Goal: Task Accomplishment & Management: Manage account settings

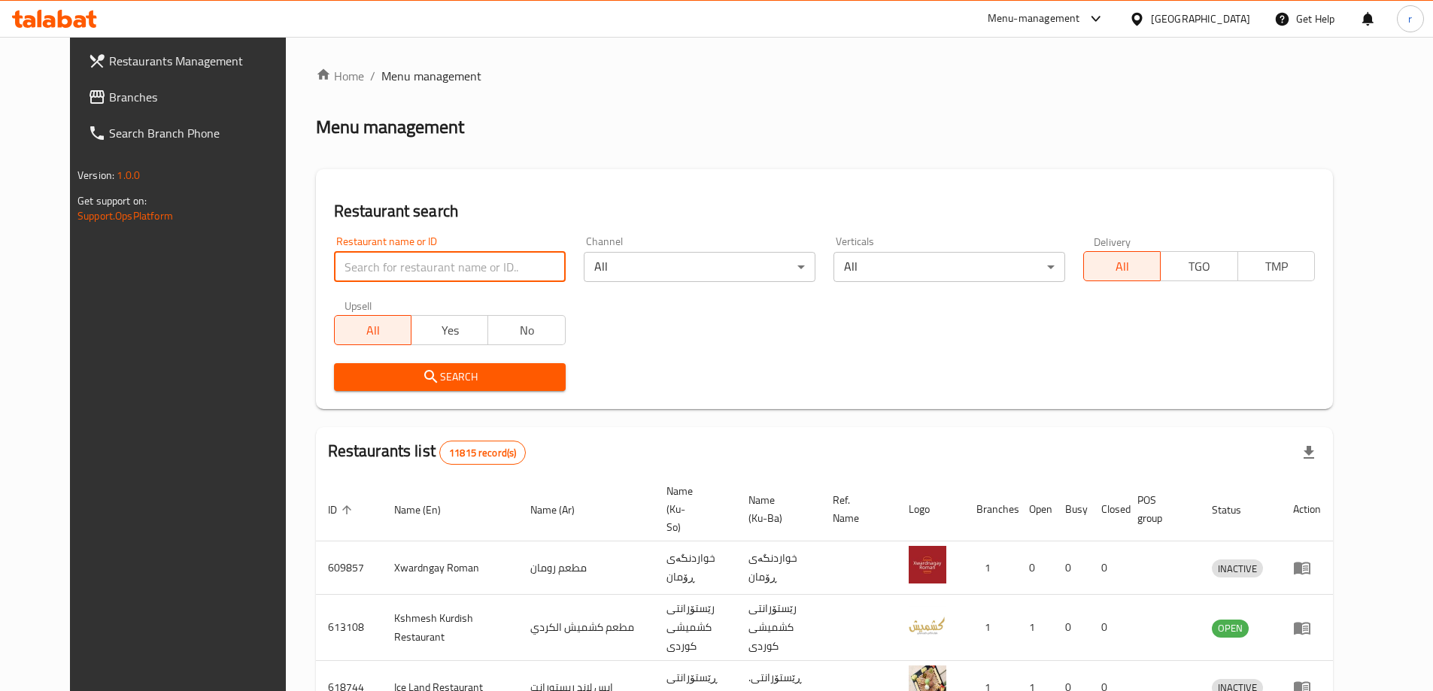
click at [344, 271] on input "search" at bounding box center [450, 267] width 232 height 30
paste input "Mamas Chicken Fries"
type input "Mamas Chicken Fries"
click at [422, 378] on icon "submit" at bounding box center [431, 377] width 18 height 18
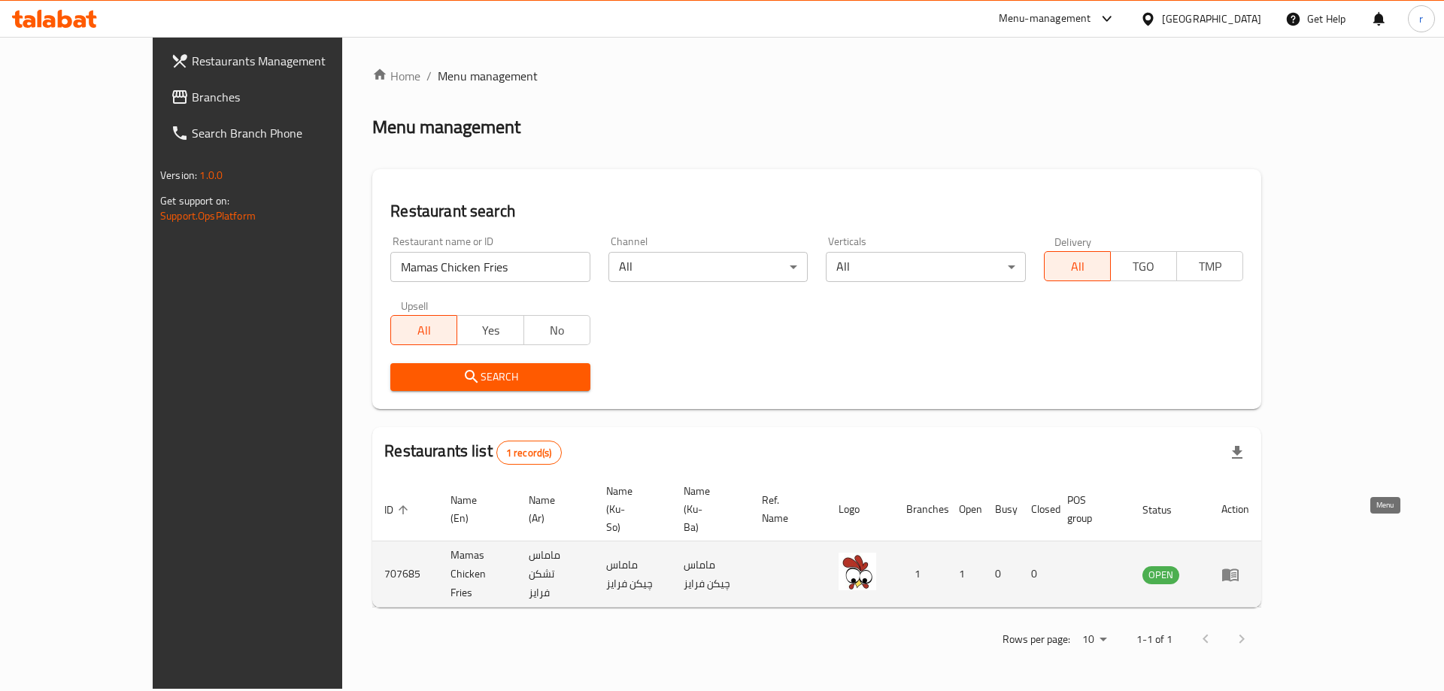
click at [1236, 572] on icon "enhanced table" at bounding box center [1233, 575] width 5 height 6
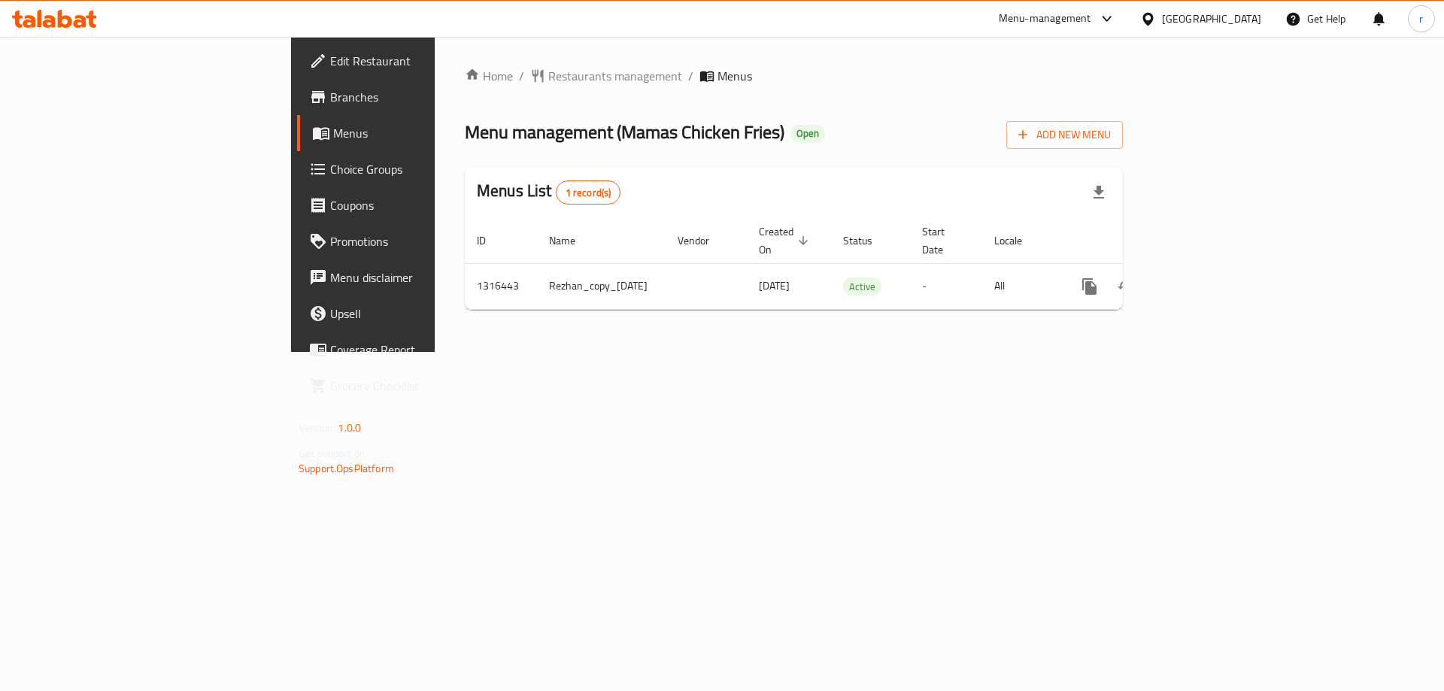
click at [311, 98] on icon at bounding box center [318, 97] width 14 height 12
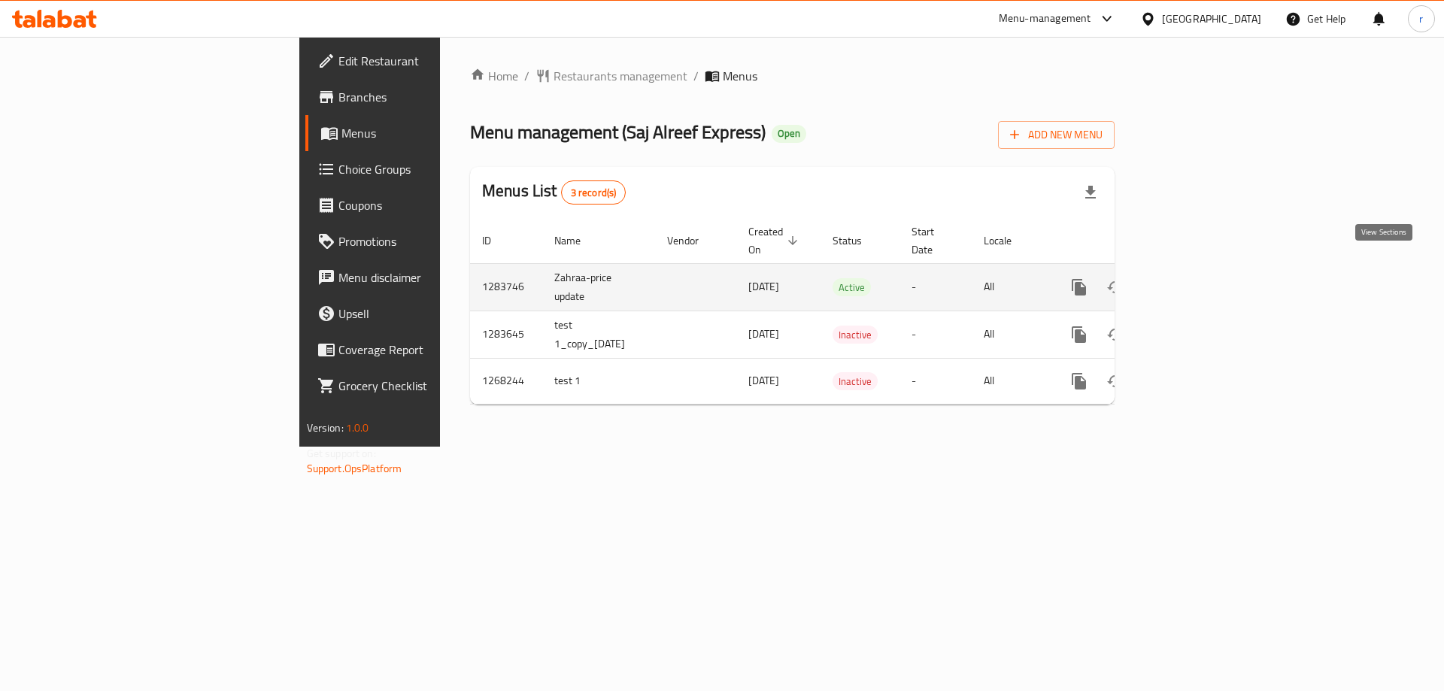
click at [1194, 281] on icon "enhanced table" at bounding box center [1188, 288] width 14 height 14
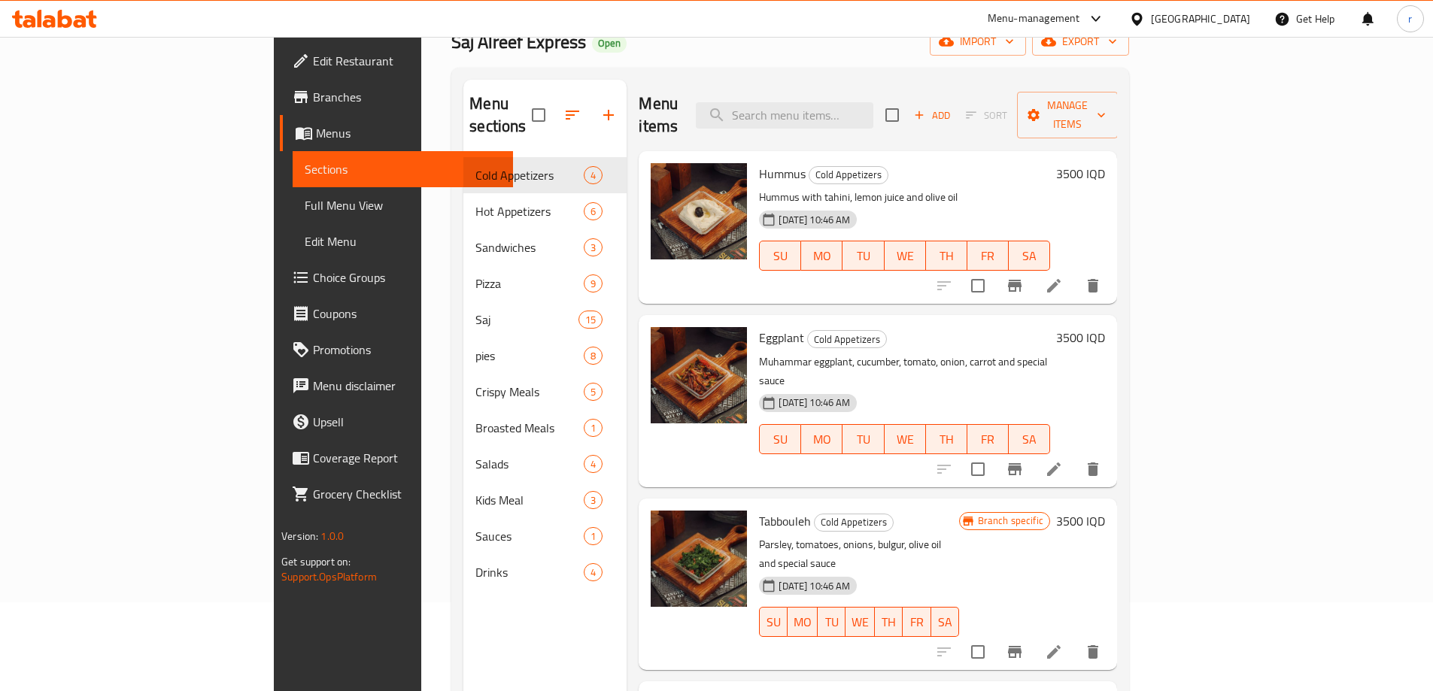
scroll to position [126, 0]
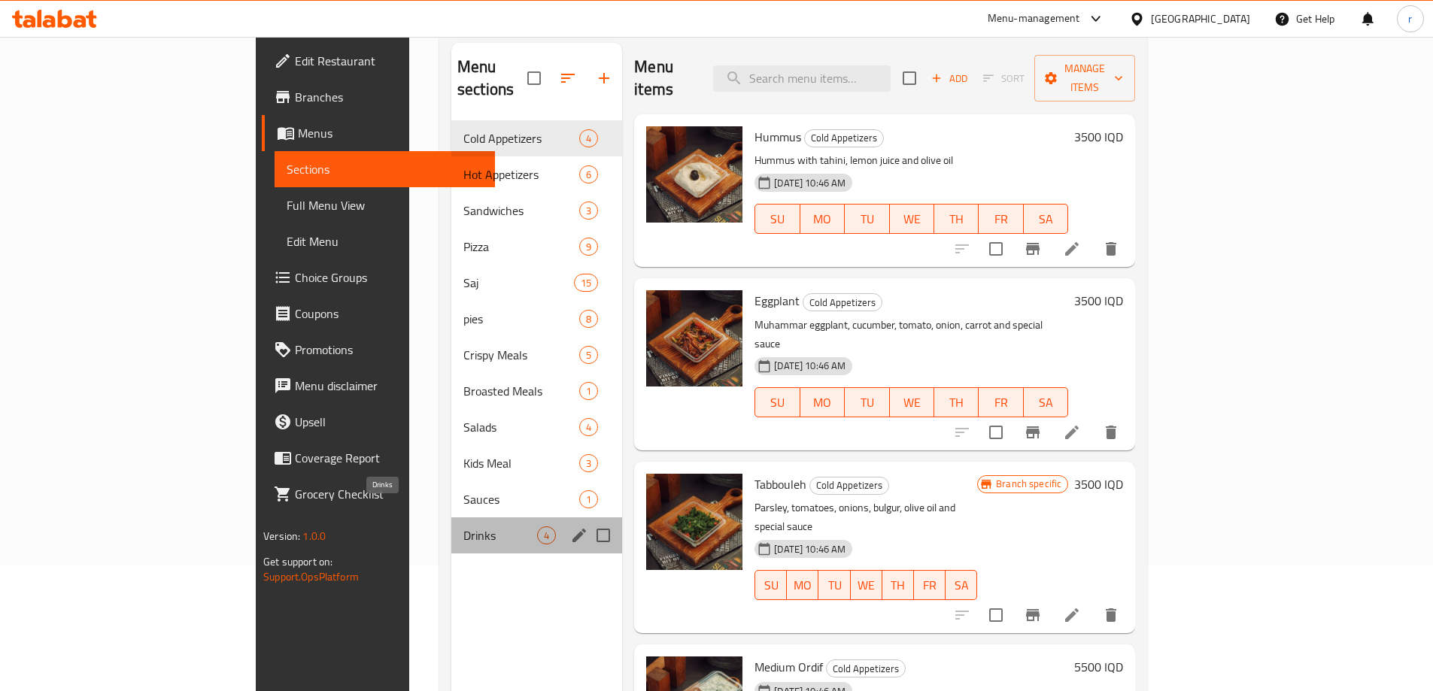
click at [463, 526] on span "Drinks" at bounding box center [500, 535] width 74 height 18
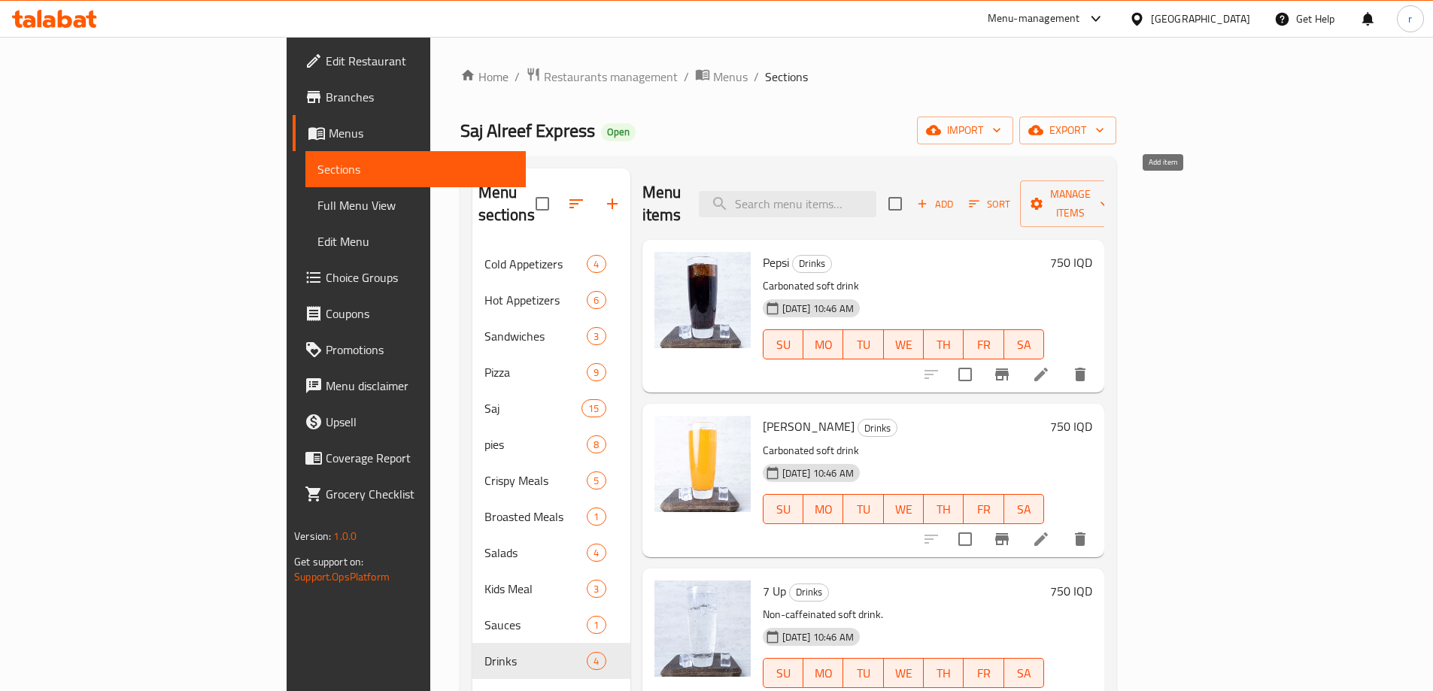
click at [929, 197] on icon "button" at bounding box center [922, 204] width 14 height 14
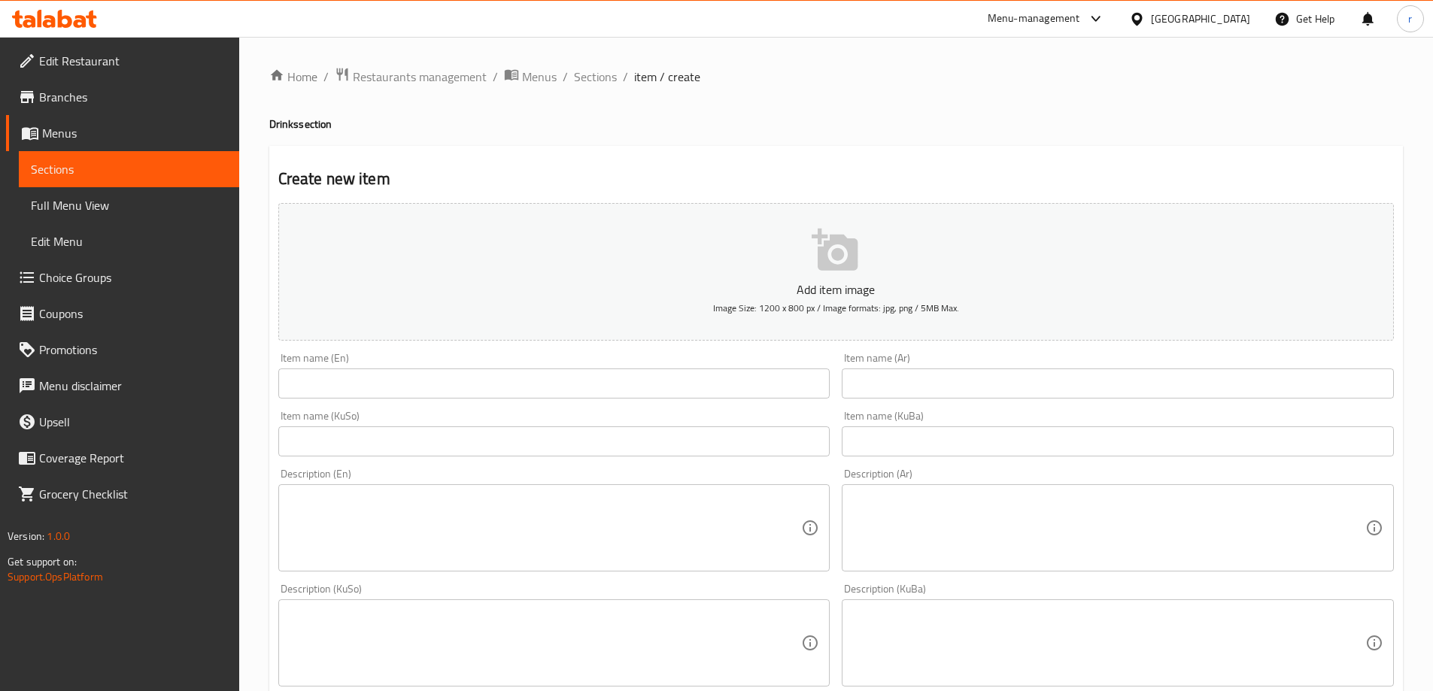
click at [345, 381] on input "text" at bounding box center [554, 384] width 552 height 30
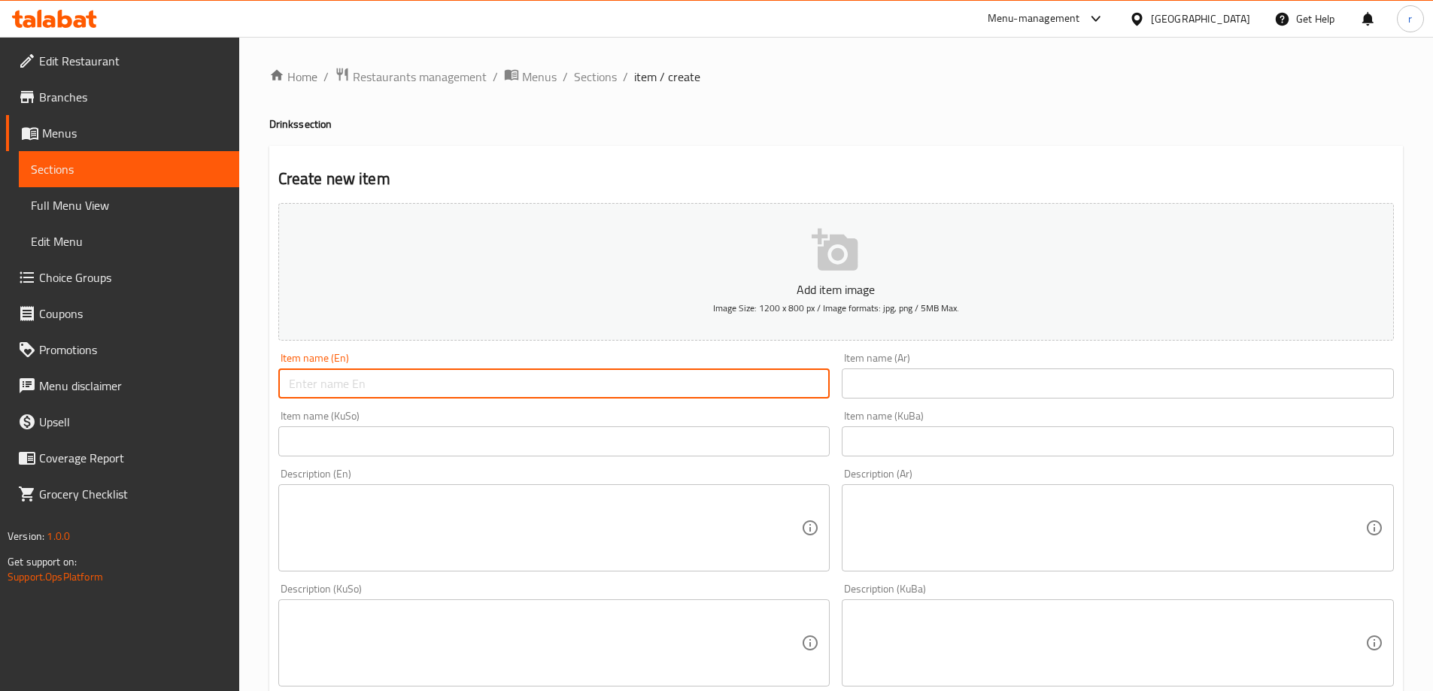
paste input "Ayran"
type input "Ayran"
click at [865, 390] on input "text" at bounding box center [1118, 384] width 552 height 30
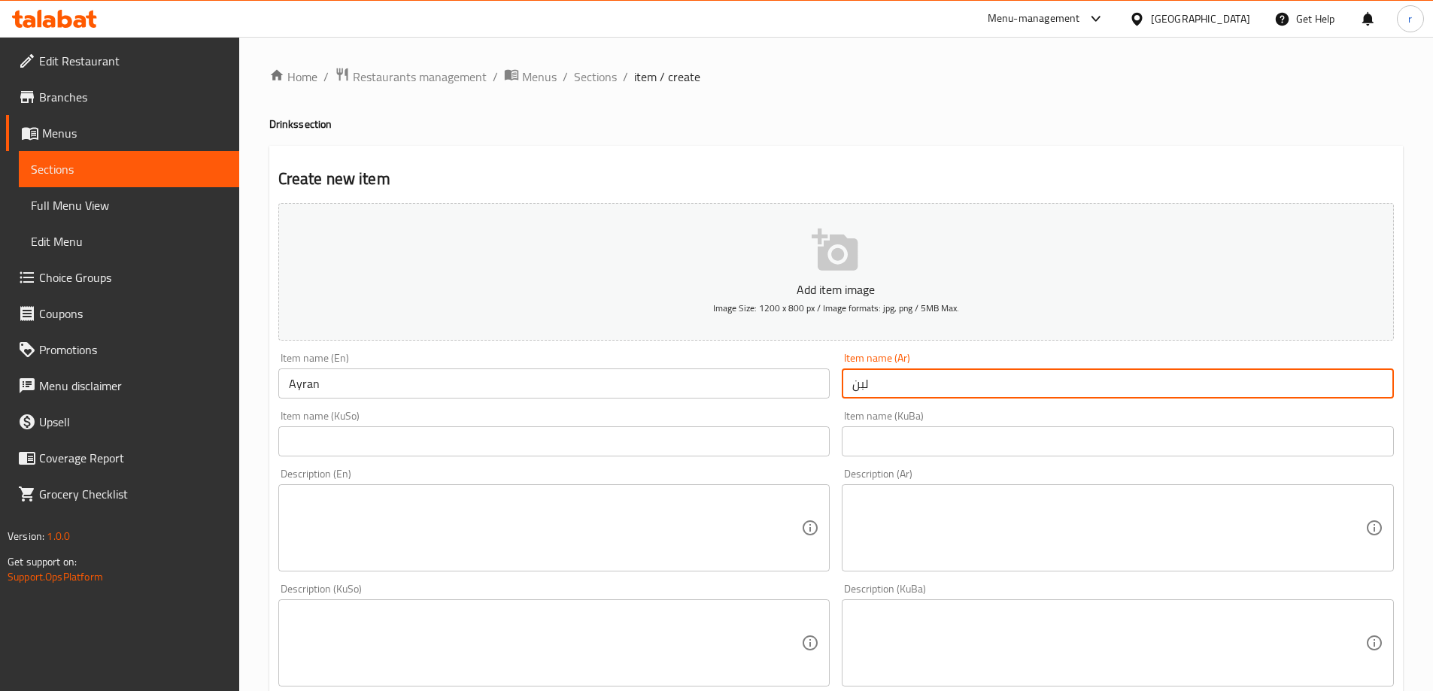
type input "لبن"
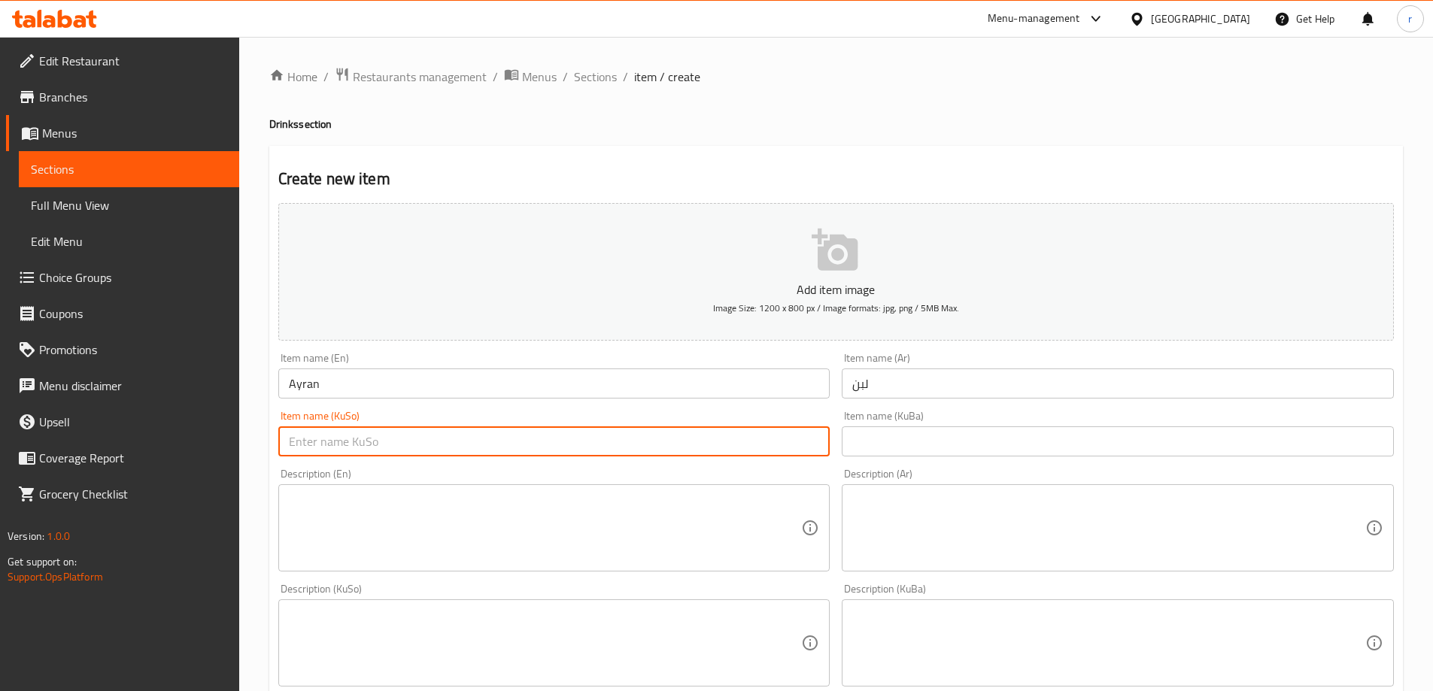
paste input "ماستاو"
type input "ماستاو"
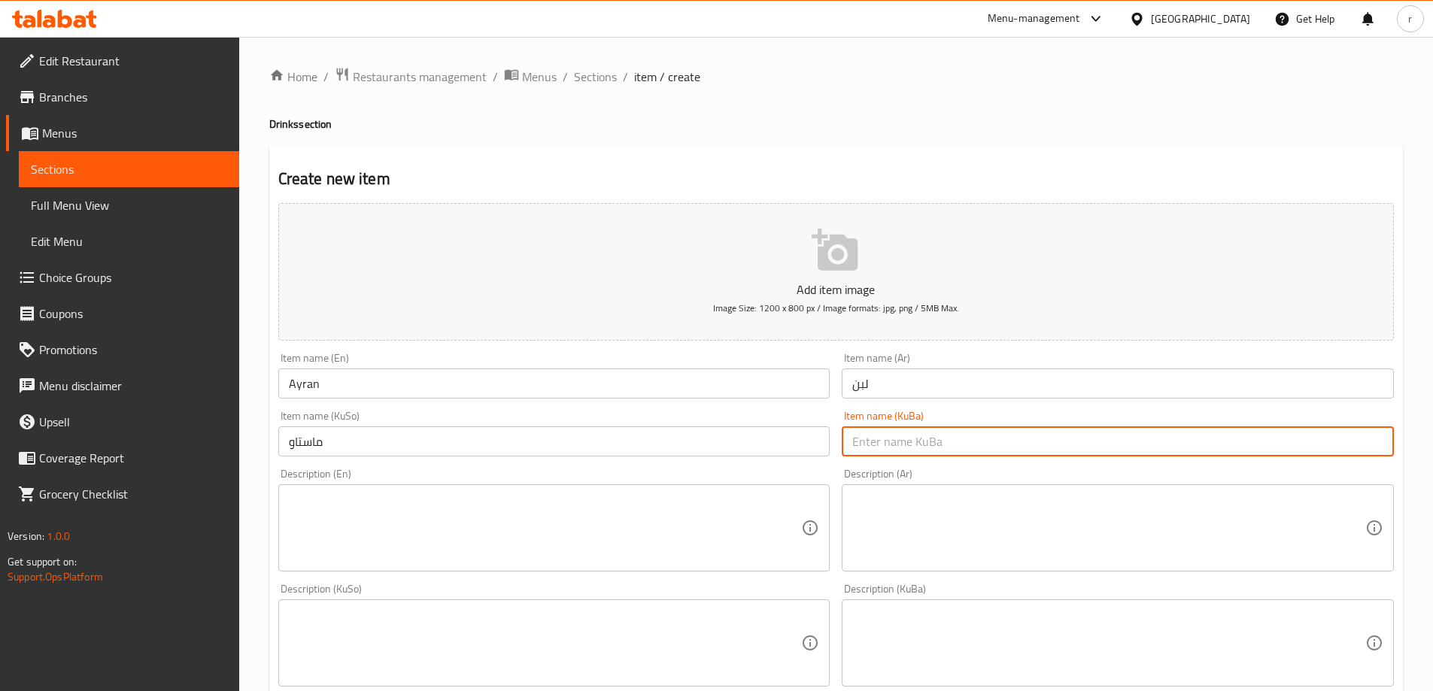
paste input "ماستاو"
type input "ماستاو"
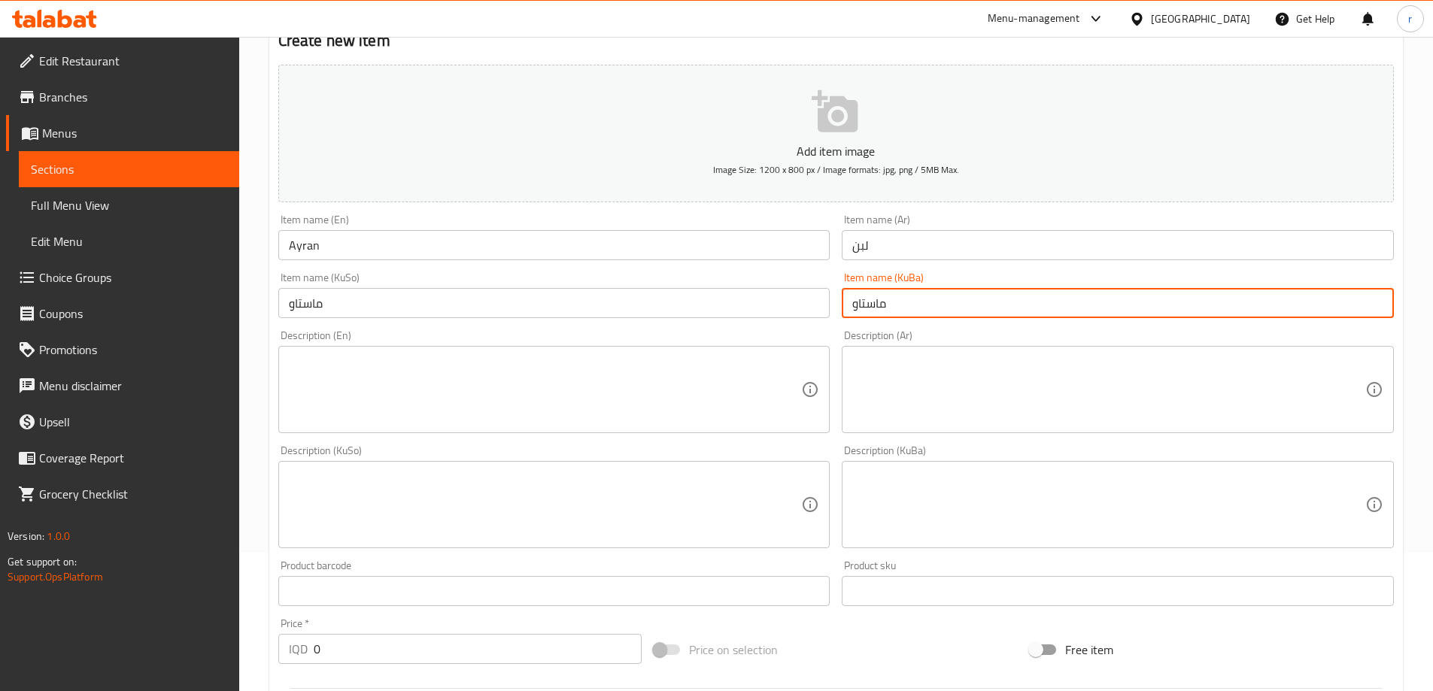
scroll to position [376, 0]
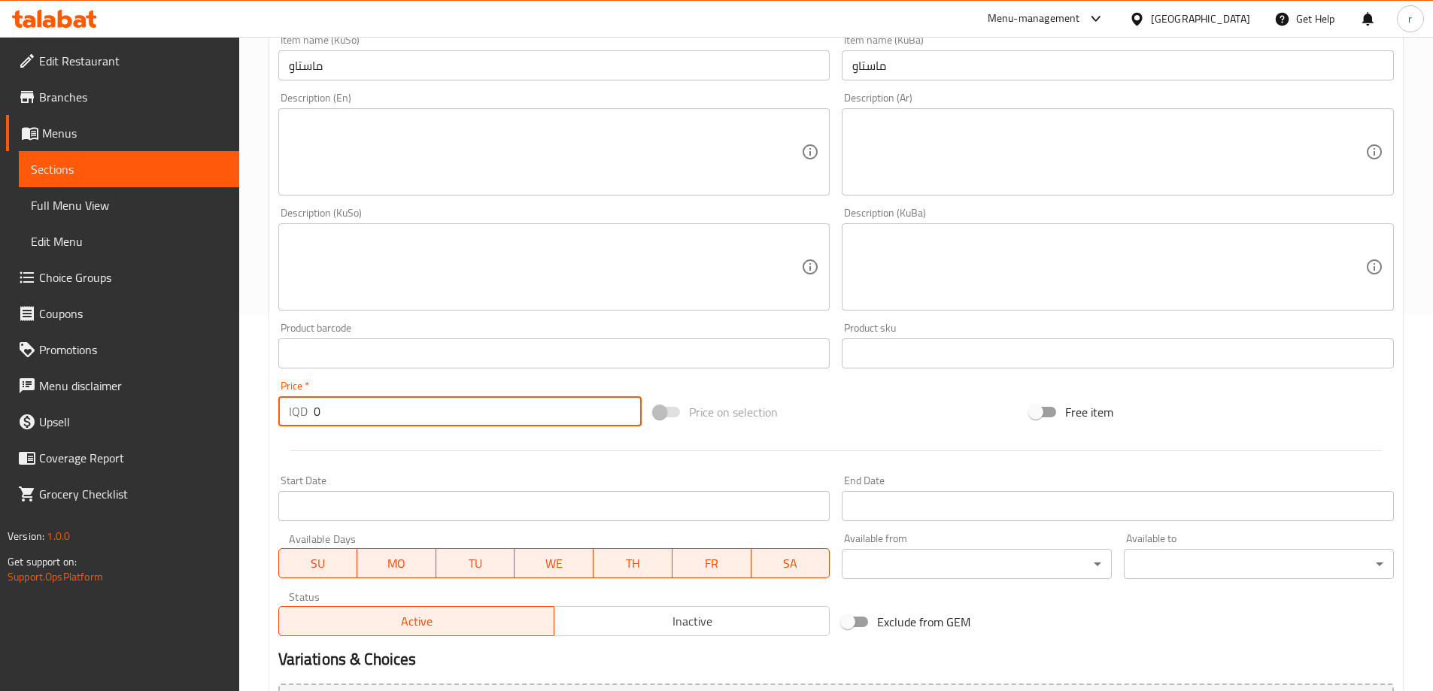
drag, startPoint x: 332, startPoint y: 402, endPoint x: 265, endPoint y: 392, distance: 66.9
click at [265, 392] on div "Home / Restaurants management / Menus / Sections / item / create Drinks section…" at bounding box center [836, 260] width 1194 height 1199
type input "1500"
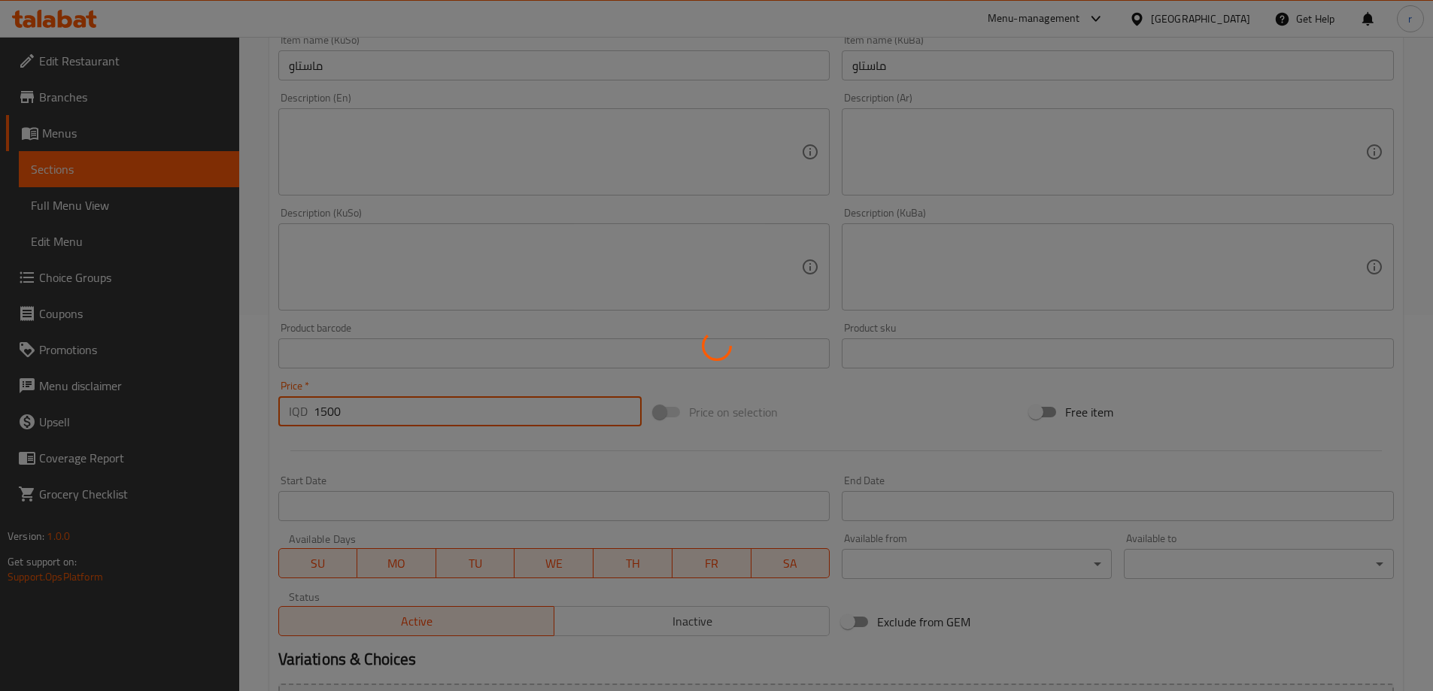
type input "0"
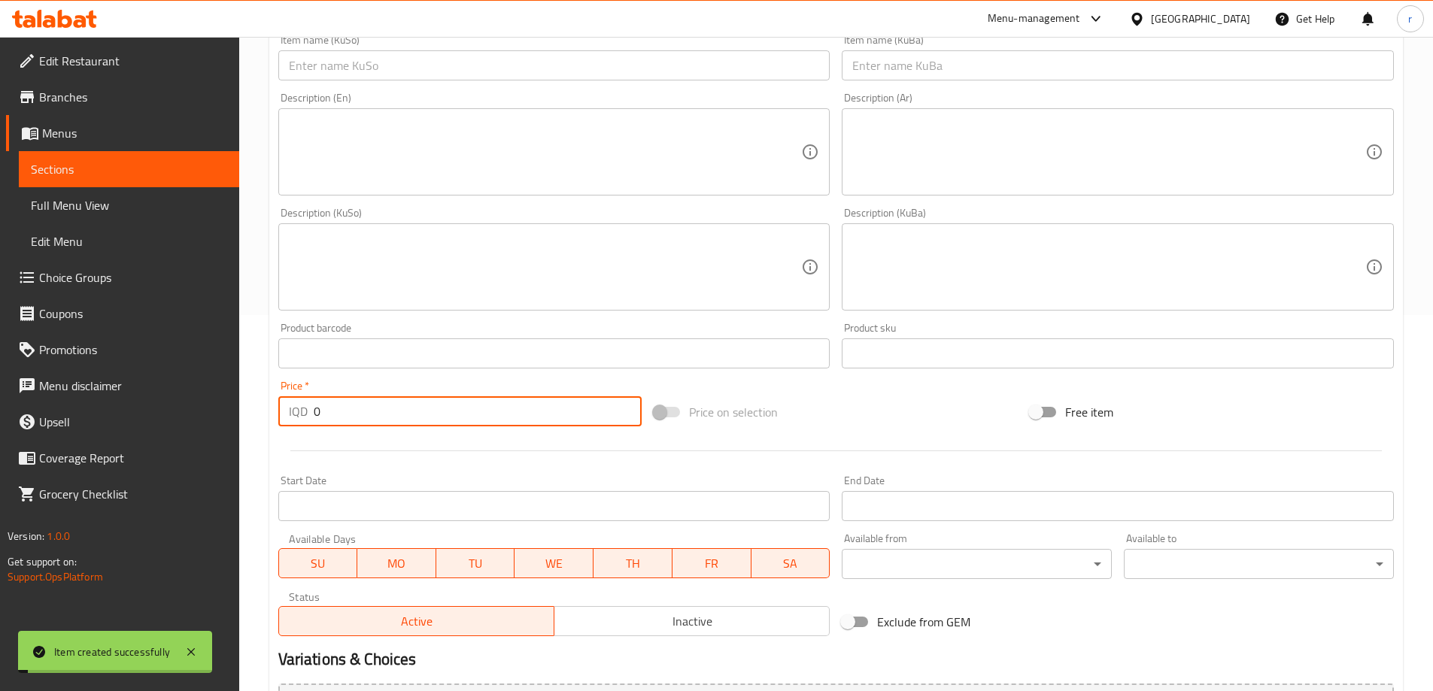
click at [127, 209] on span "Full Menu View" at bounding box center [129, 205] width 196 height 18
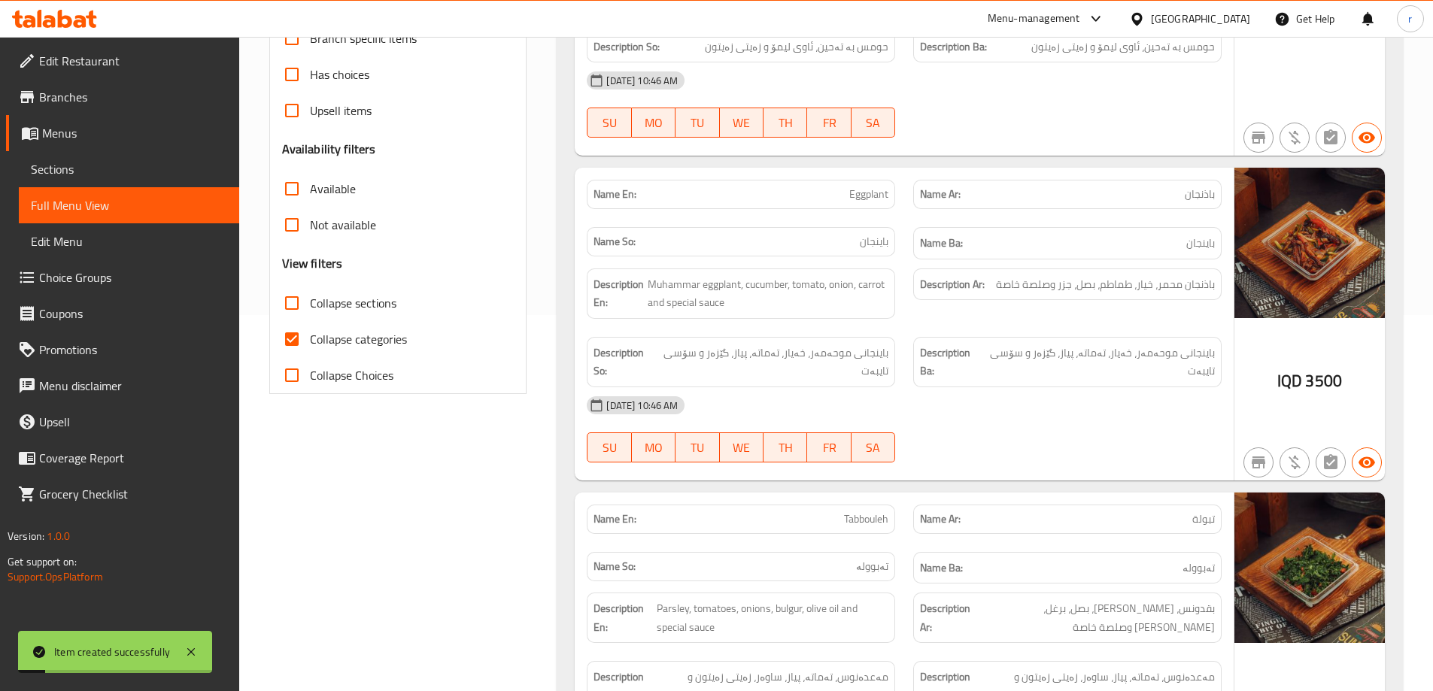
click at [349, 342] on span "Collapse categories" at bounding box center [358, 339] width 97 height 18
click at [310, 342] on input "Collapse categories" at bounding box center [292, 339] width 36 height 36
checkbox input "false"
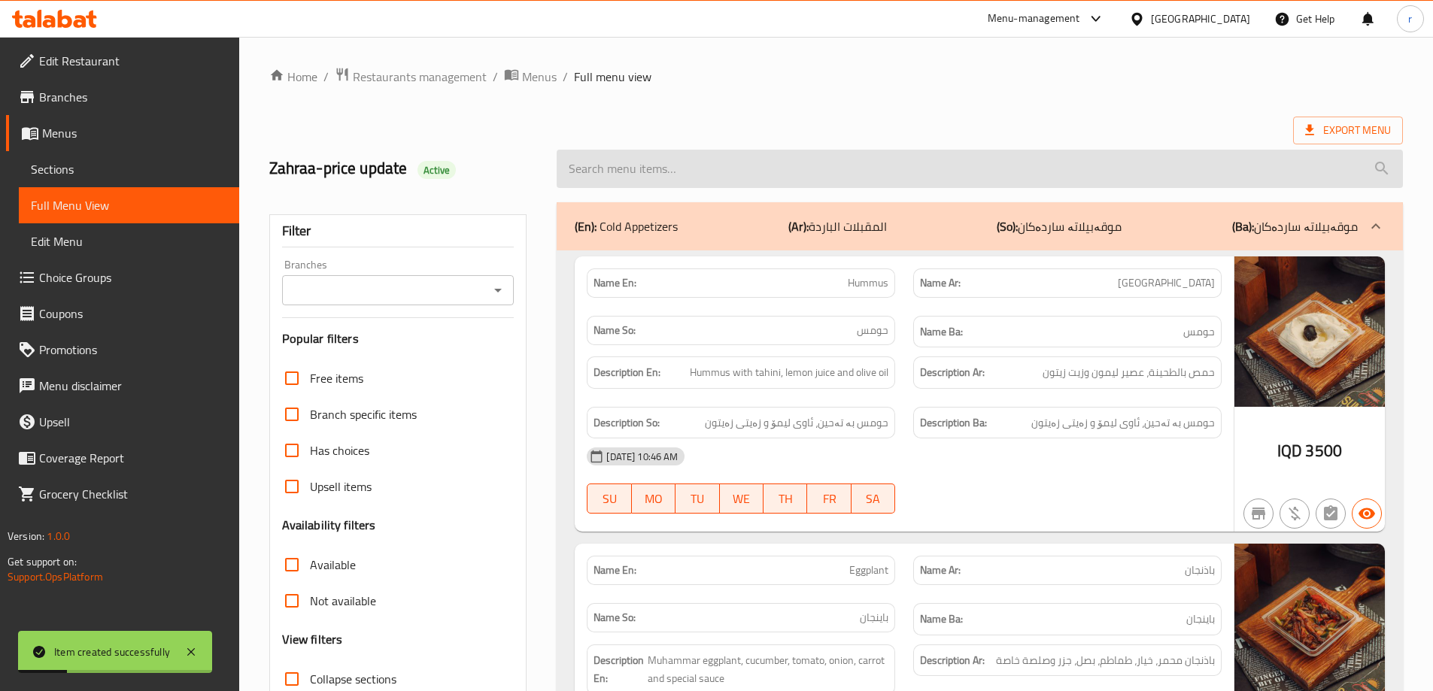
click at [687, 171] on input "search" at bounding box center [980, 169] width 846 height 38
paste input "Ayran"
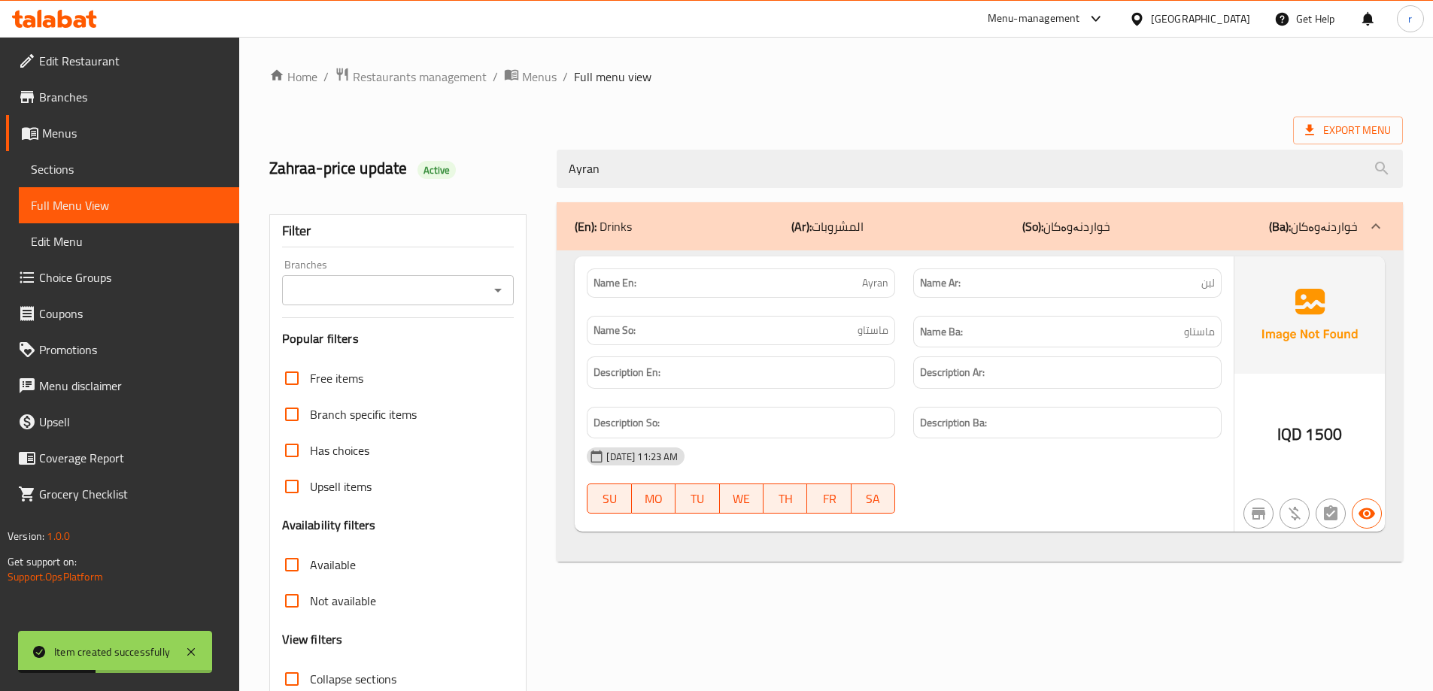
type input "Ayran"
click at [405, 283] on input "Branches" at bounding box center [386, 290] width 199 height 21
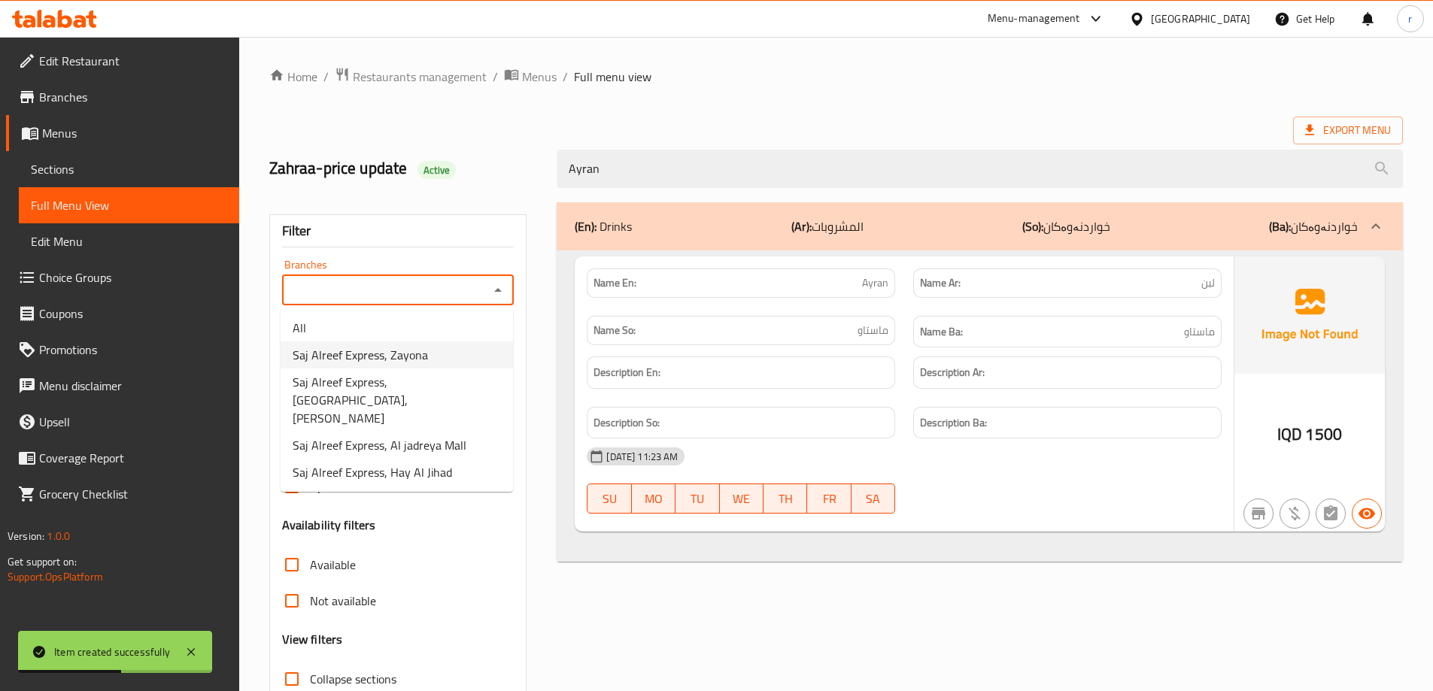
click at [375, 353] on span "Saj Alreef Express, Zayona" at bounding box center [360, 355] width 135 height 18
type input "Saj Alreef Express, Zayona"
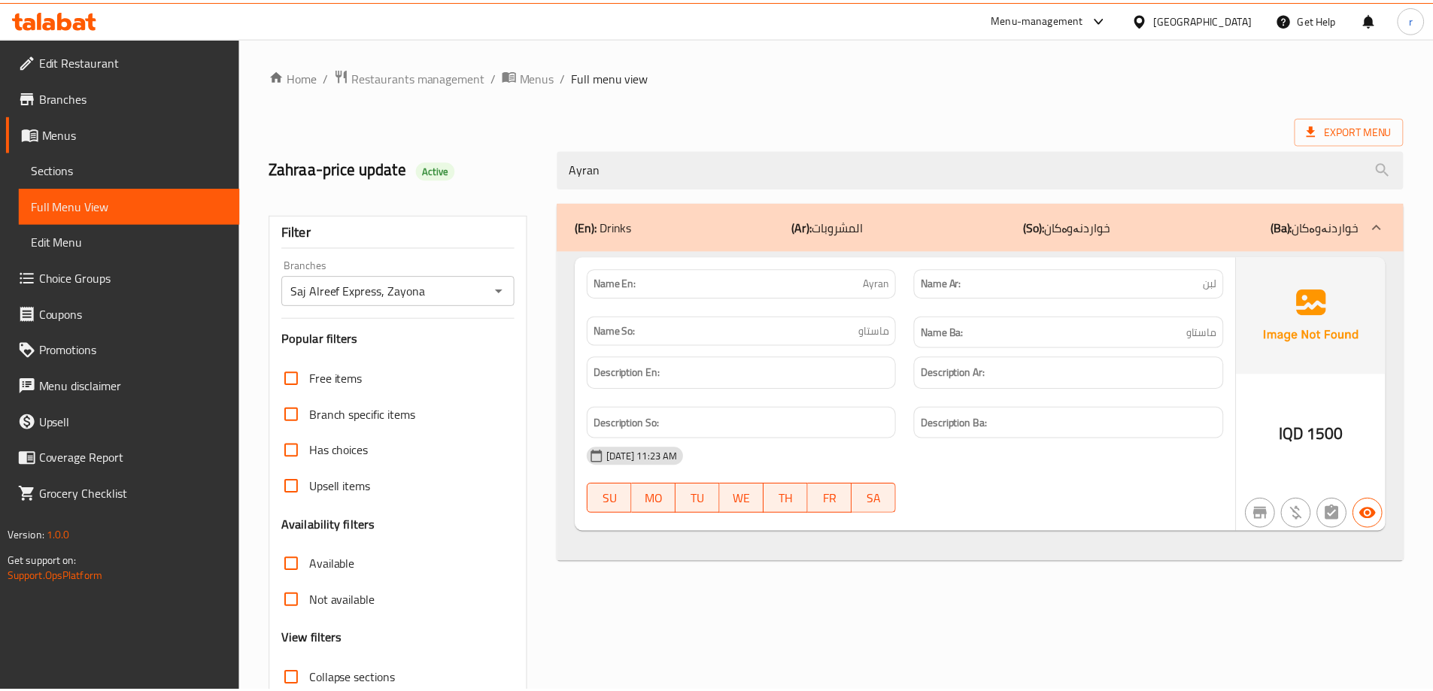
scroll to position [109, 0]
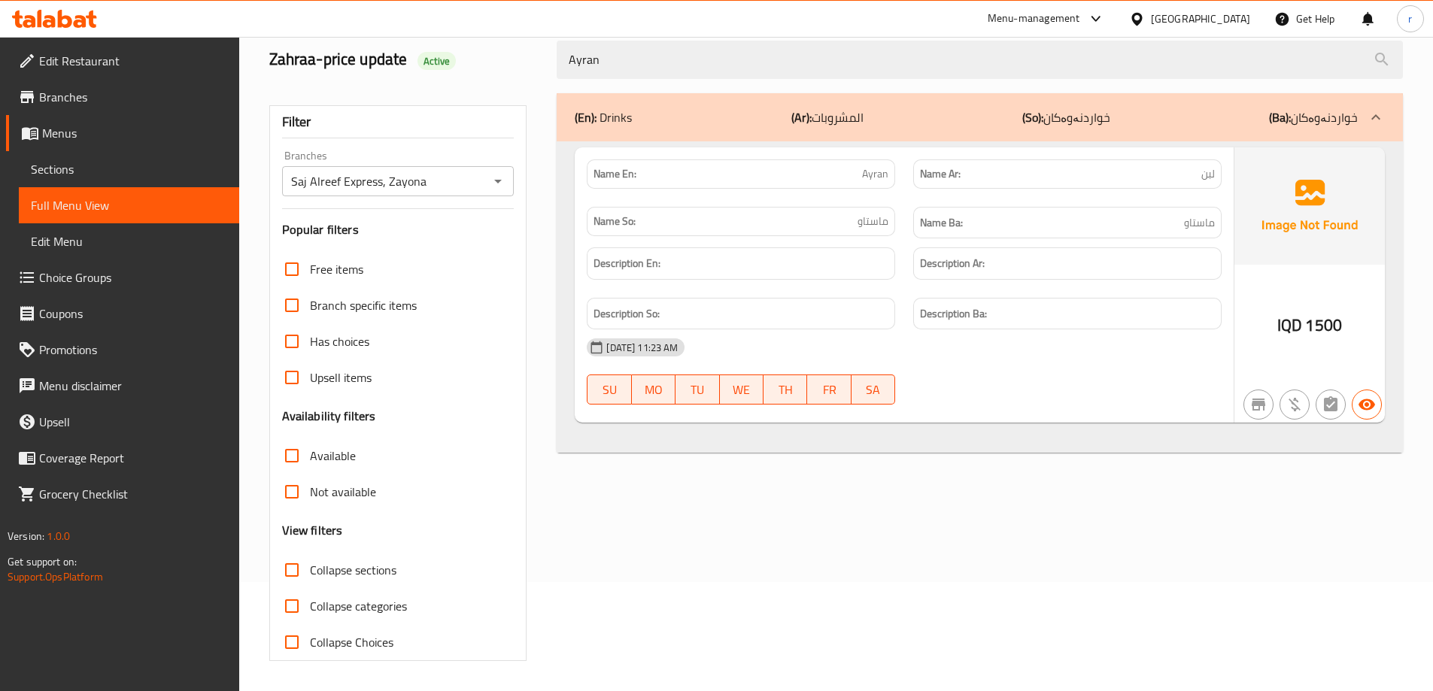
click at [74, 20] on icon at bounding box center [54, 19] width 85 height 18
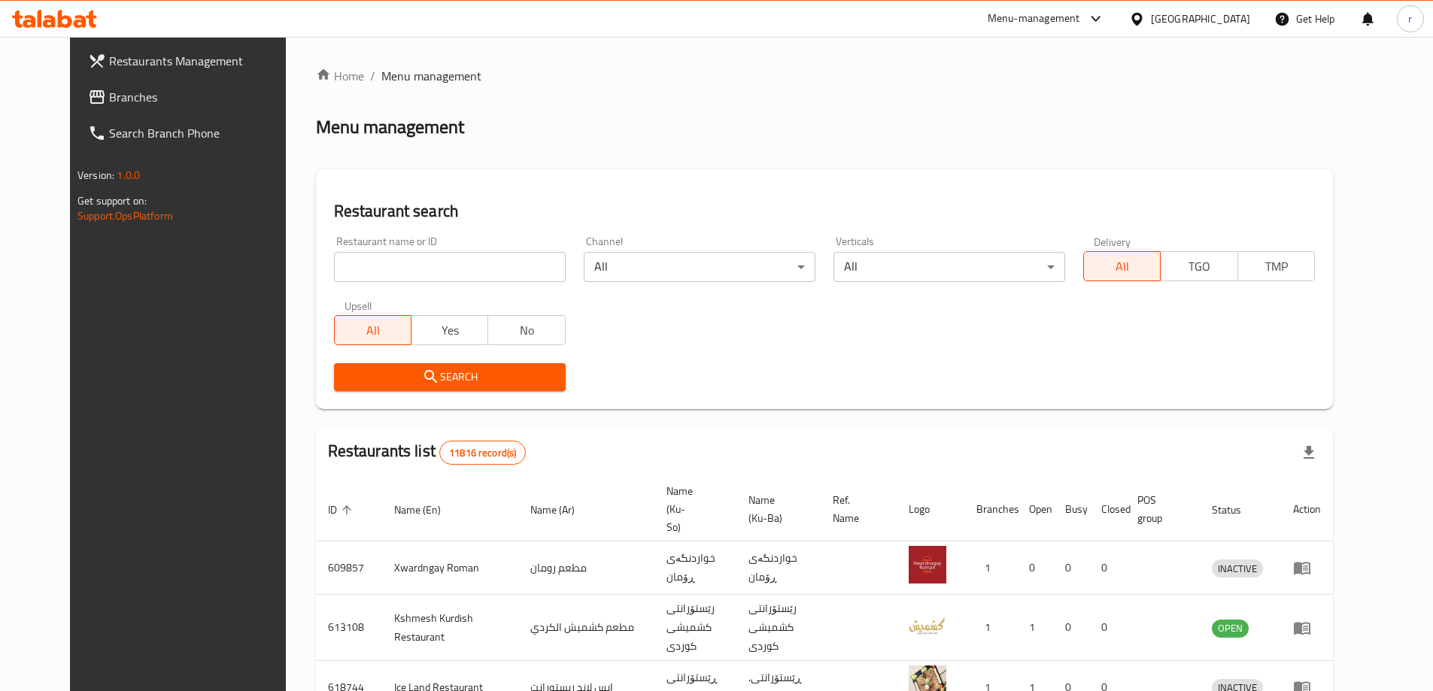
click at [350, 283] on div "Restaurant name or ID Restaurant name or ID" at bounding box center [450, 259] width 250 height 64
click at [347, 265] on input "search" at bounding box center [450, 267] width 232 height 30
paste input "777623"
type input "777623"
click at [358, 381] on span "Search" at bounding box center [450, 377] width 208 height 19
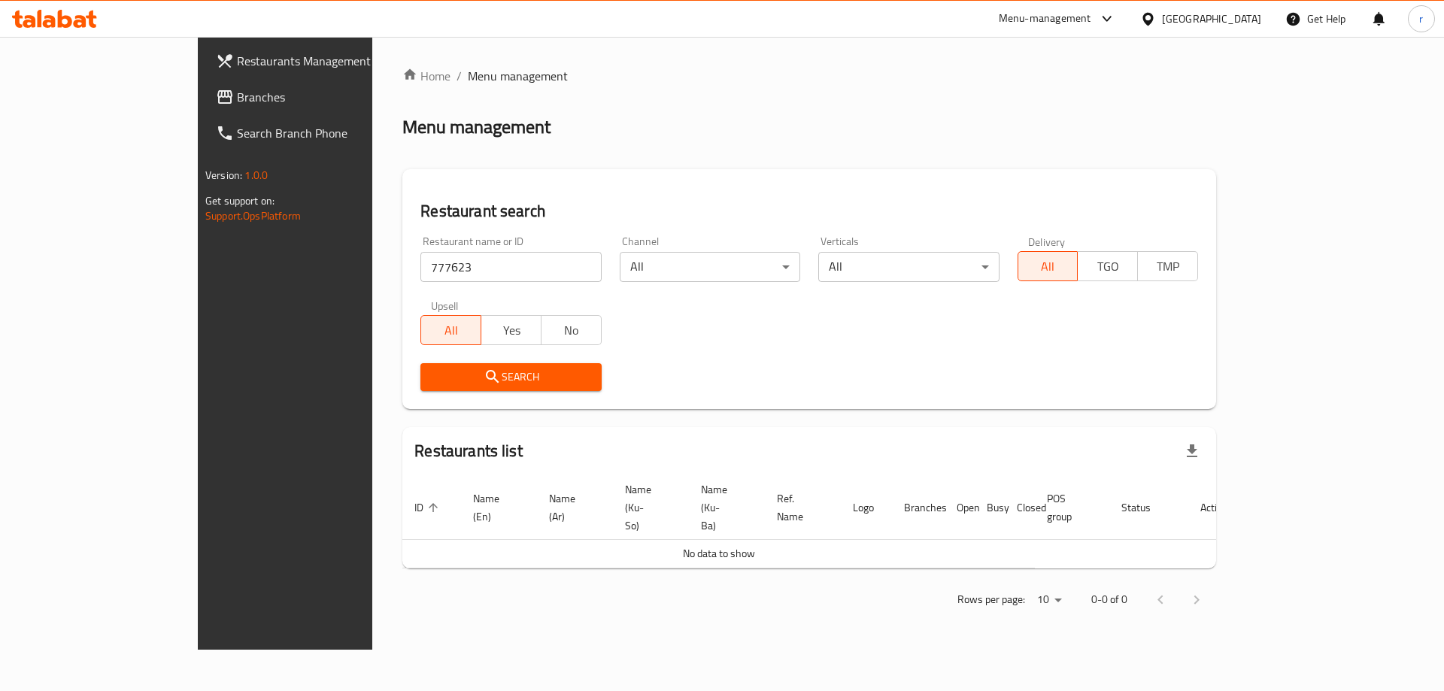
click at [237, 88] on span "Branches" at bounding box center [332, 97] width 190 height 18
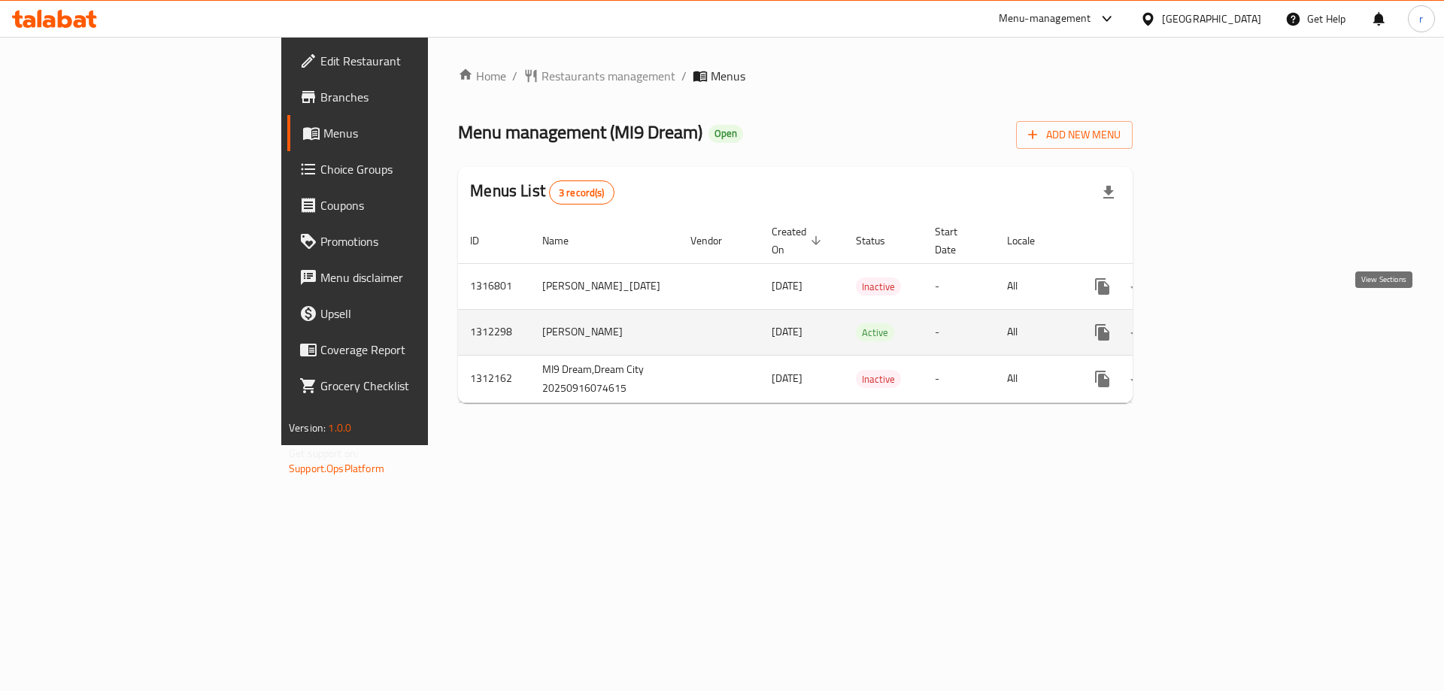
click at [1229, 314] on link "enhanced table" at bounding box center [1211, 332] width 36 height 36
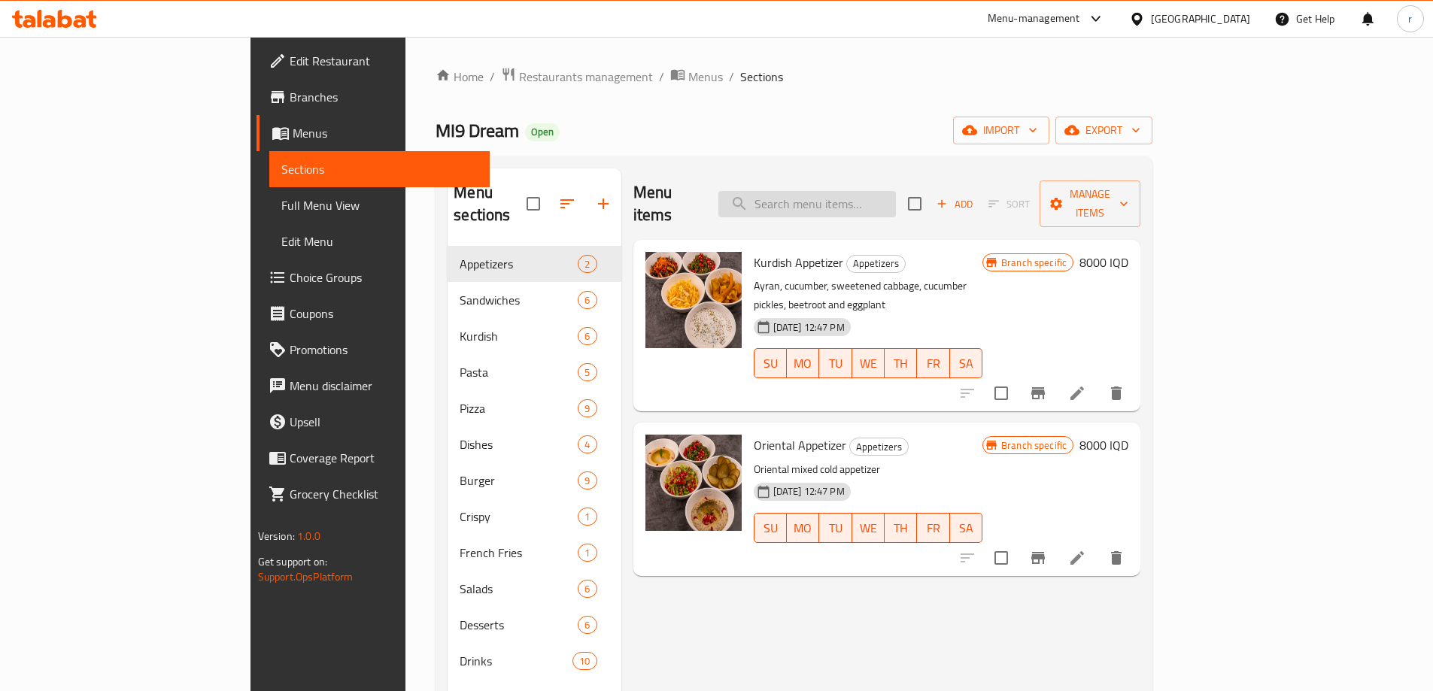
click at [889, 196] on input "search" at bounding box center [806, 204] width 177 height 26
paste input "Greek Salad"
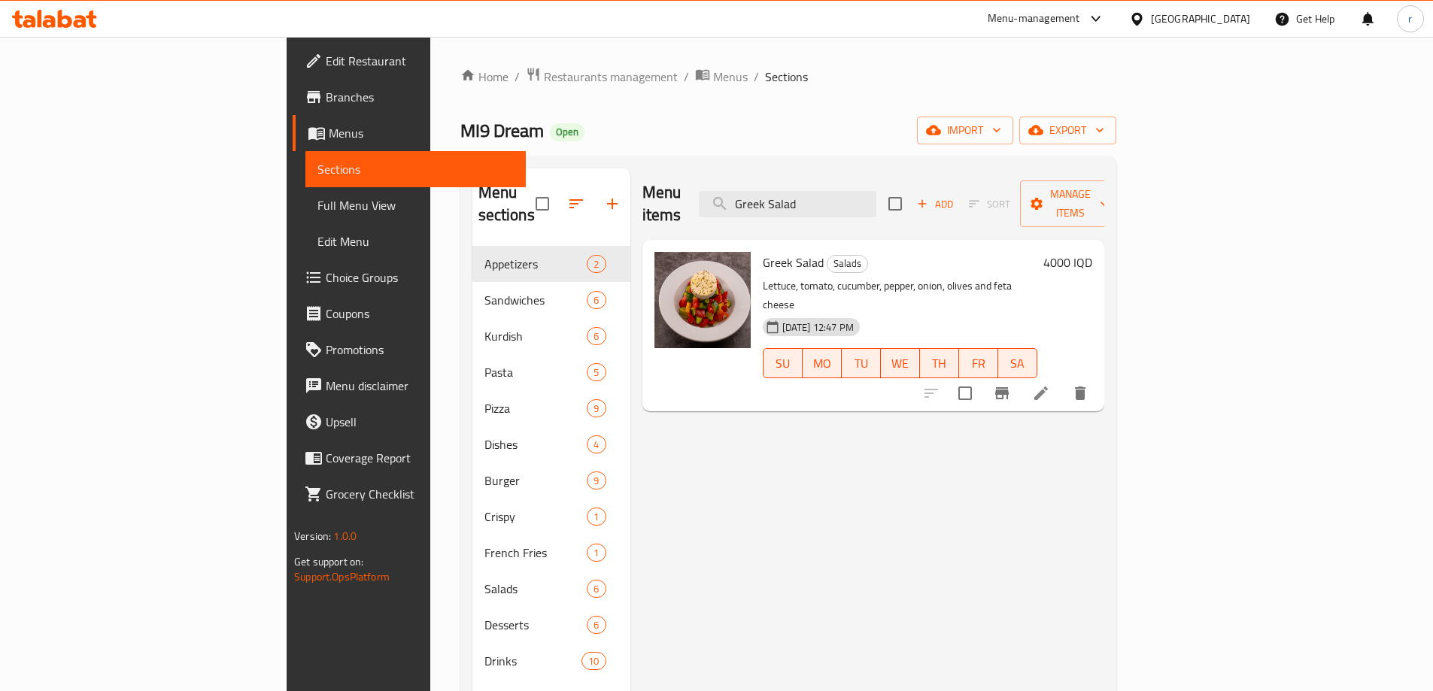
type input "Greek Salad"
click at [1092, 252] on h6 "4000 IQD" at bounding box center [1067, 262] width 49 height 21
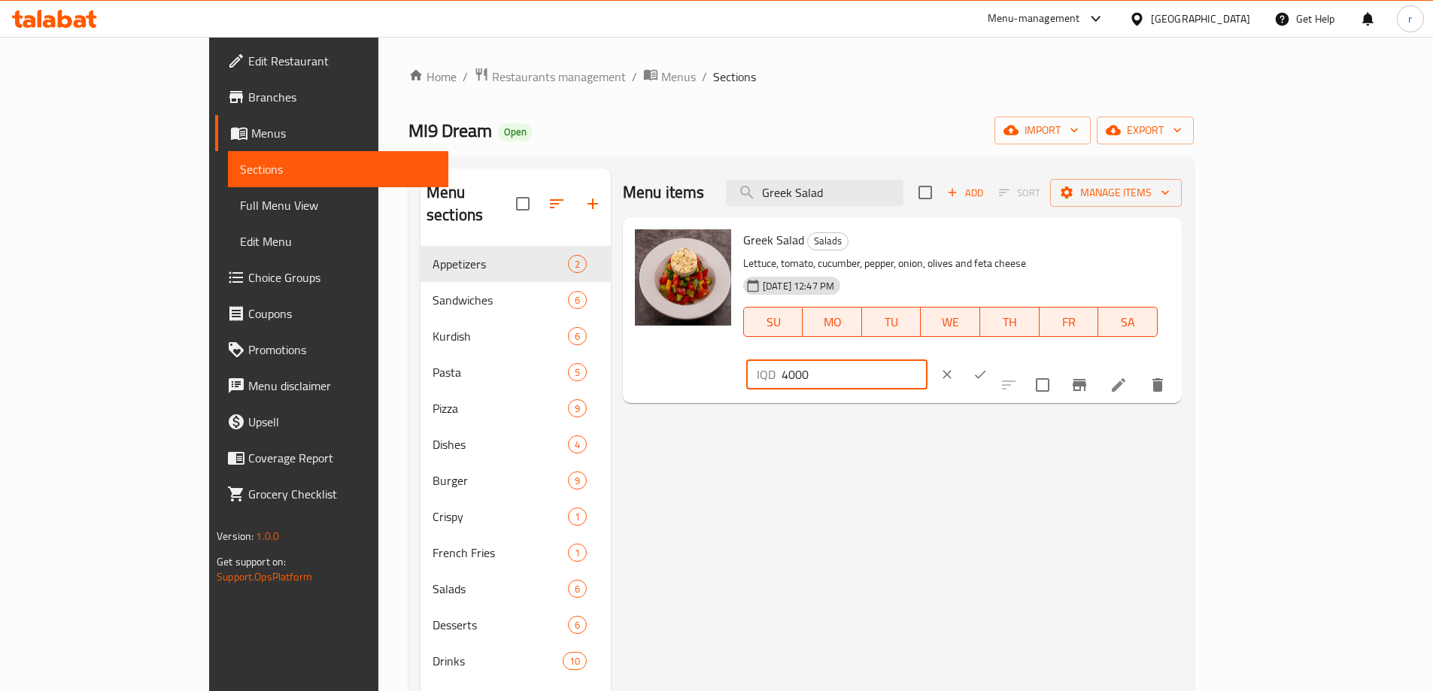
drag, startPoint x: 1180, startPoint y: 254, endPoint x: 1168, endPoint y: 255, distance: 12.1
click at [927, 359] on div "IQD 4000 ​" at bounding box center [836, 374] width 181 height 30
type input "5000"
click at [987, 367] on icon "ok" at bounding box center [979, 374] width 15 height 15
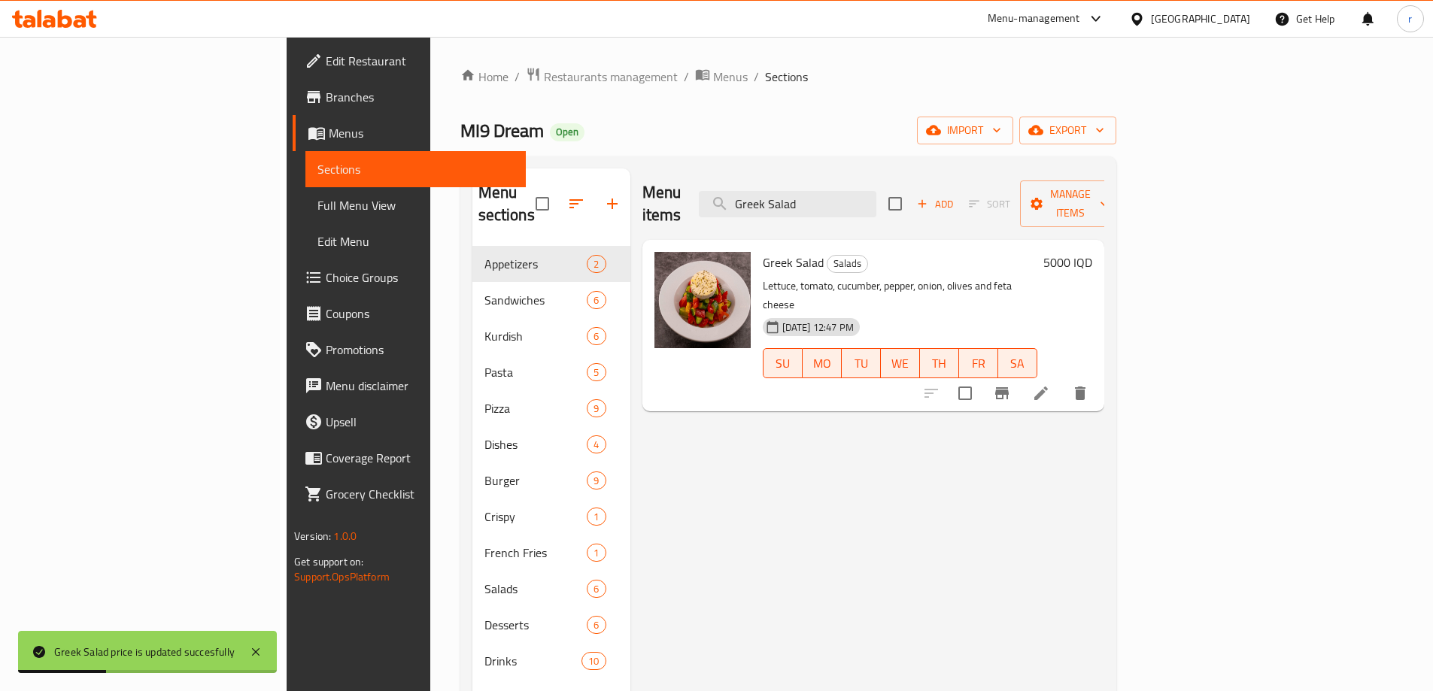
drag, startPoint x: 915, startPoint y: 194, endPoint x: 702, endPoint y: 192, distance: 213.6
click at [702, 192] on div "Menu items Greek Salad Add Sort Manage items" at bounding box center [873, 203] width 462 height 71
paste input "Tabbouleh quinoa"
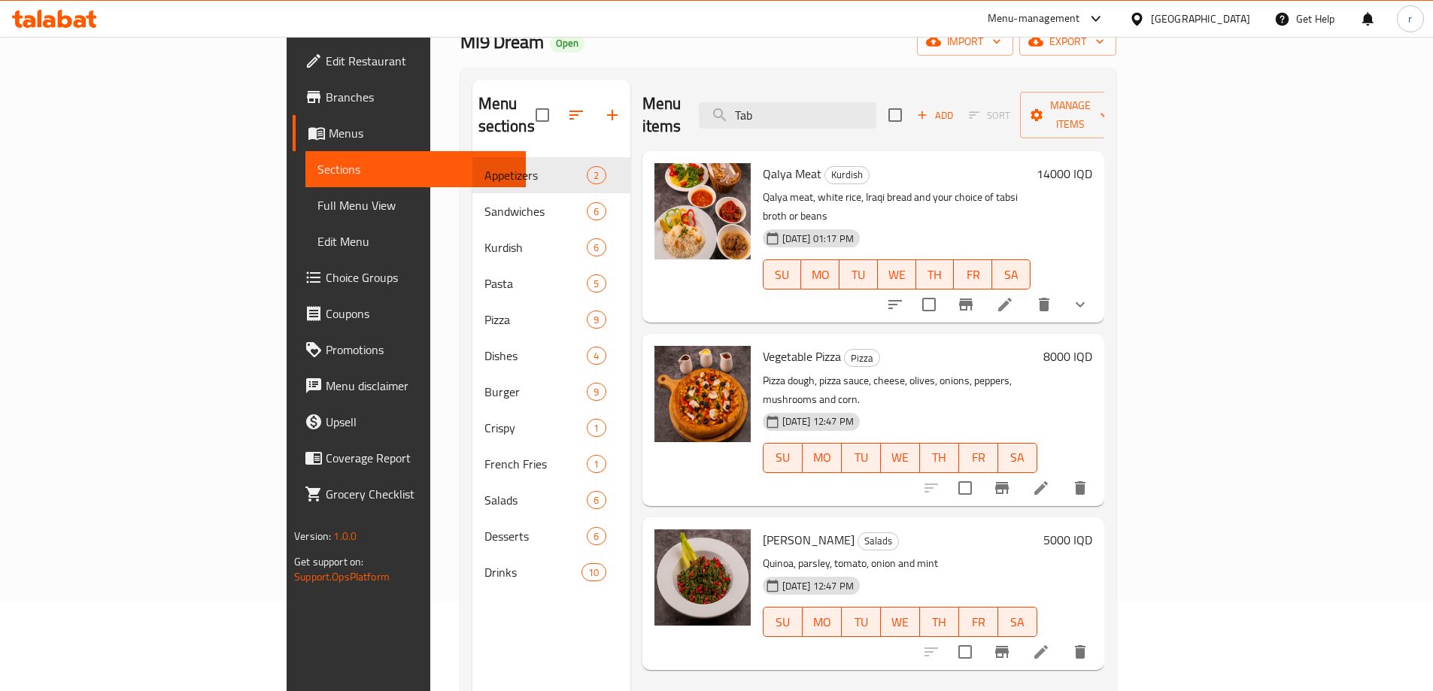
scroll to position [126, 0]
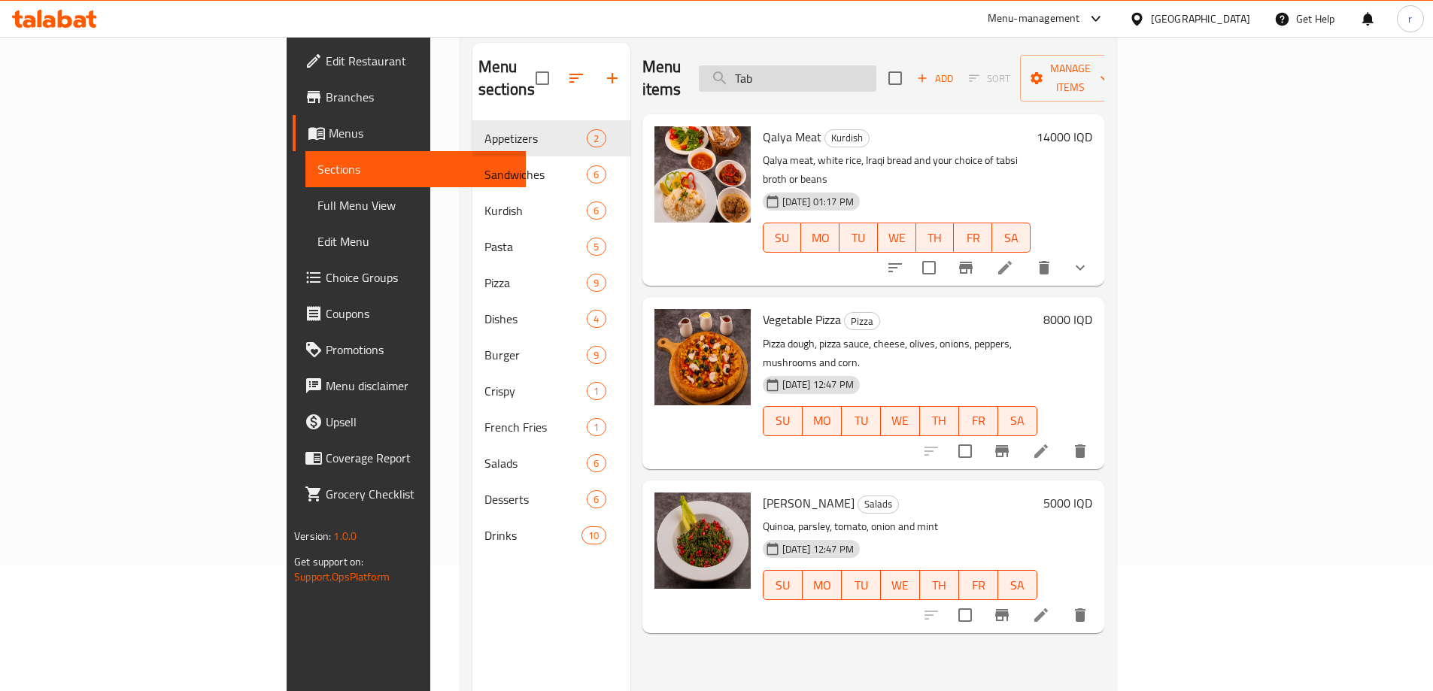
drag, startPoint x: 866, startPoint y: 66, endPoint x: 833, endPoint y: 66, distance: 32.3
click at [833, 66] on input "Tab" at bounding box center [787, 78] width 177 height 26
paste input "Chicken and rosemary"
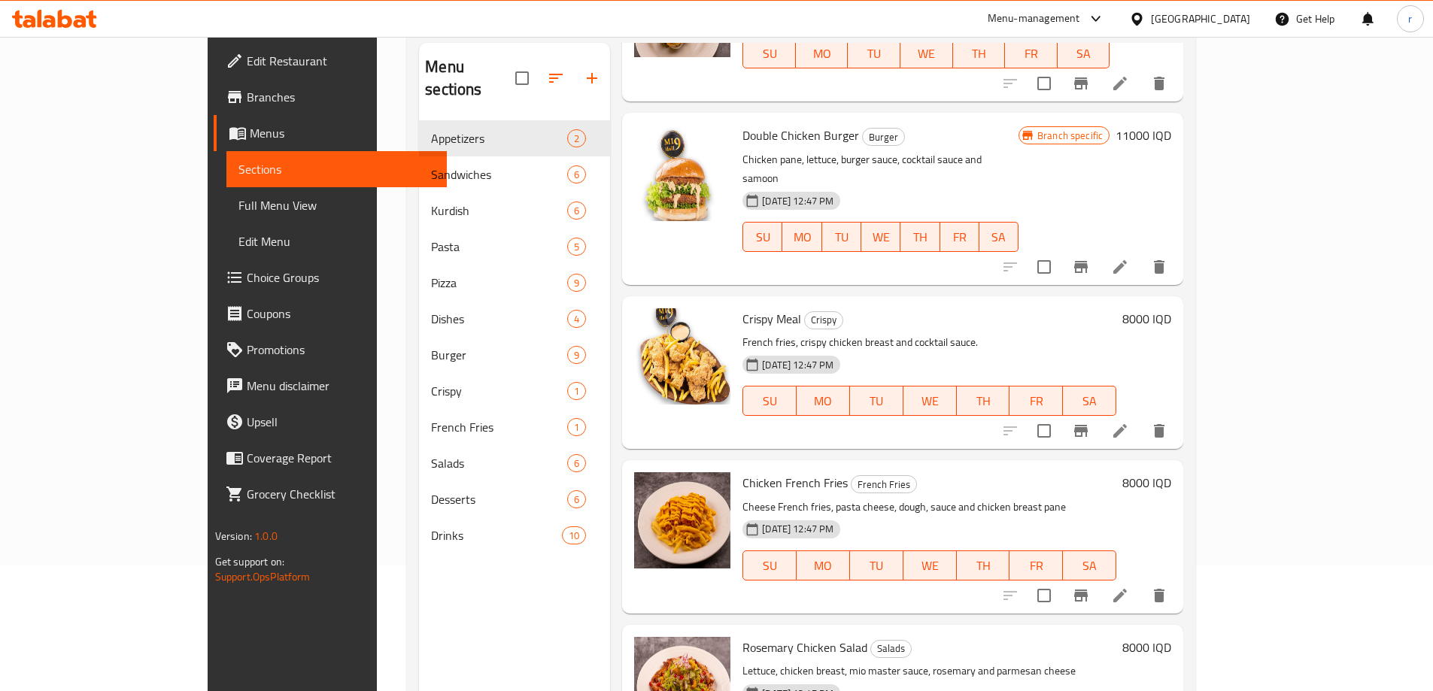
scroll to position [2758, 0]
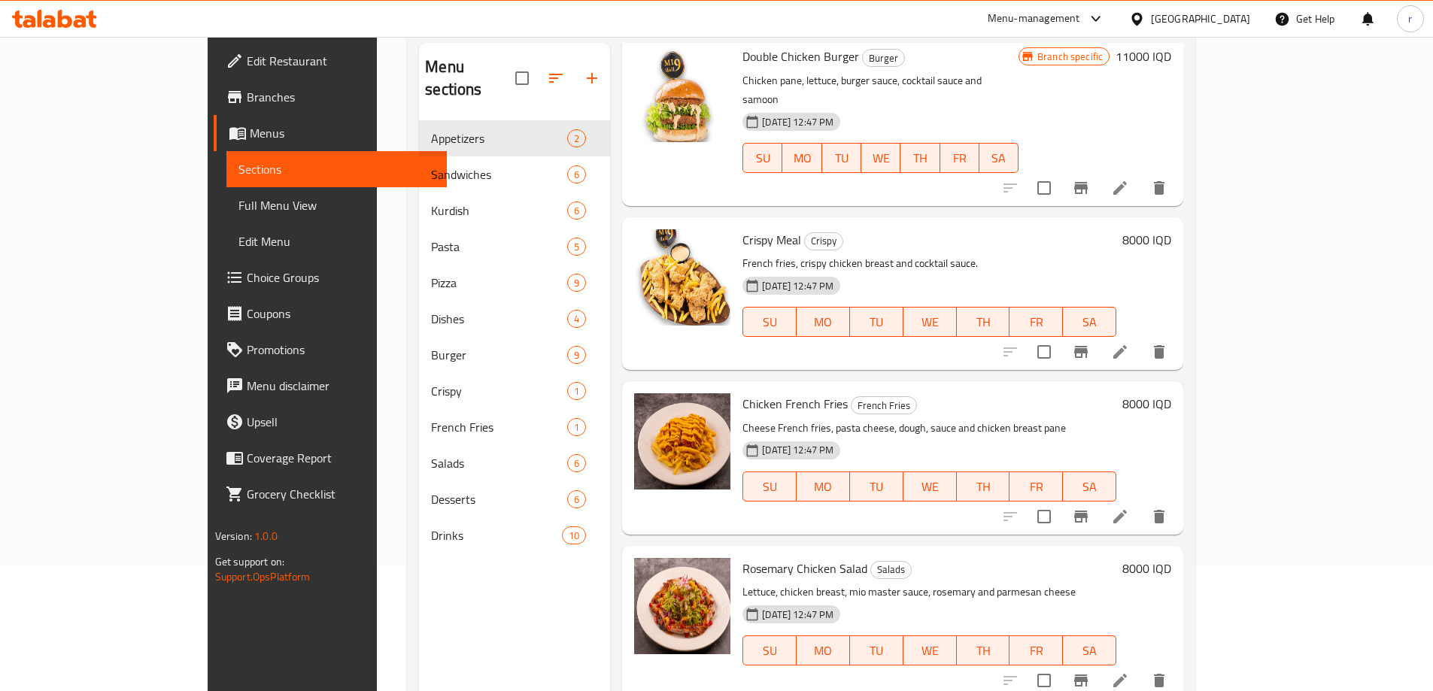
type input "Chicken"
click at [1171, 558] on h6 "8000 IQD" at bounding box center [1146, 568] width 49 height 21
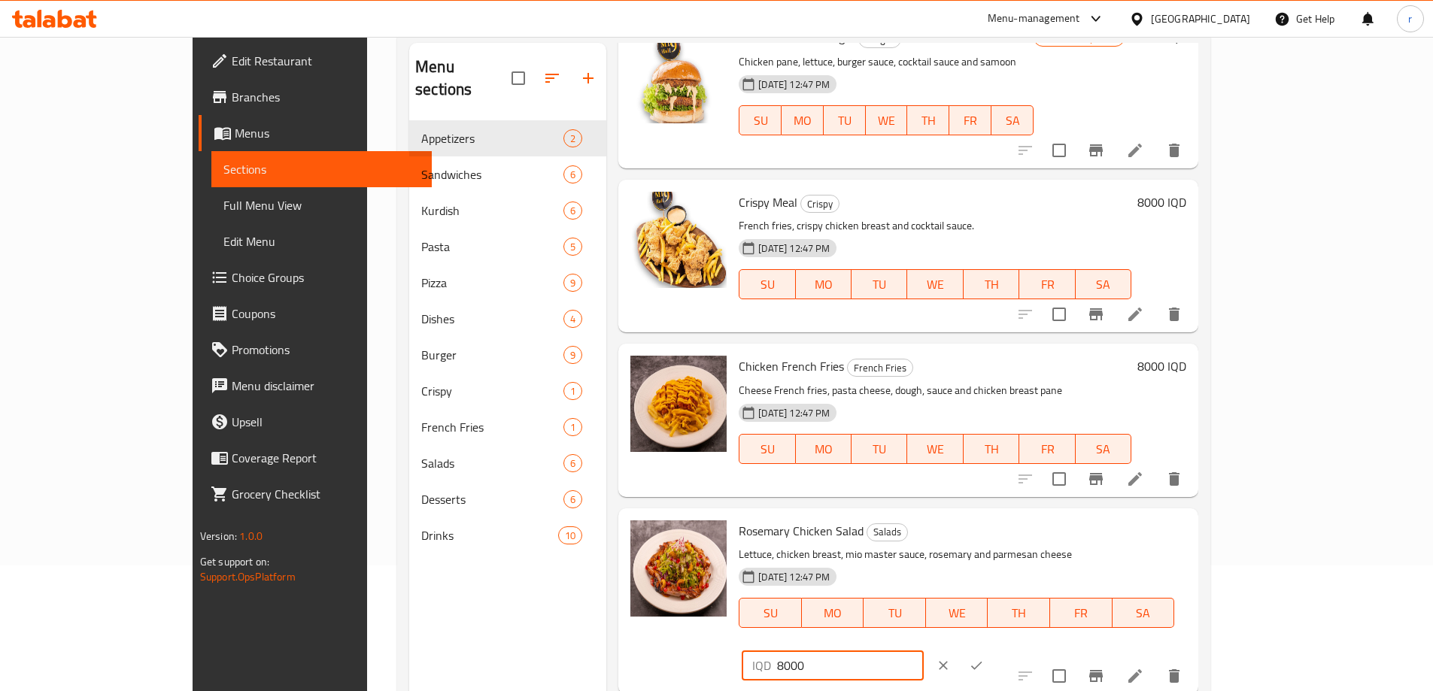
click at [923, 651] on input "8000" at bounding box center [850, 666] width 146 height 30
type input "8250"
click at [984, 658] on icon "ok" at bounding box center [976, 665] width 15 height 15
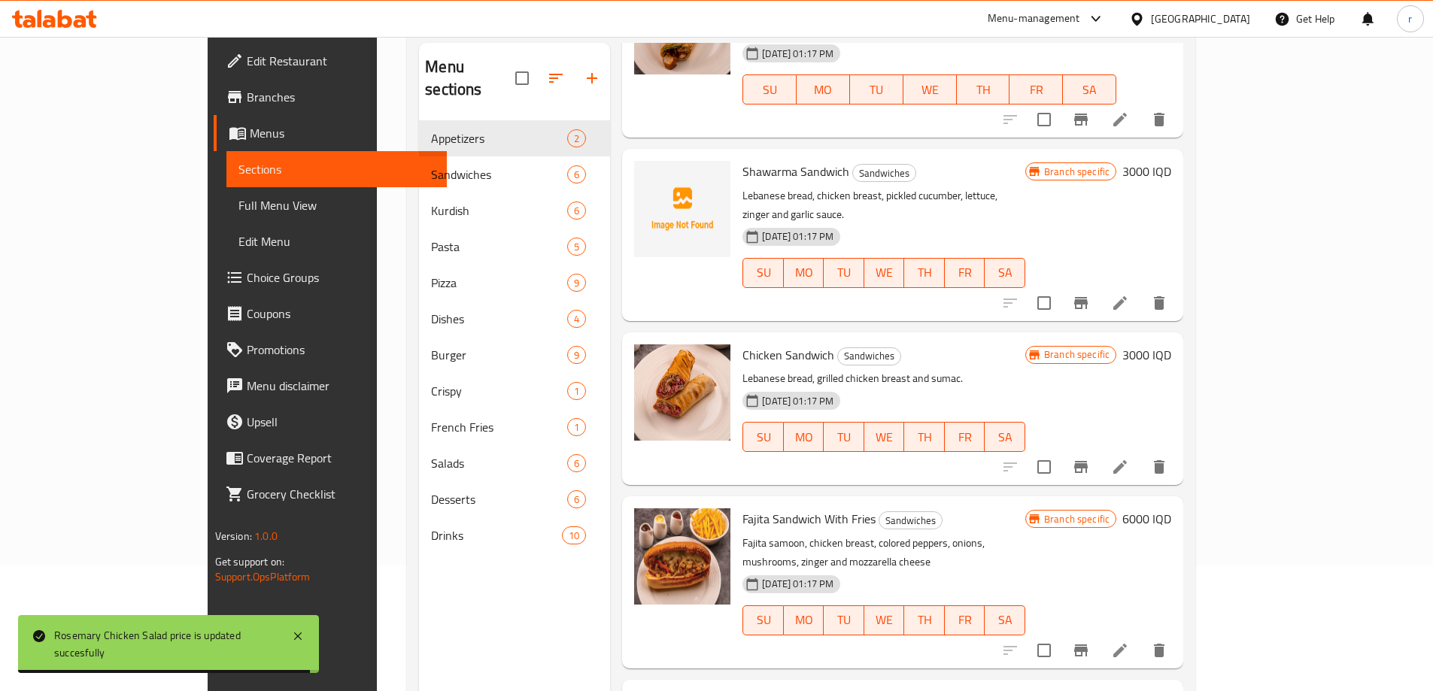
scroll to position [0, 0]
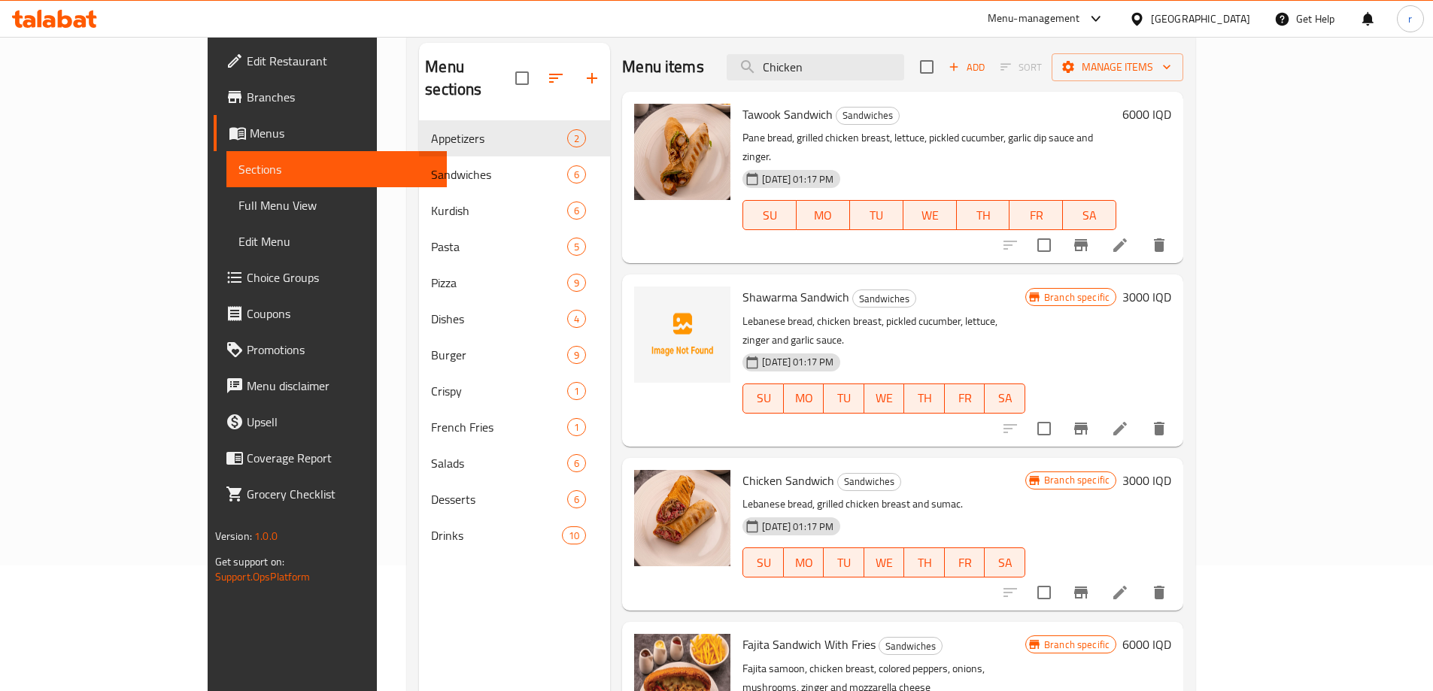
drag, startPoint x: 885, startPoint y: 68, endPoint x: 699, endPoint y: 72, distance: 186.6
click at [699, 72] on div "Menu items Chicken Add Sort Manage items" at bounding box center [902, 67] width 561 height 49
paste input "aesar salad"
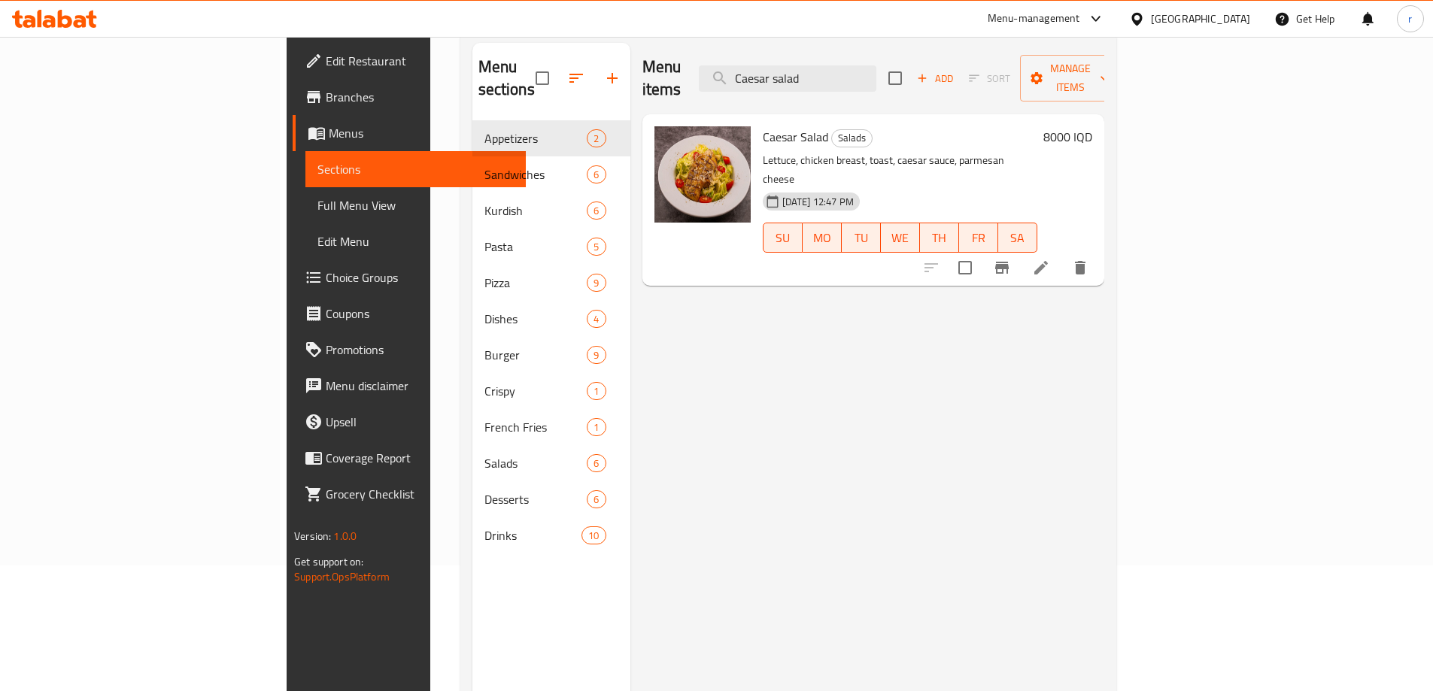
type input "Caesar salad"
click at [1092, 126] on h6 "8000 IQD" at bounding box center [1067, 136] width 49 height 21
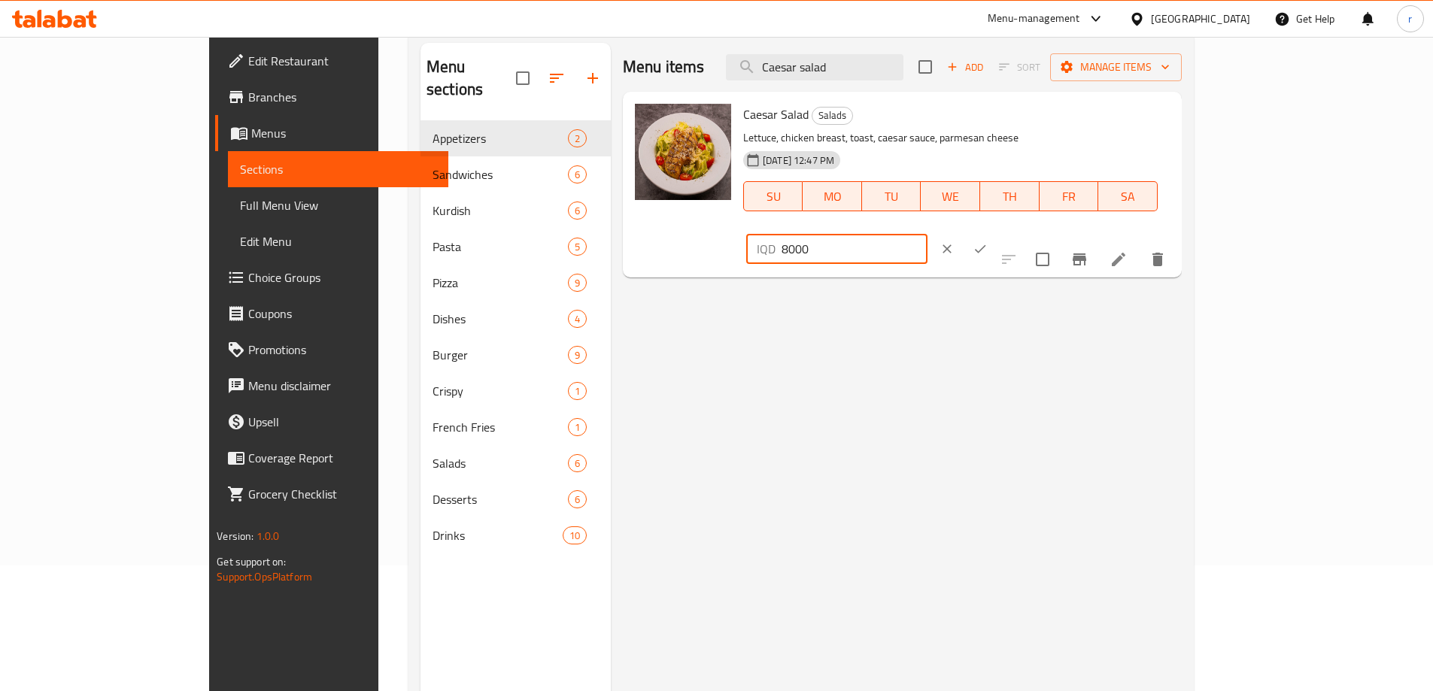
drag, startPoint x: 1209, startPoint y: 124, endPoint x: 1180, endPoint y: 120, distance: 29.7
click at [927, 234] on input "8000" at bounding box center [854, 249] width 146 height 30
type input "8250"
click at [997, 232] on button "ok" at bounding box center [979, 248] width 33 height 33
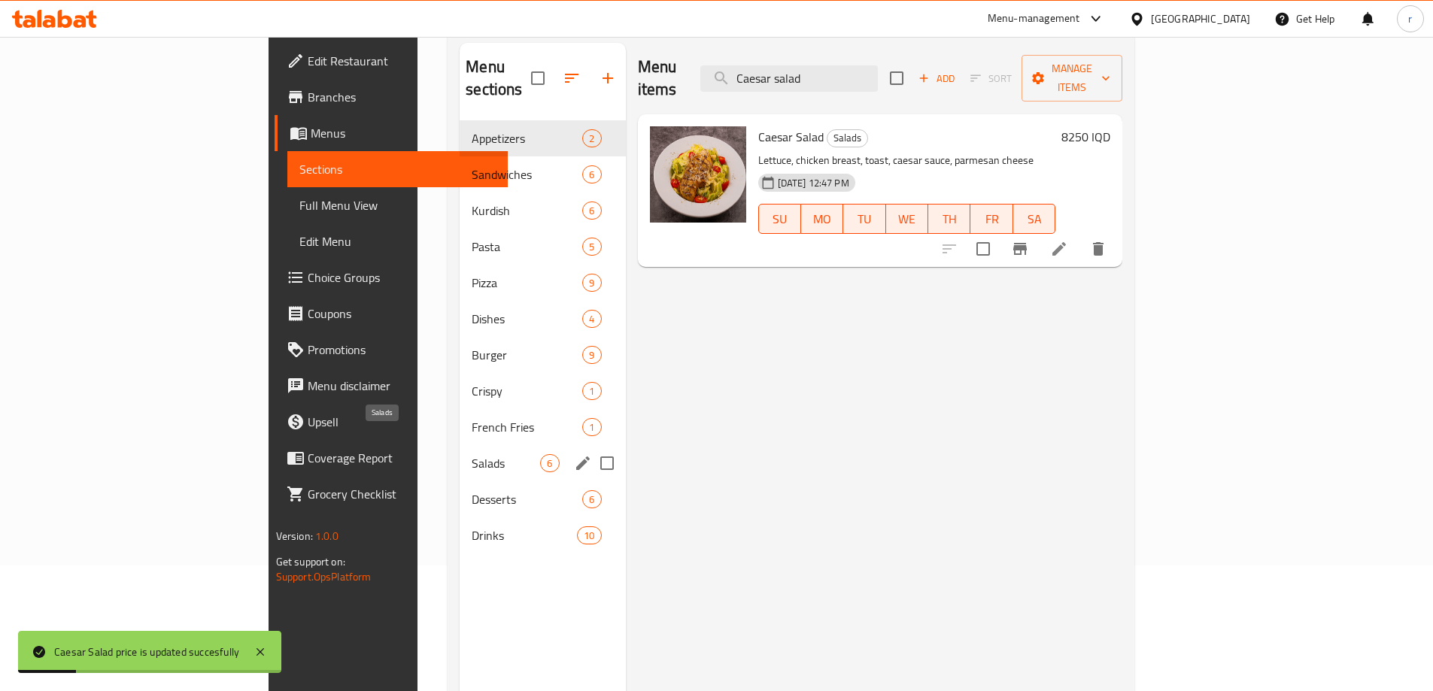
click at [472, 454] on span "Salads" at bounding box center [506, 463] width 68 height 18
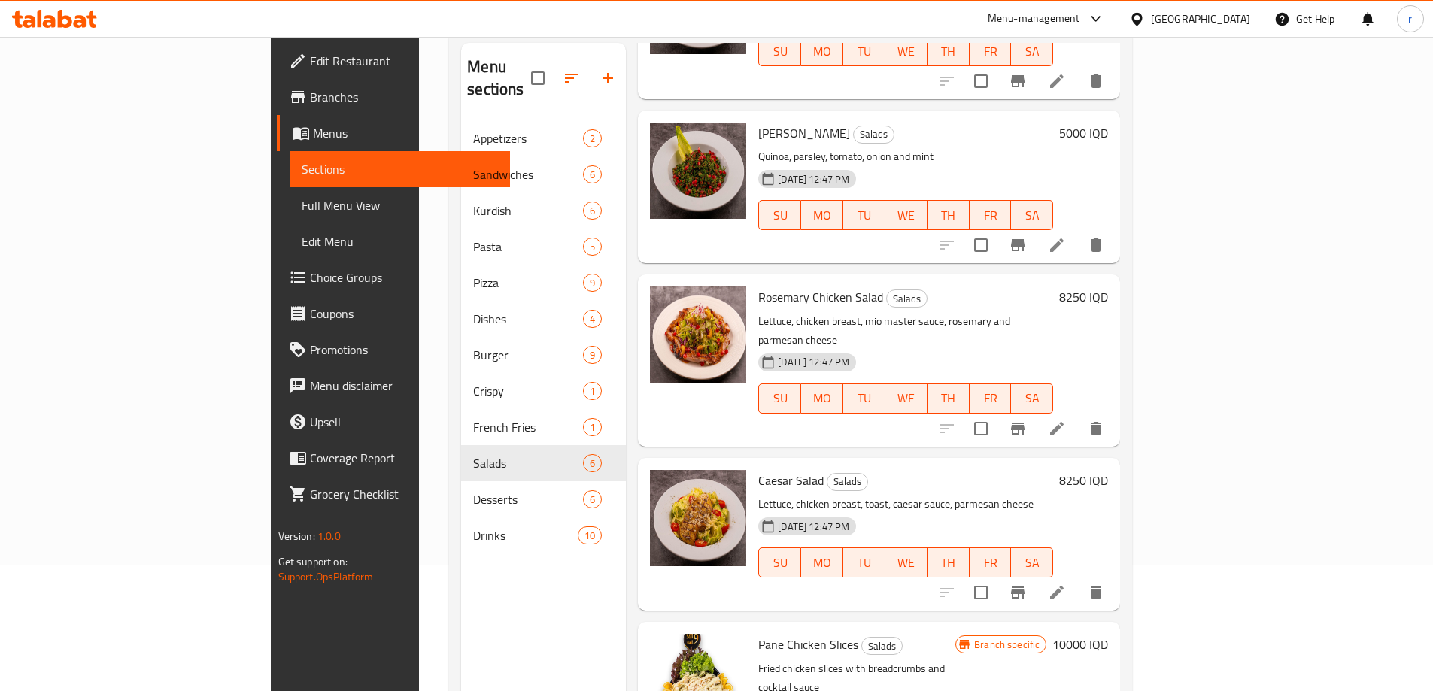
scroll to position [211, 0]
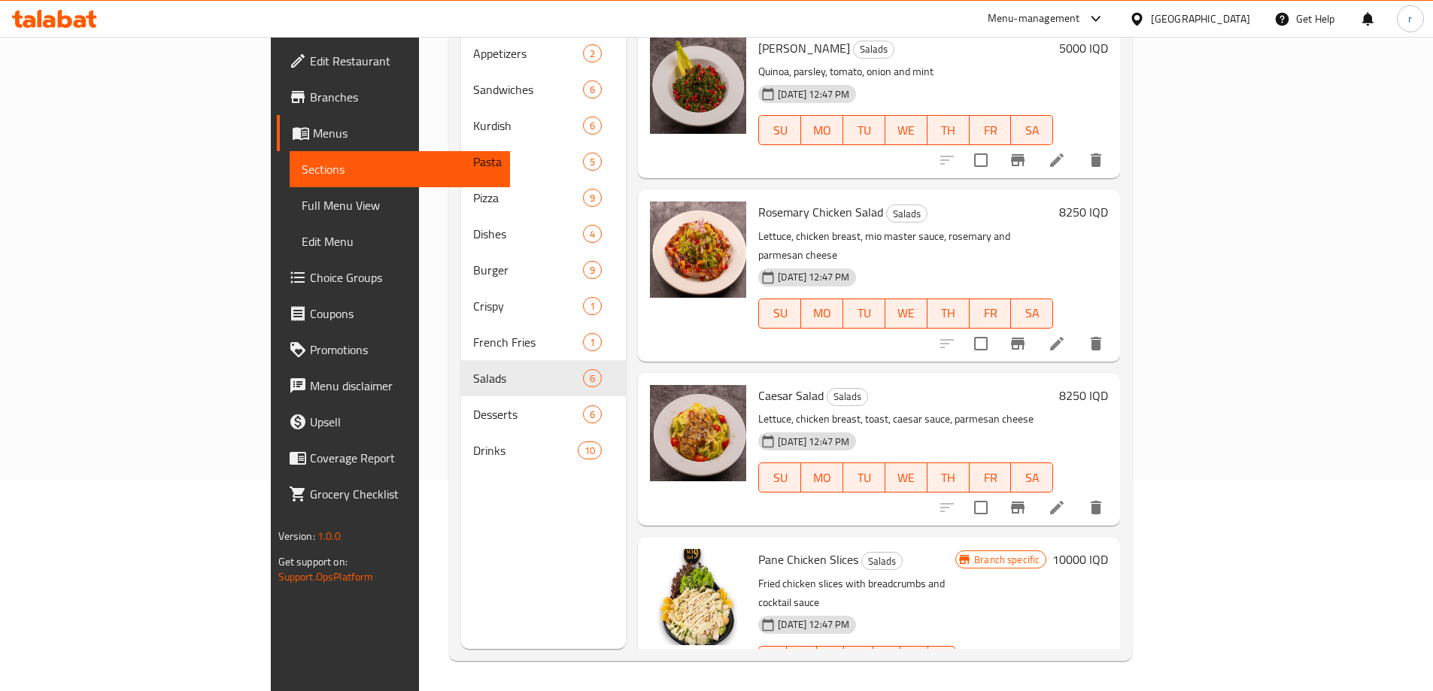
click at [302, 211] on span "Full Menu View" at bounding box center [400, 205] width 196 height 18
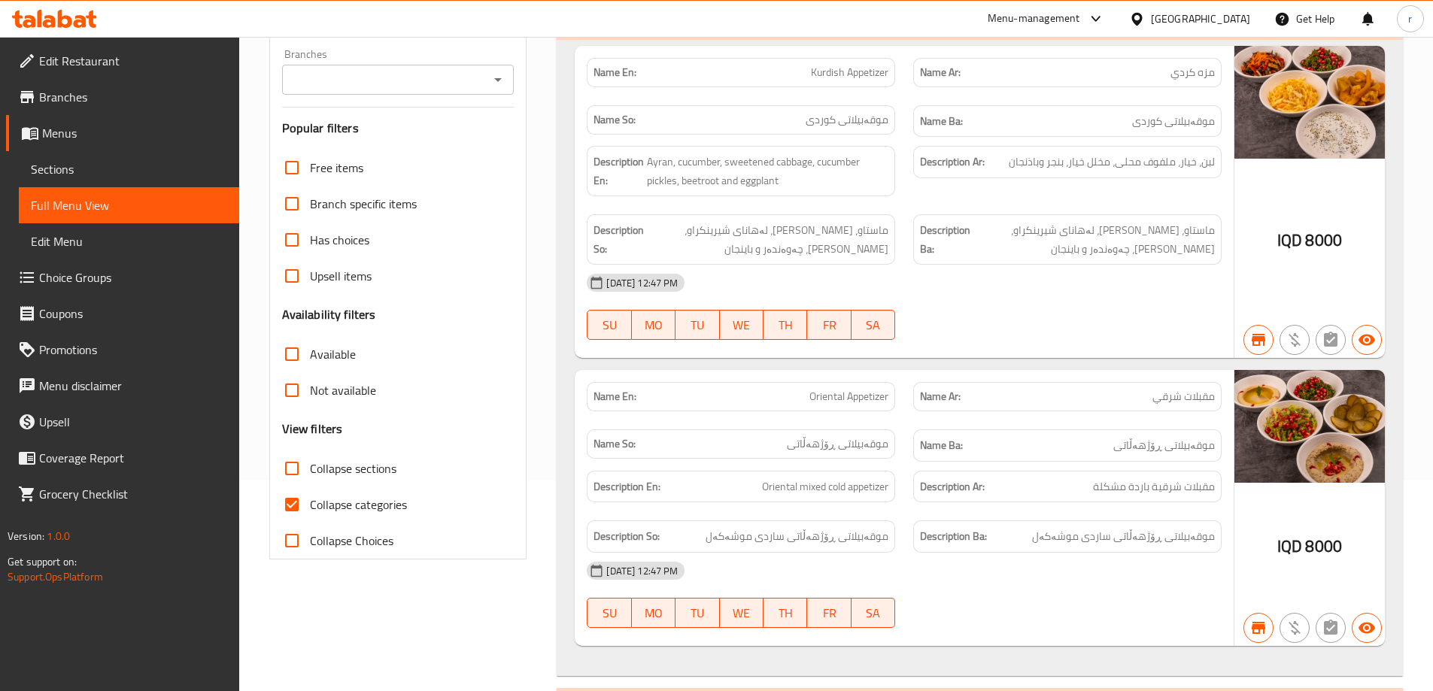
click at [334, 503] on span "Collapse categories" at bounding box center [358, 505] width 97 height 18
click at [310, 503] on input "Collapse categories" at bounding box center [292, 505] width 36 height 36
checkbox input "false"
click at [341, 473] on span "Collapse sections" at bounding box center [353, 469] width 86 height 18
click at [310, 473] on input "Collapse sections" at bounding box center [292, 468] width 36 height 36
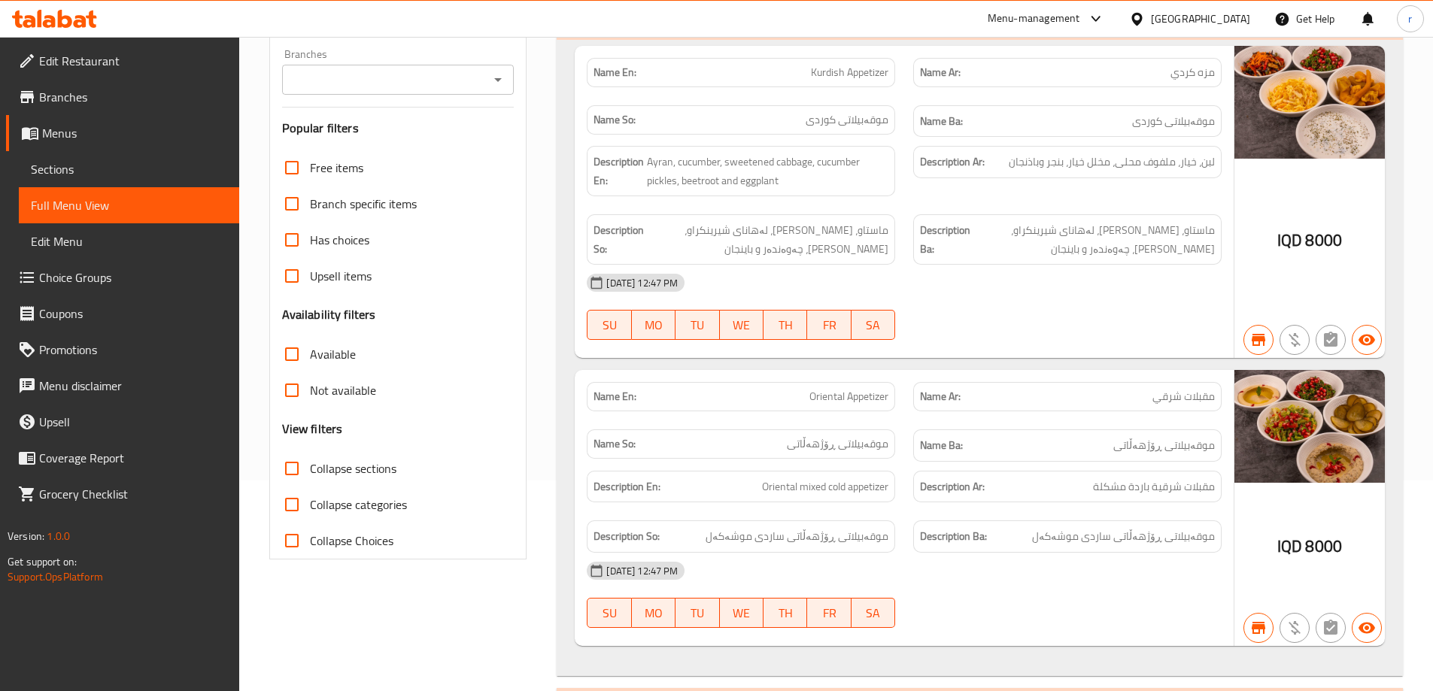
checkbox input "true"
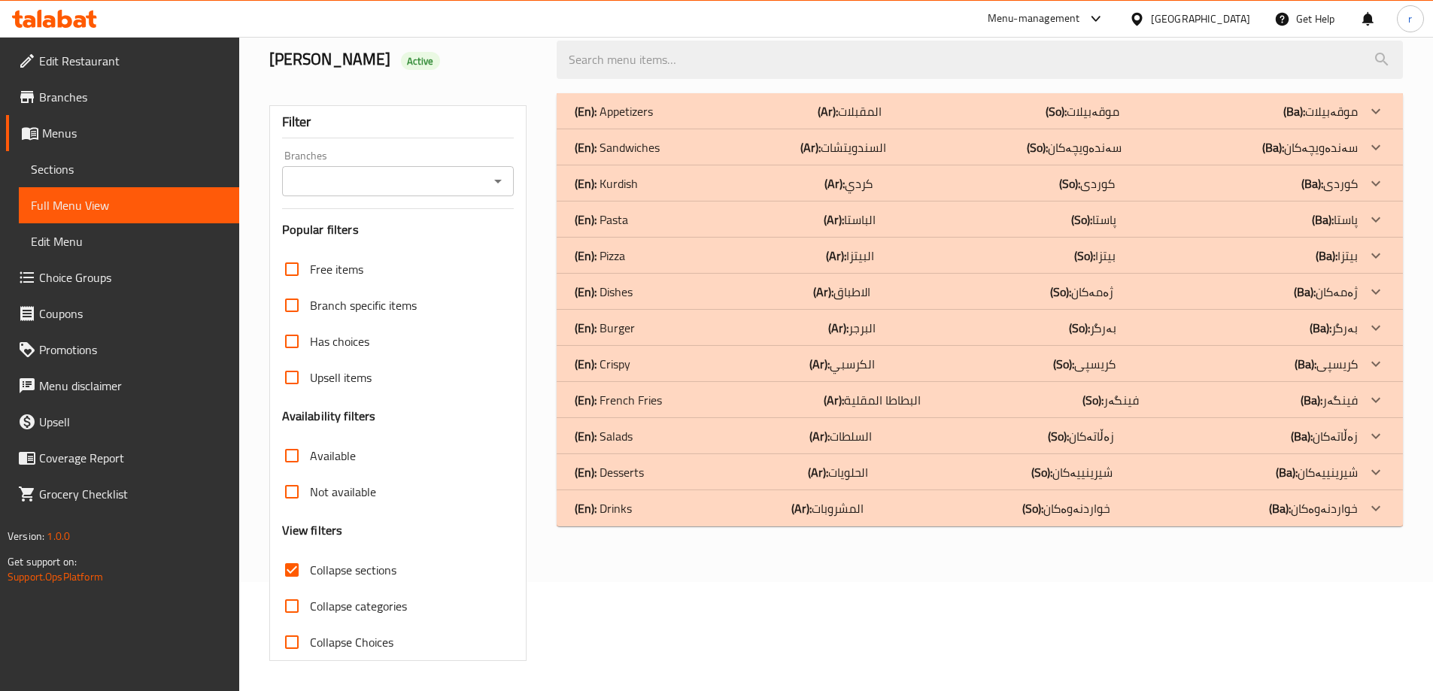
click at [359, 81] on div "Home / Restaurants management / Menus / Full menu view Export Menu ahmed haidar…" at bounding box center [835, 309] width 1133 height 703
click at [363, 189] on input "Branches" at bounding box center [386, 181] width 199 height 21
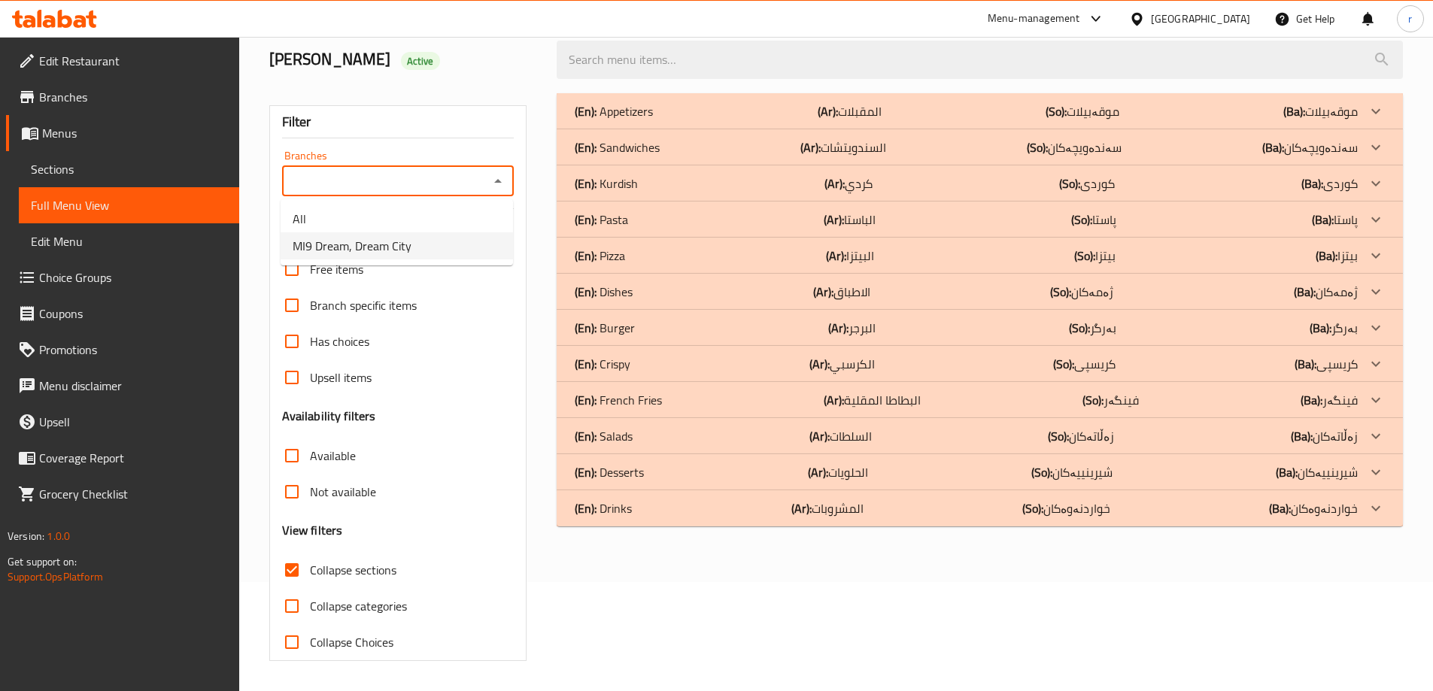
click at [359, 246] on span "MI9 Dream, Dream City" at bounding box center [352, 246] width 119 height 18
type input "MI9 Dream, Dream City"
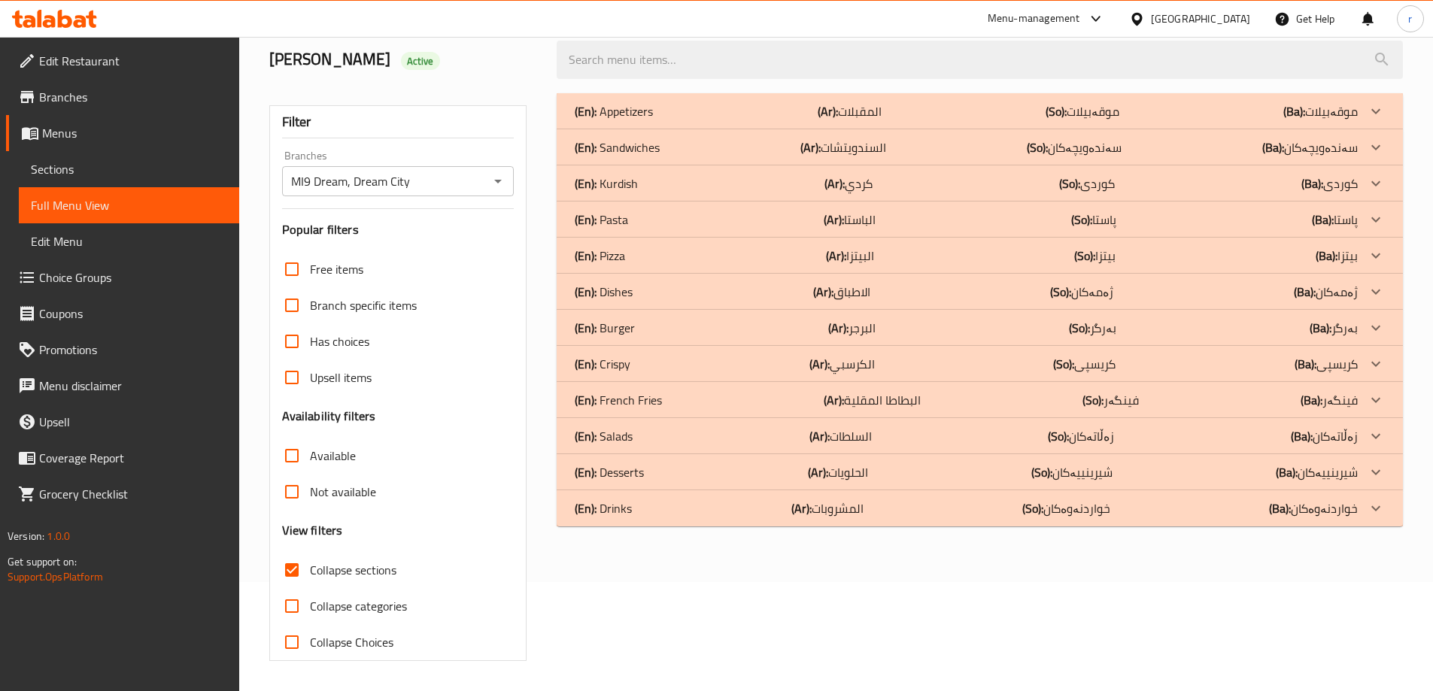
click at [651, 431] on div "(En): Salads (Ar): السلطات (So): زەڵاتەکان (Ba): زەڵاتەکان" at bounding box center [966, 436] width 783 height 18
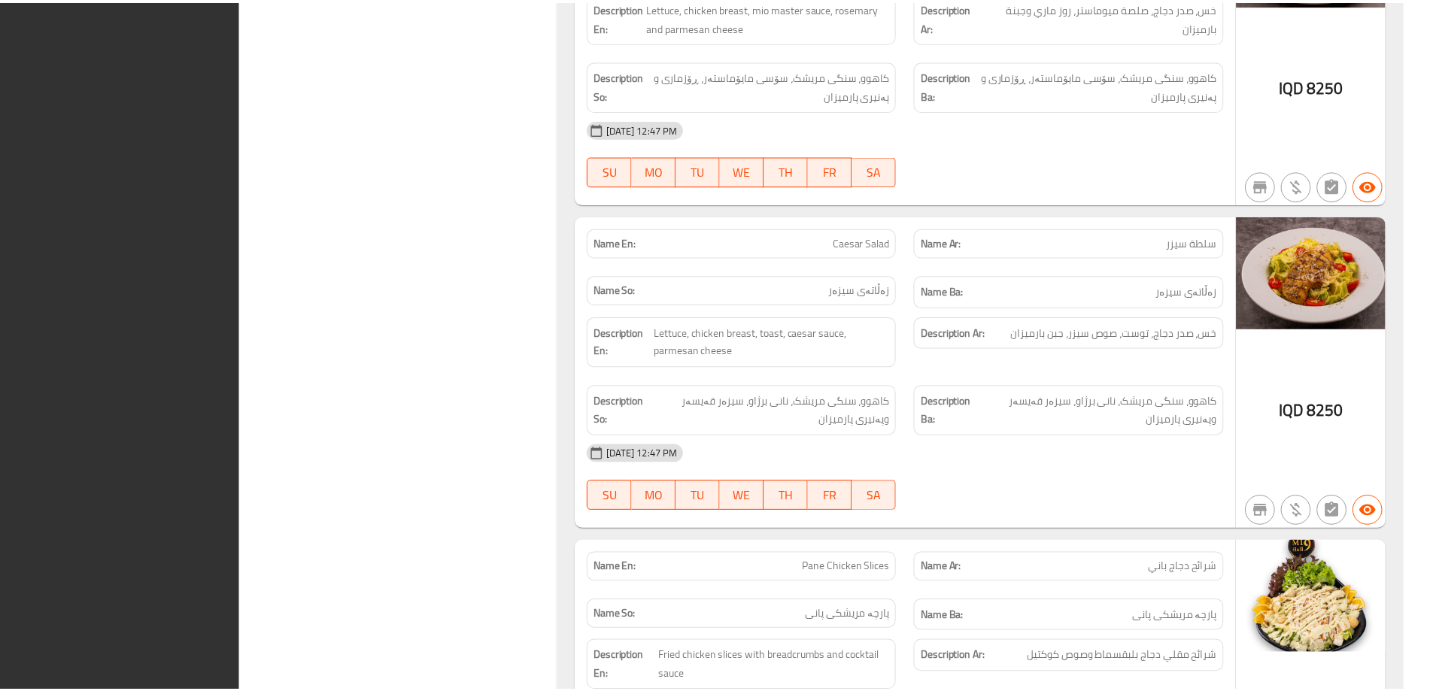
scroll to position [1889, 0]
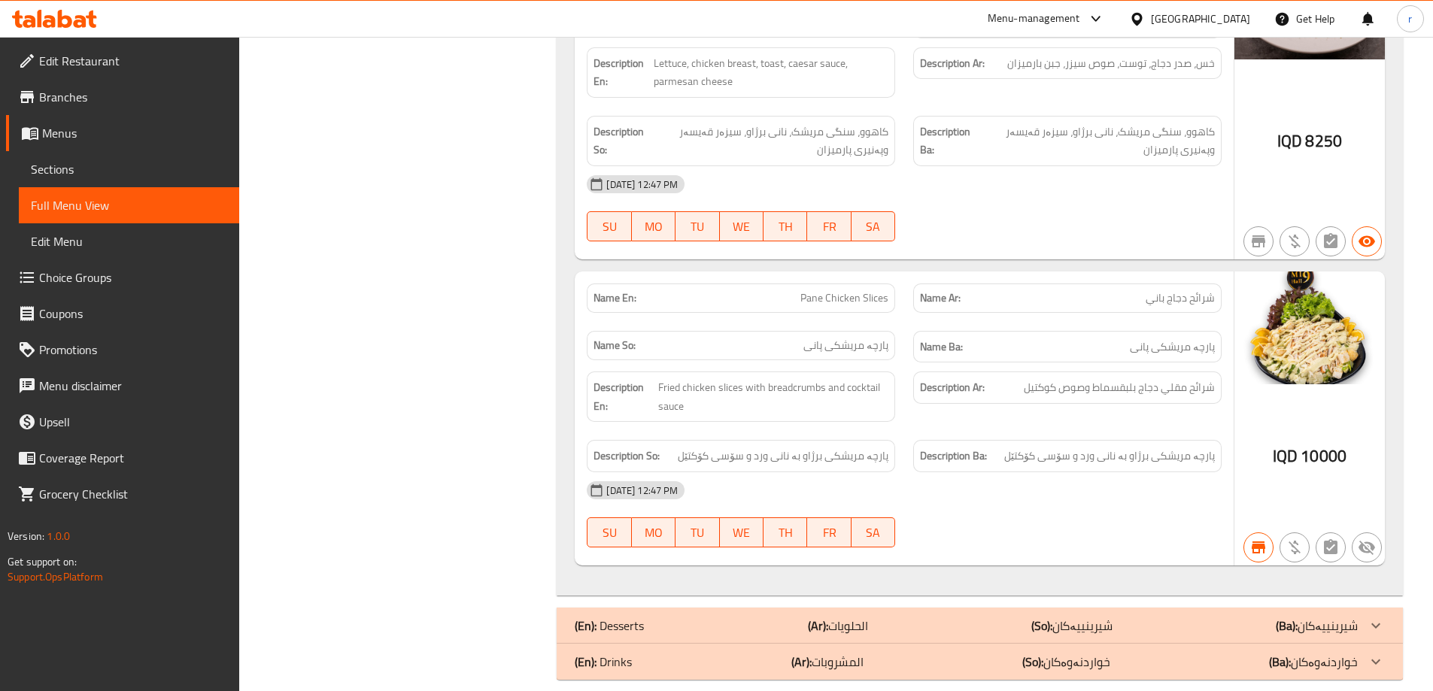
click at [71, 21] on icon at bounding box center [65, 19] width 14 height 18
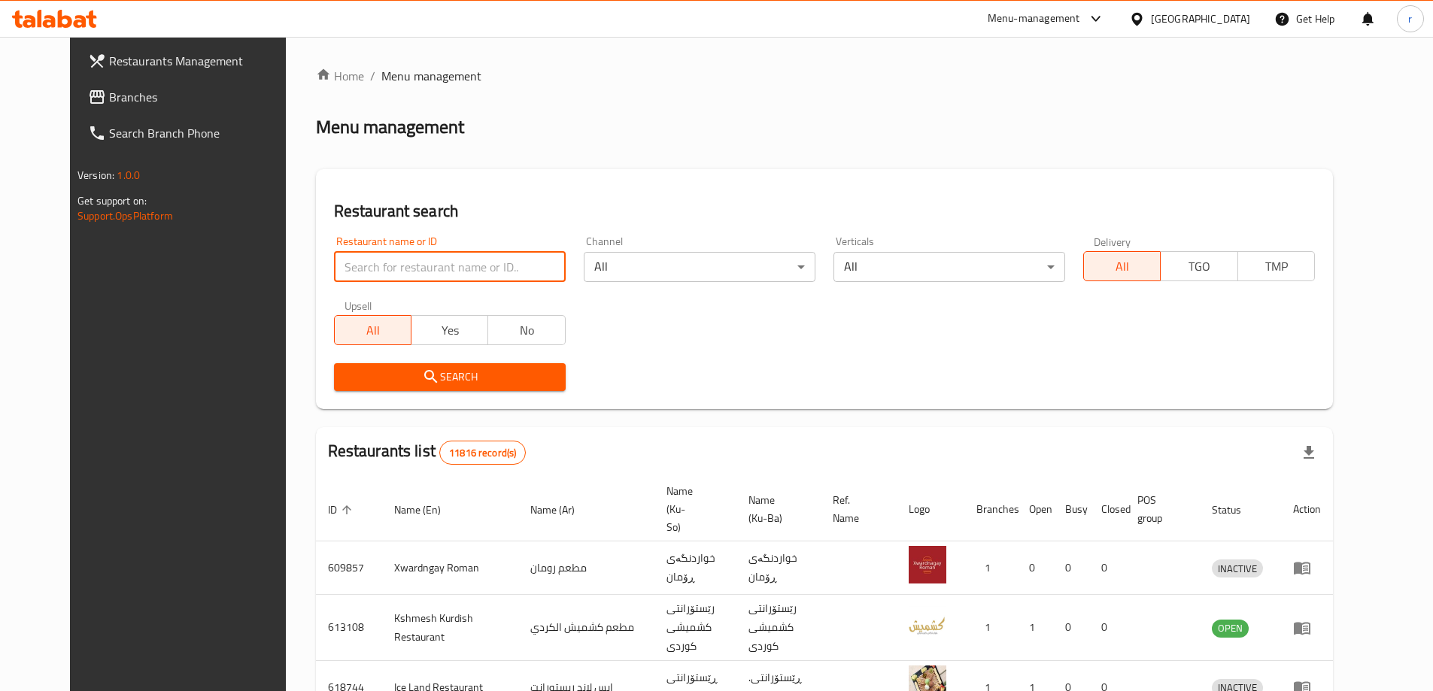
click at [334, 275] on input "search" at bounding box center [450, 267] width 232 height 30
paste input "705065"
type input "705065"
click at [422, 369] on icon "submit" at bounding box center [431, 377] width 18 height 18
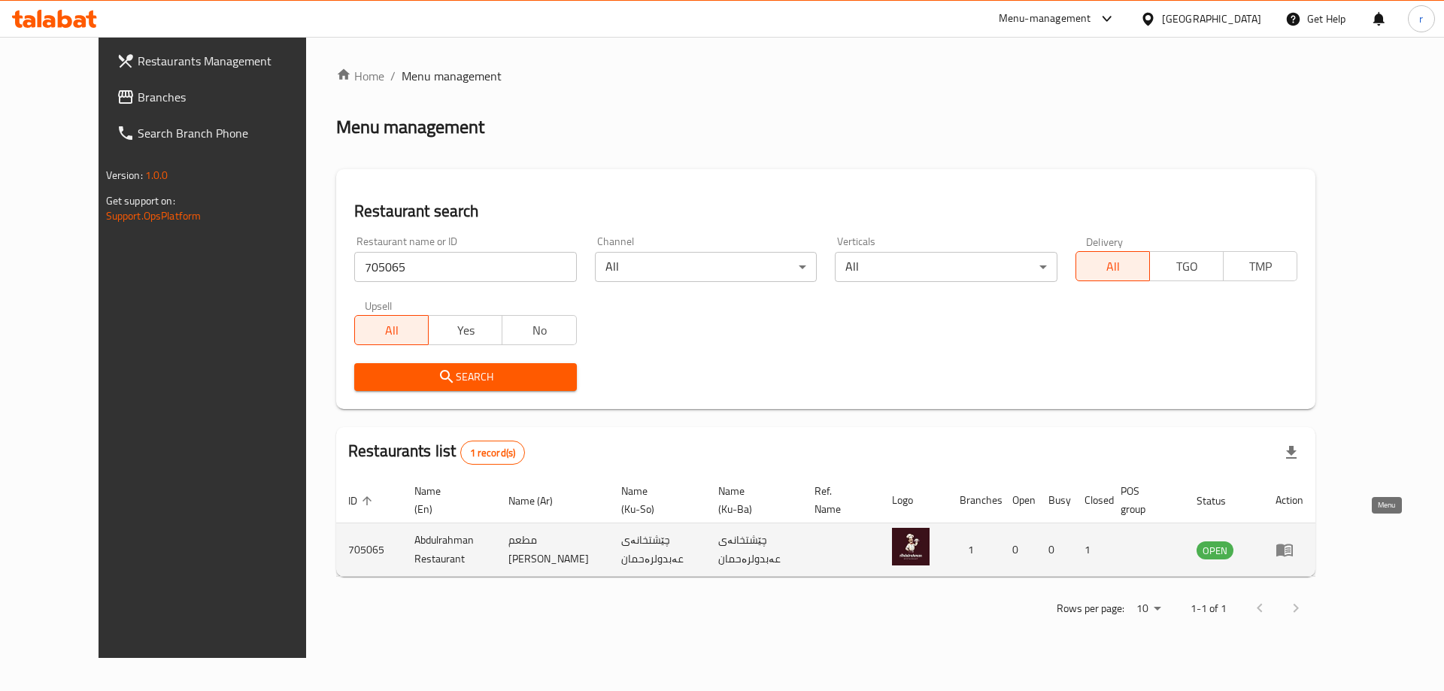
click at [1294, 541] on icon "enhanced table" at bounding box center [1285, 550] width 18 height 18
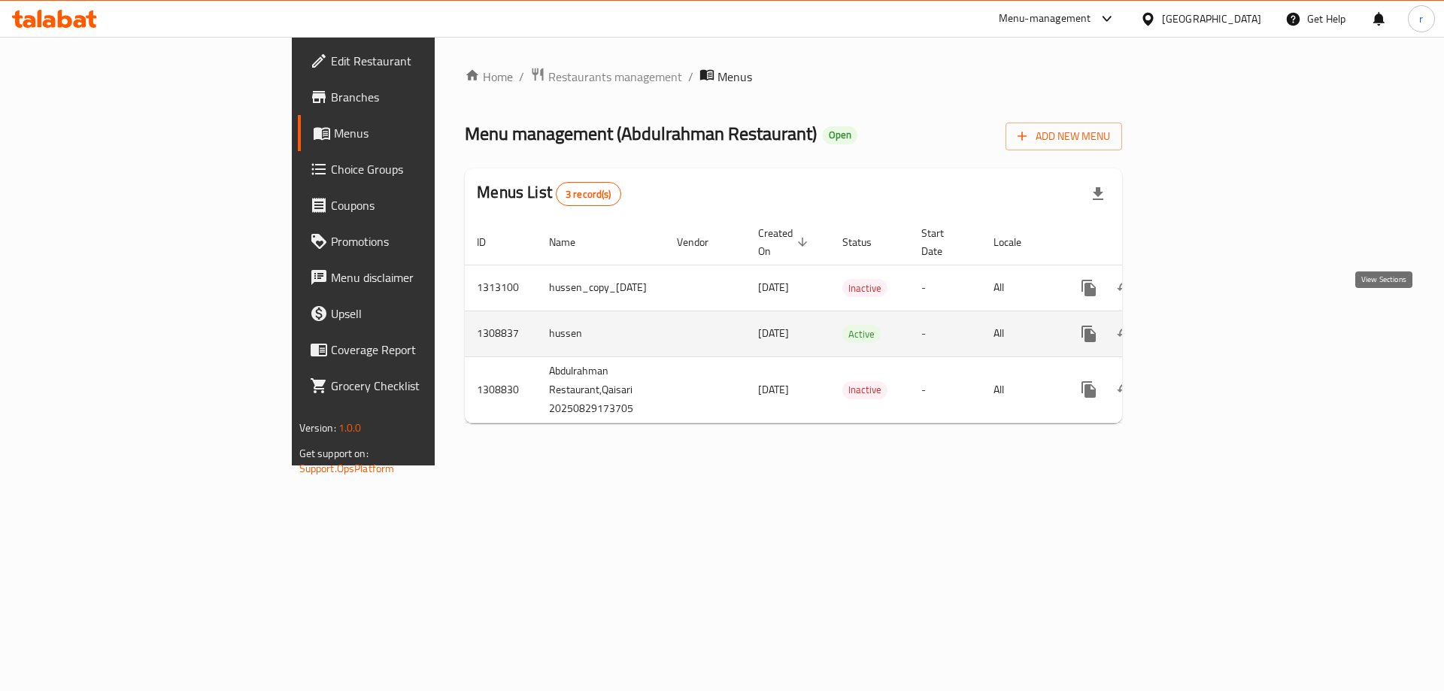
click at [1206, 325] on icon "enhanced table" at bounding box center [1197, 334] width 18 height 18
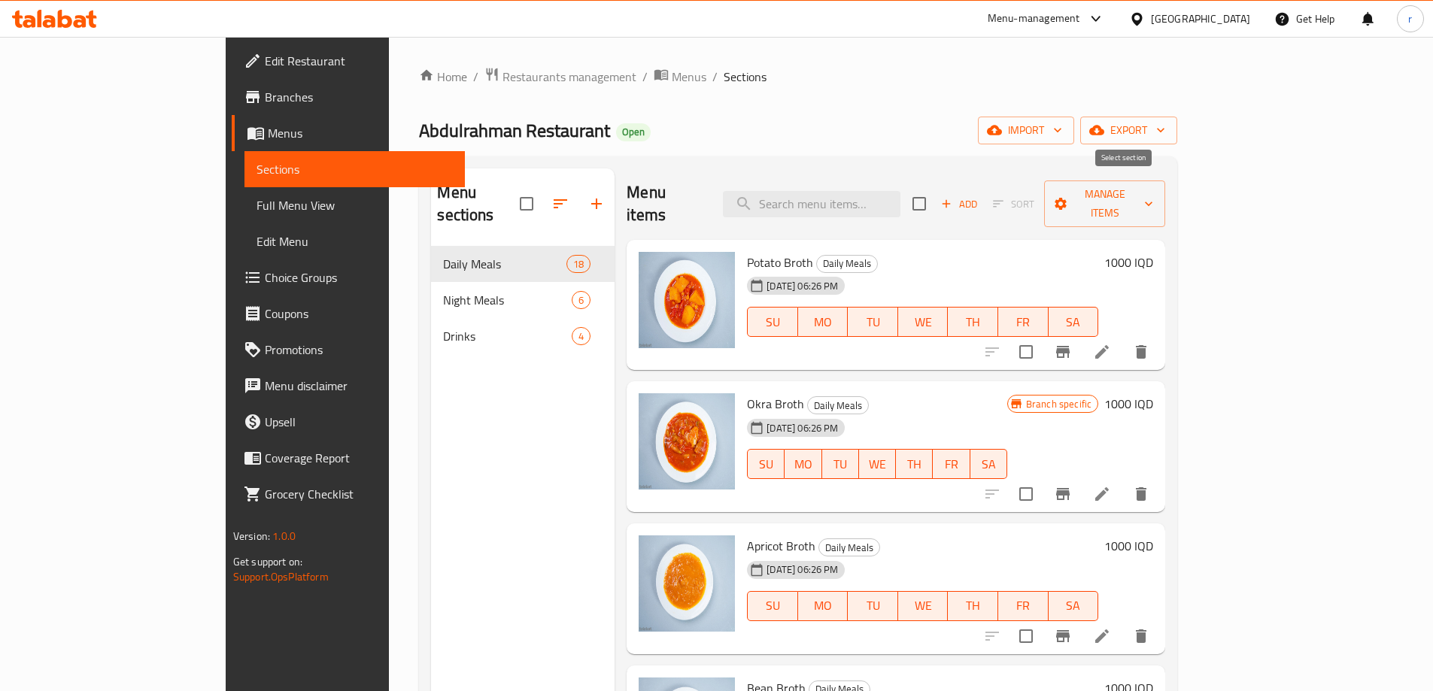
click at [935, 199] on input "checkbox" at bounding box center [919, 204] width 32 height 32
checkbox input "true"
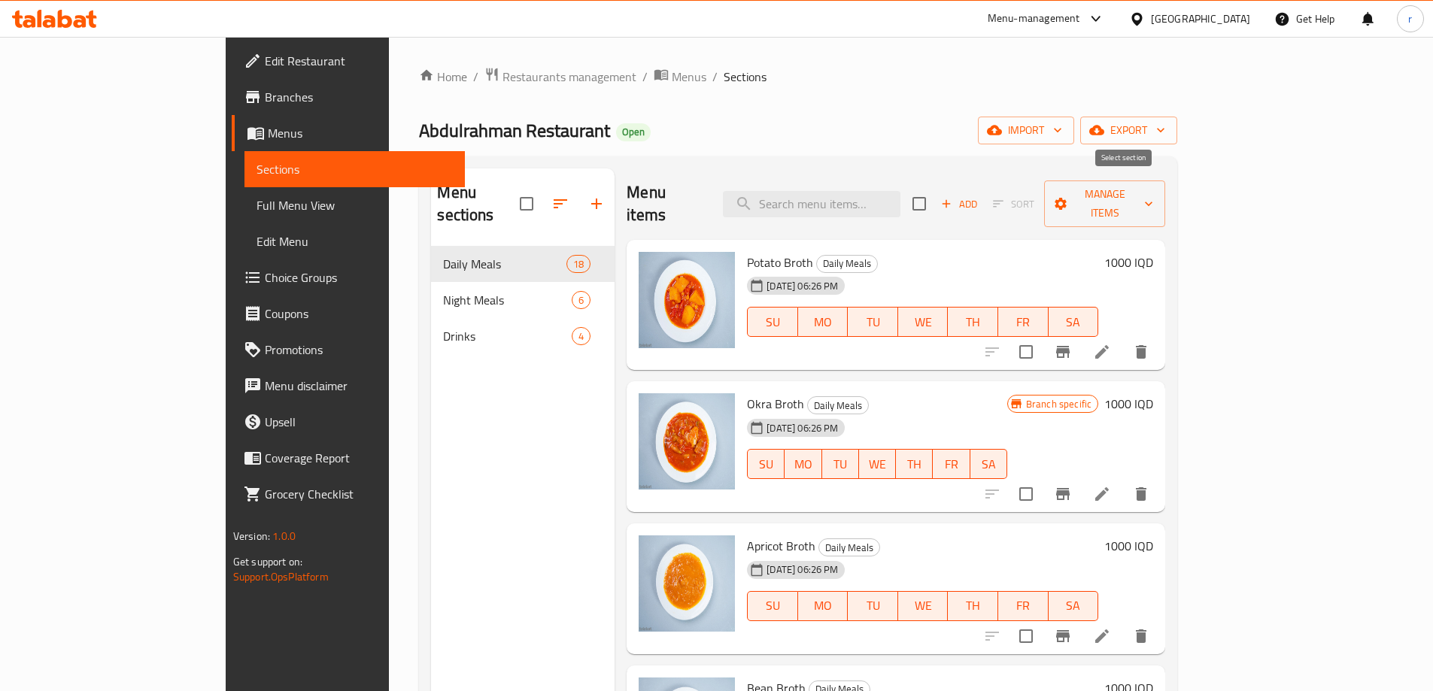
checkbox input "true"
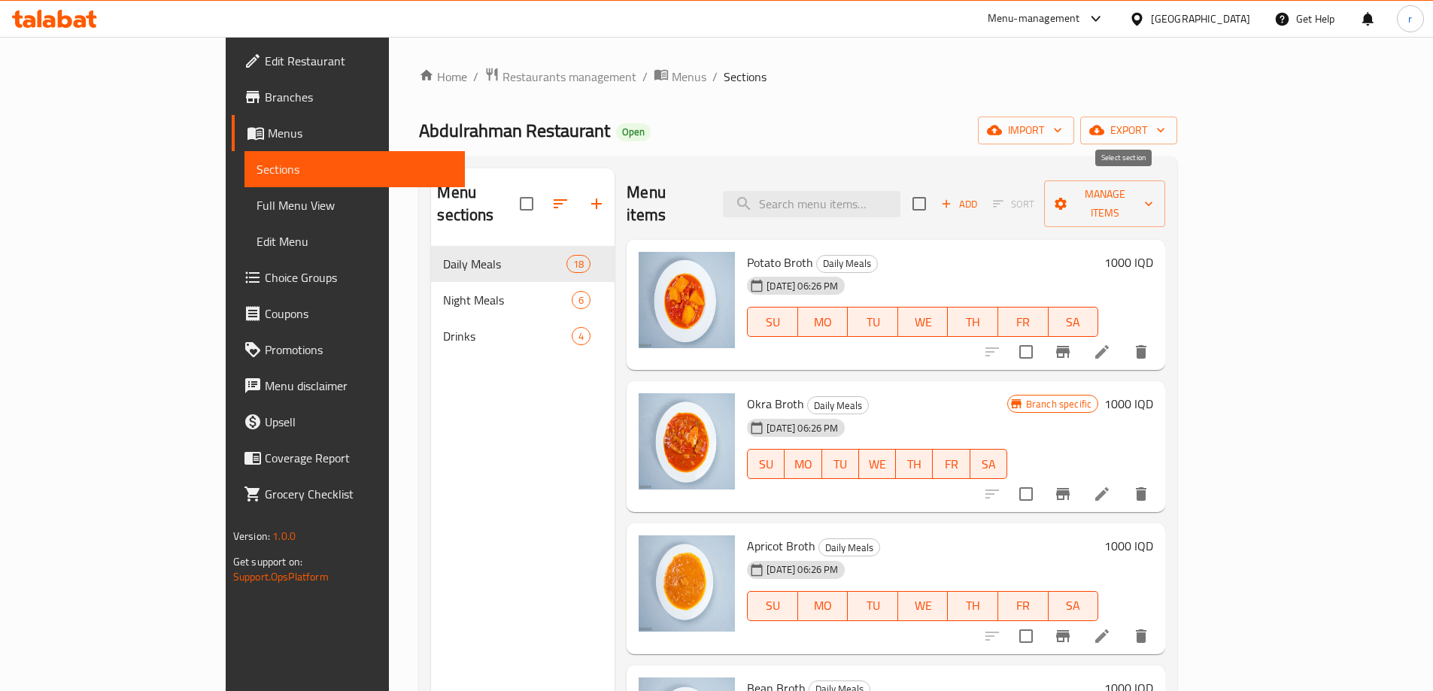
checkbox input "true"
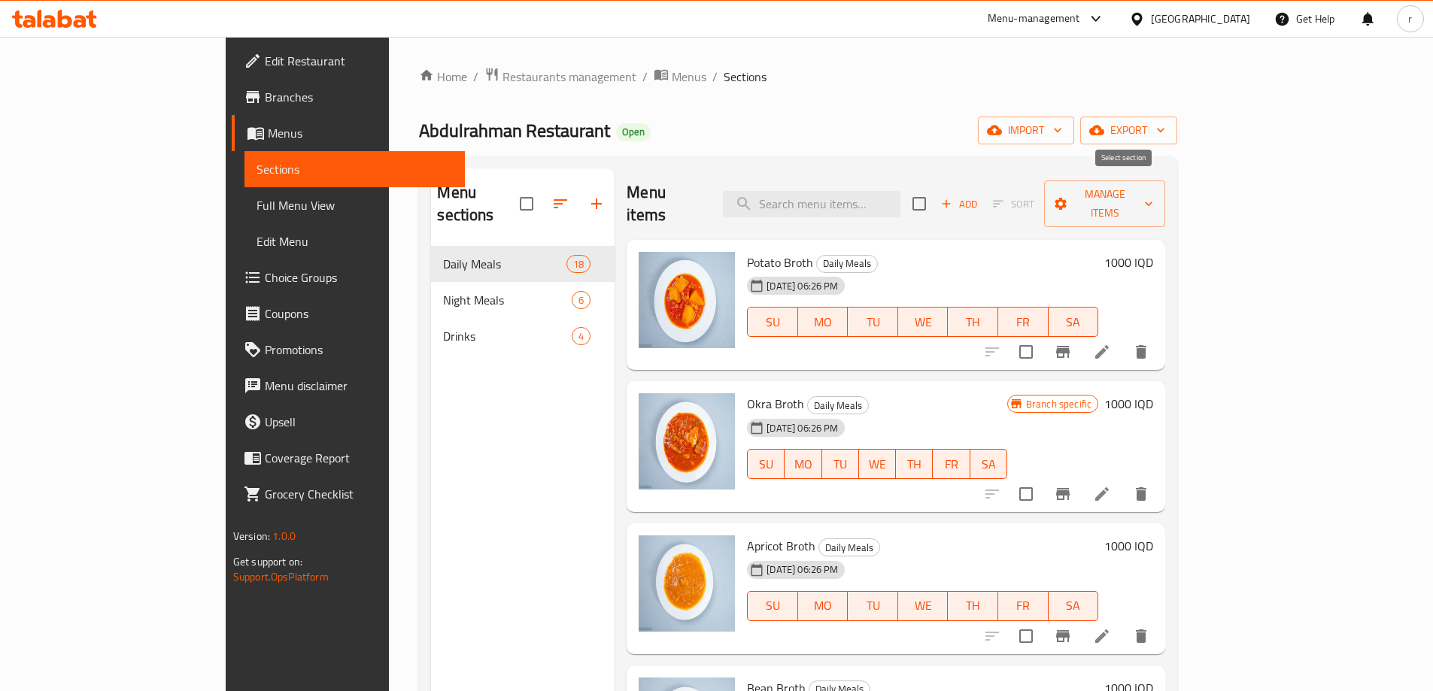
checkbox input "true"
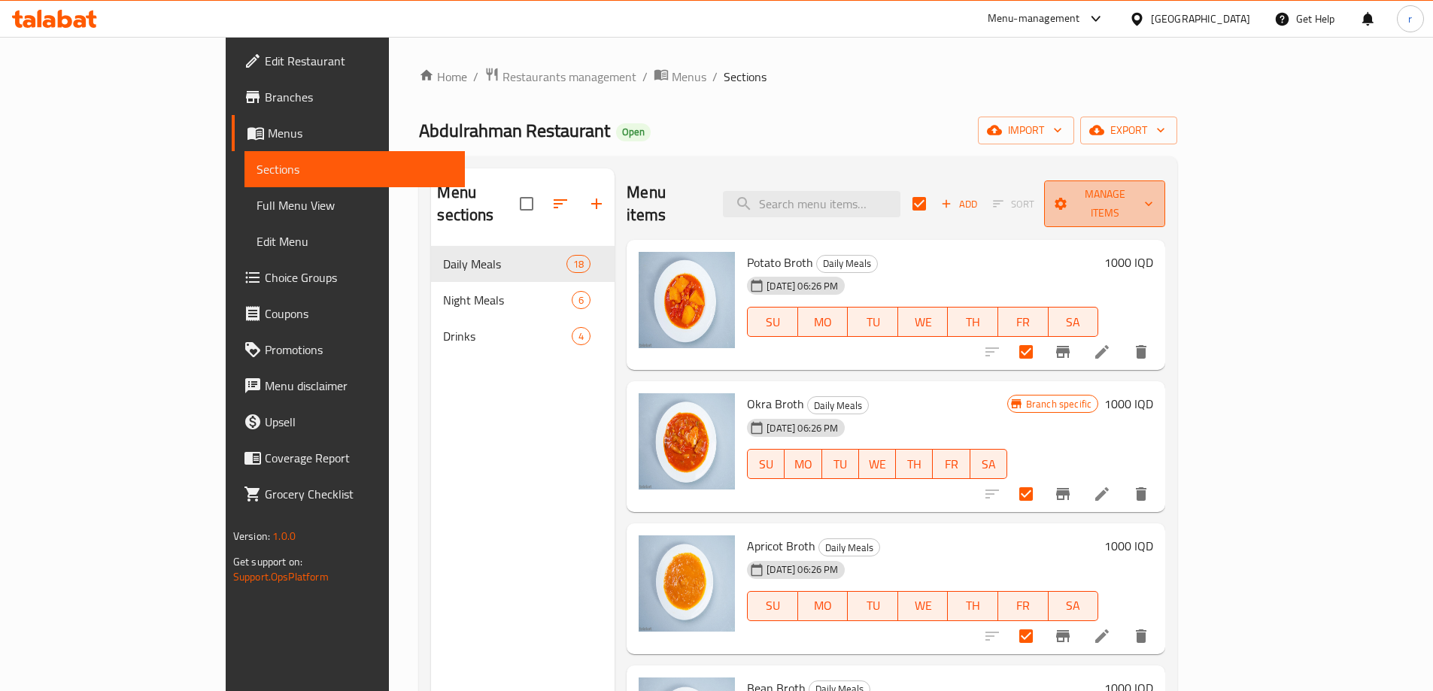
click at [1165, 202] on button "Manage items" at bounding box center [1104, 203] width 121 height 47
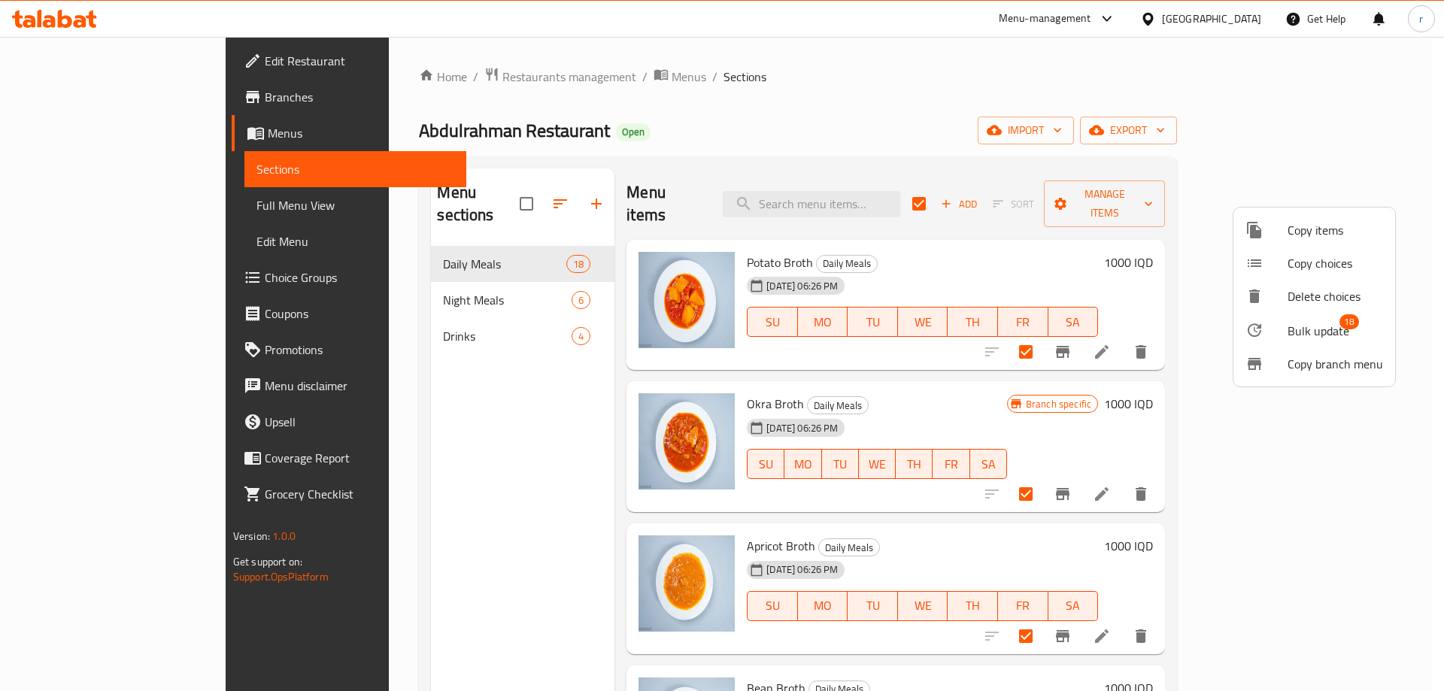
click at [1290, 323] on span "Bulk update" at bounding box center [1319, 331] width 62 height 18
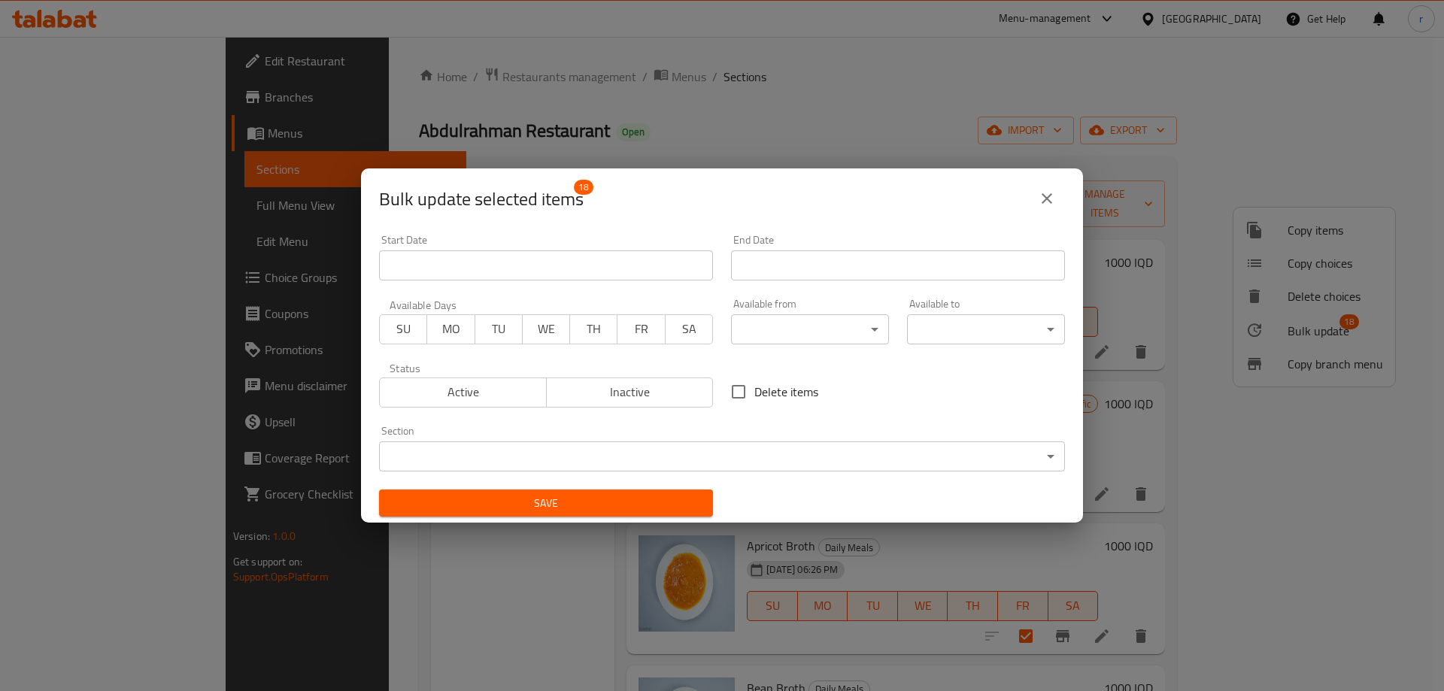
click at [765, 329] on body "​ Menu-management Iraq Get Help r Edit Restaurant Branches Menus Sections Full …" at bounding box center [722, 364] width 1444 height 654
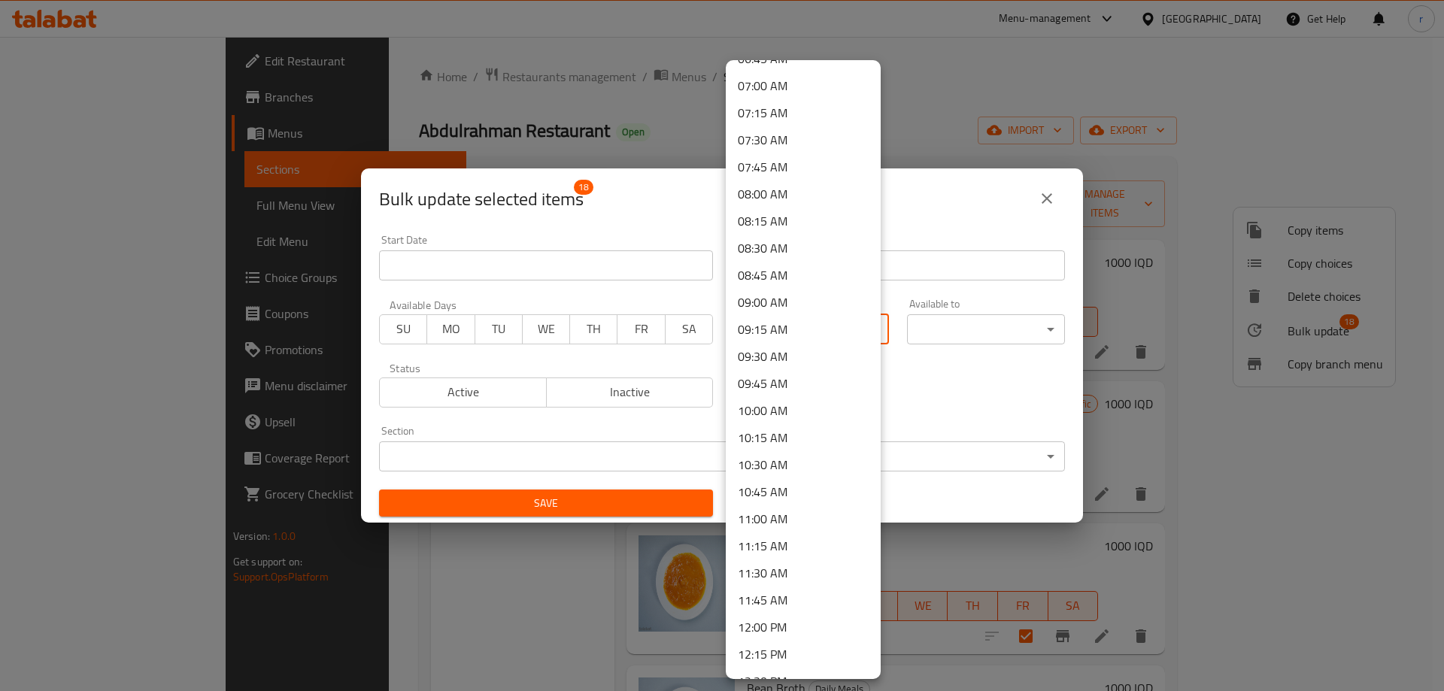
scroll to position [878, 0]
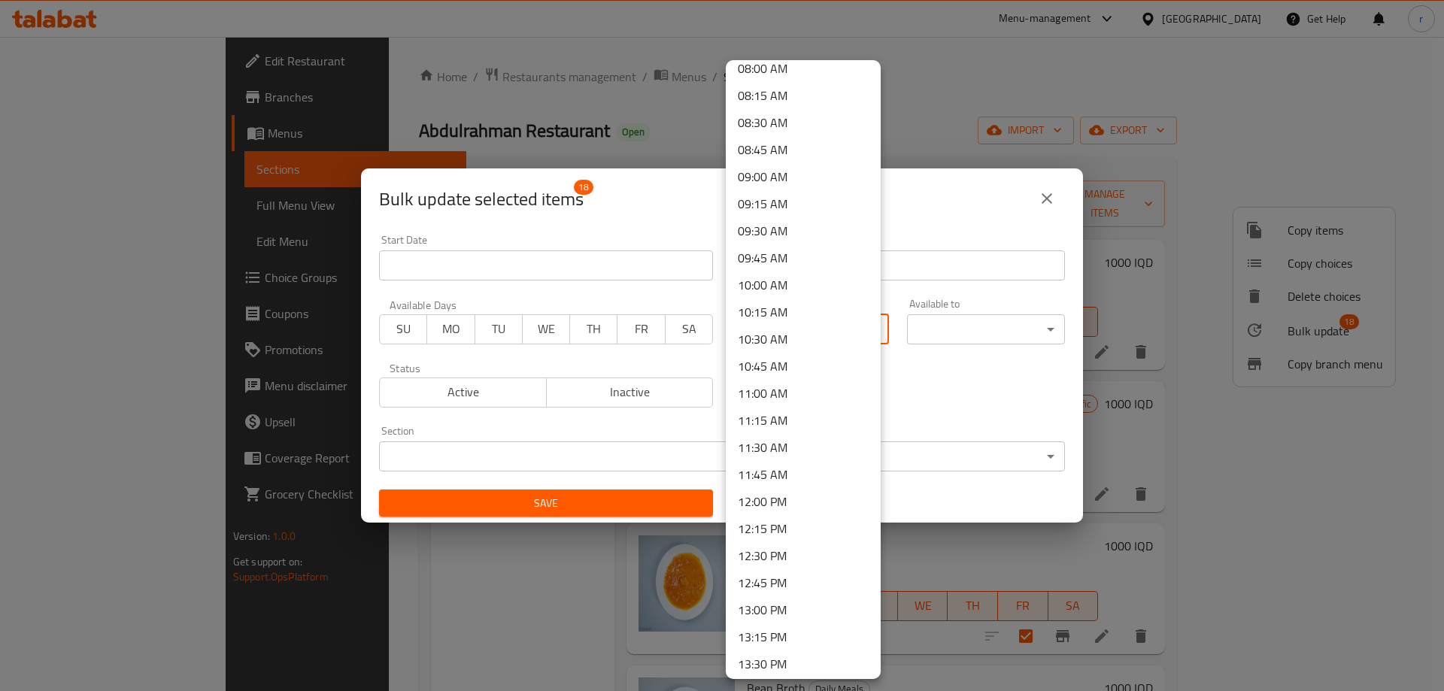
click at [778, 388] on li "11:00 AM" at bounding box center [803, 393] width 155 height 27
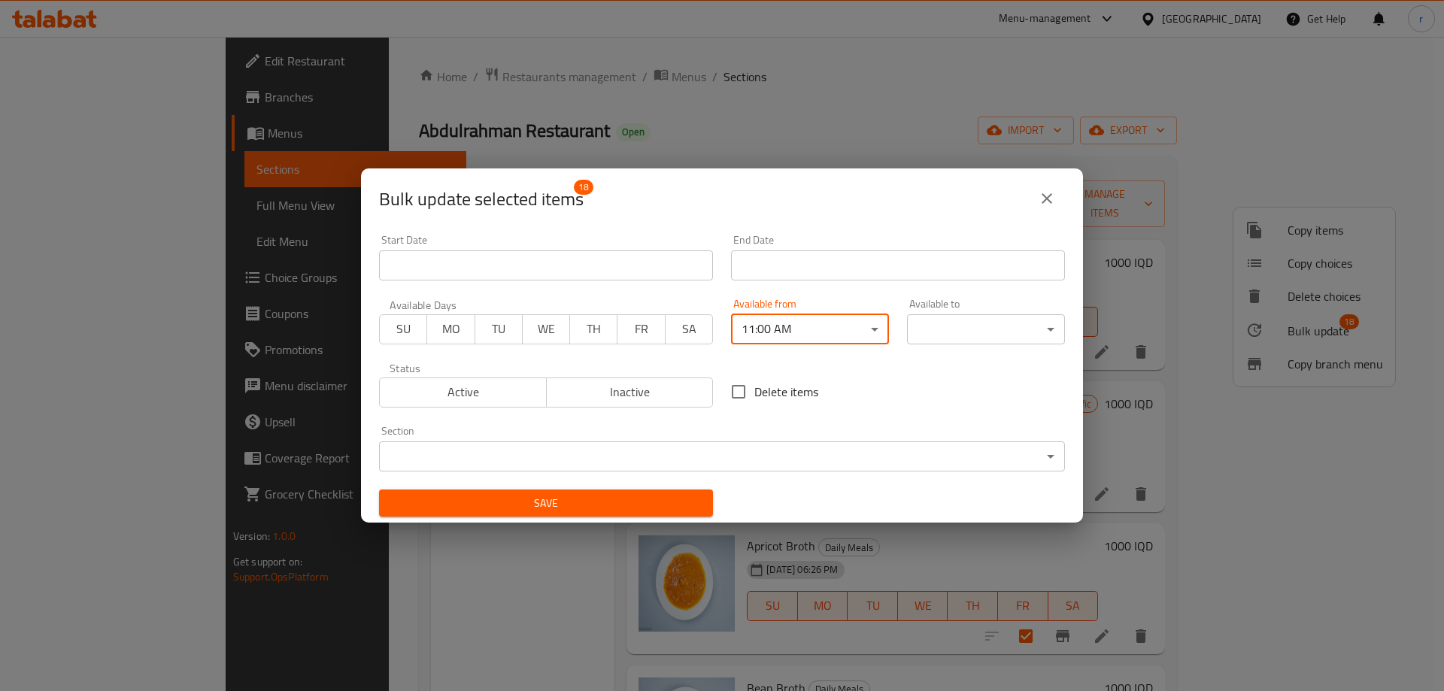
click at [917, 329] on body "​ Menu-management Iraq Get Help r Edit Restaurant Branches Menus Sections Full …" at bounding box center [722, 364] width 1444 height 654
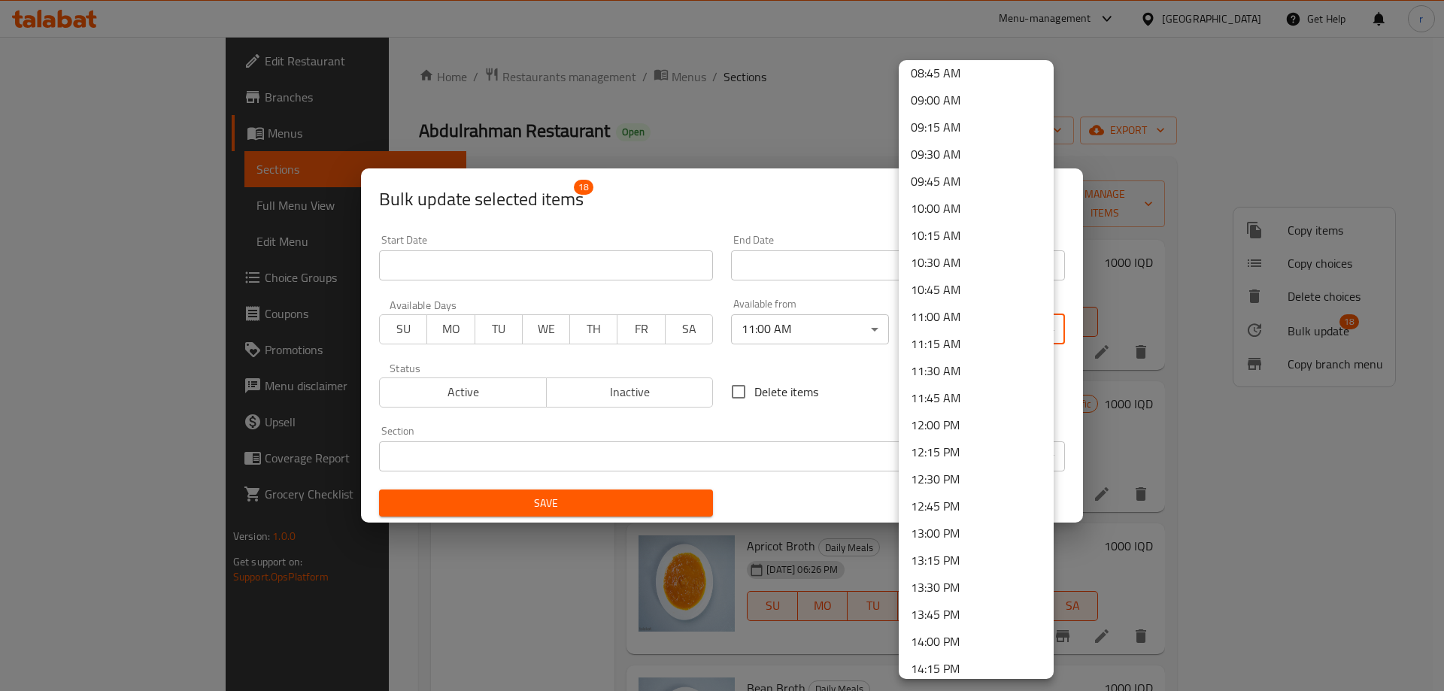
scroll to position [1003, 0]
click at [954, 546] on li "13:30 PM" at bounding box center [976, 539] width 155 height 27
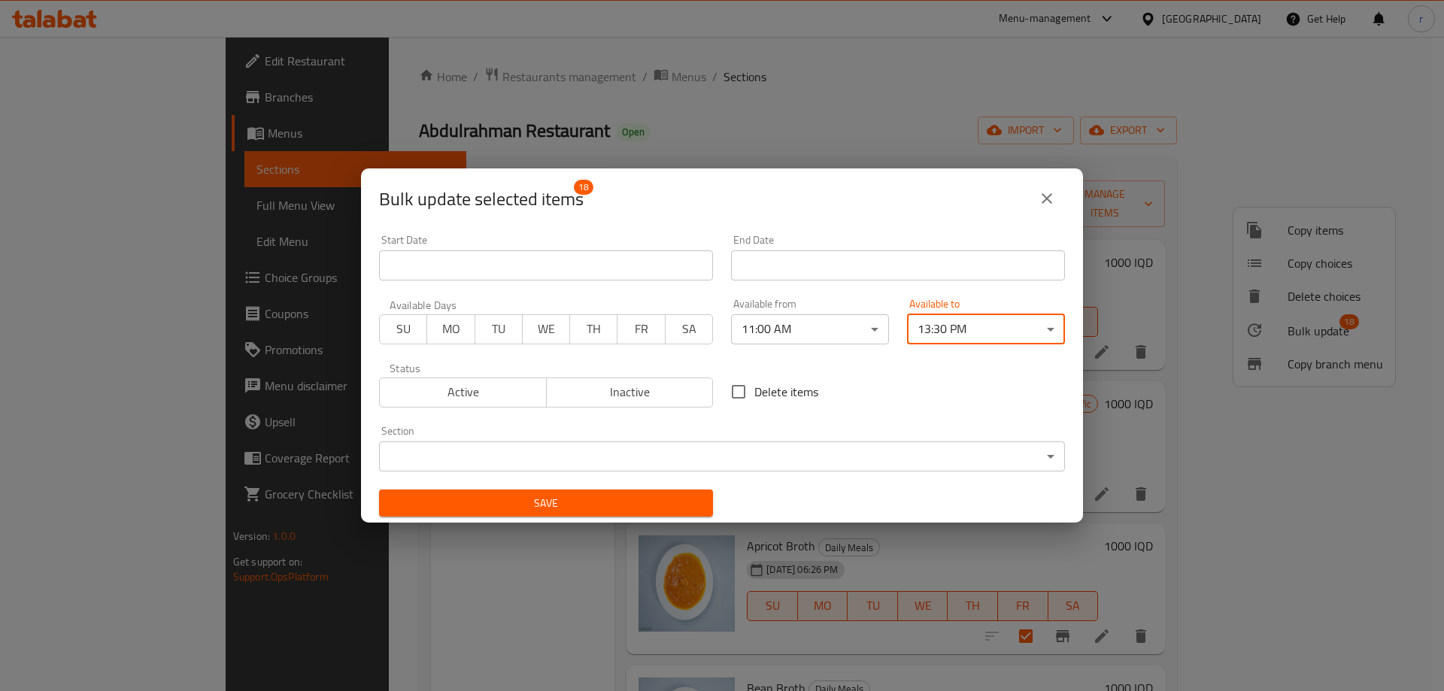
click at [657, 502] on span "Save" at bounding box center [546, 503] width 310 height 19
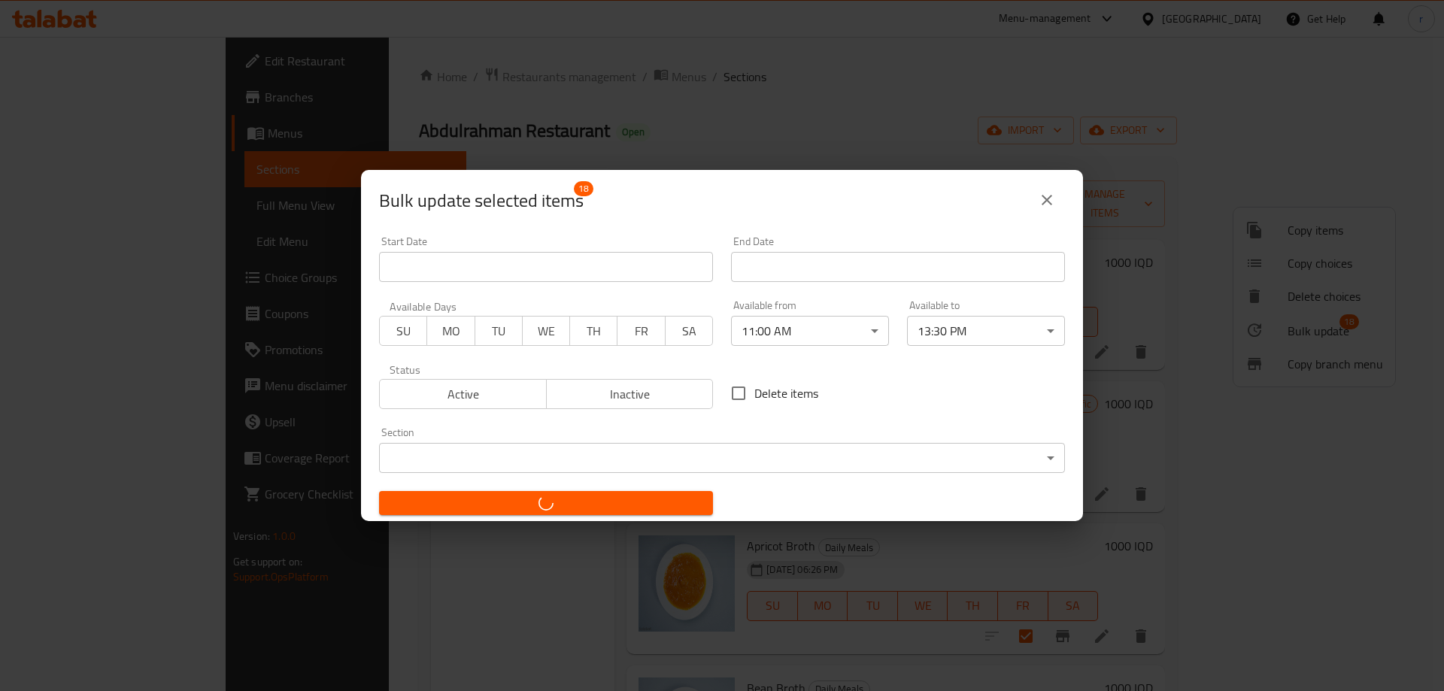
checkbox input "false"
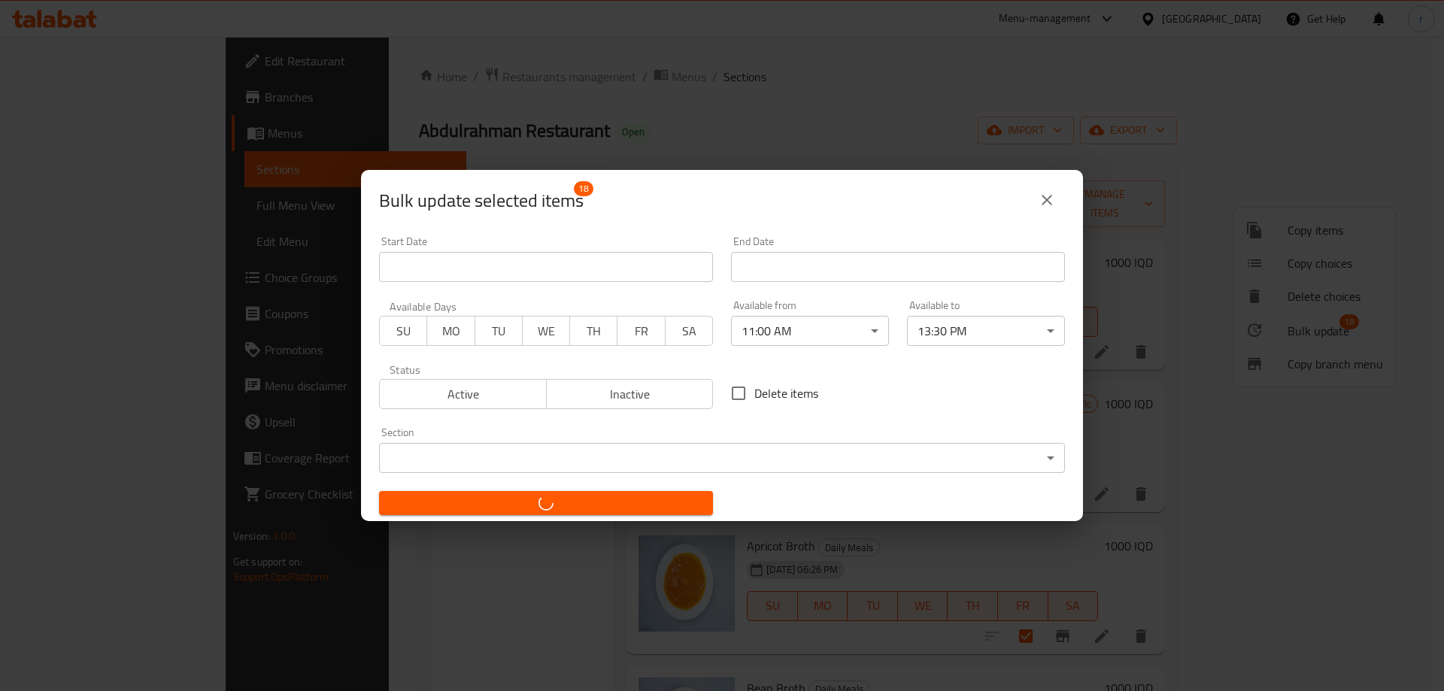
checkbox input "false"
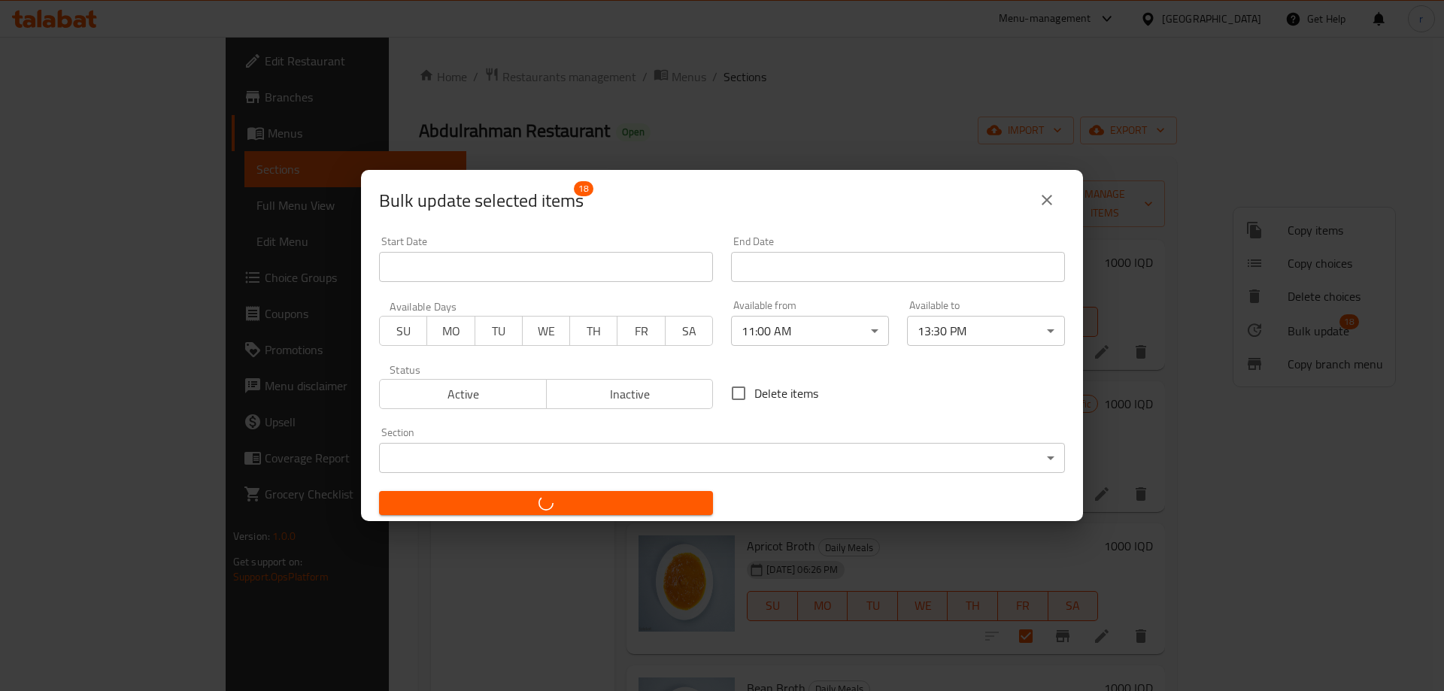
checkbox input "false"
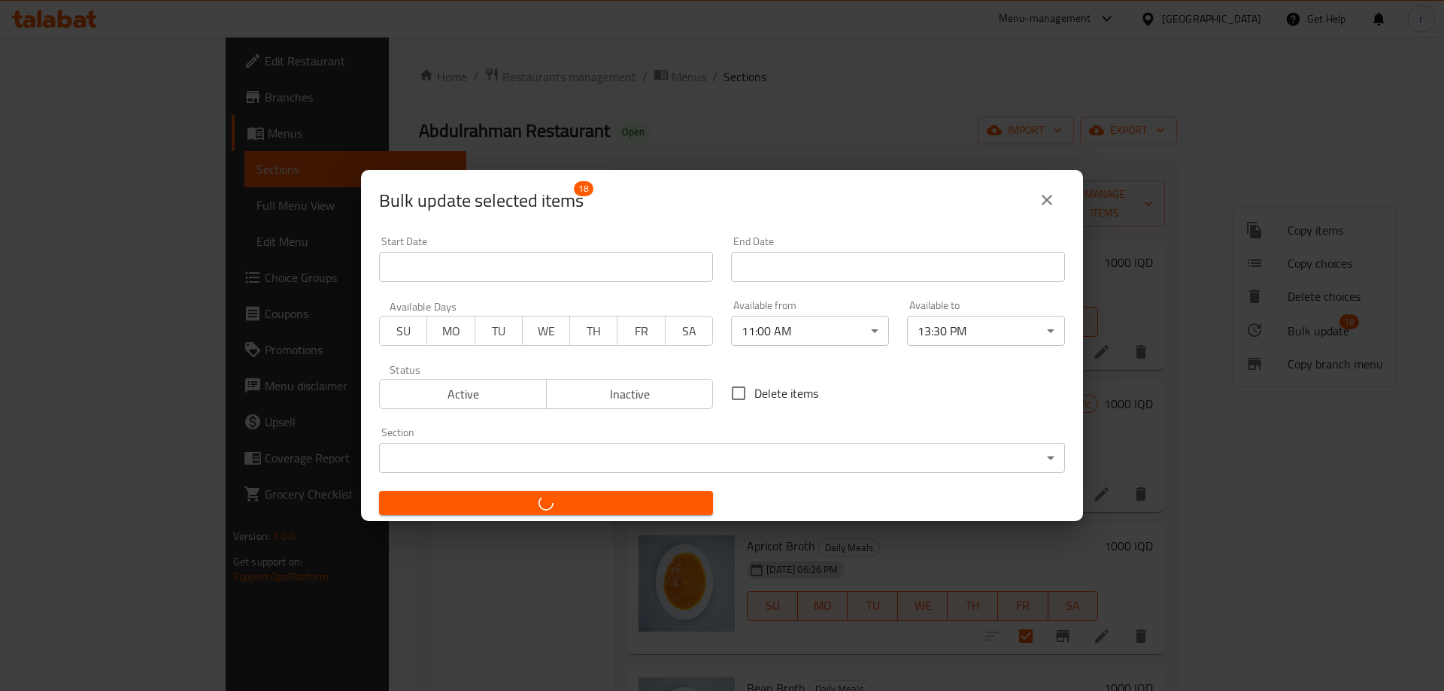
checkbox input "false"
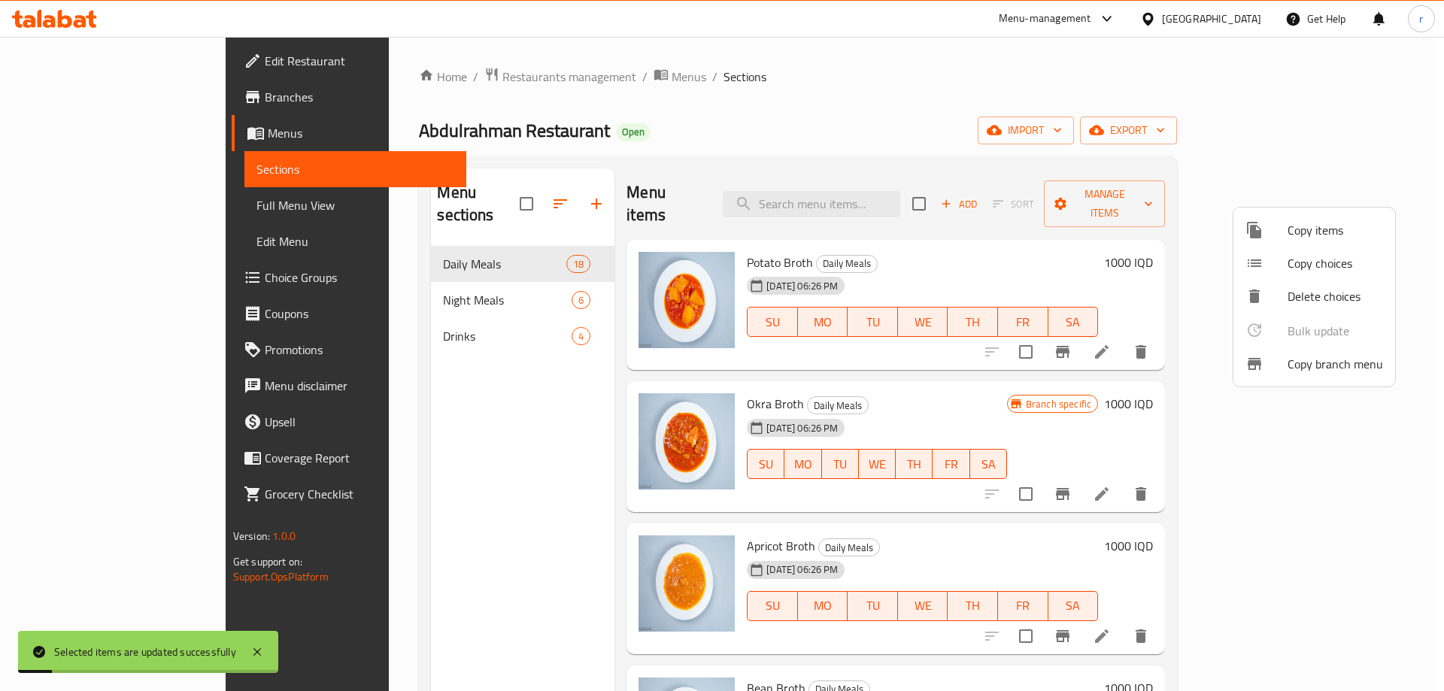
click at [487, 471] on div at bounding box center [722, 345] width 1444 height 691
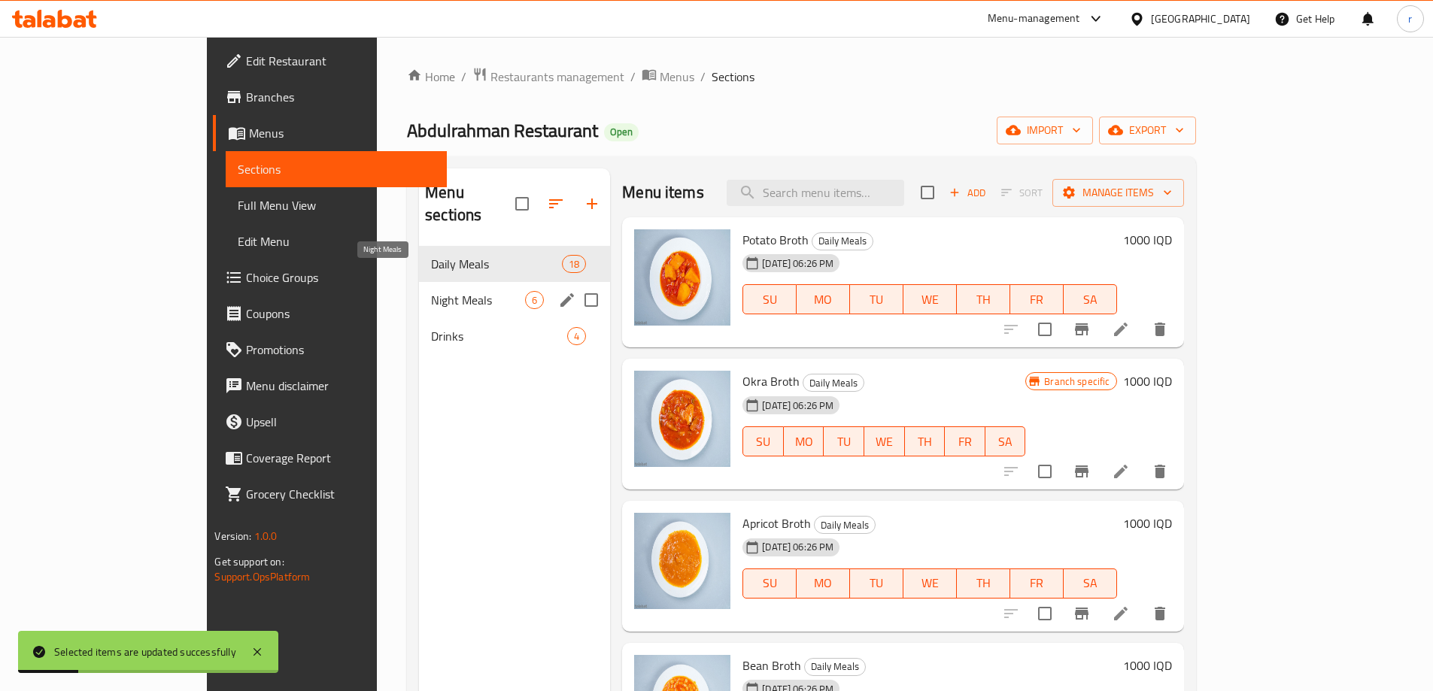
click at [431, 291] on span "Night Meals" at bounding box center [478, 300] width 94 height 18
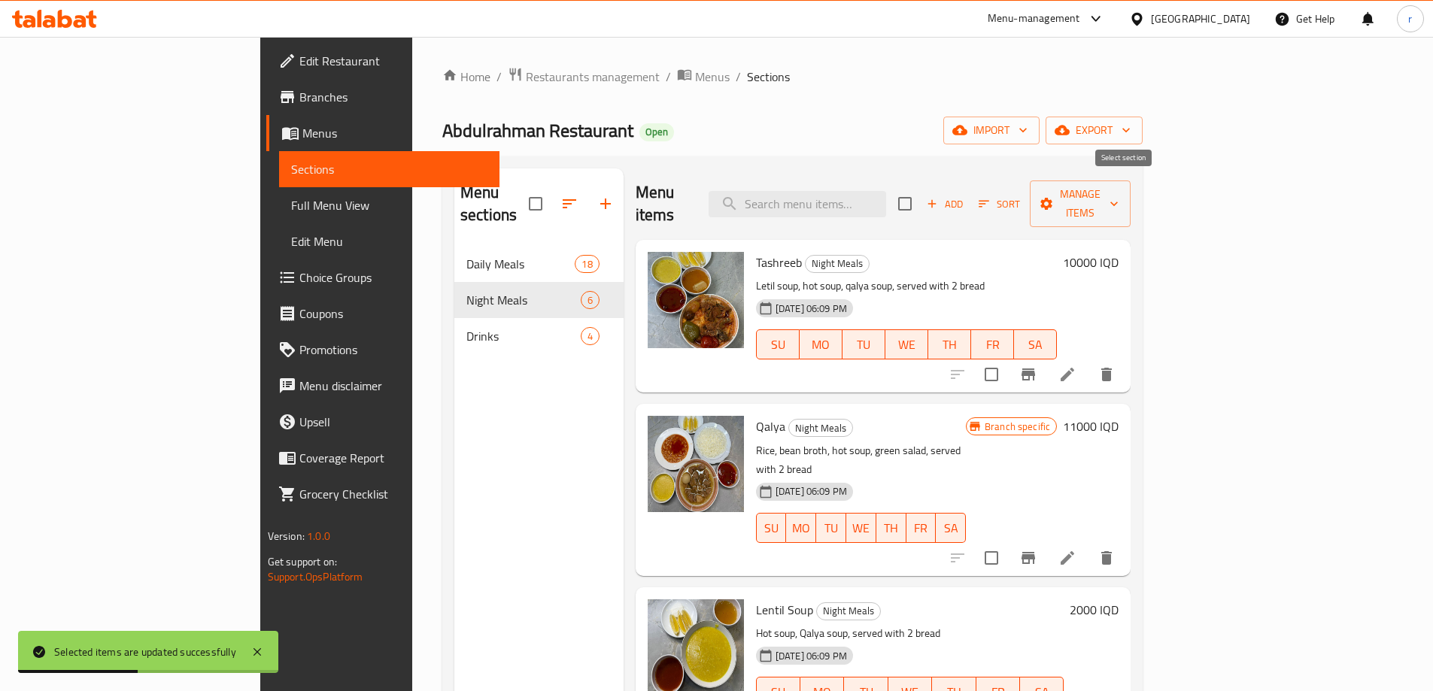
click at [921, 191] on input "checkbox" at bounding box center [905, 204] width 32 height 32
checkbox input "true"
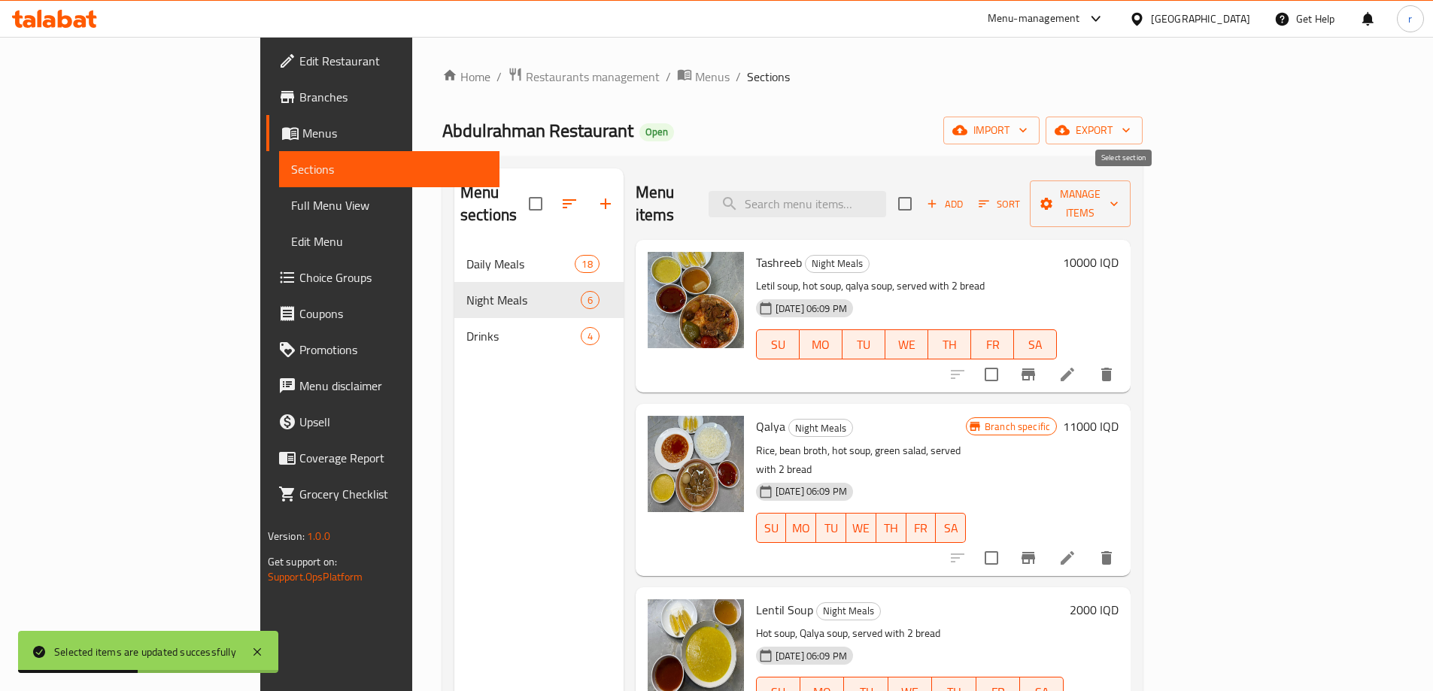
checkbox input "true"
click at [1054, 196] on icon "button" at bounding box center [1046, 203] width 15 height 15
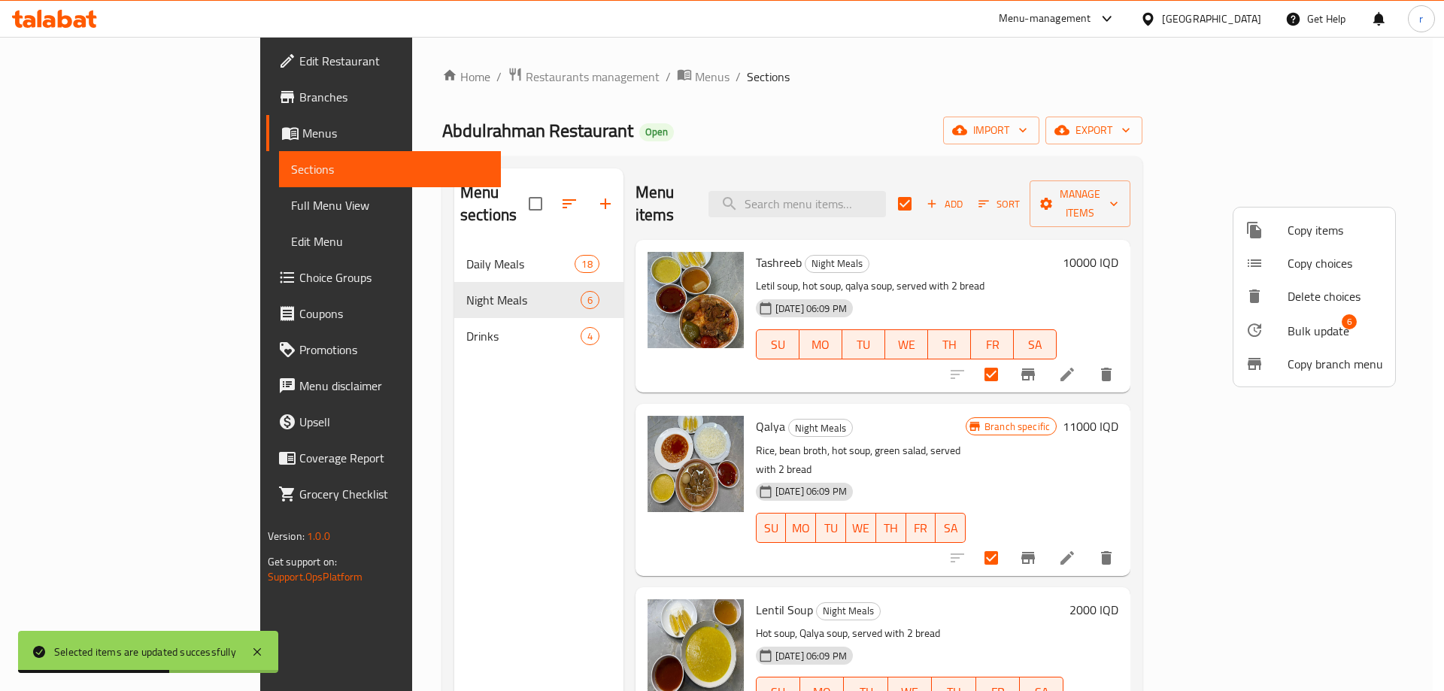
click at [1276, 323] on div at bounding box center [1266, 330] width 42 height 18
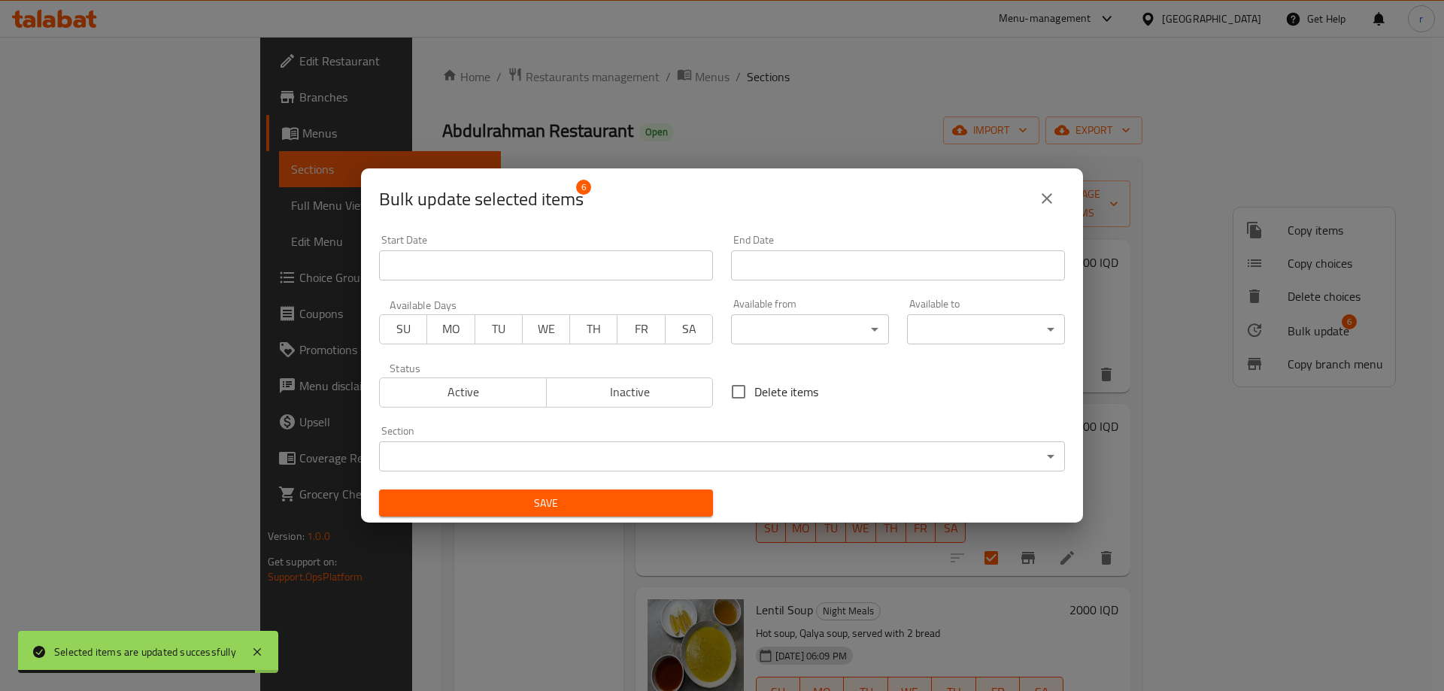
click at [763, 317] on body "Selected items are updated successfully ​ Menu-management Iraq Get Help r Edit …" at bounding box center [722, 364] width 1444 height 654
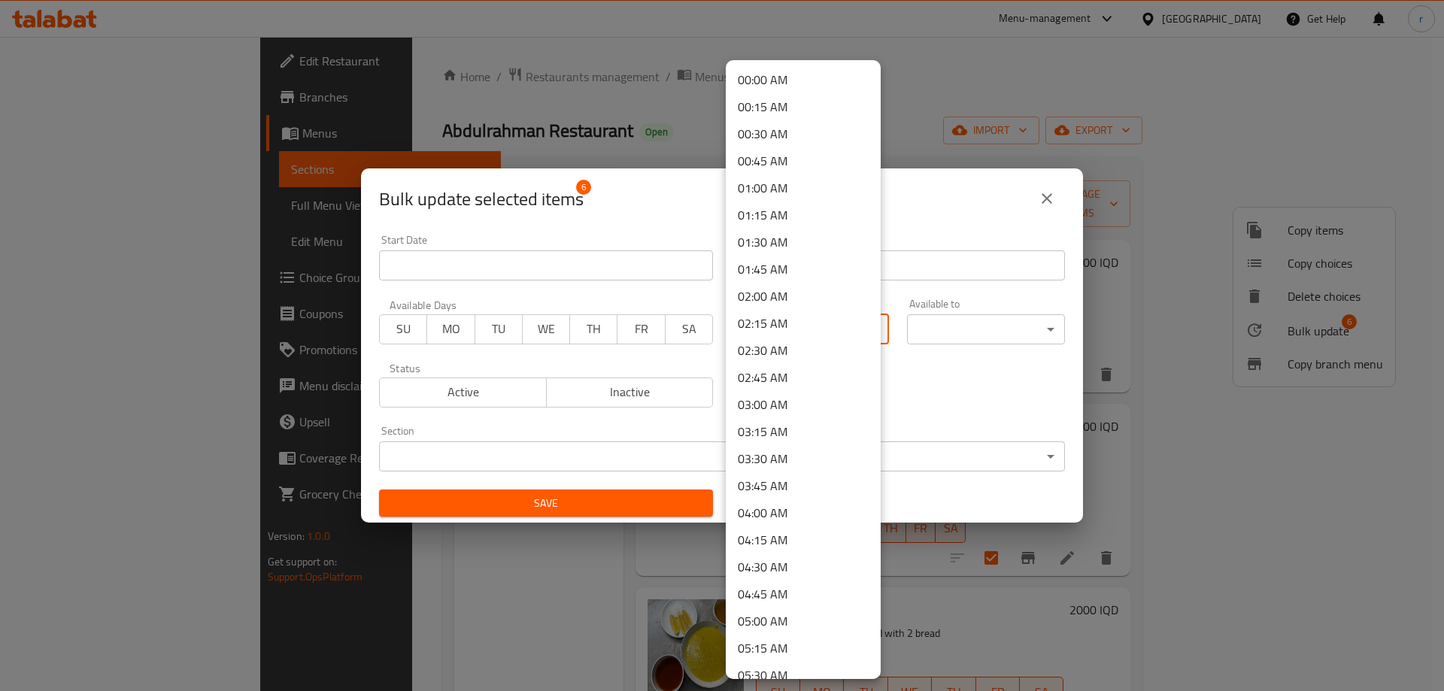
click at [766, 138] on li "00:30 AM" at bounding box center [803, 133] width 155 height 27
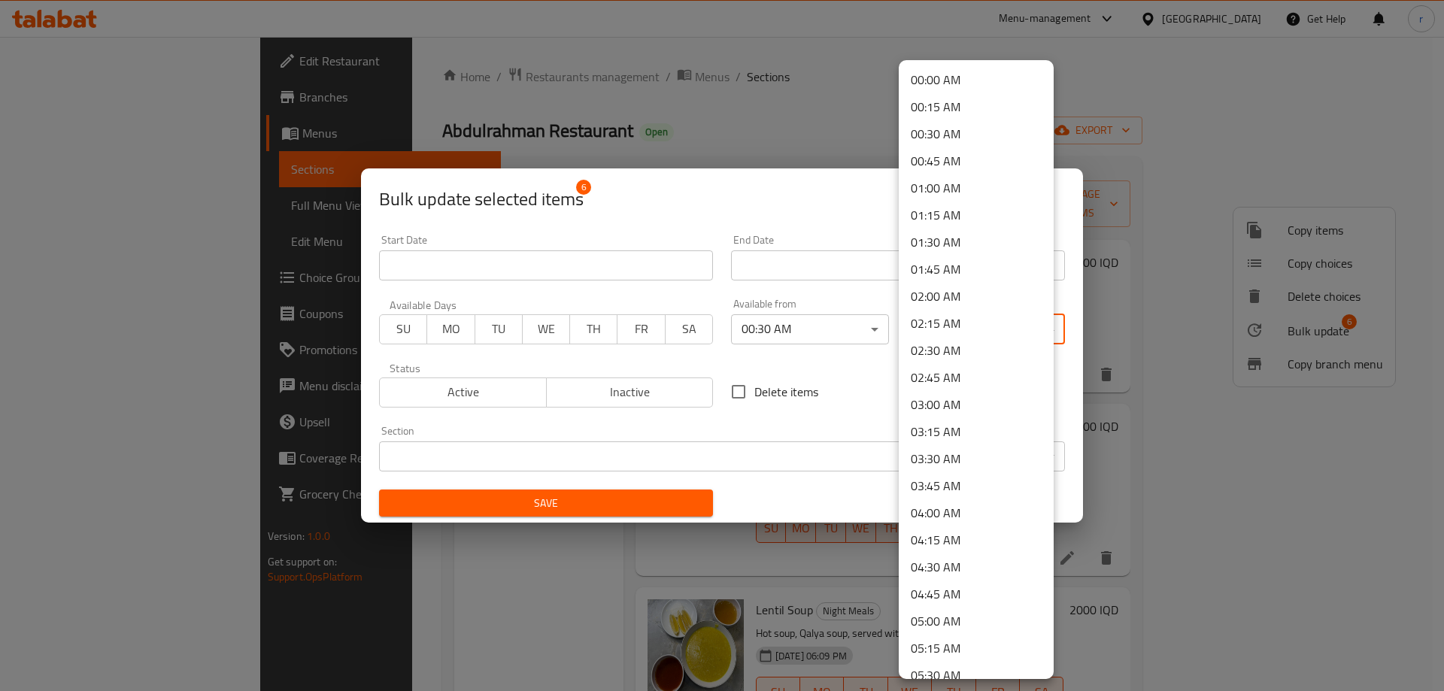
click at [941, 335] on body "​ Menu-management Iraq Get Help r Edit Restaurant Branches Menus Sections Full …" at bounding box center [722, 364] width 1444 height 654
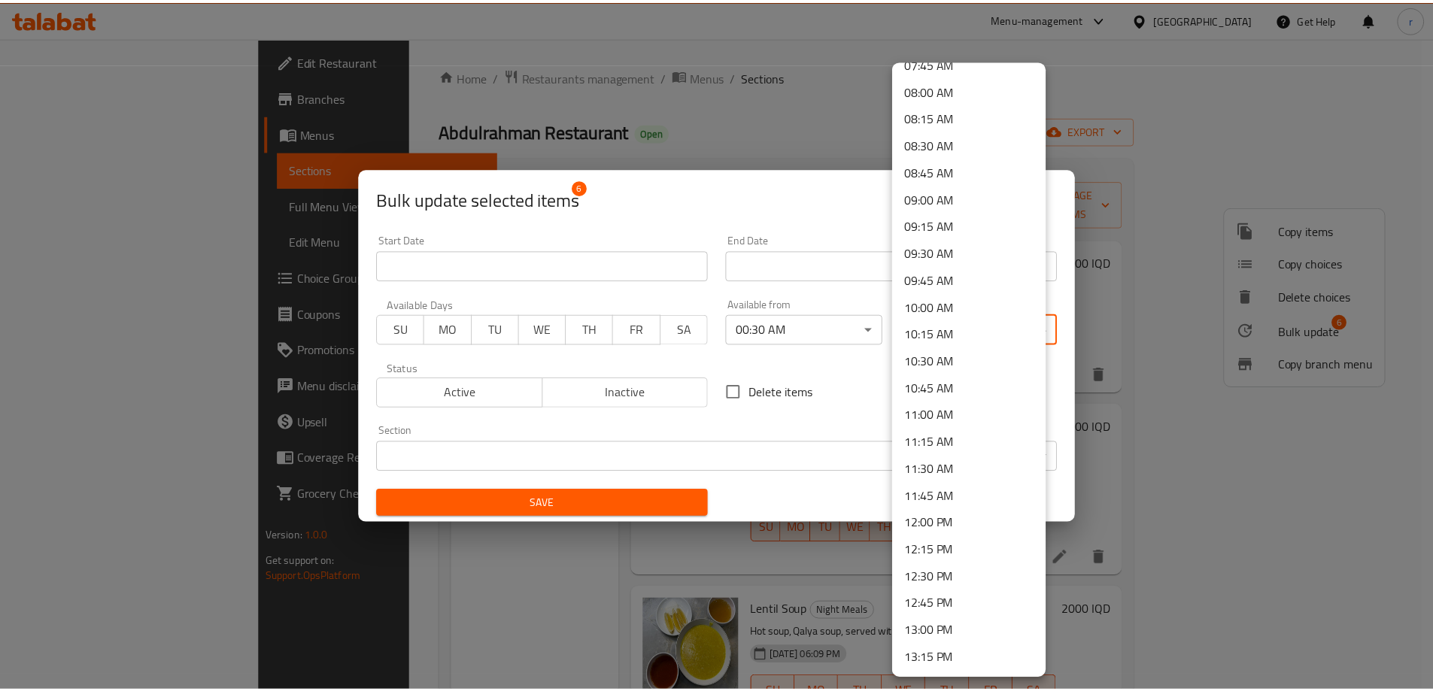
scroll to position [878, 0]
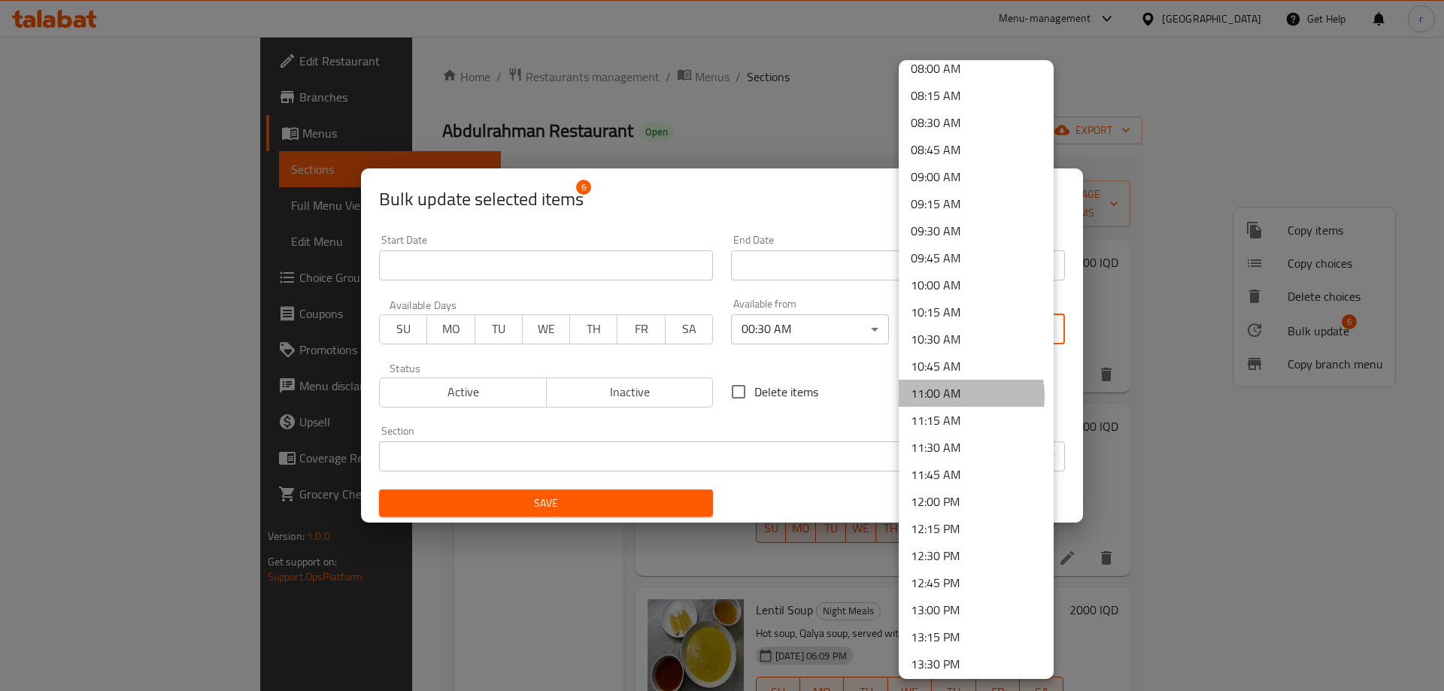
click at [951, 396] on li "11:00 AM" at bounding box center [976, 393] width 155 height 27
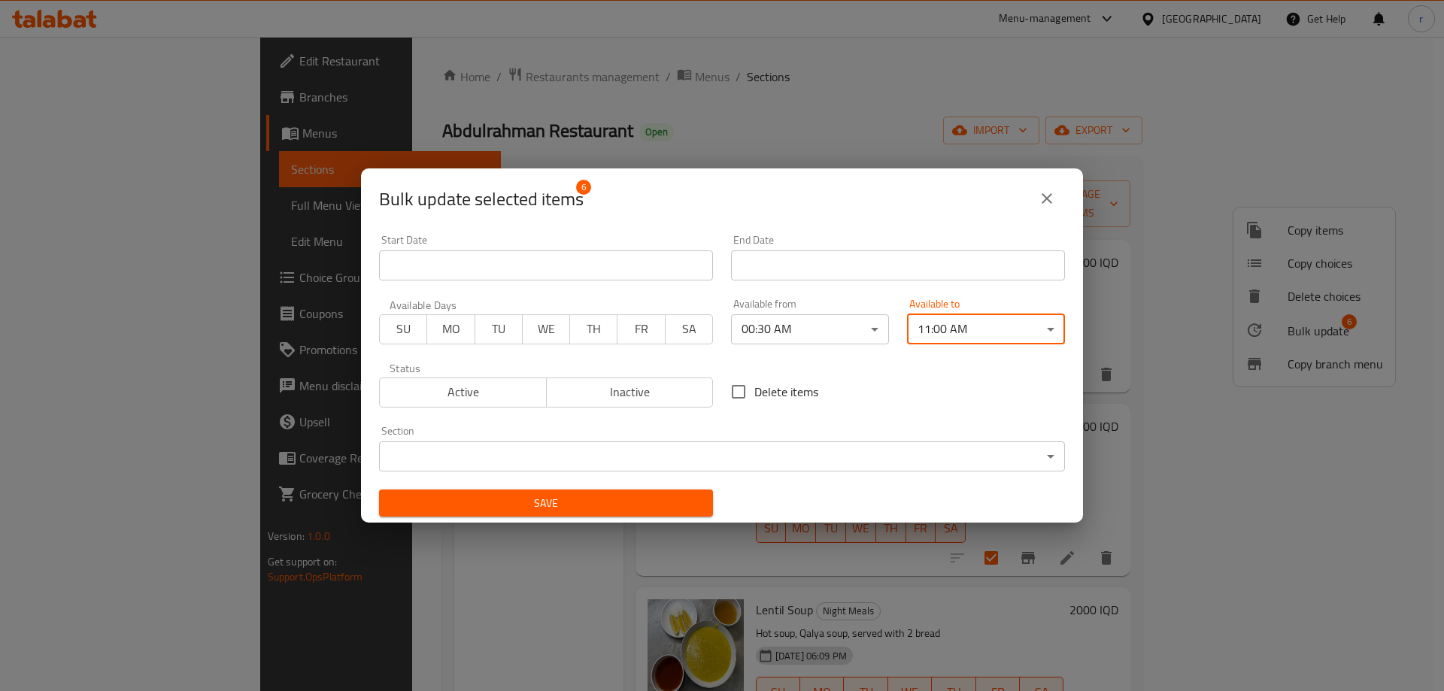
click at [636, 505] on span "Save" at bounding box center [546, 503] width 310 height 19
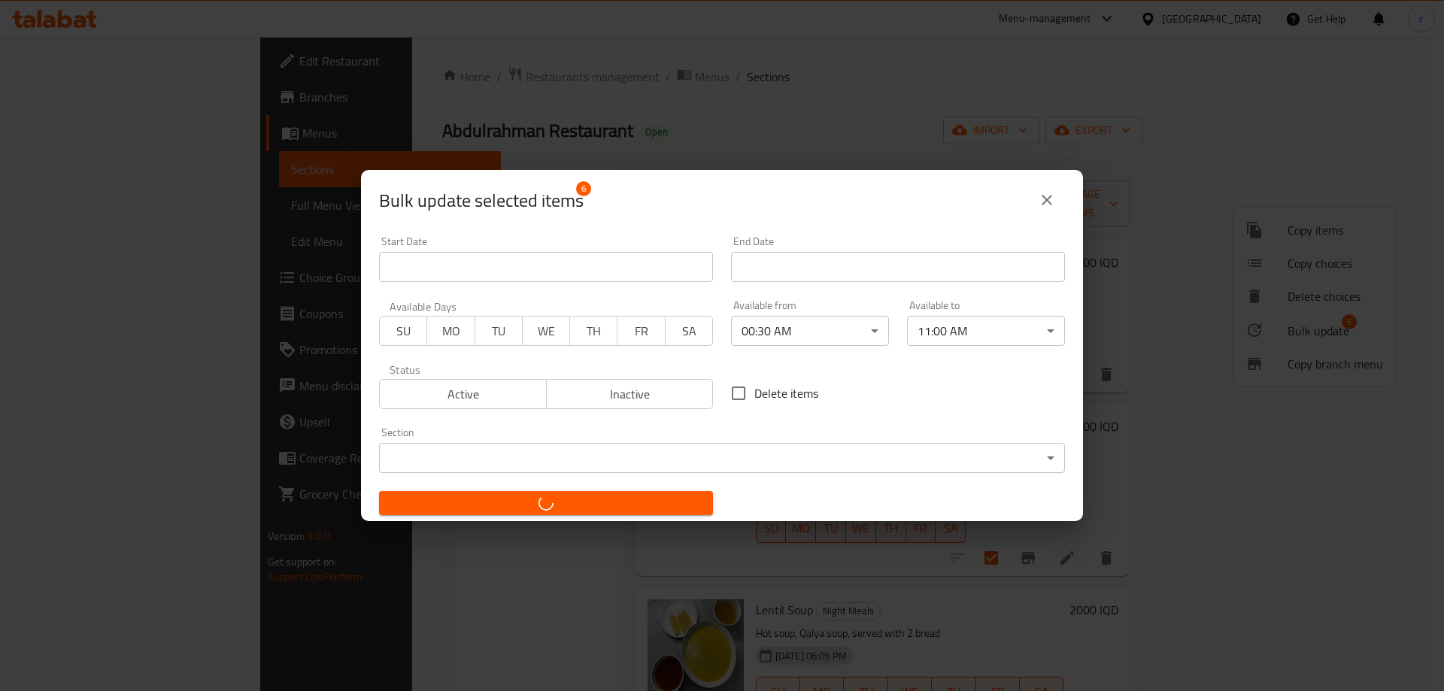
checkbox input "false"
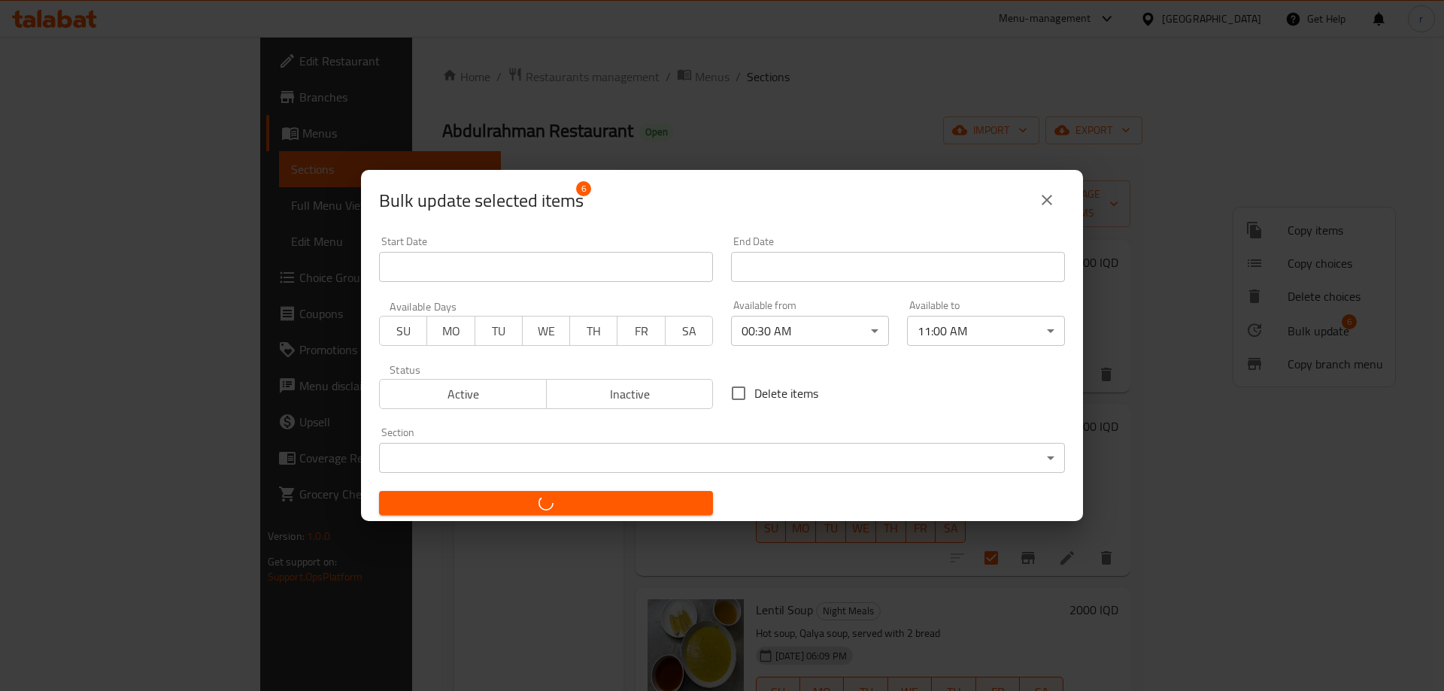
checkbox input "false"
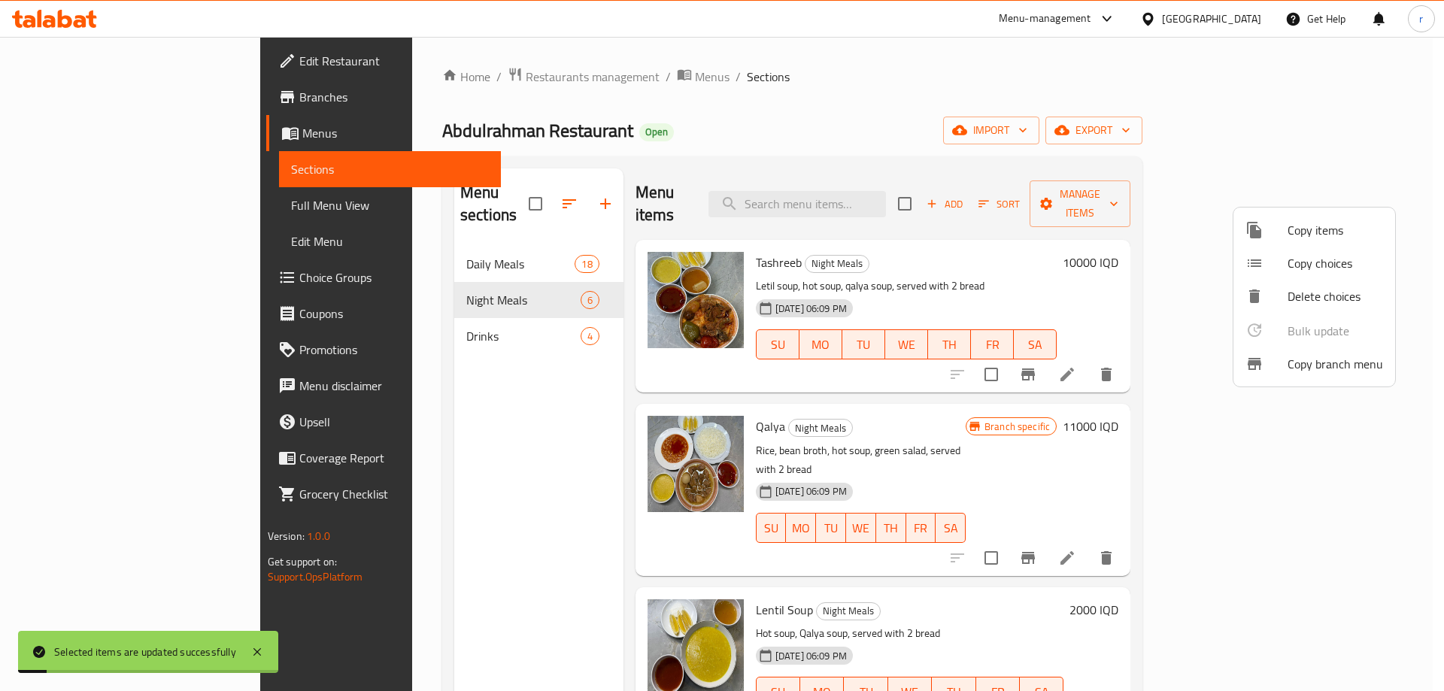
click at [512, 412] on div at bounding box center [722, 345] width 1444 height 691
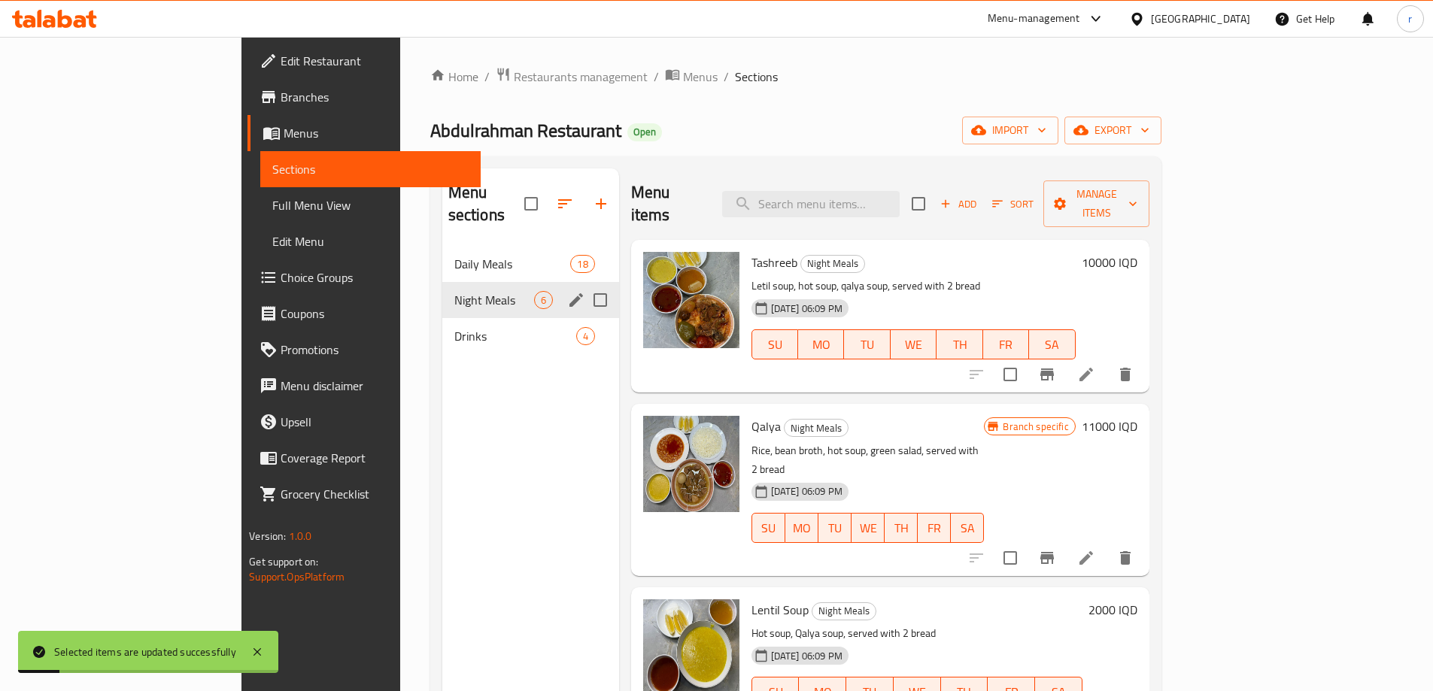
click at [465, 291] on span "Night Meals" at bounding box center [494, 300] width 80 height 18
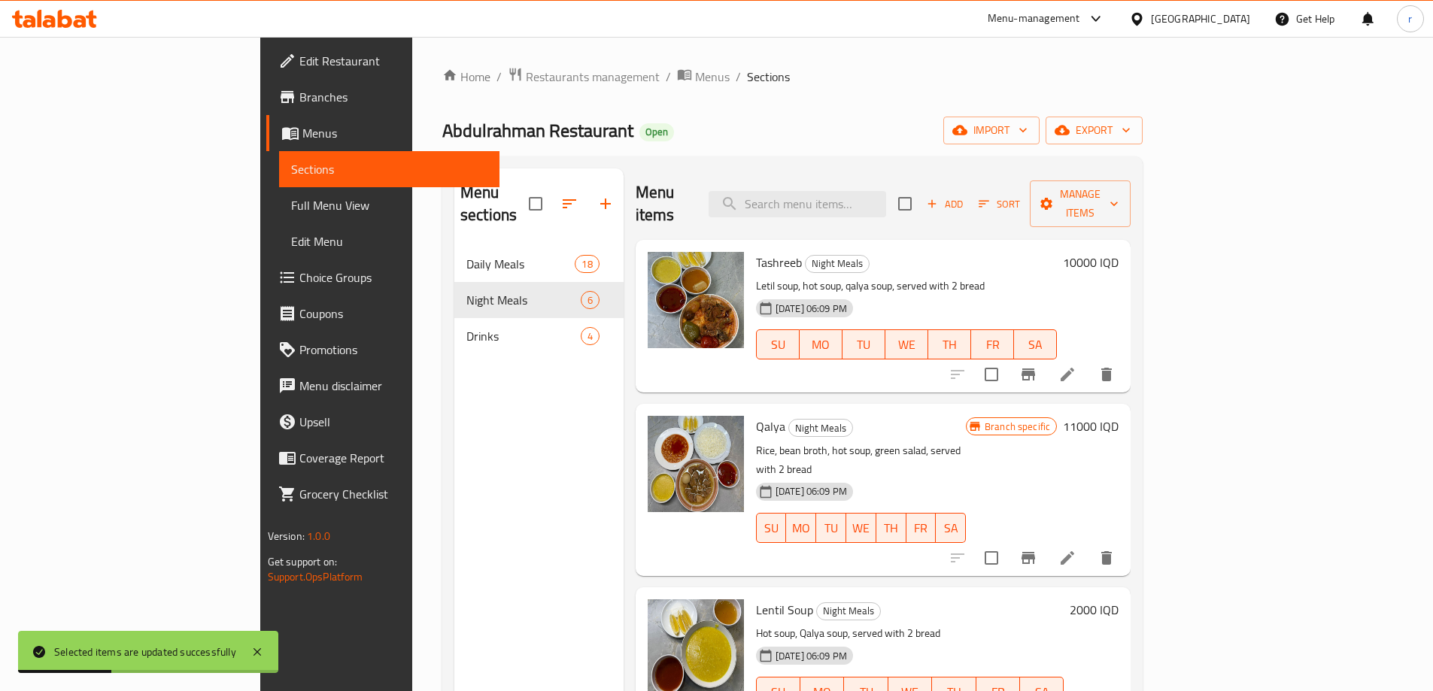
click at [965, 200] on span "Add" at bounding box center [944, 204] width 41 height 17
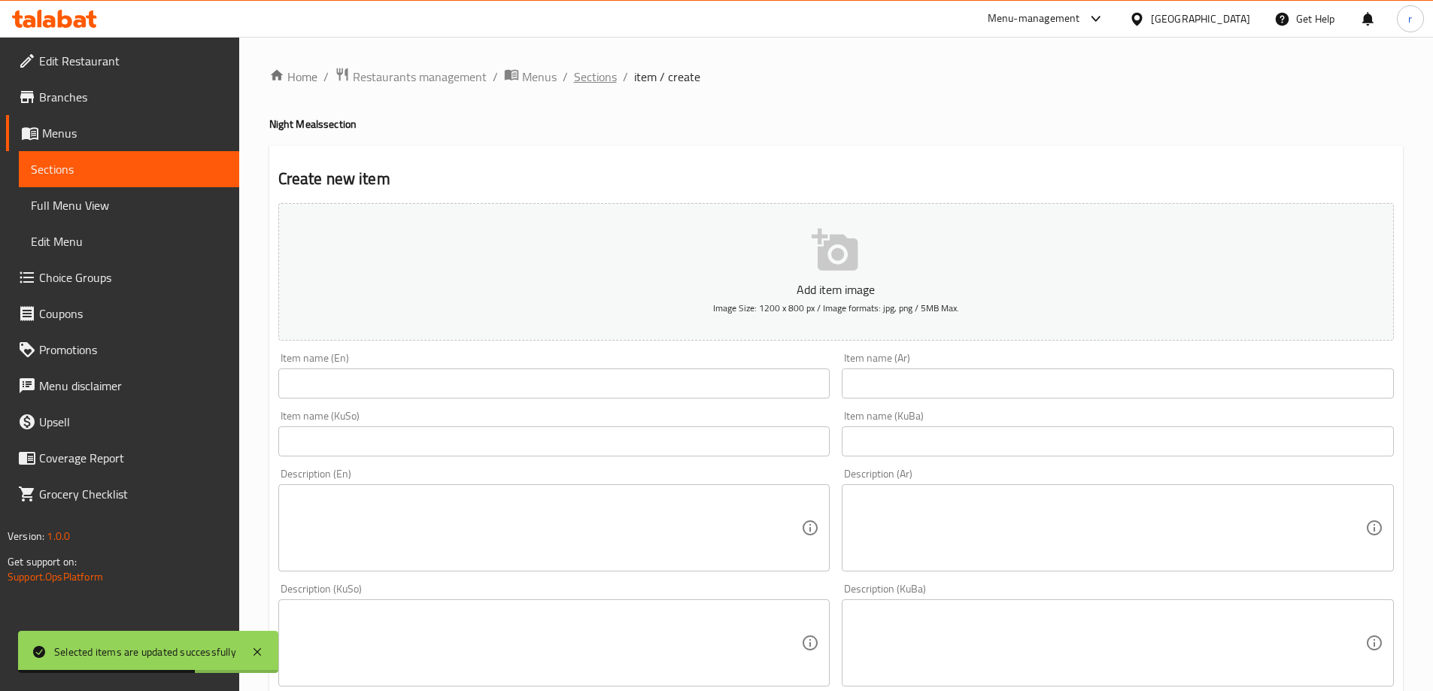
click at [579, 80] on span "Sections" at bounding box center [595, 77] width 43 height 18
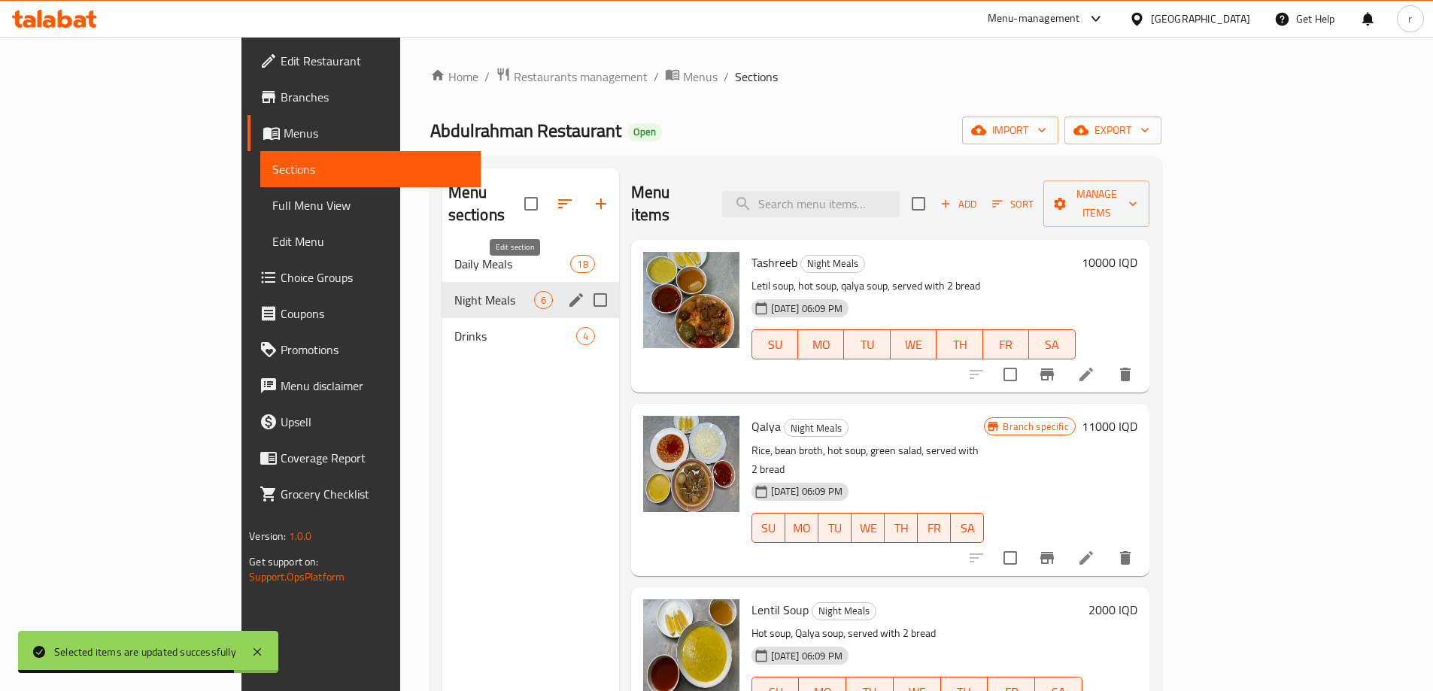
click at [567, 291] on icon "edit" at bounding box center [576, 300] width 18 height 18
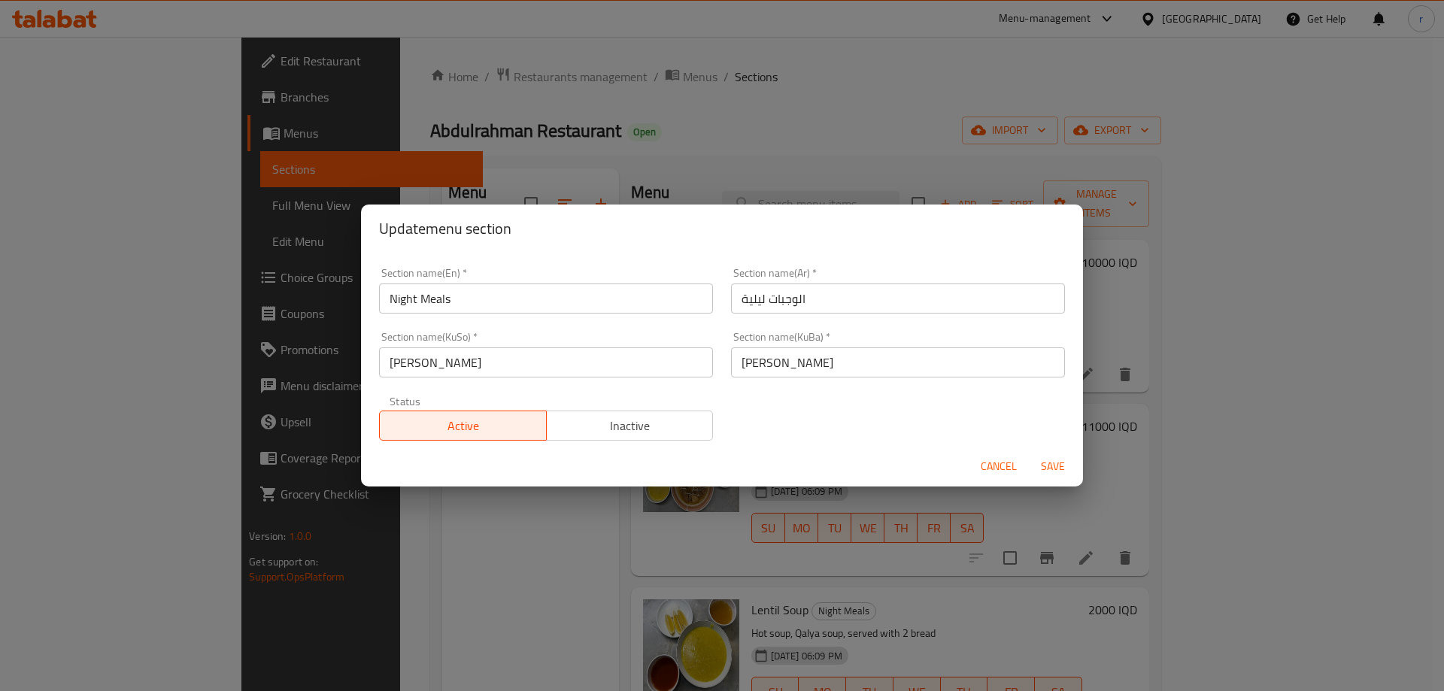
click at [990, 463] on span "Cancel" at bounding box center [999, 466] width 36 height 19
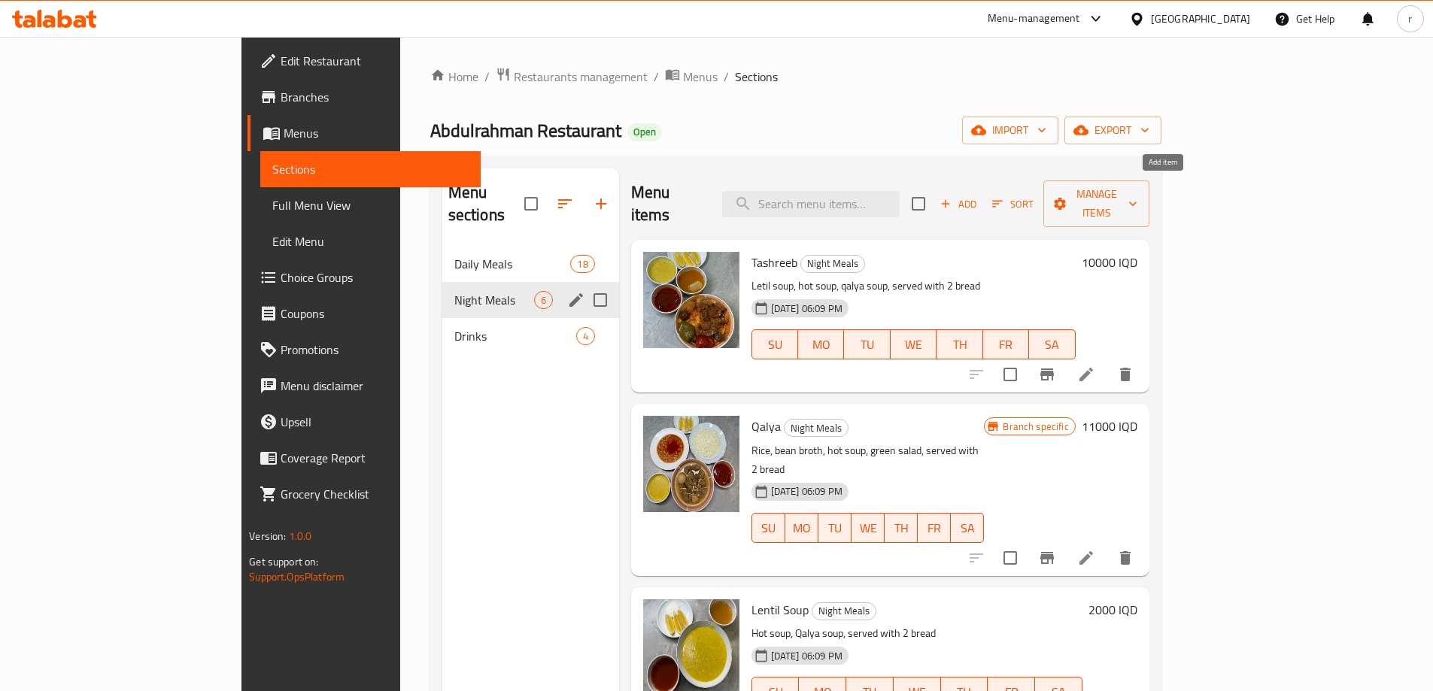
click at [978, 196] on span "Add" at bounding box center [958, 204] width 41 height 17
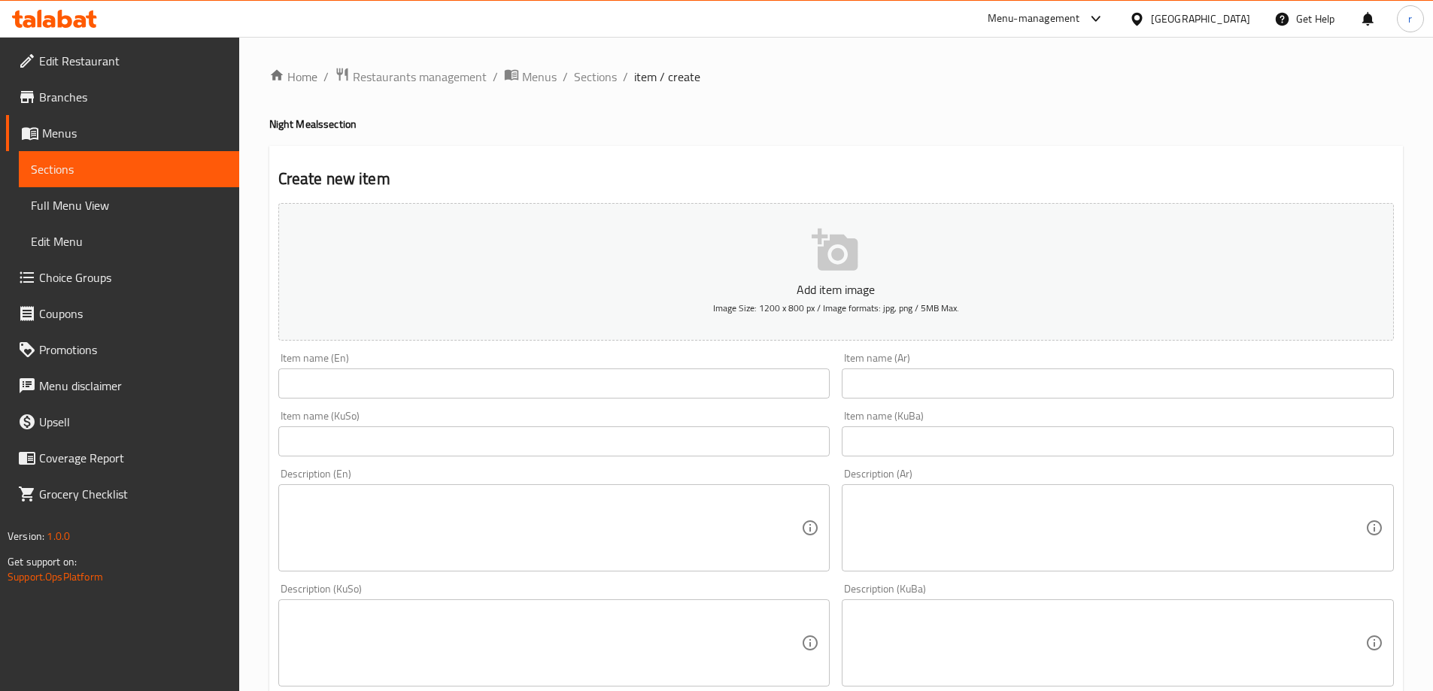
click at [357, 384] on input "text" at bounding box center [554, 384] width 552 height 30
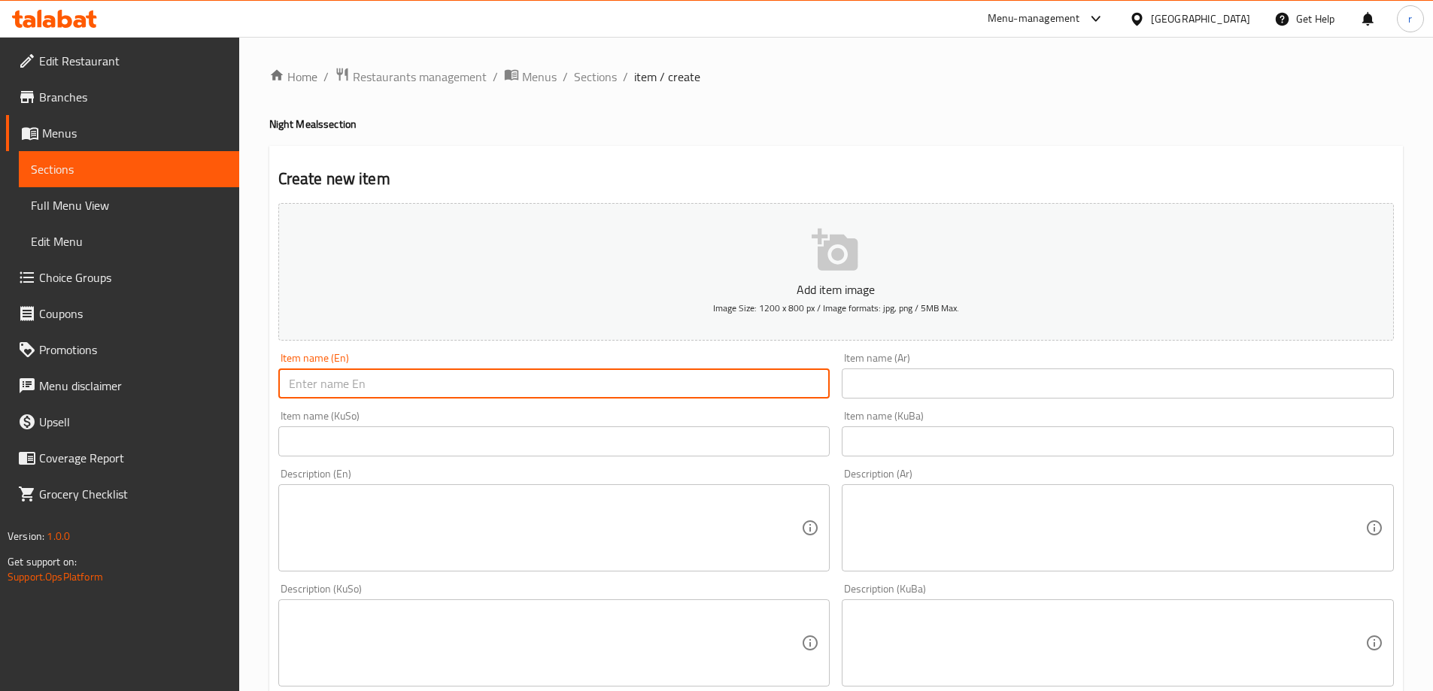
paste input "Plain Qalya"
type input "Plain Qalya"
click at [866, 390] on input "text" at bounding box center [1118, 384] width 552 height 30
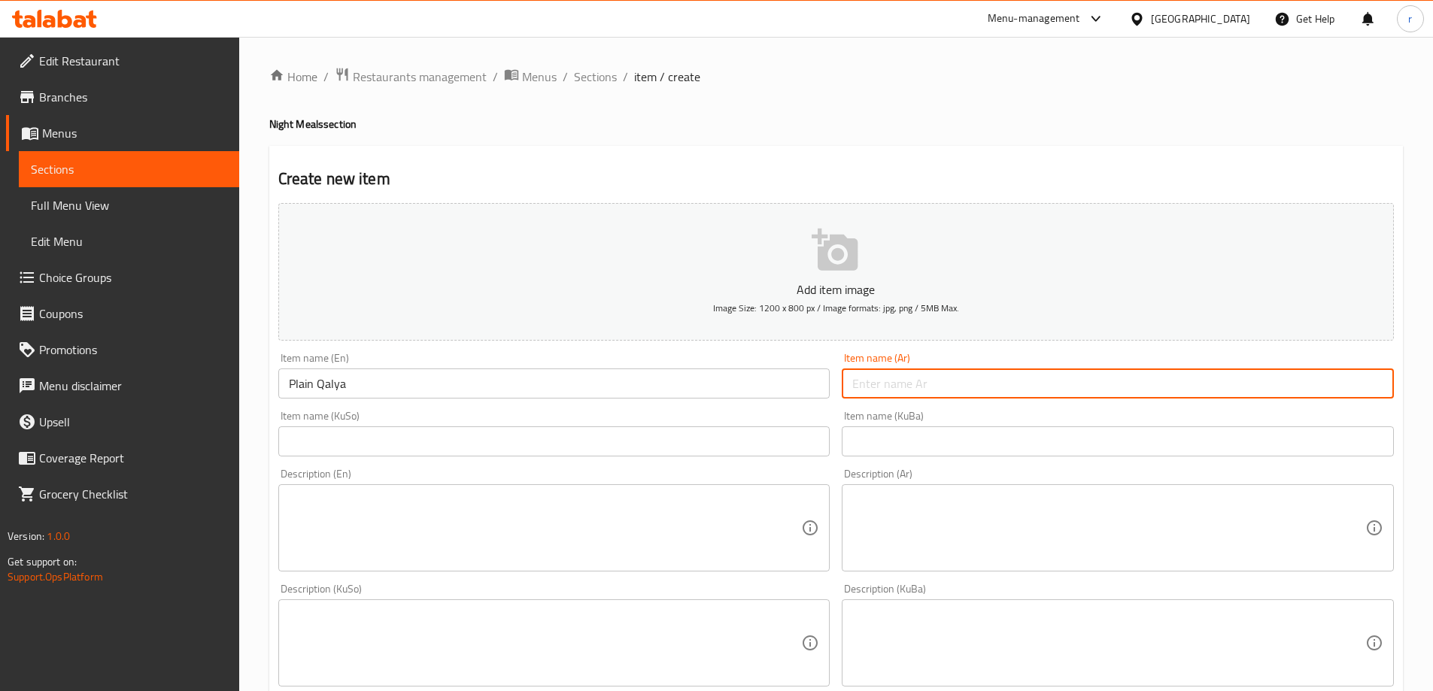
type input "q"
type input "قلية سادة"
click at [308, 382] on input "Plain Qalya" at bounding box center [554, 384] width 552 height 30
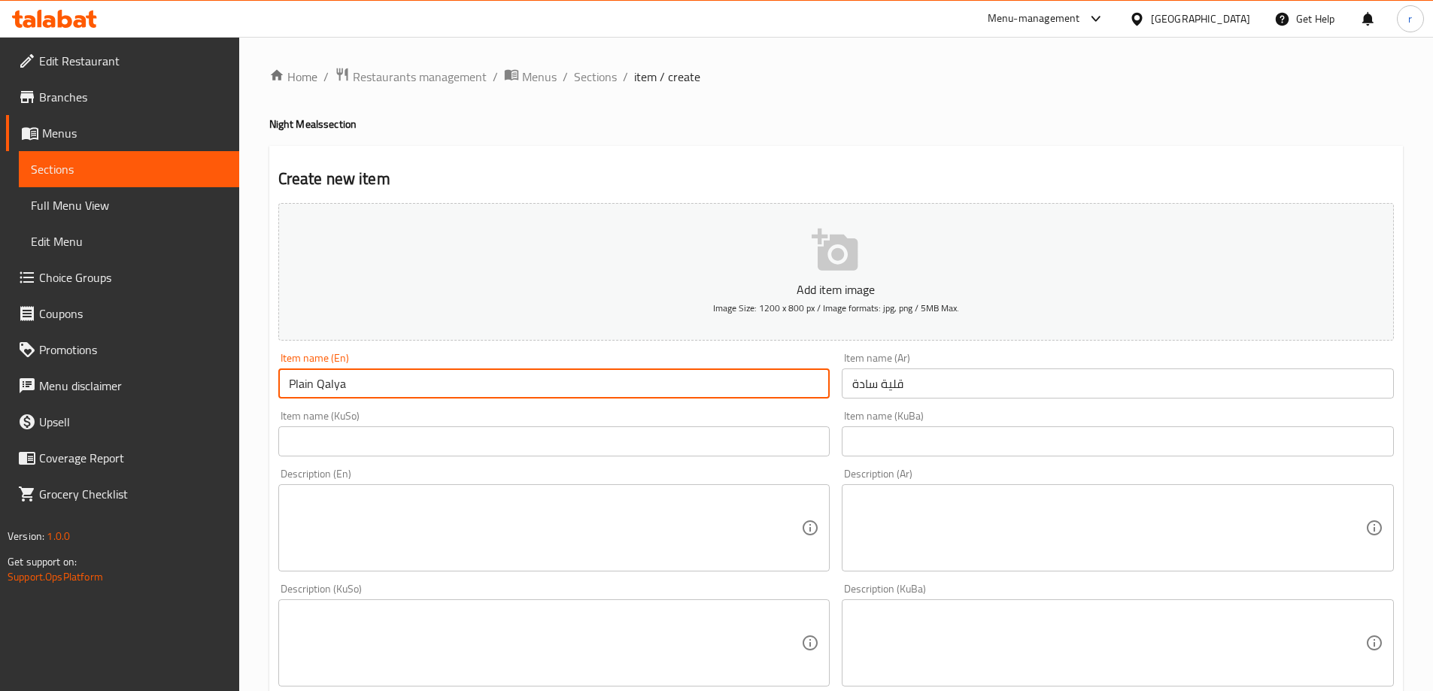
drag, startPoint x: 314, startPoint y: 384, endPoint x: 288, endPoint y: 384, distance: 25.6
click at [288, 384] on input "Plain Qalya" at bounding box center [554, 384] width 552 height 30
click at [472, 439] on input "text" at bounding box center [554, 441] width 552 height 30
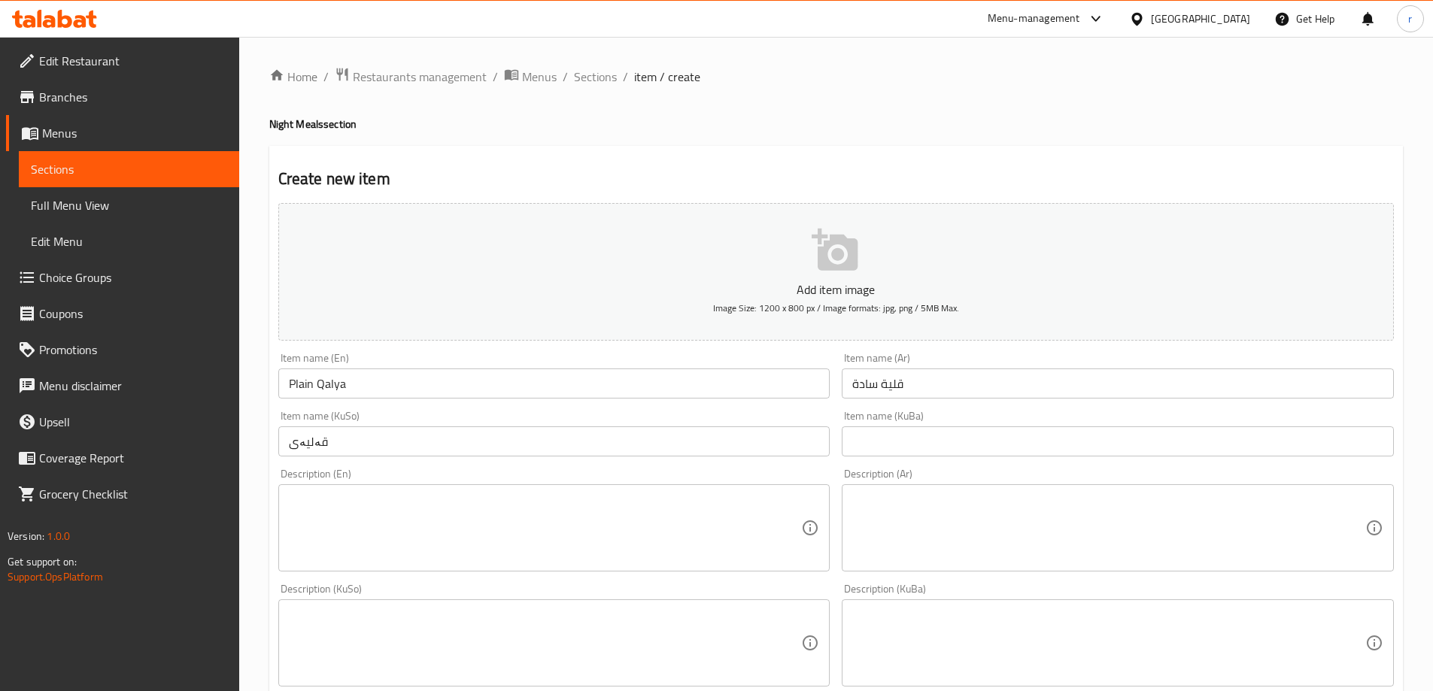
click at [884, 168] on h2 "Create new item" at bounding box center [835, 179] width 1115 height 23
click at [413, 444] on input "قەلیەی" at bounding box center [554, 441] width 552 height 30
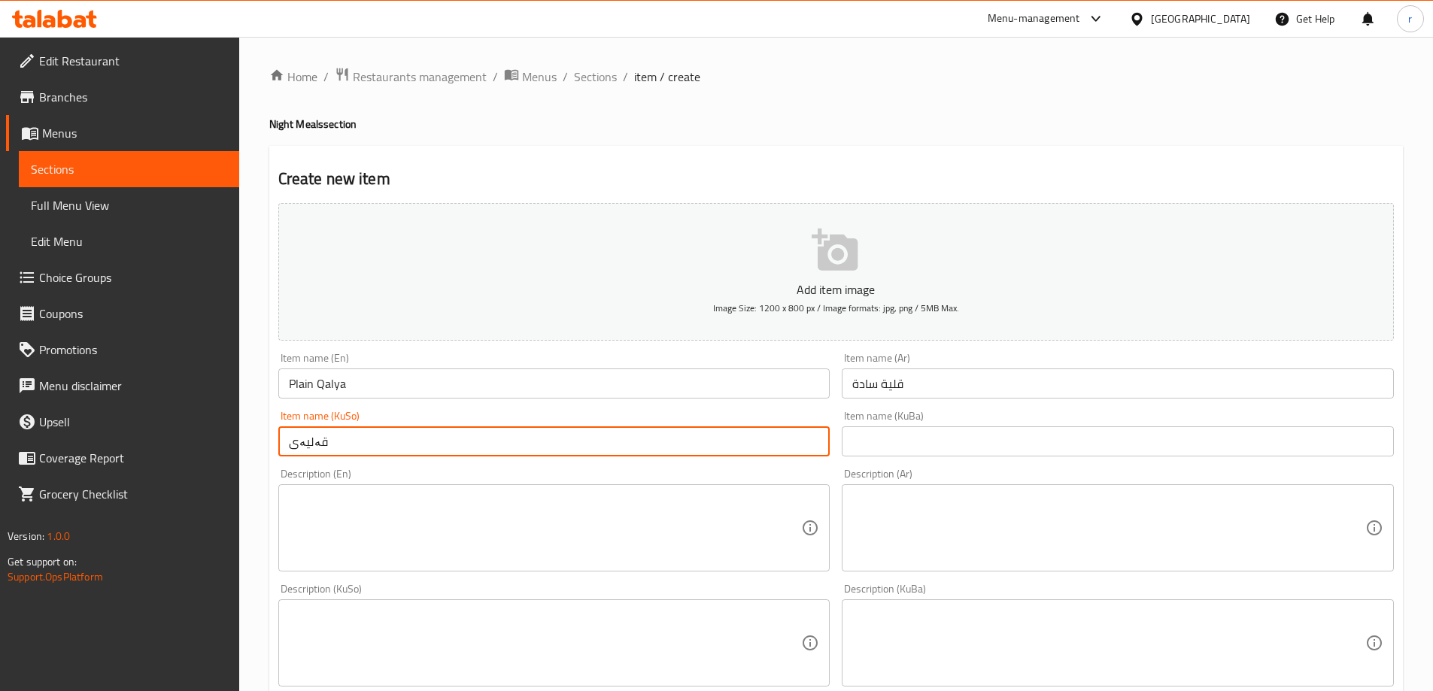
paste input "سادە"
drag, startPoint x: 413, startPoint y: 444, endPoint x: 222, endPoint y: 449, distance: 191.1
click at [222, 449] on div "Edit Restaurant Branches Menus Sections Full Menu View Edit Menu Choice Groups …" at bounding box center [716, 636] width 1433 height 1199
type input "قەلیەی سادە"
click at [909, 450] on input "text" at bounding box center [1118, 441] width 552 height 30
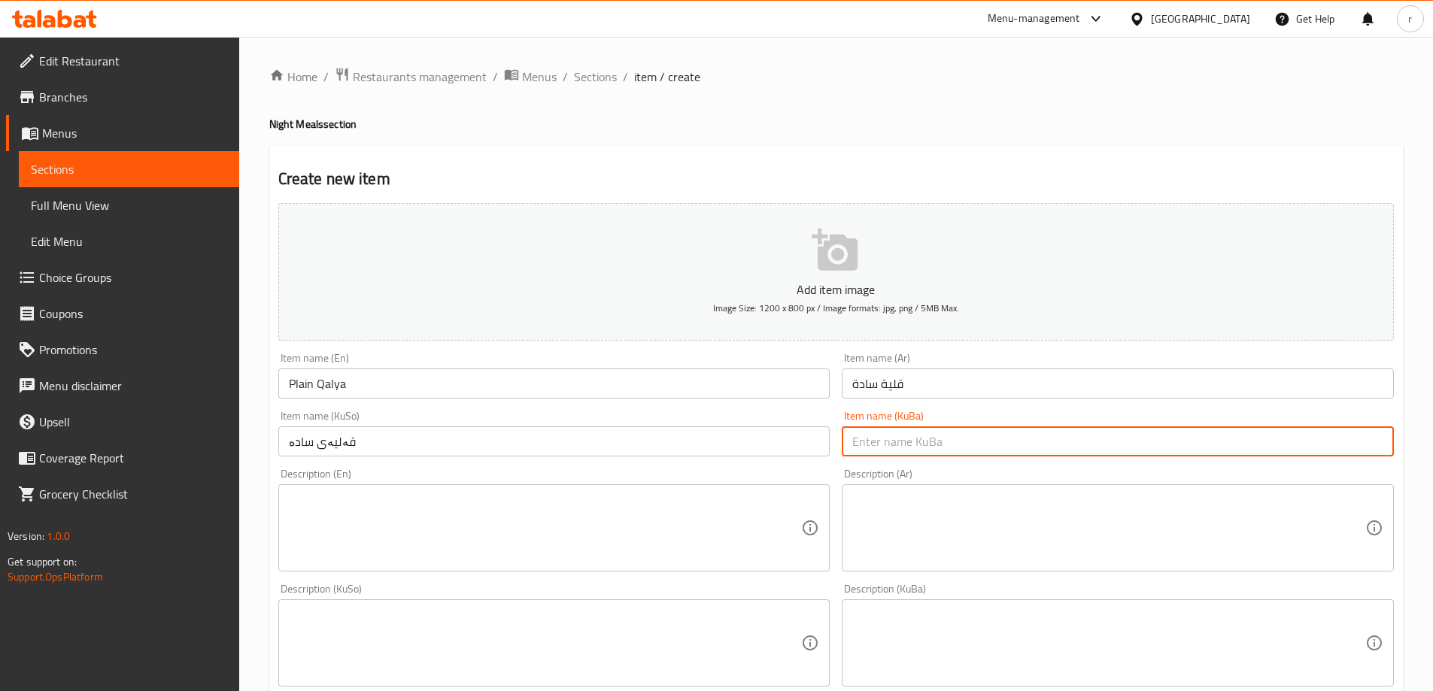
paste input "قەلیەی سادە"
type input "قەلیەی سادە"
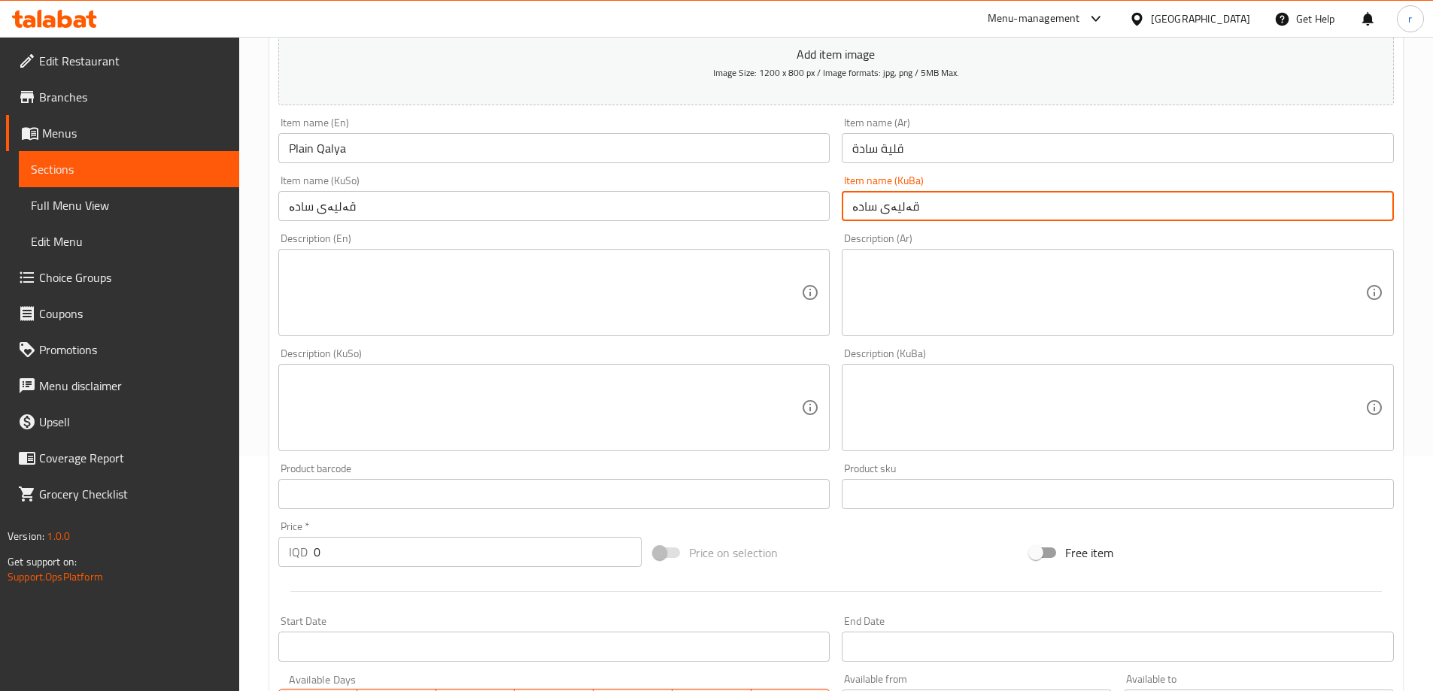
scroll to position [376, 0]
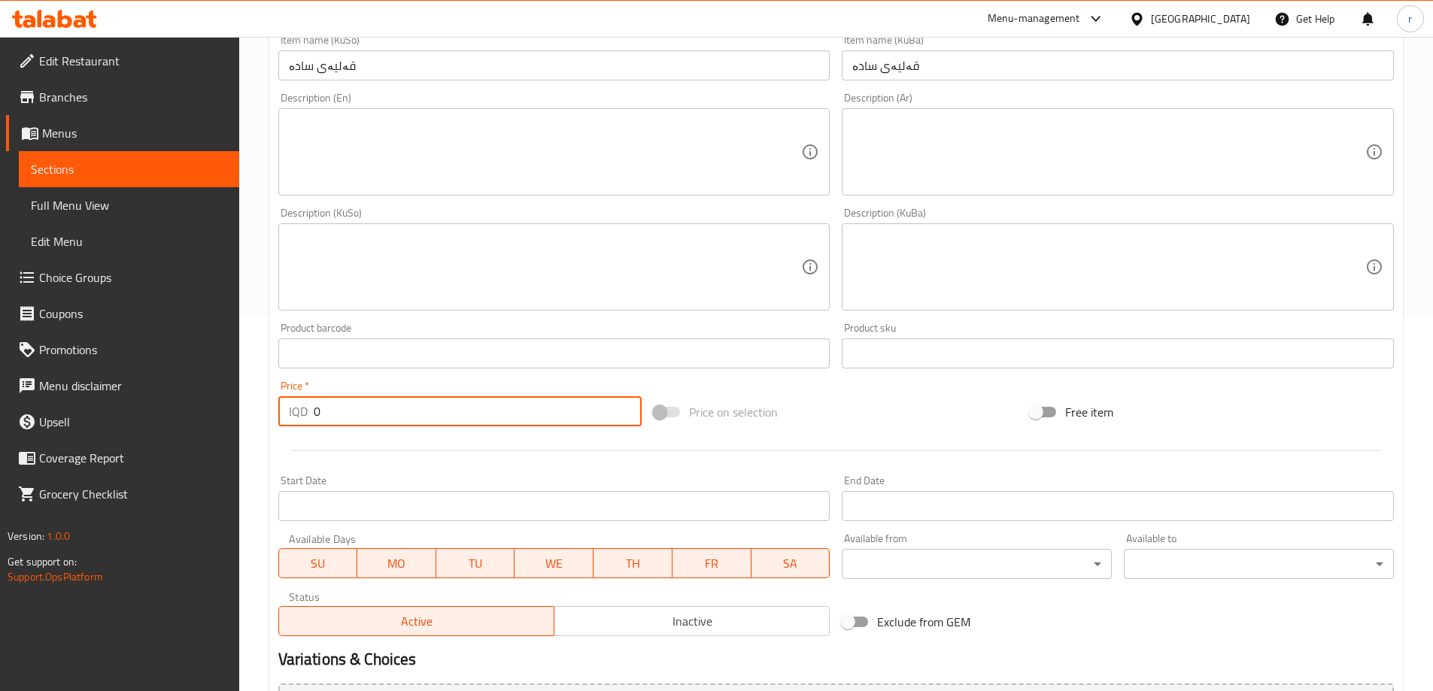
drag, startPoint x: 345, startPoint y: 414, endPoint x: 219, endPoint y: 407, distance: 126.6
click at [219, 407] on div "Edit Restaurant Branches Menus Sections Full Menu View Edit Menu Choice Groups …" at bounding box center [716, 260] width 1433 height 1199
type input "8000"
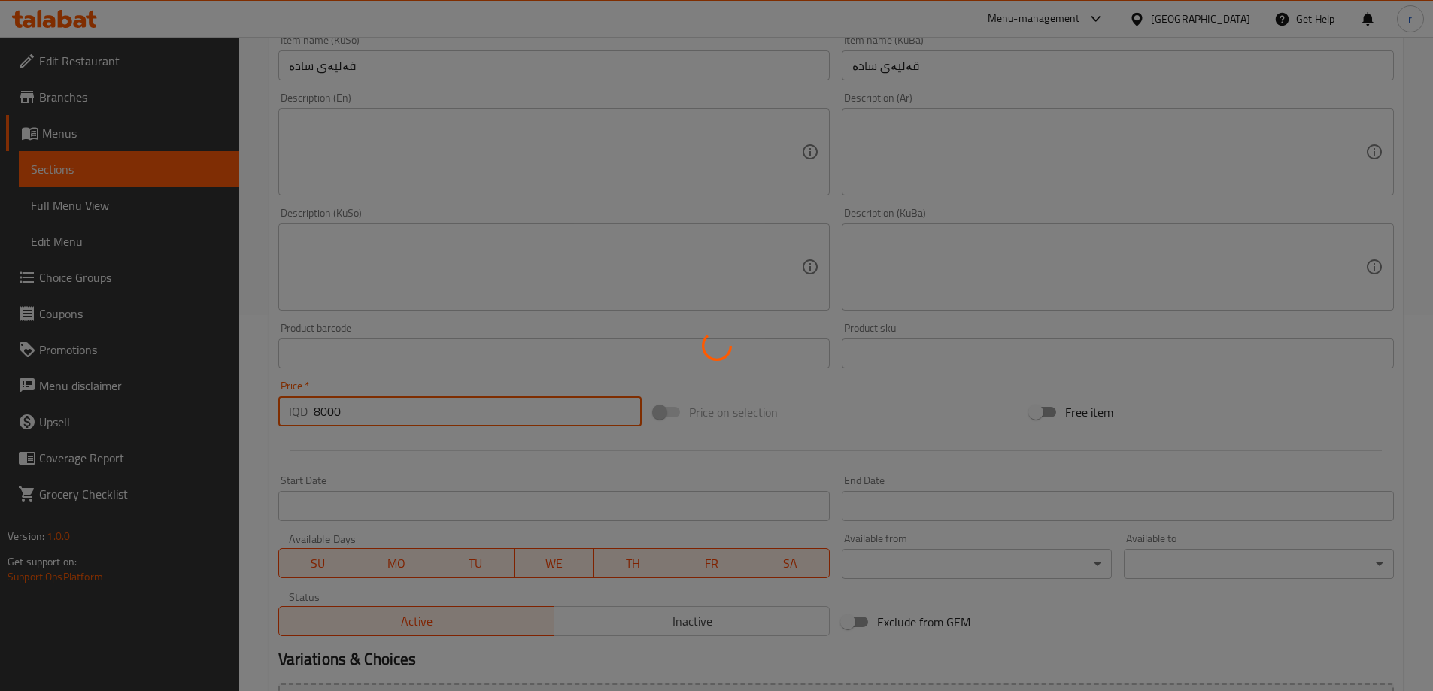
type input "0"
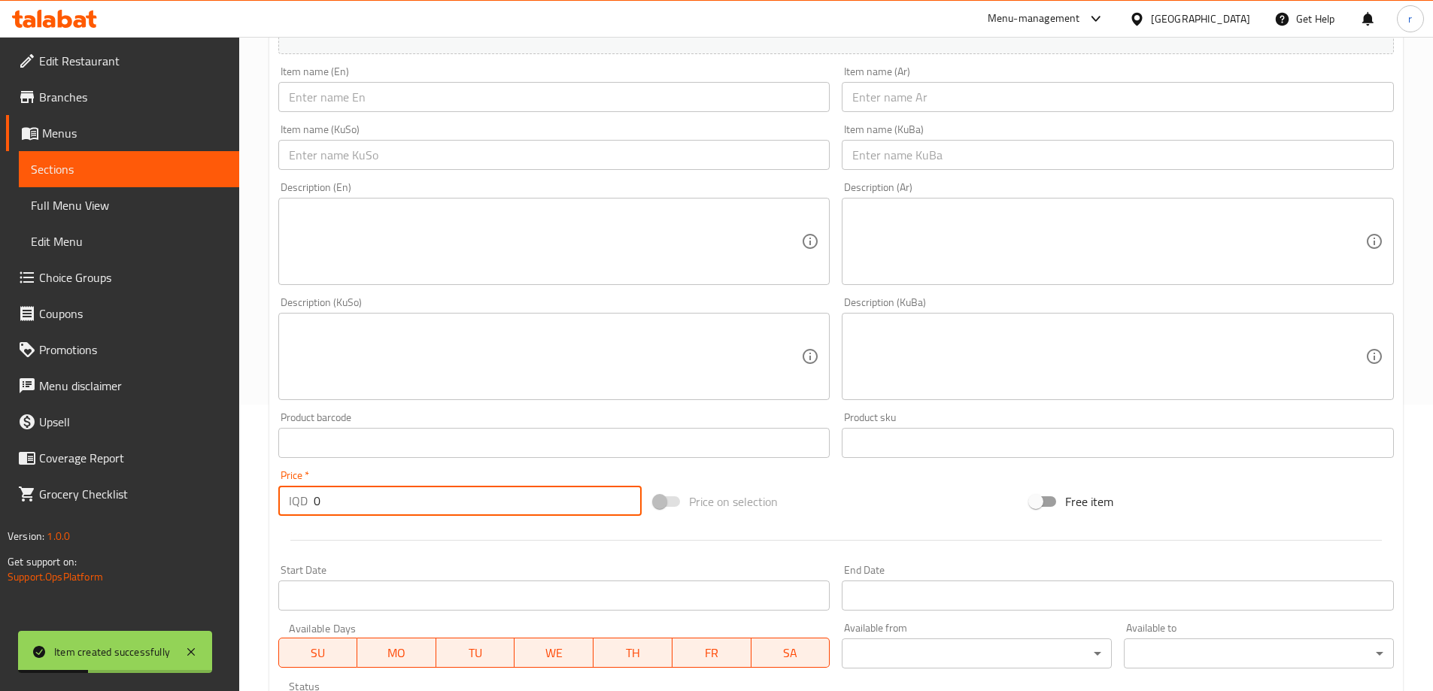
scroll to position [250, 0]
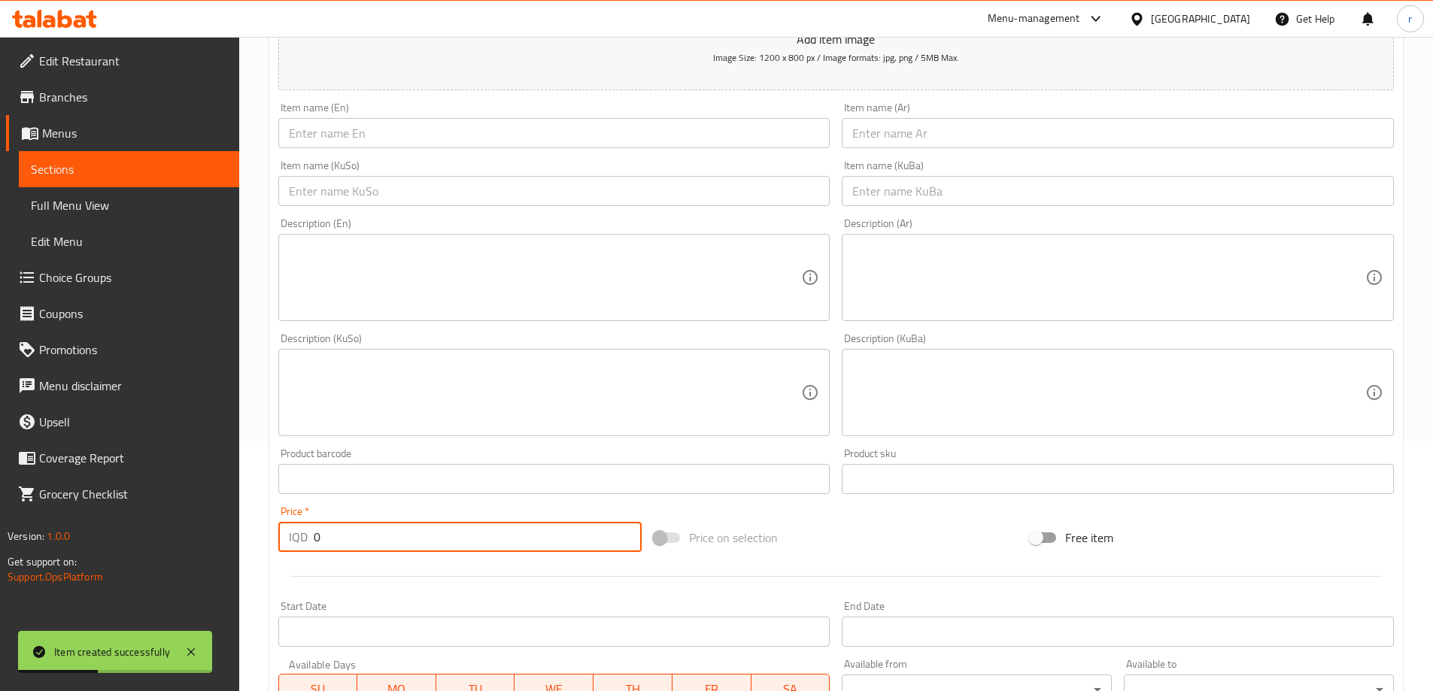
click at [350, 126] on input "text" at bounding box center [554, 133] width 552 height 30
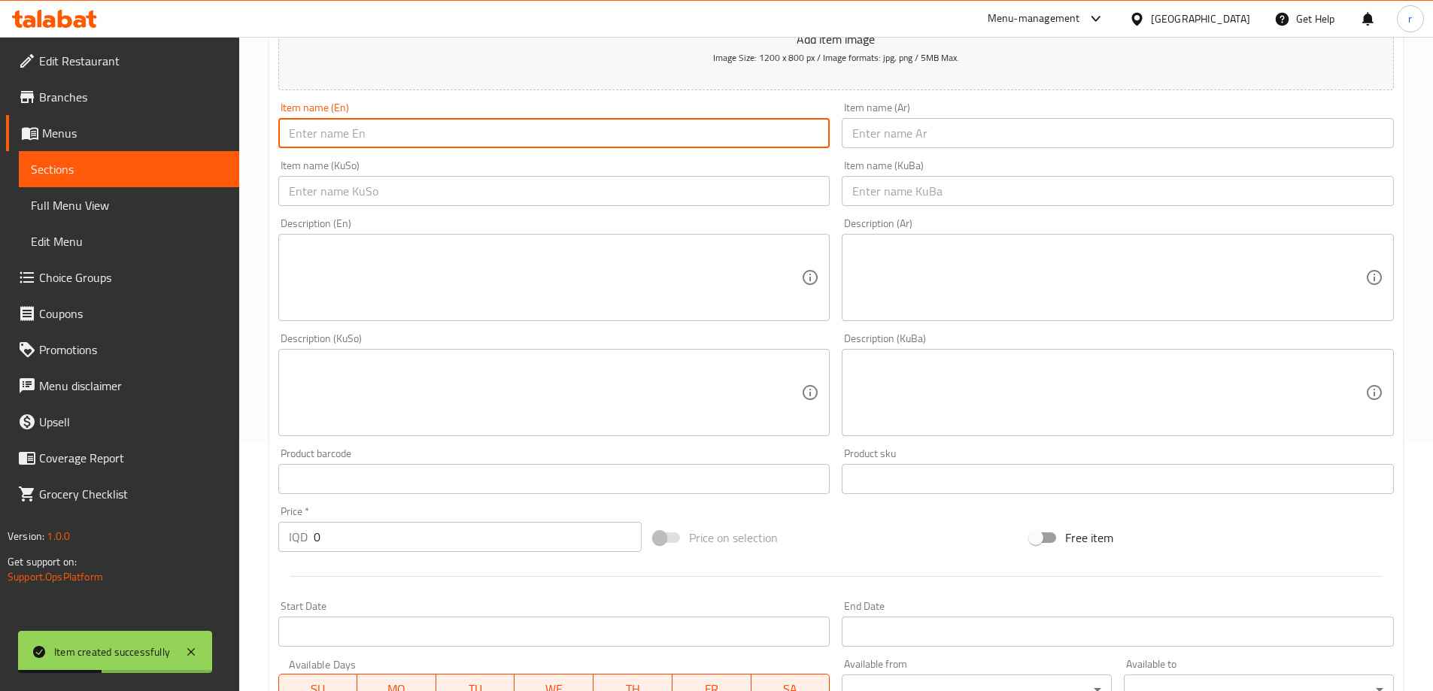
paste input "Plain Tashreeb"
type input "Plain Tashreeb"
click at [879, 135] on input "text" at bounding box center [1118, 133] width 552 height 30
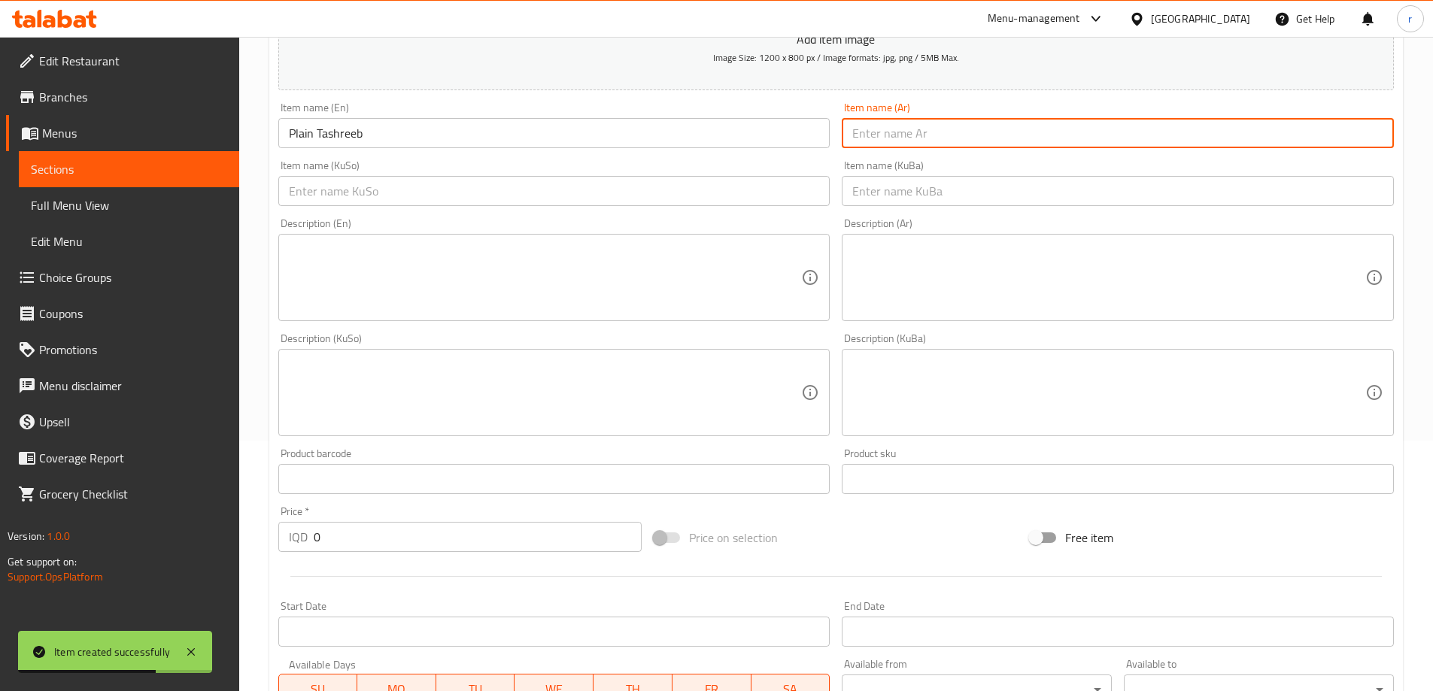
type input "ط"
type input "تشريب سادة"
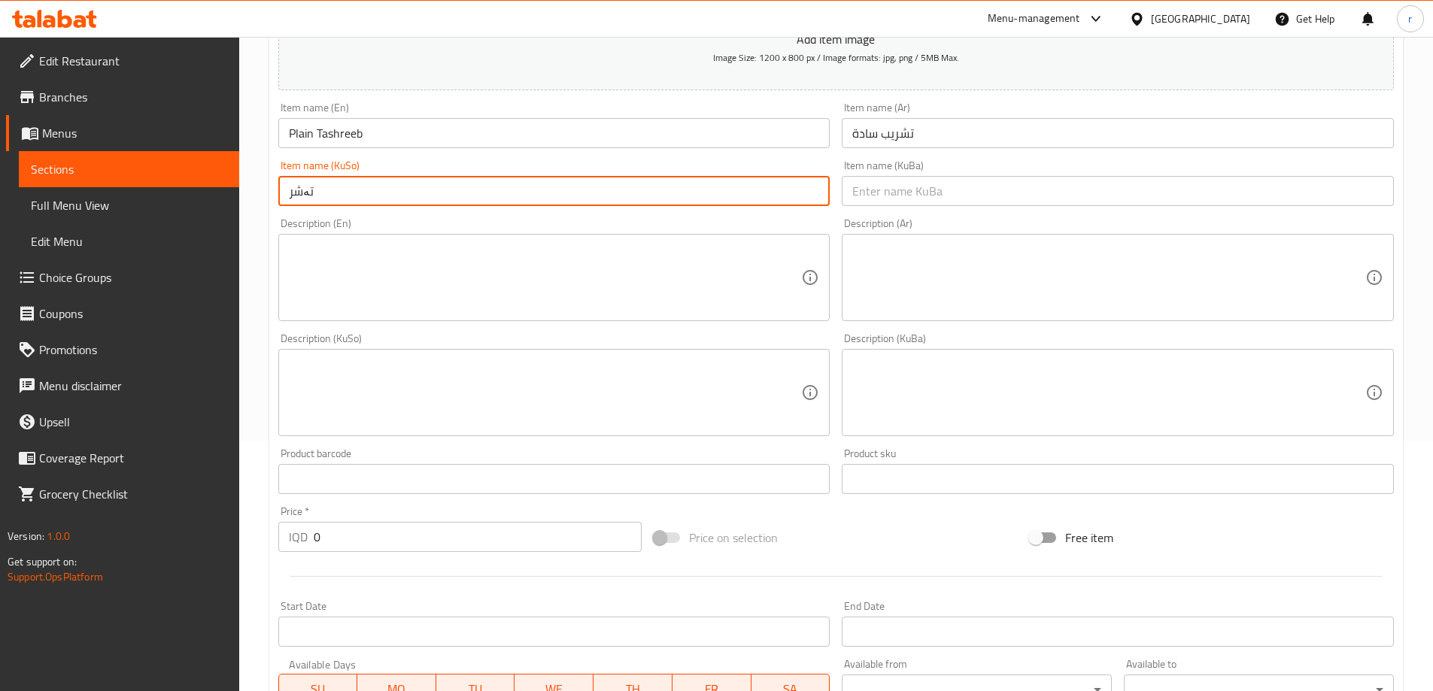
type input "تەشریبی سادە"
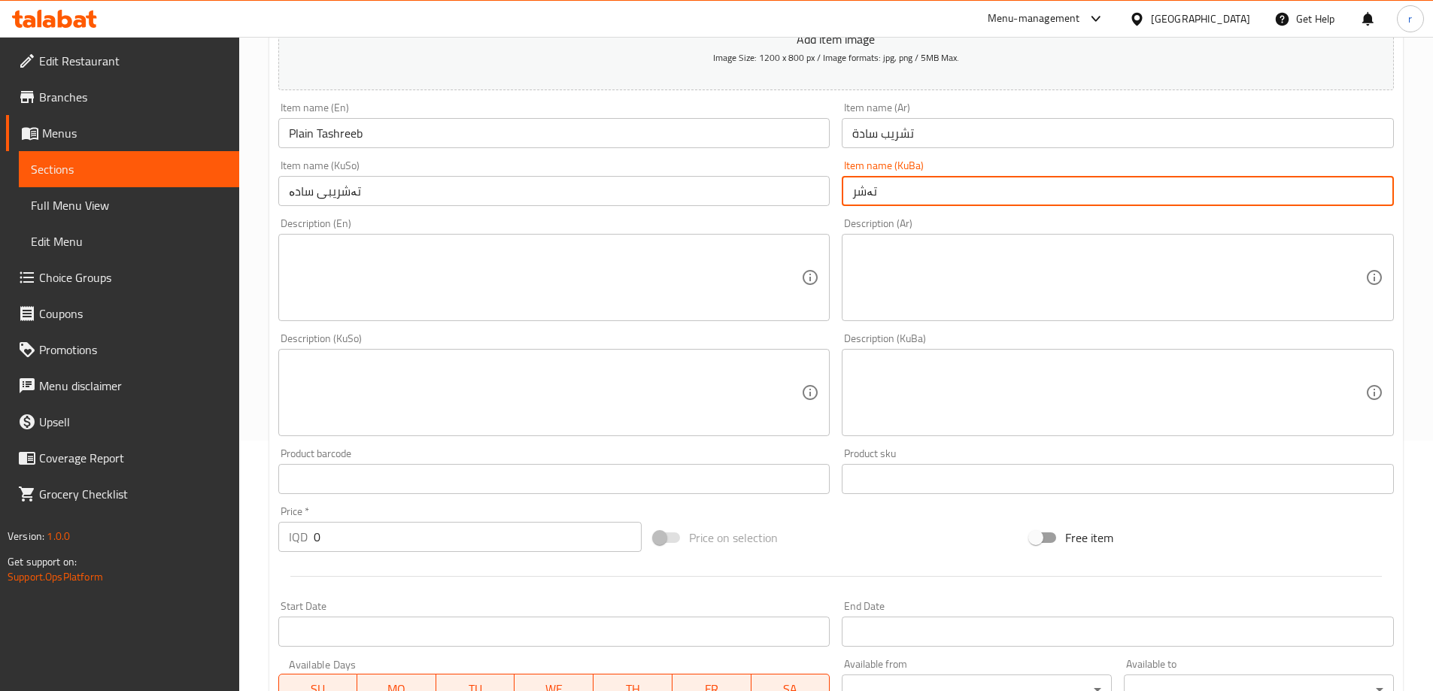
type input "تەشریبی سادە"
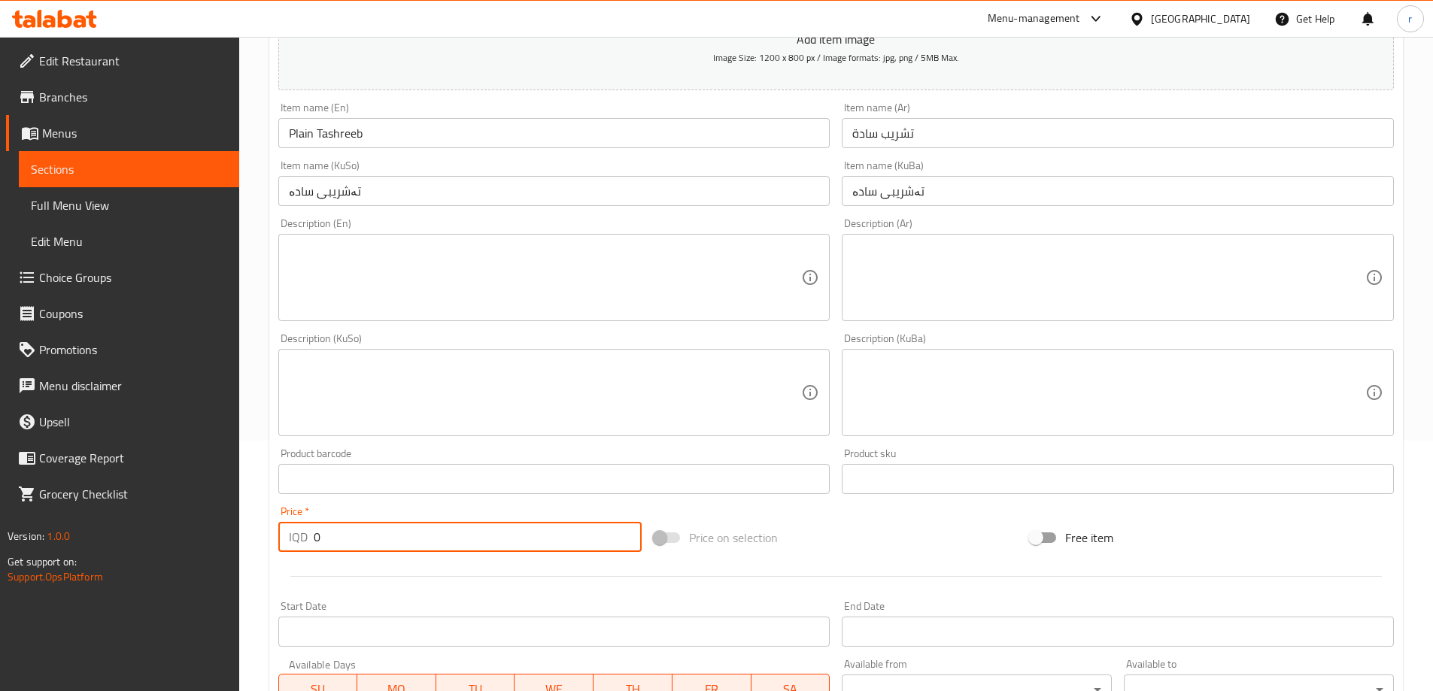
drag, startPoint x: 351, startPoint y: 537, endPoint x: 268, endPoint y: 546, distance: 83.2
click at [269, 546] on div "Create new item Add item image Image Size: 1200 x 800 px / Image formats: jpg, …" at bounding box center [835, 419] width 1133 height 1048
type input "2000"
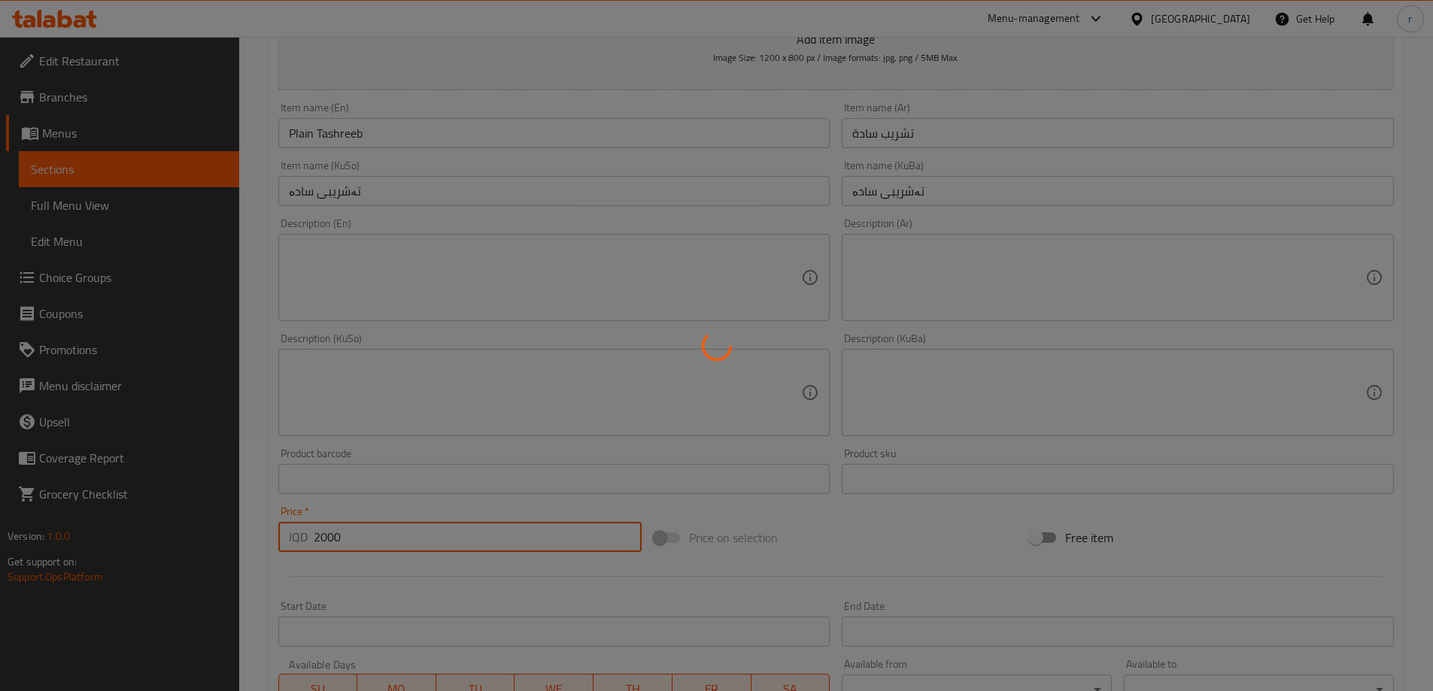
type input "0"
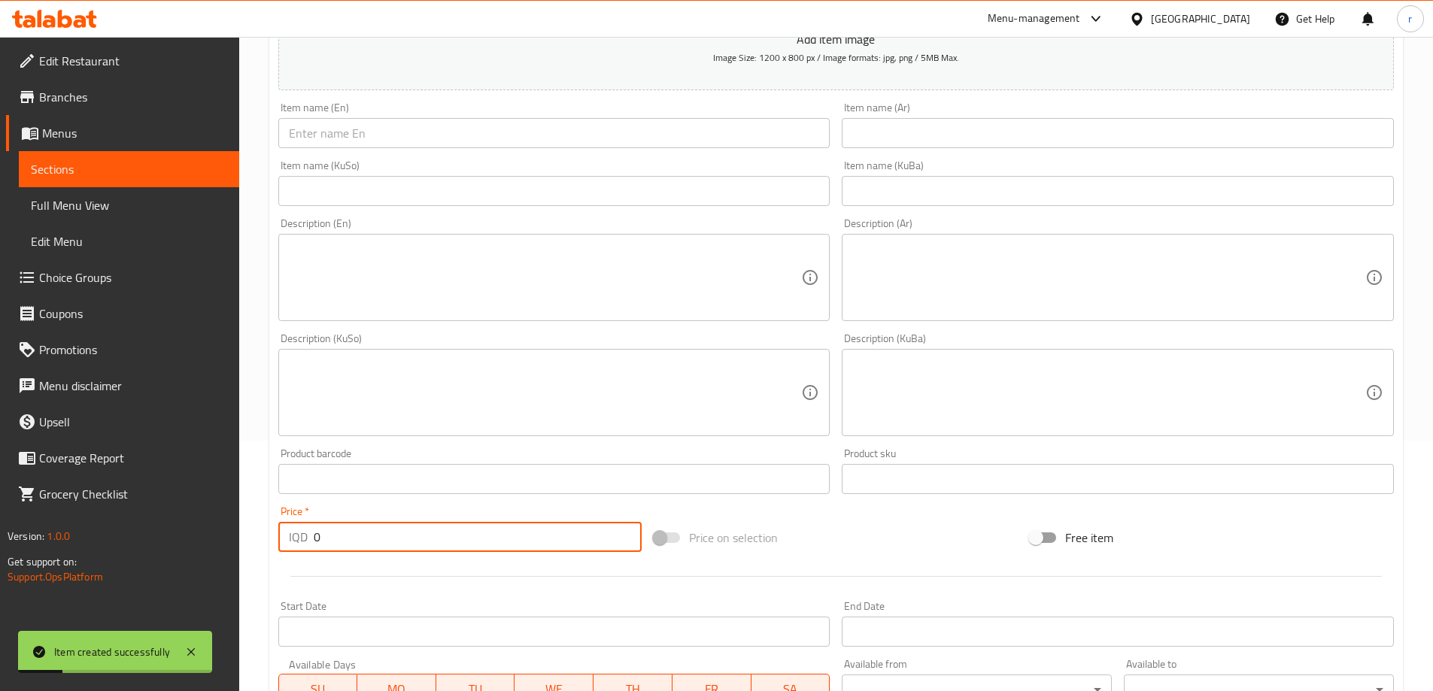
click at [405, 131] on input "text" at bounding box center [554, 133] width 552 height 30
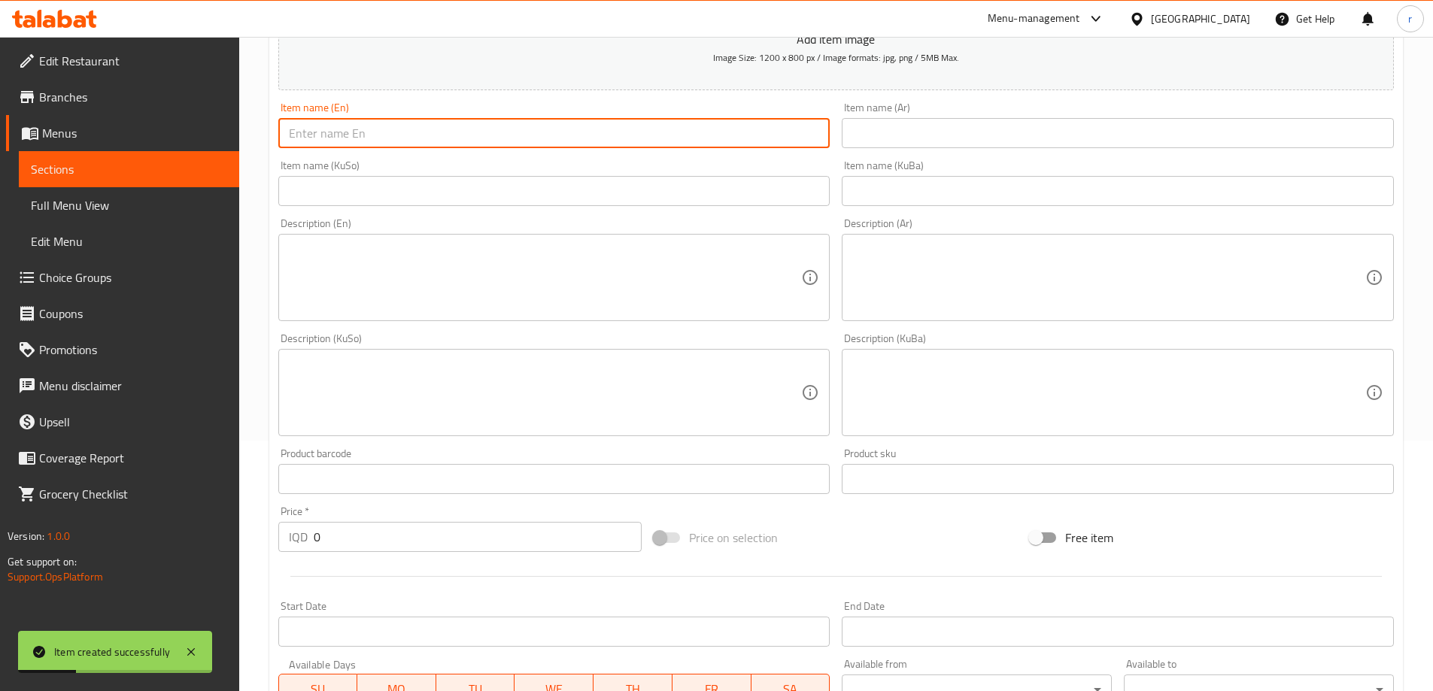
paste input "Meat Tashrib Qouzi"
type input "Meat Tashrib Qouzi"
click at [863, 135] on input "text" at bounding box center [1118, 133] width 552 height 30
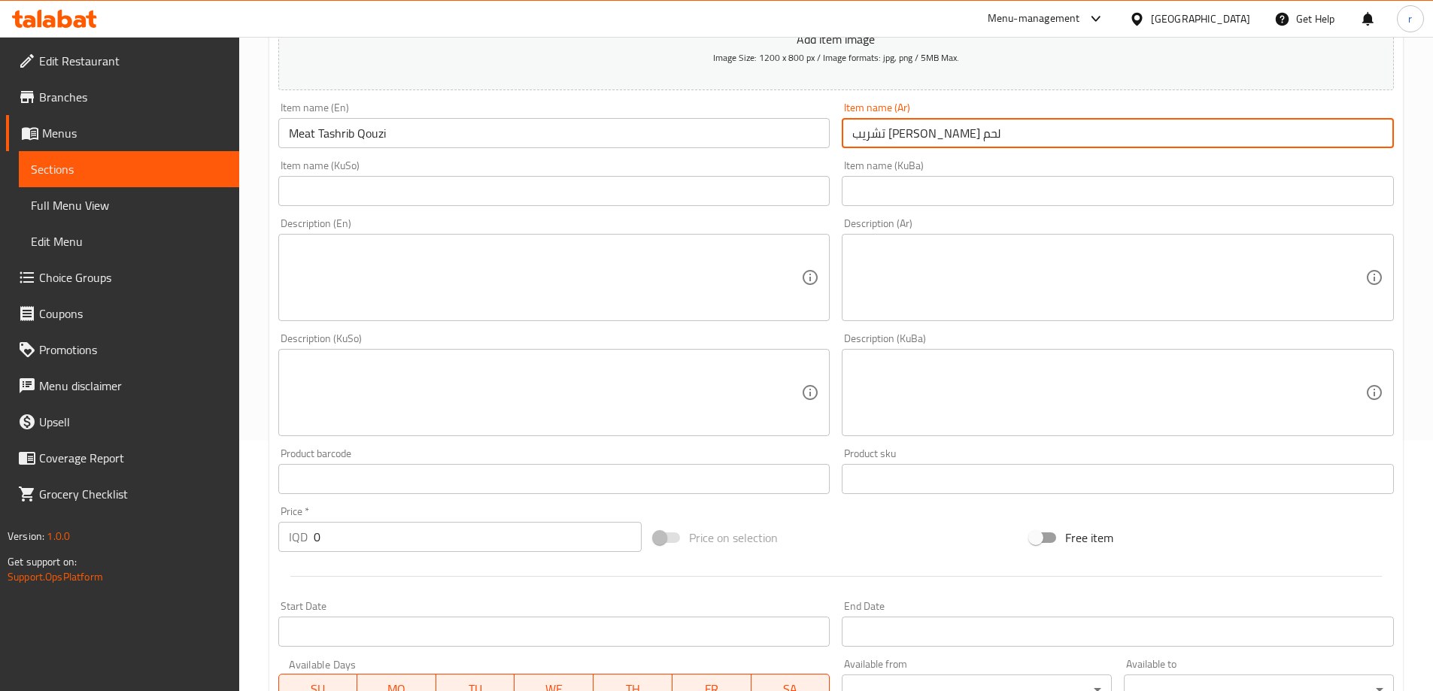
type input "تشريب قوزي لحم"
click at [575, 192] on input "text" at bounding box center [554, 191] width 552 height 30
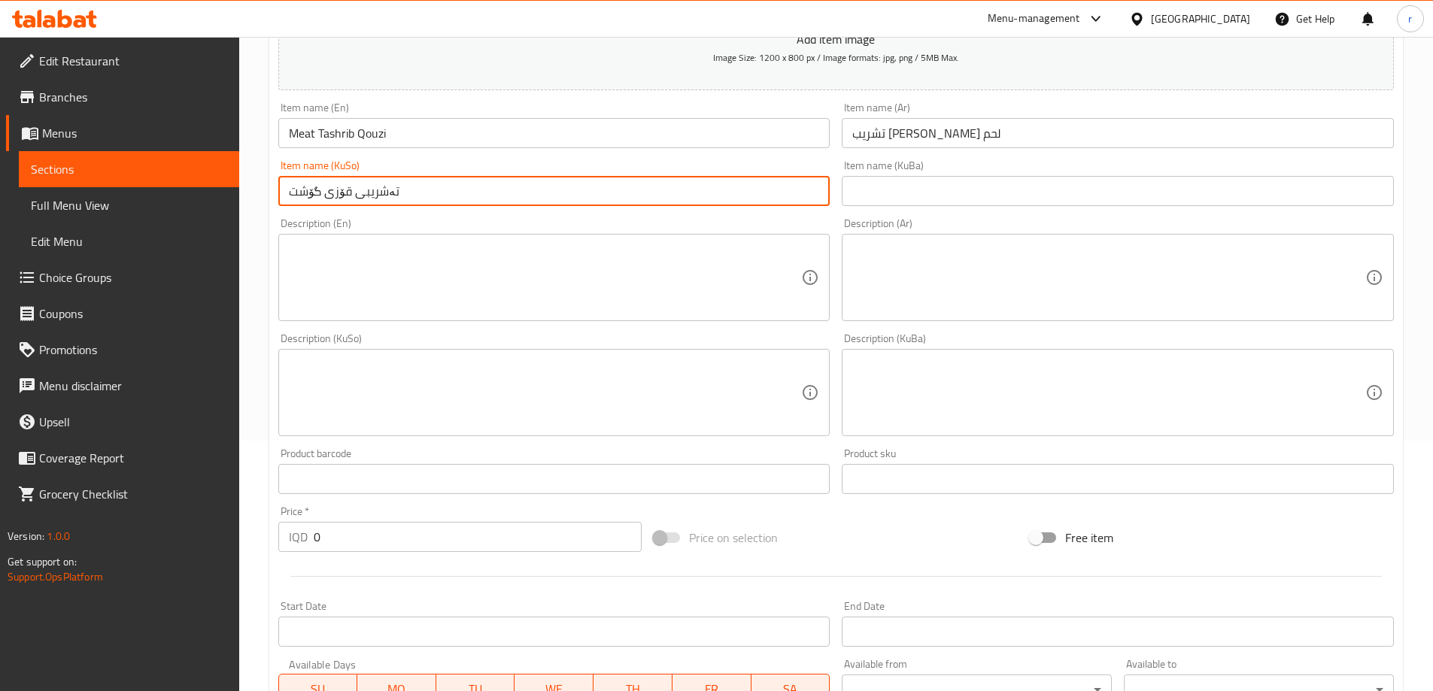
drag, startPoint x: 575, startPoint y: 192, endPoint x: 301, endPoint y: 191, distance: 274.5
click at [301, 191] on input "تەشریبی قۆزی گۆشت" at bounding box center [554, 191] width 552 height 30
drag, startPoint x: 405, startPoint y: 190, endPoint x: 233, endPoint y: 195, distance: 172.3
click at [233, 195] on div "Edit Restaurant Branches Menus Sections Full Menu View Edit Menu Choice Groups …" at bounding box center [716, 385] width 1433 height 1199
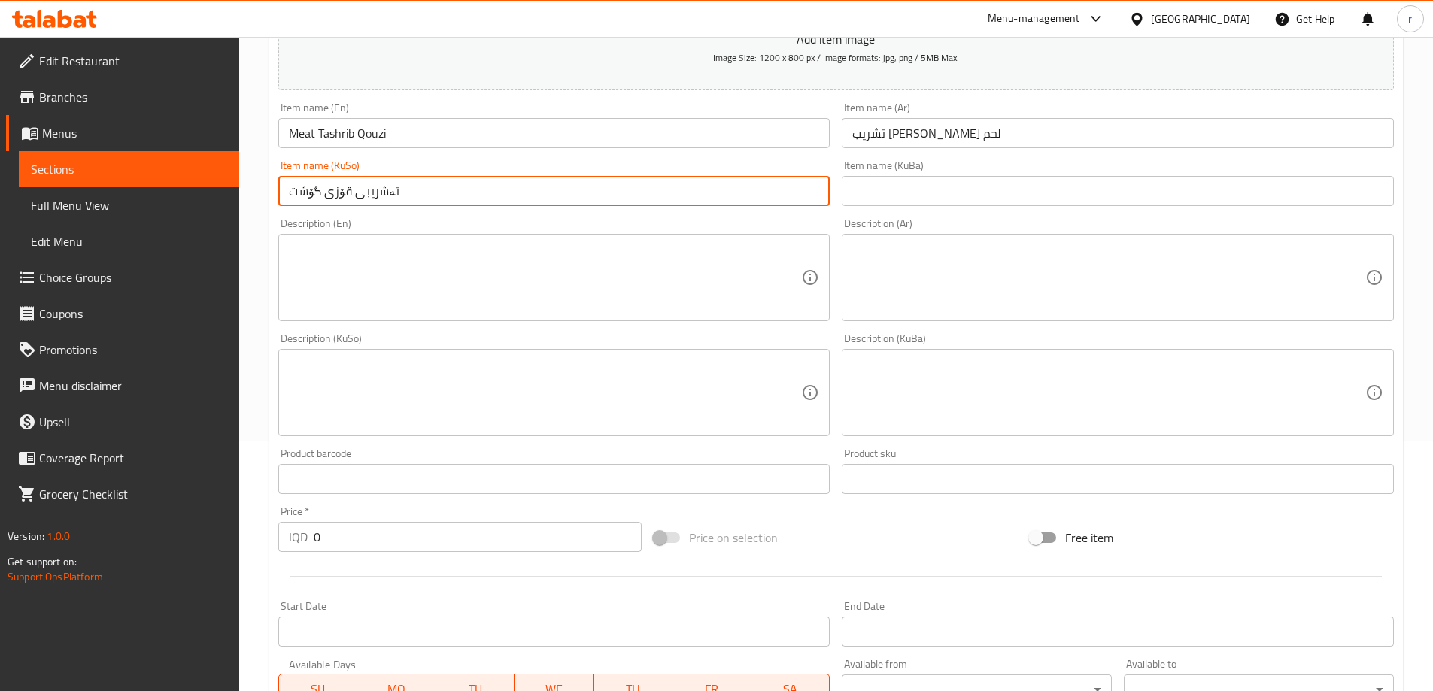
type input "تەشریبی قۆزی گۆشت"
click at [871, 187] on input "text" at bounding box center [1118, 191] width 552 height 30
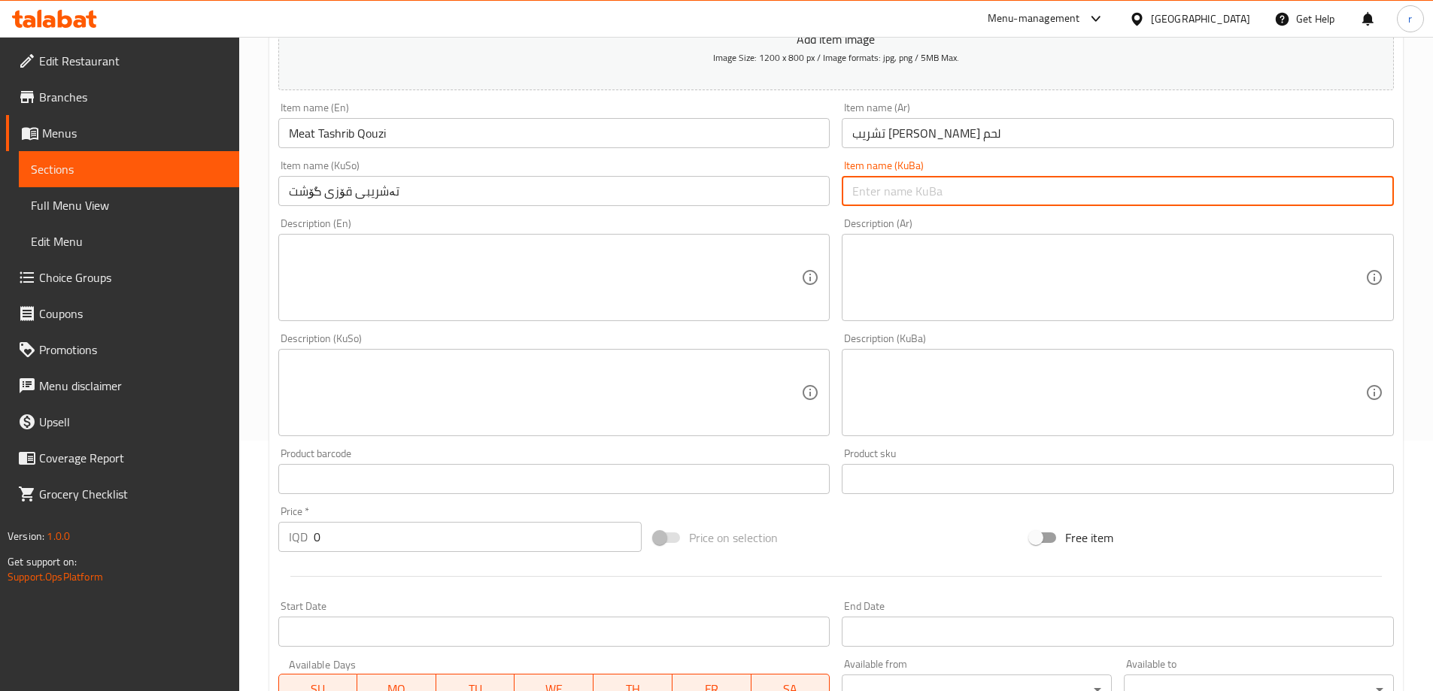
paste input "تەشریبی قۆزی گۆشت"
type input "تەشریبی قۆزی گۆشت"
click at [326, 294] on textarea at bounding box center [545, 277] width 513 height 71
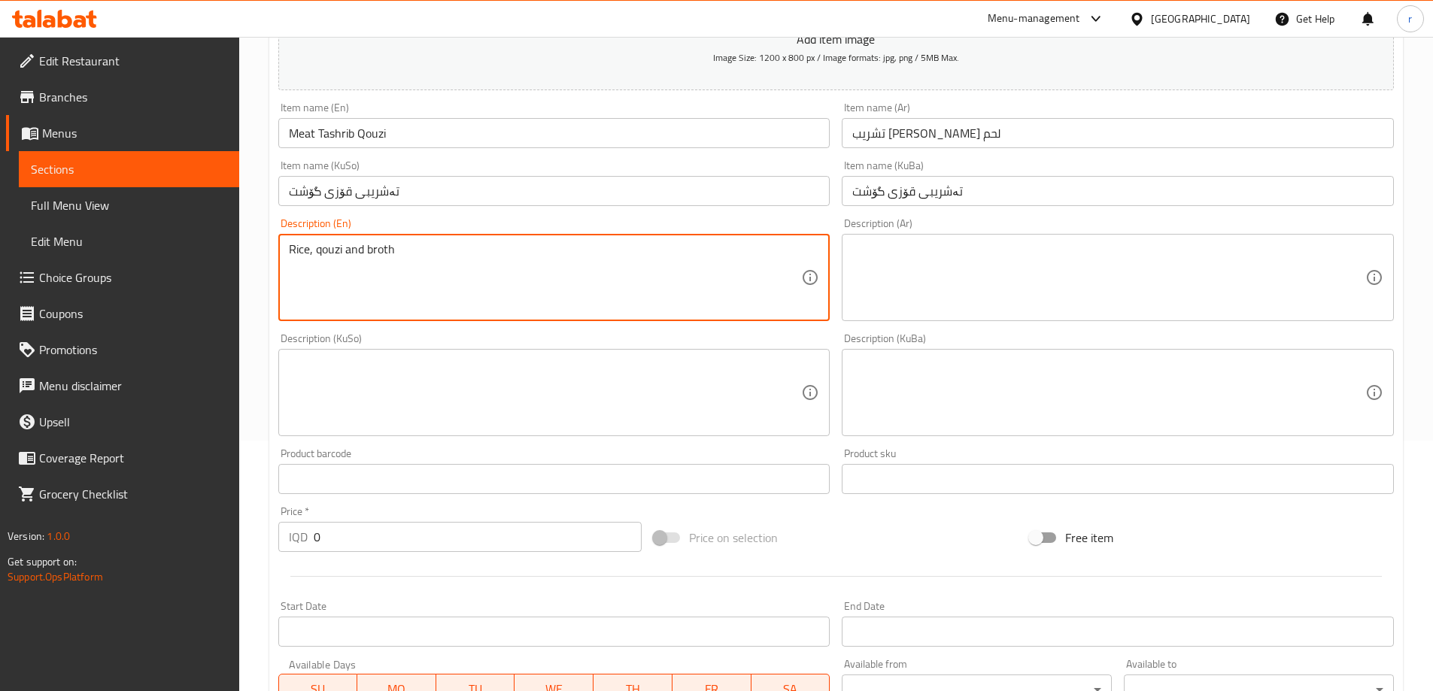
type textarea "Rice, qouzi and broth"
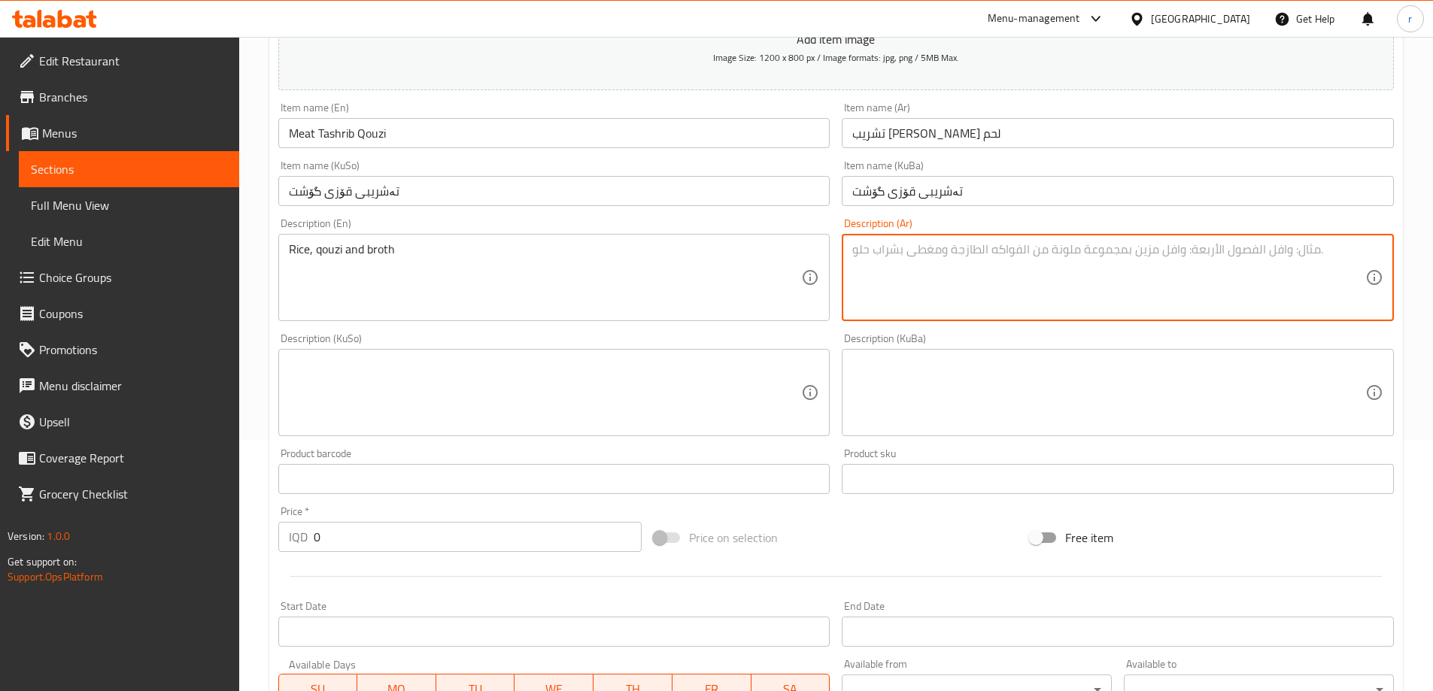
click at [968, 285] on textarea at bounding box center [1108, 277] width 513 height 71
type textarea "أرز، قوزي ومرق"
click at [472, 397] on textarea at bounding box center [545, 392] width 513 height 71
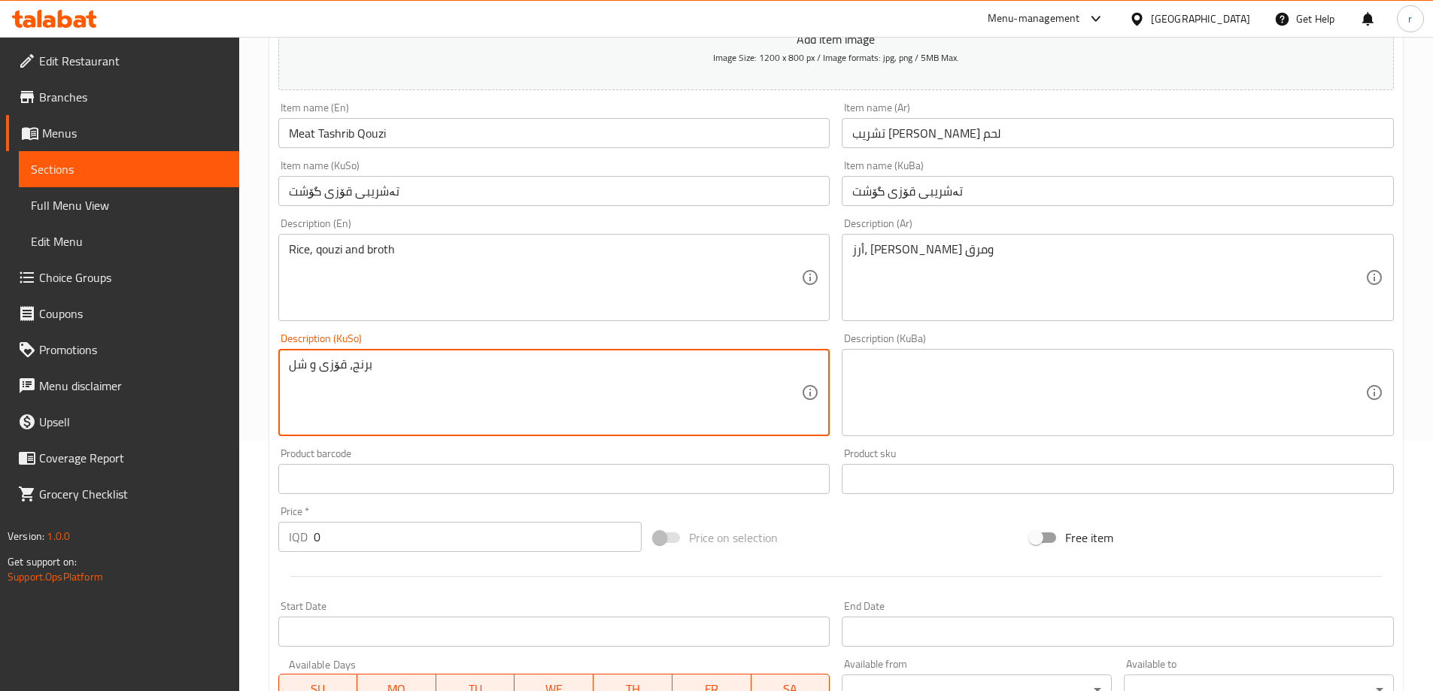
type textarea "برنج، قۆزی و شلە"
drag, startPoint x: 417, startPoint y: 383, endPoint x: 232, endPoint y: 375, distance: 185.2
click at [232, 375] on div "Edit Restaurant Branches Menus Sections Full Menu View Edit Menu Choice Groups …" at bounding box center [716, 385] width 1433 height 1199
type textarea "برنج، قۆزی و شلە"
click at [896, 386] on textarea at bounding box center [1108, 392] width 513 height 71
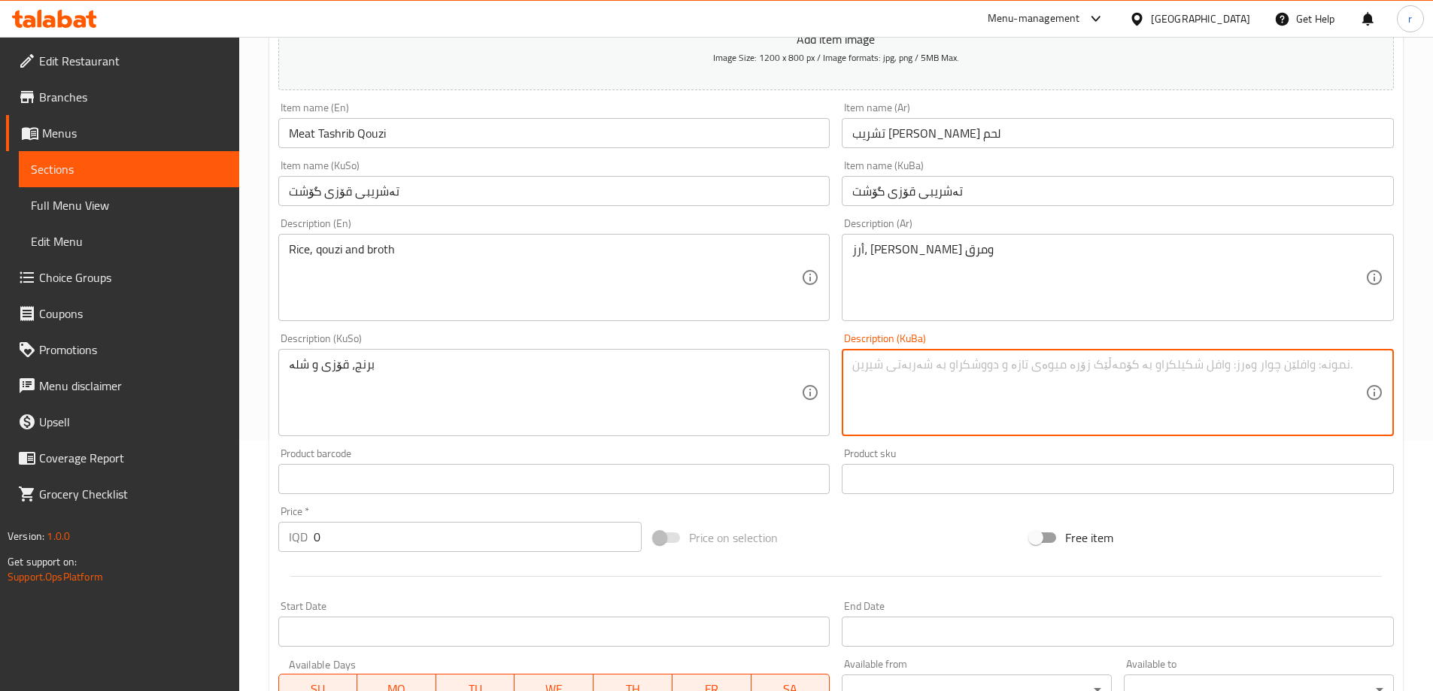
paste textarea "برنج، قۆزی و شلە"
type textarea "برنج، قۆزی و شلە"
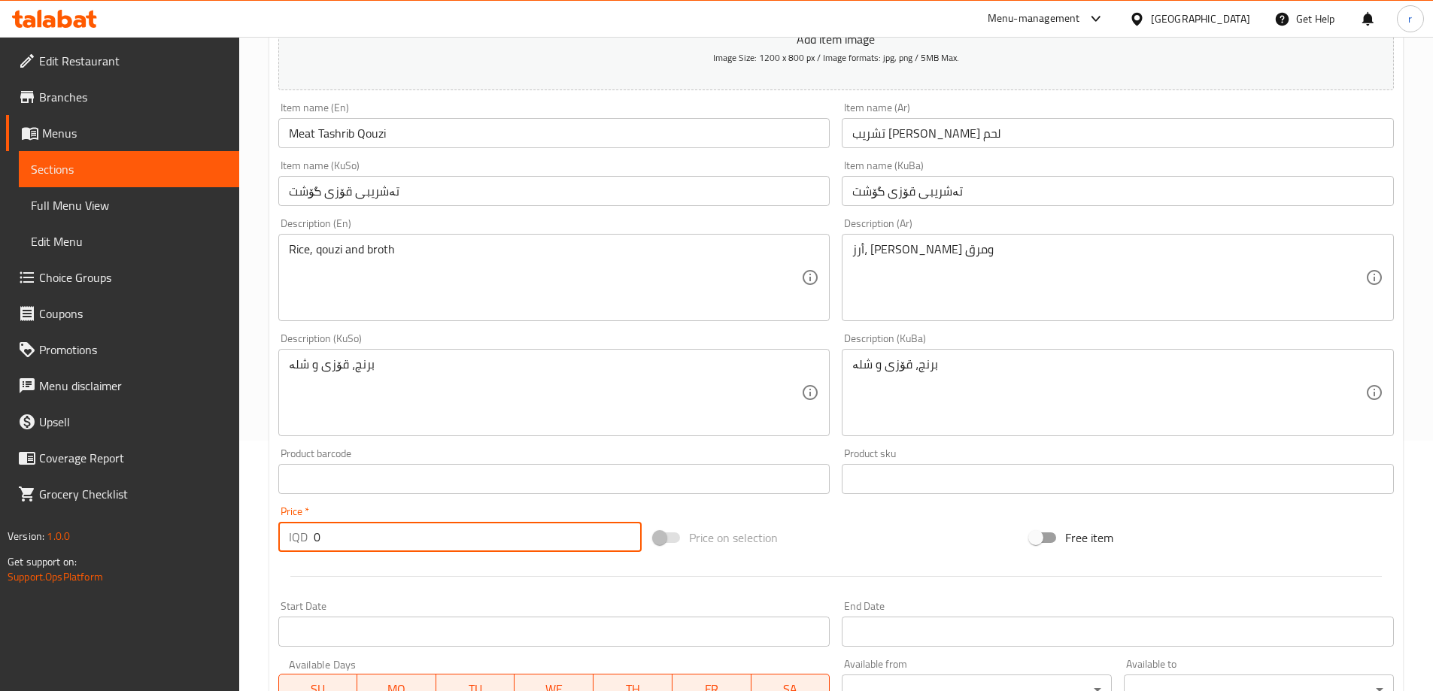
click at [269, 546] on div "Create new item Add item image Image Size: 1200 x 800 px / Image formats: jpg, …" at bounding box center [835, 419] width 1133 height 1048
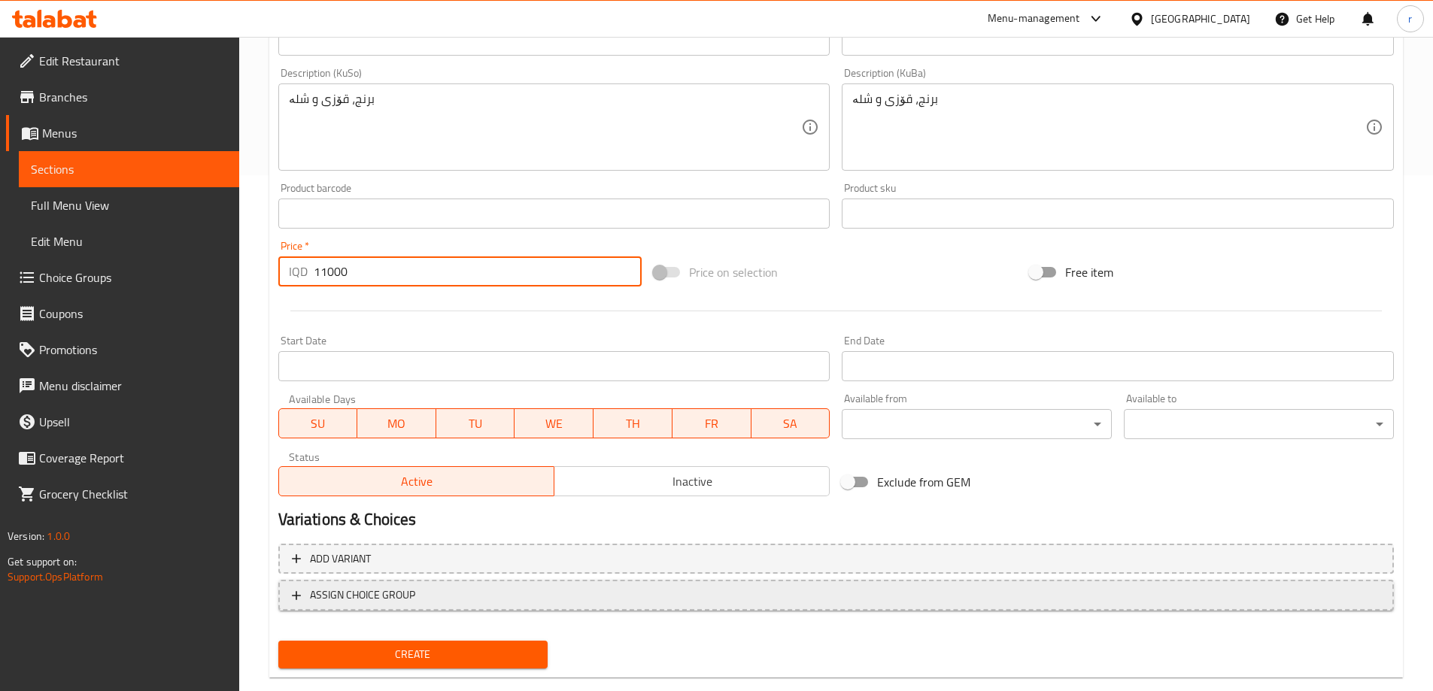
scroll to position [545, 0]
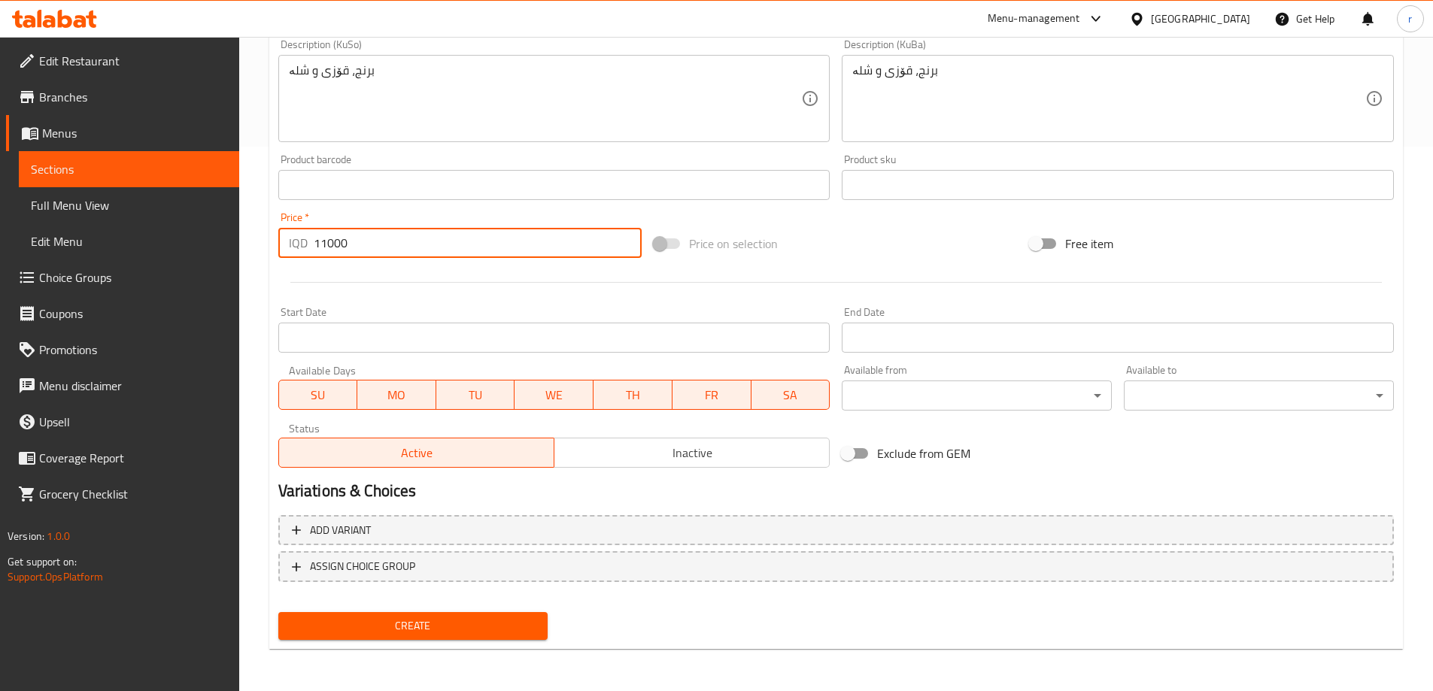
type input "11000"
click at [526, 630] on span "Create" at bounding box center [413, 626] width 246 height 19
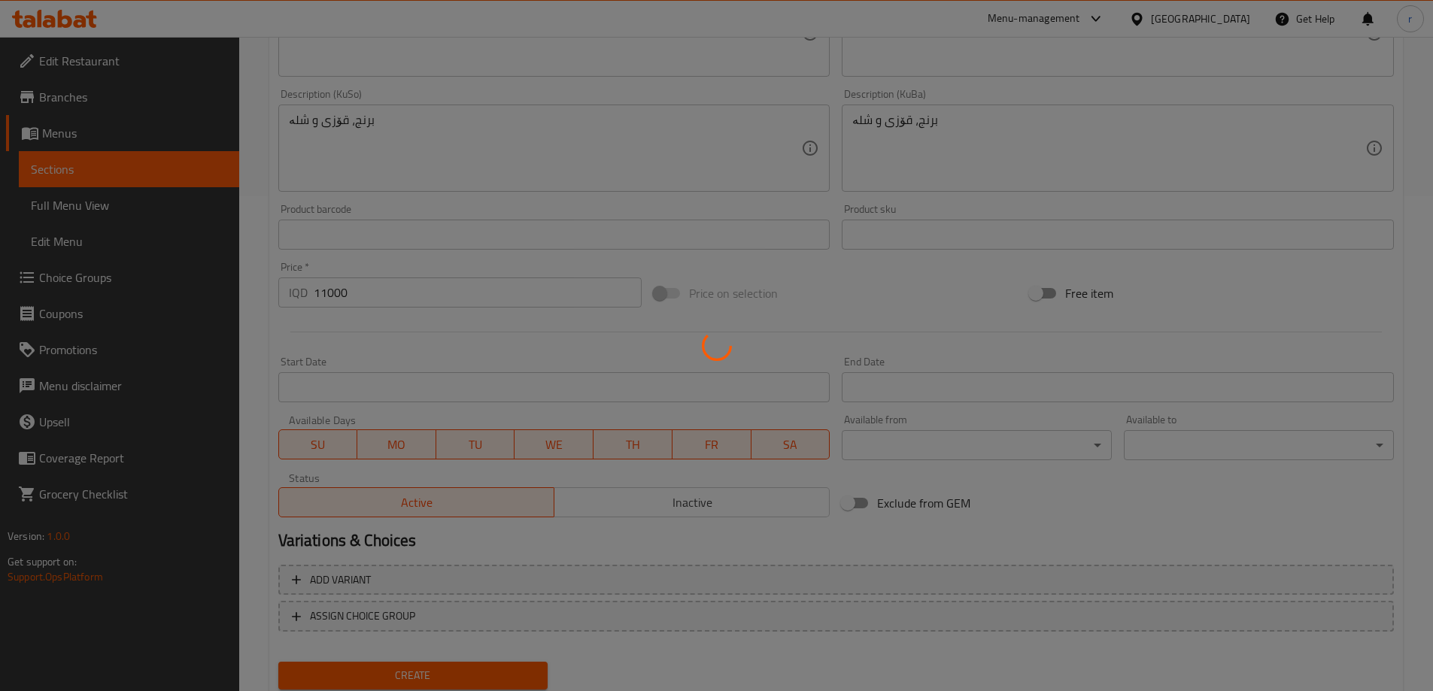
type input "0"
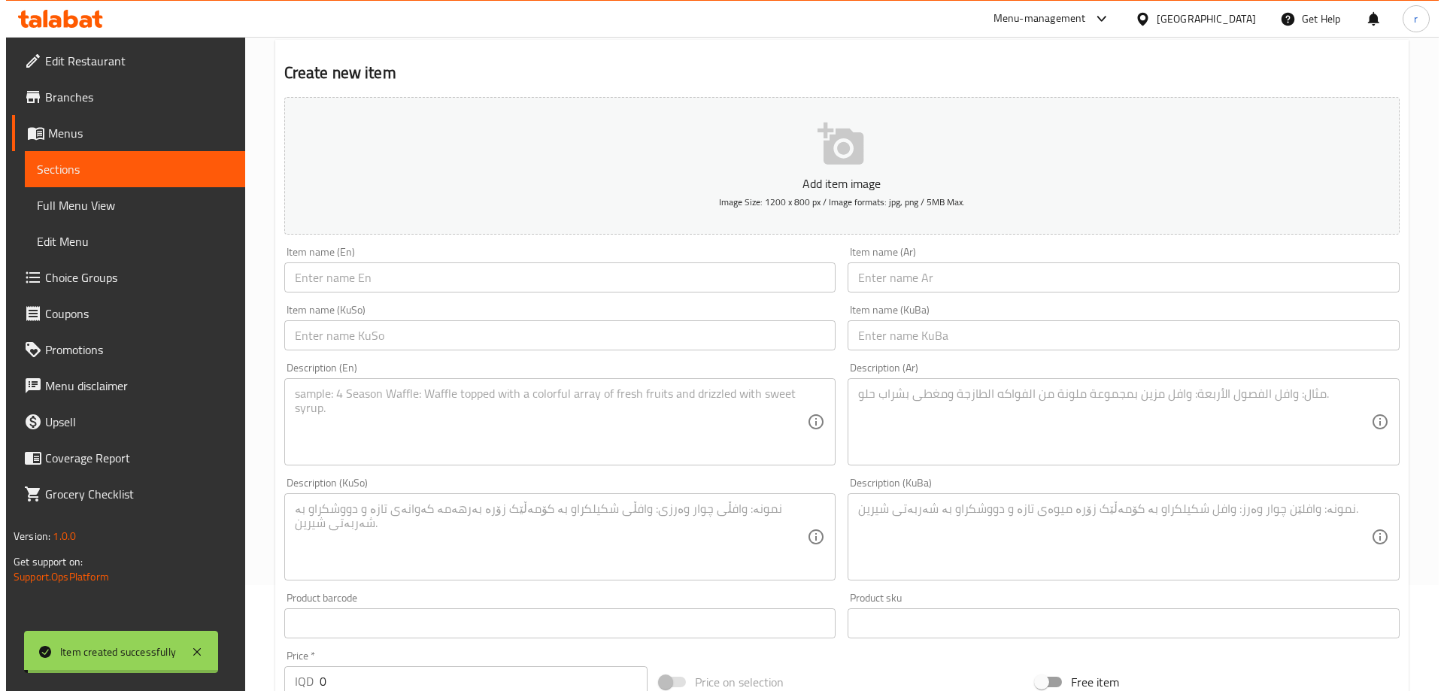
scroll to position [0, 0]
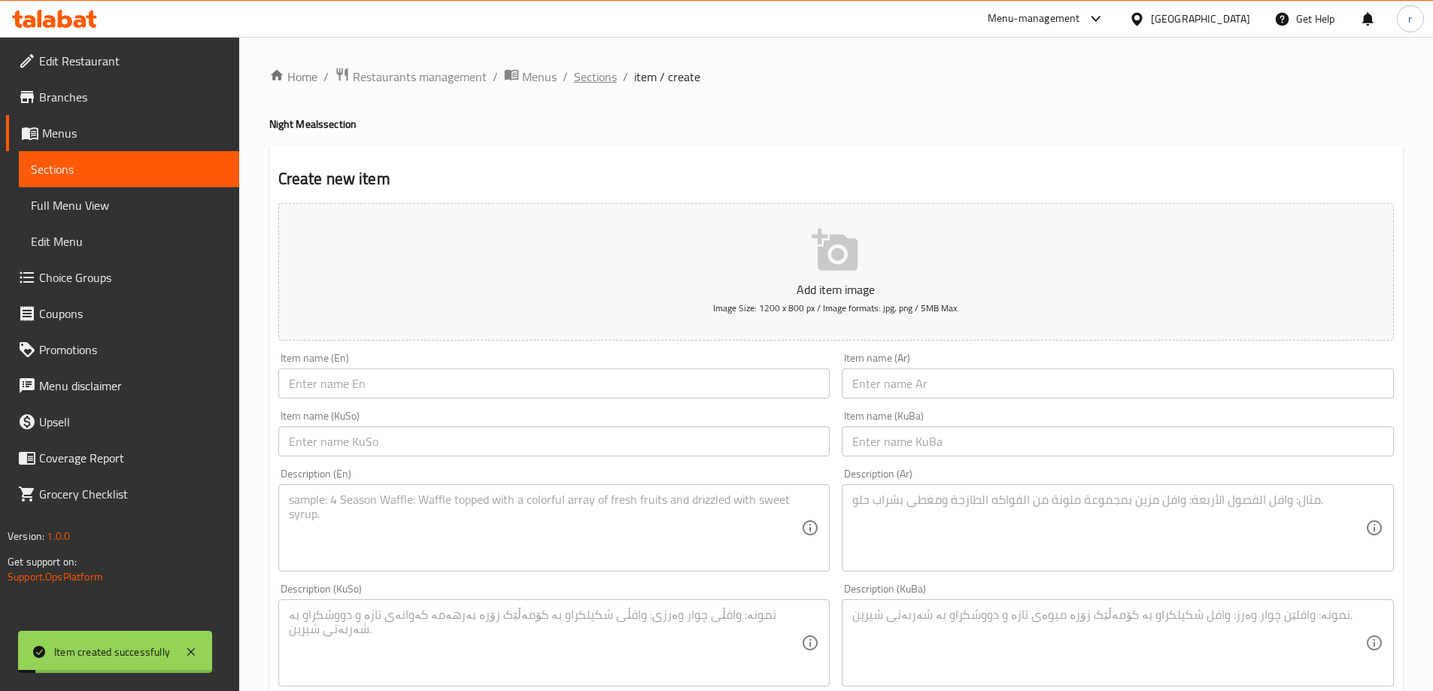
click at [604, 79] on span "Sections" at bounding box center [595, 77] width 43 height 18
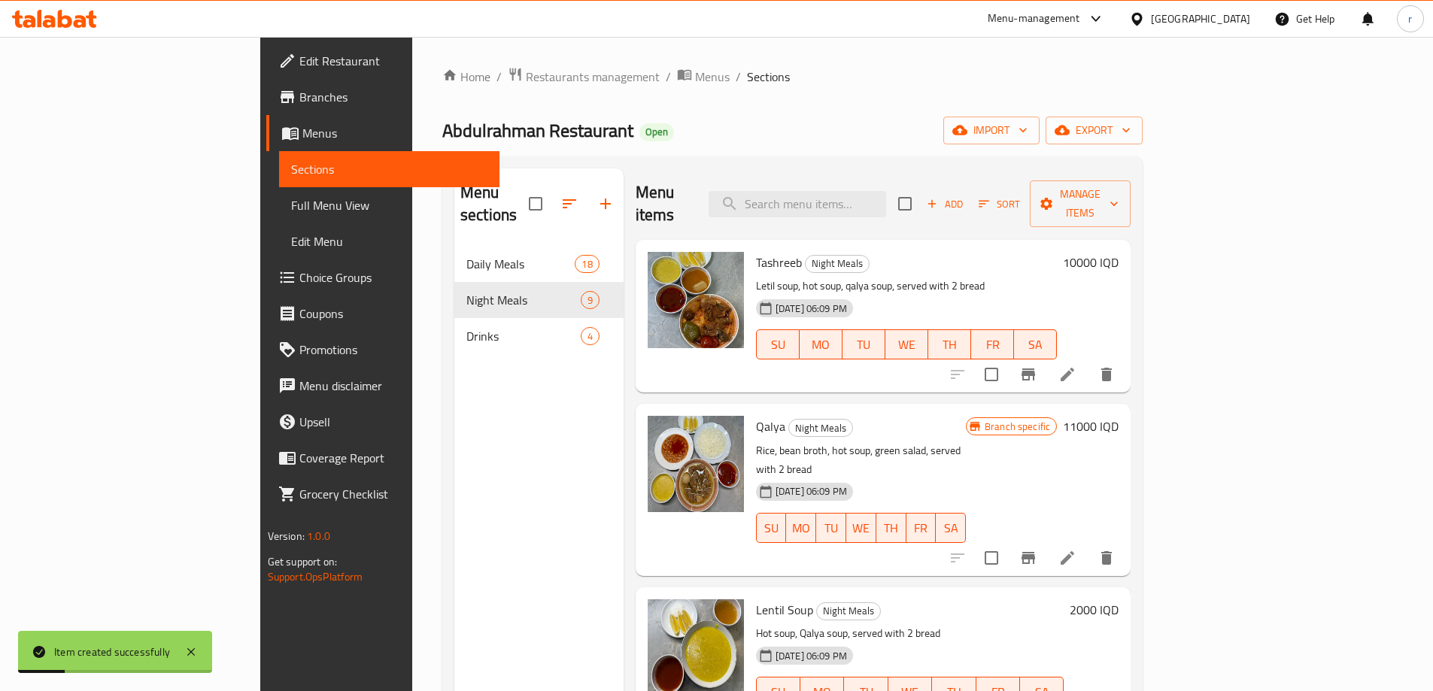
click at [921, 192] on input "checkbox" at bounding box center [905, 204] width 32 height 32
checkbox input "true"
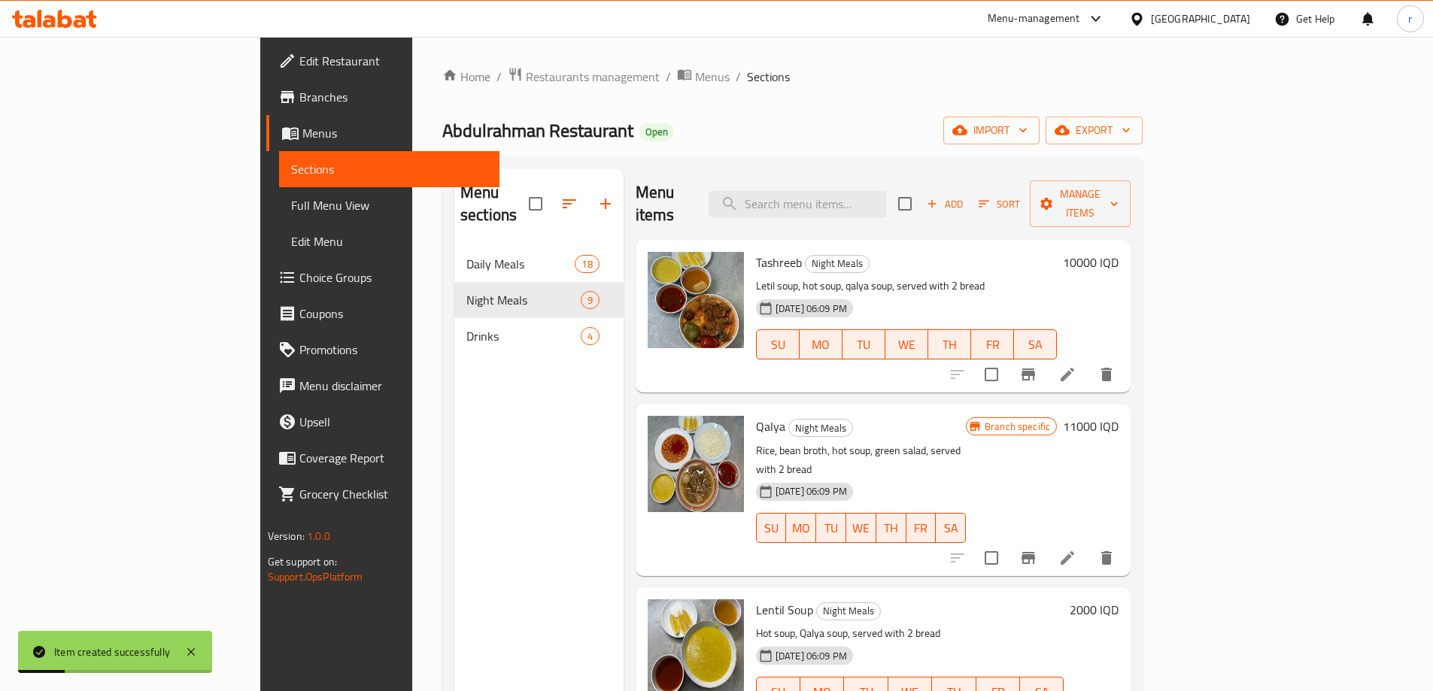
checkbox input "true"
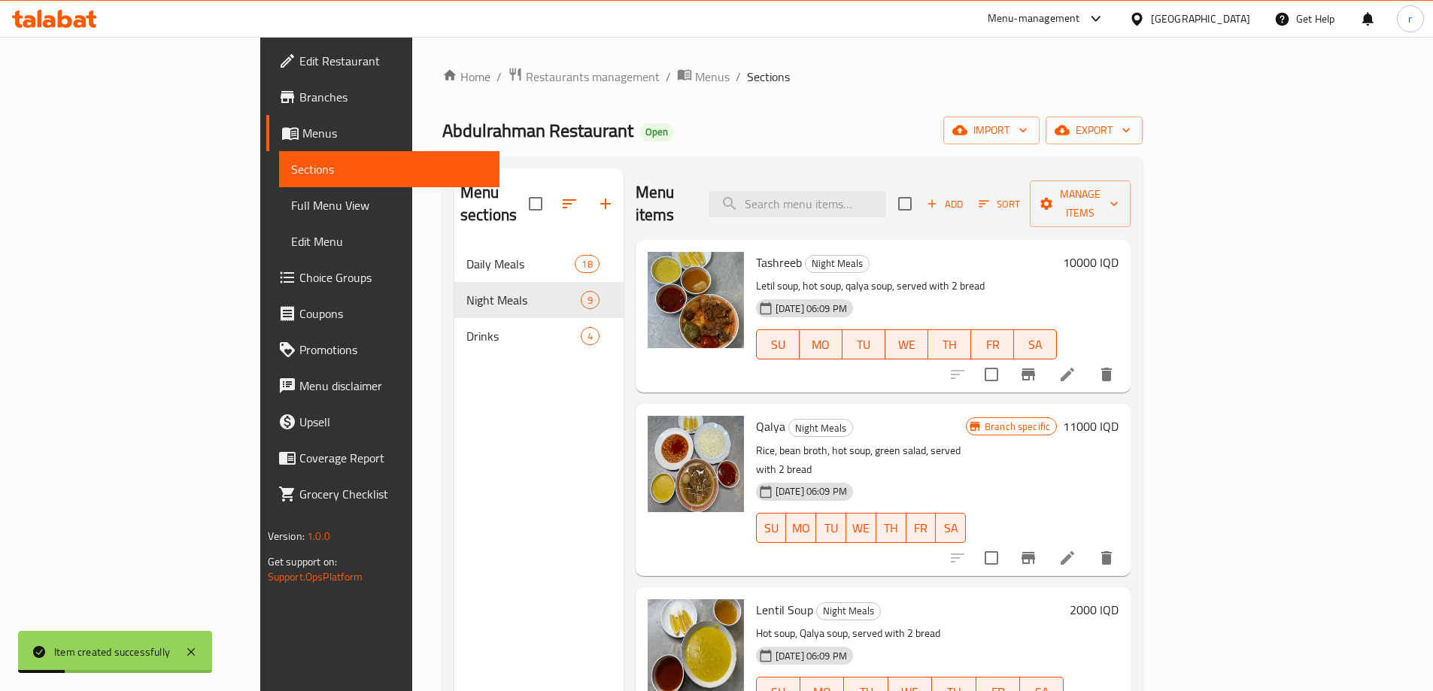
checkbox input "true"
click at [1118, 190] on span "Manage items" at bounding box center [1080, 204] width 77 height 38
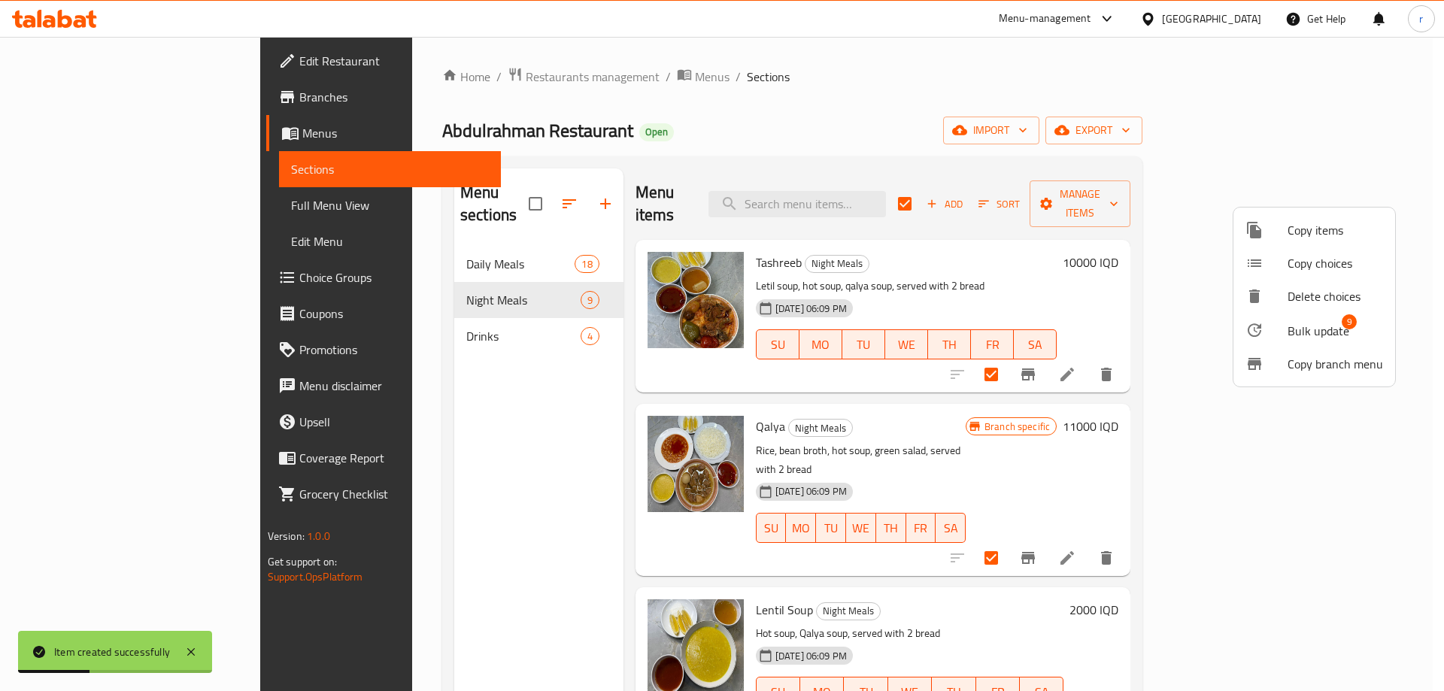
click at [1312, 322] on span "Bulk update" at bounding box center [1319, 331] width 62 height 18
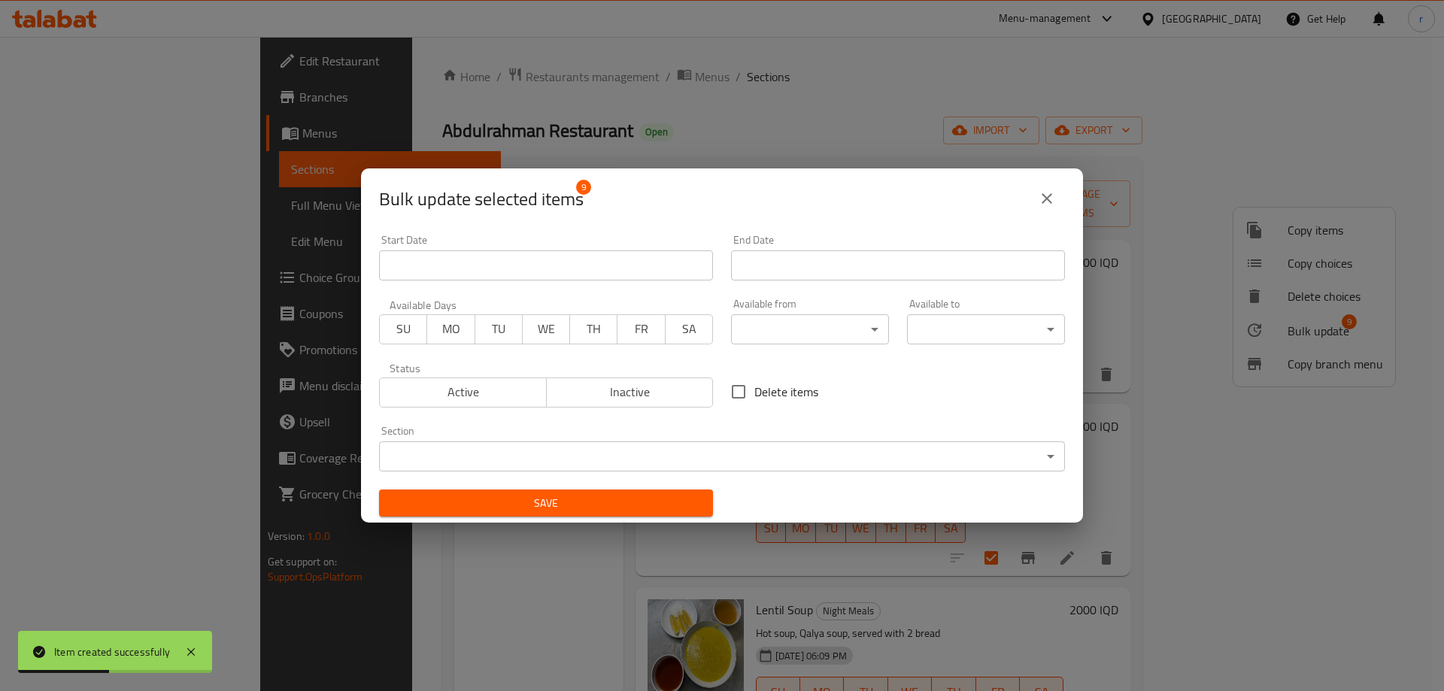
click at [847, 330] on body "Item created successfully ​ Menu-management Iraq Get Help r Edit Restaurant Bra…" at bounding box center [722, 364] width 1444 height 654
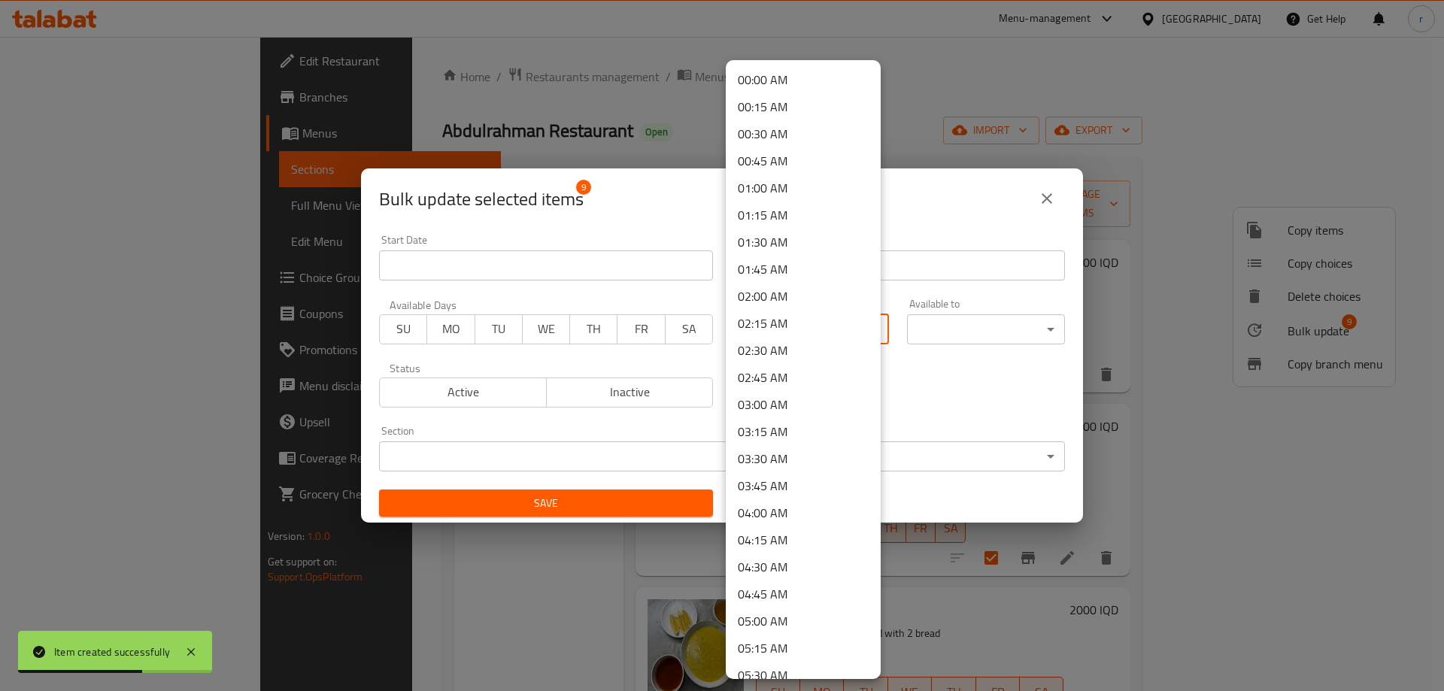
click at [769, 137] on li "00:30 AM" at bounding box center [803, 133] width 155 height 27
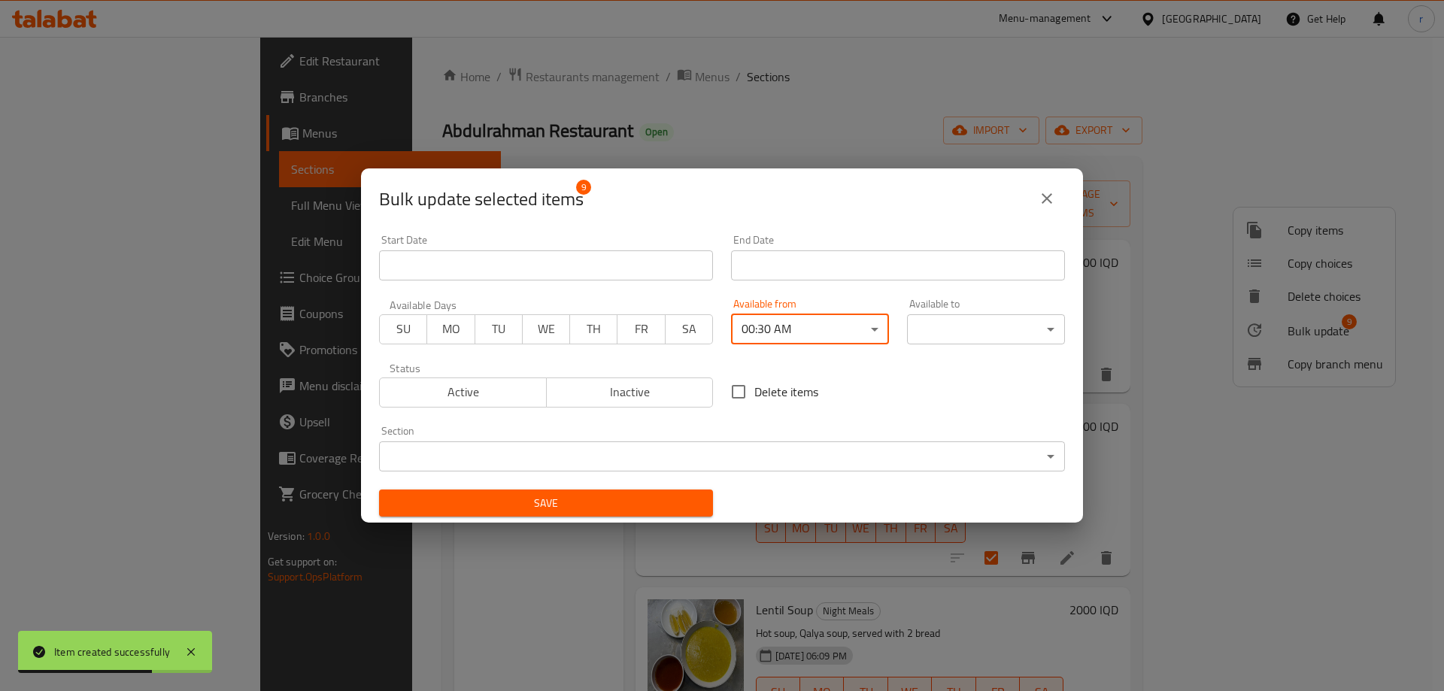
click at [933, 323] on body "Item created successfully ​ Menu-management Iraq Get Help r Edit Restaurant Bra…" at bounding box center [722, 364] width 1444 height 654
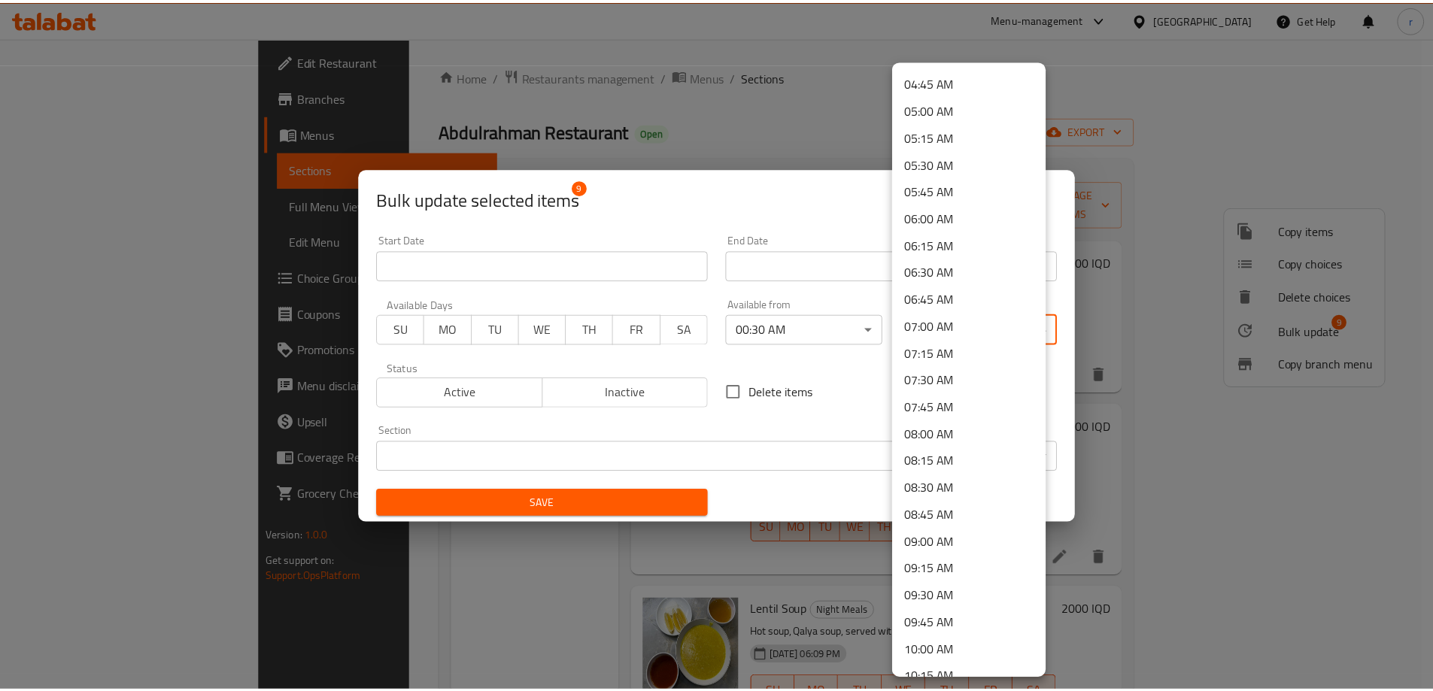
scroll to position [763, 0]
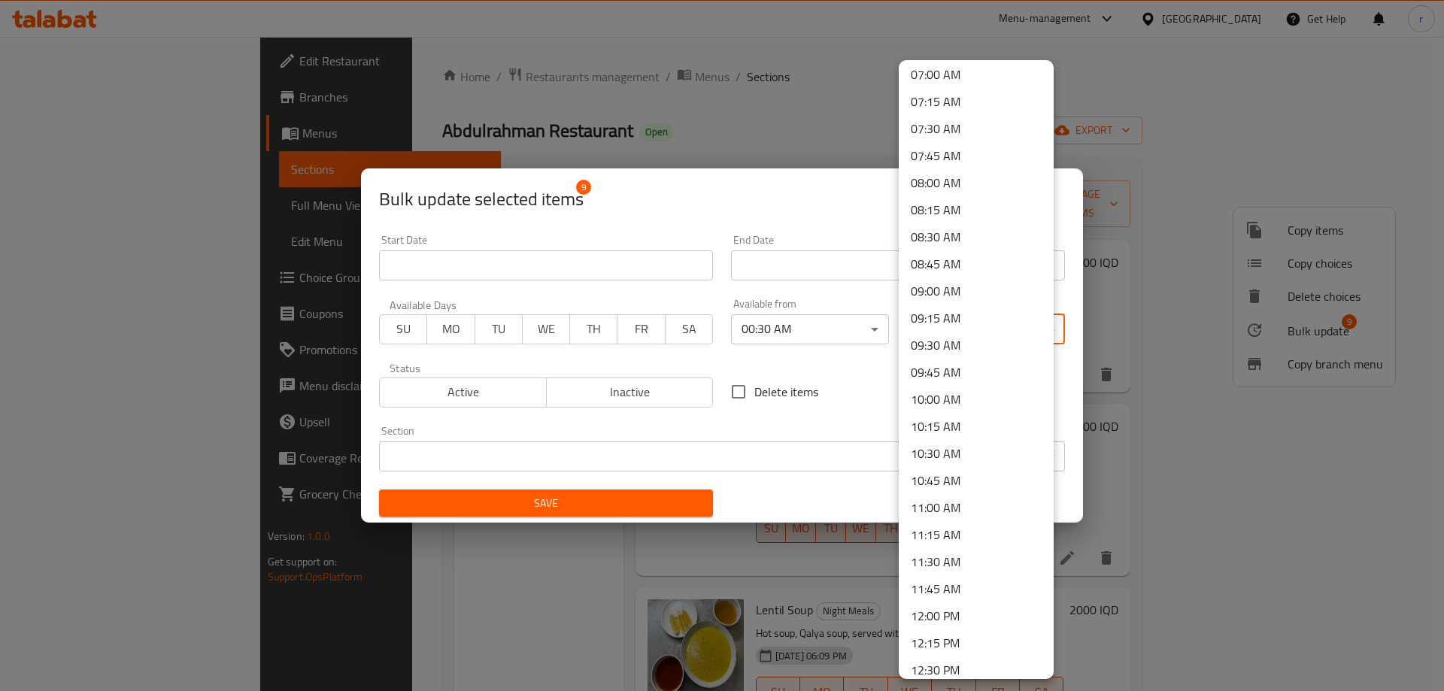
click at [942, 502] on li "11:00 AM" at bounding box center [976, 507] width 155 height 27
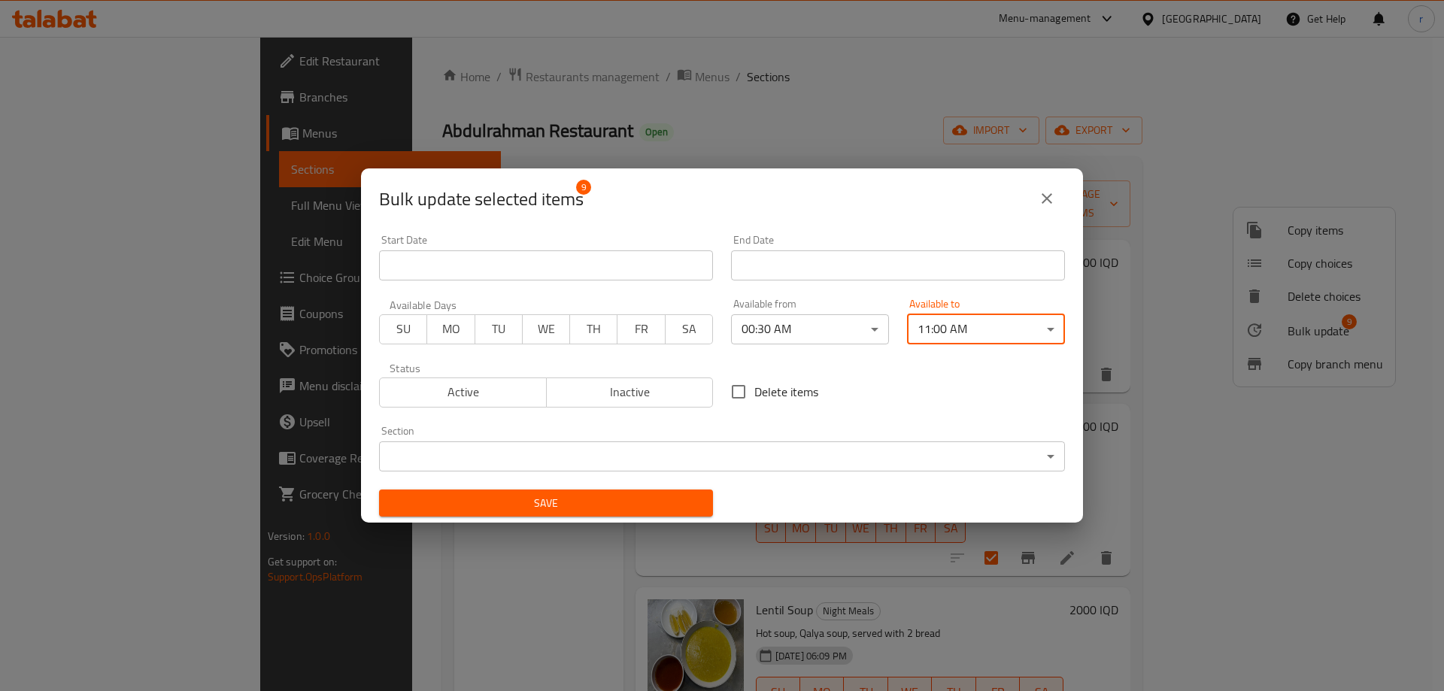
click at [679, 494] on span "Save" at bounding box center [546, 503] width 310 height 19
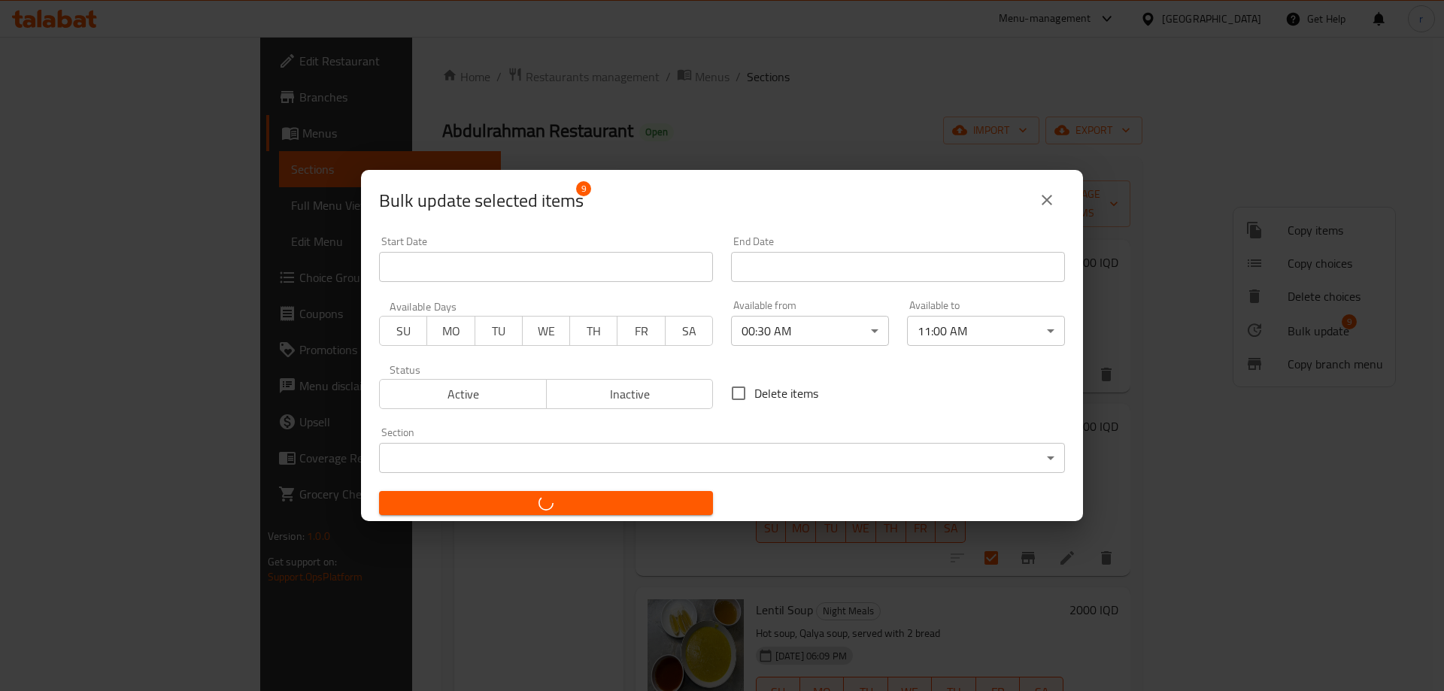
checkbox input "false"
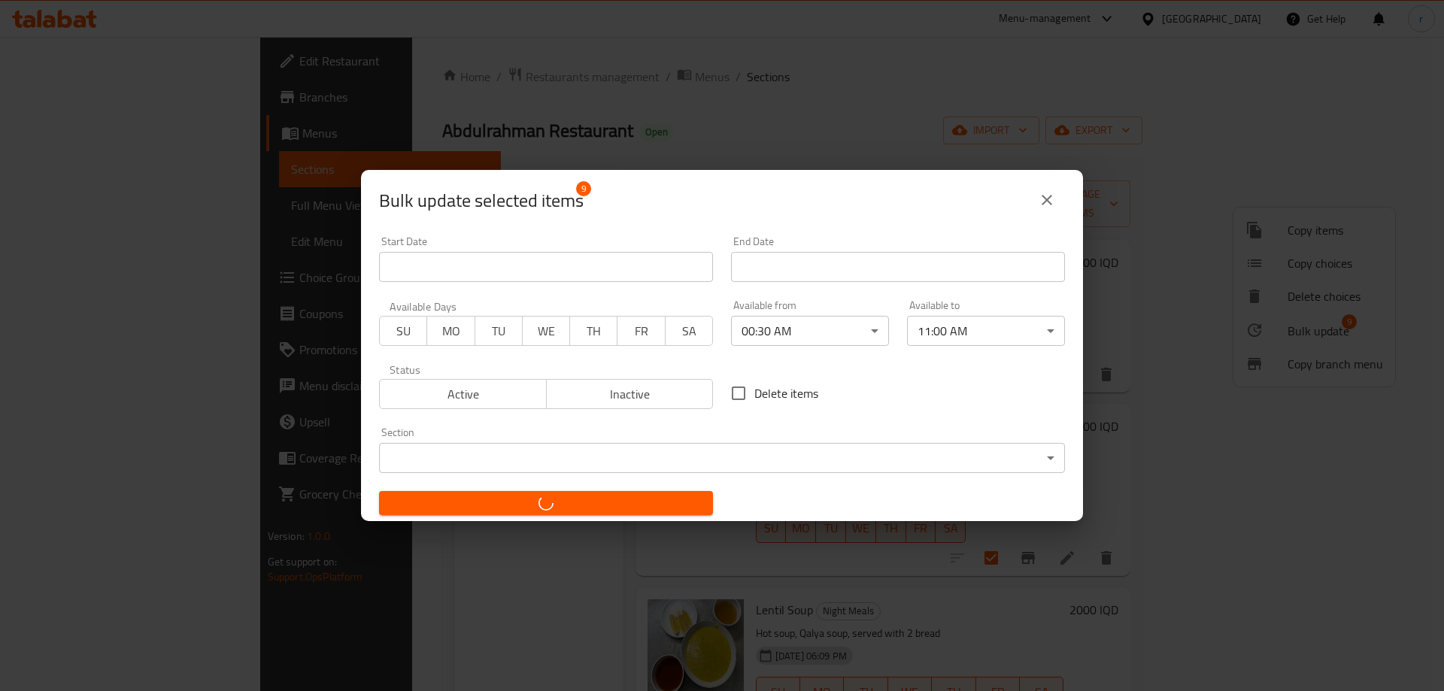
checkbox input "false"
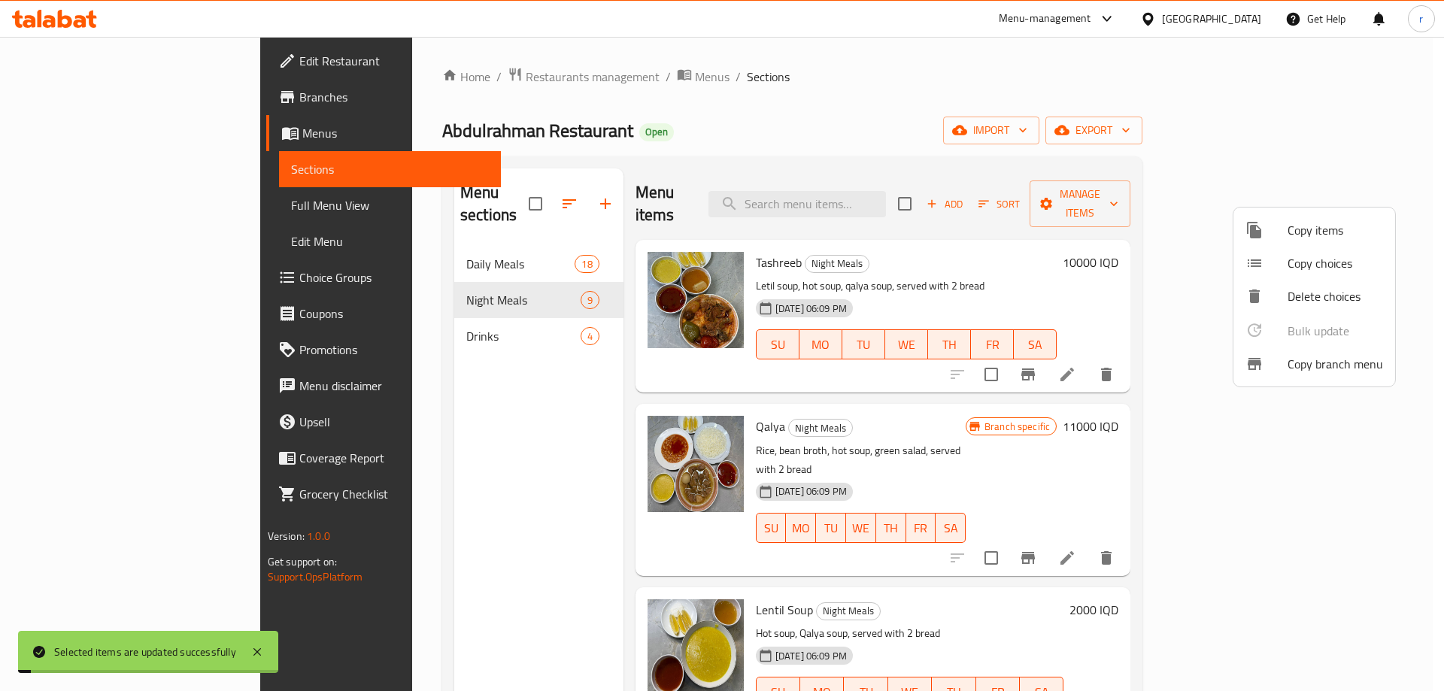
click at [102, 202] on div at bounding box center [722, 345] width 1444 height 691
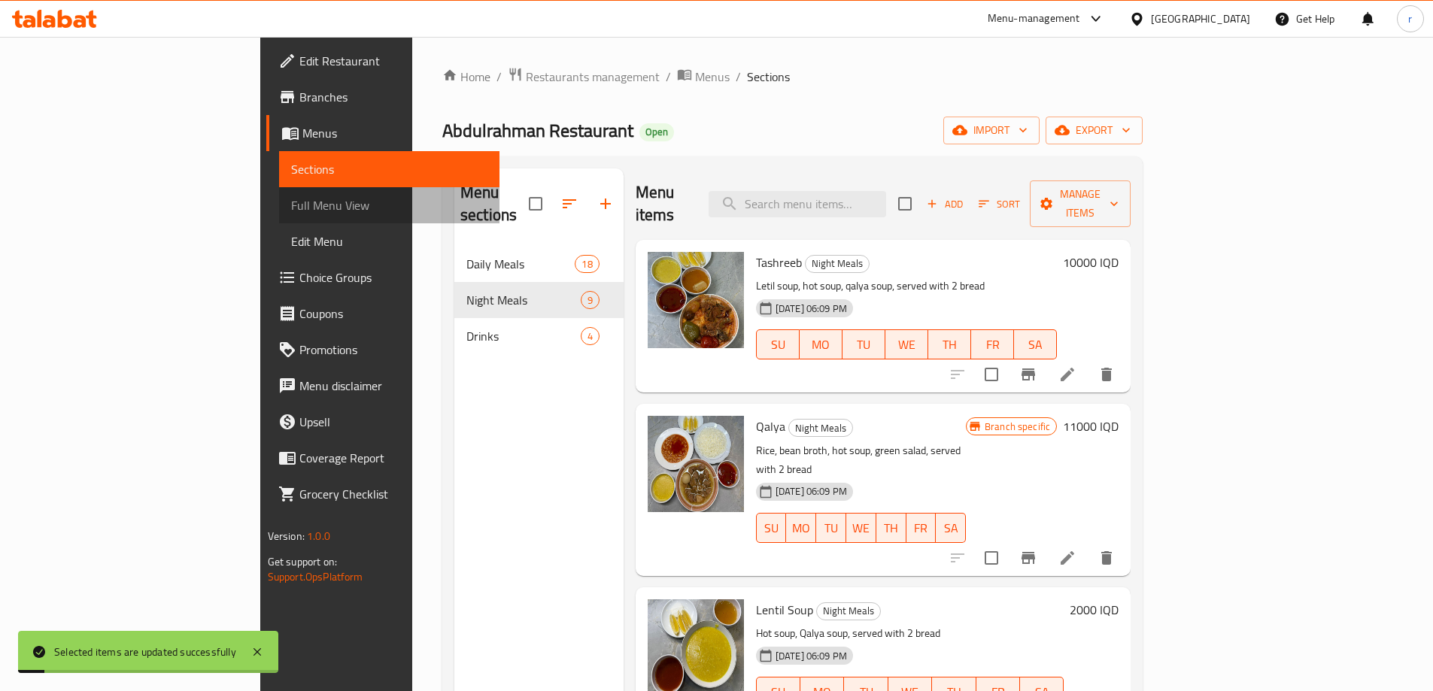
click at [291, 202] on span "Full Menu View" at bounding box center [389, 205] width 196 height 18
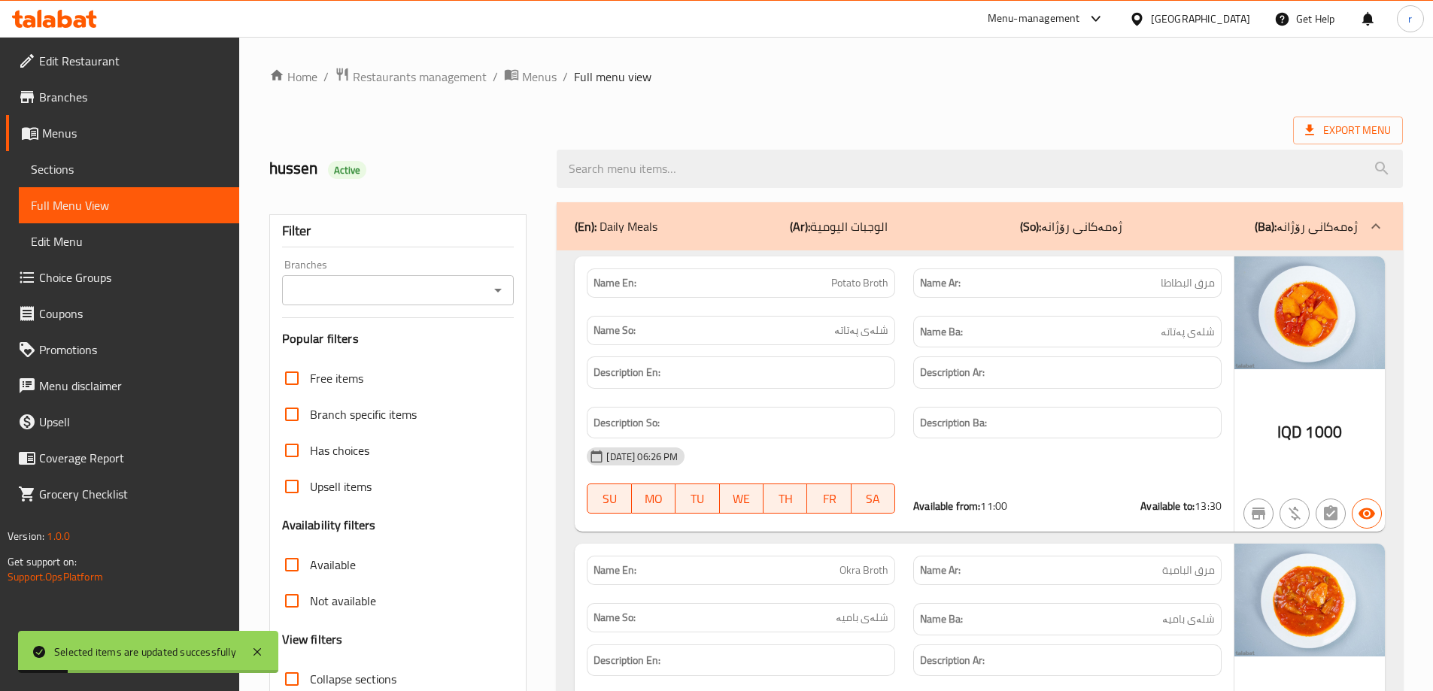
click at [340, 305] on div "Branches" at bounding box center [398, 290] width 232 height 30
click at [344, 292] on input "Branches" at bounding box center [386, 290] width 199 height 21
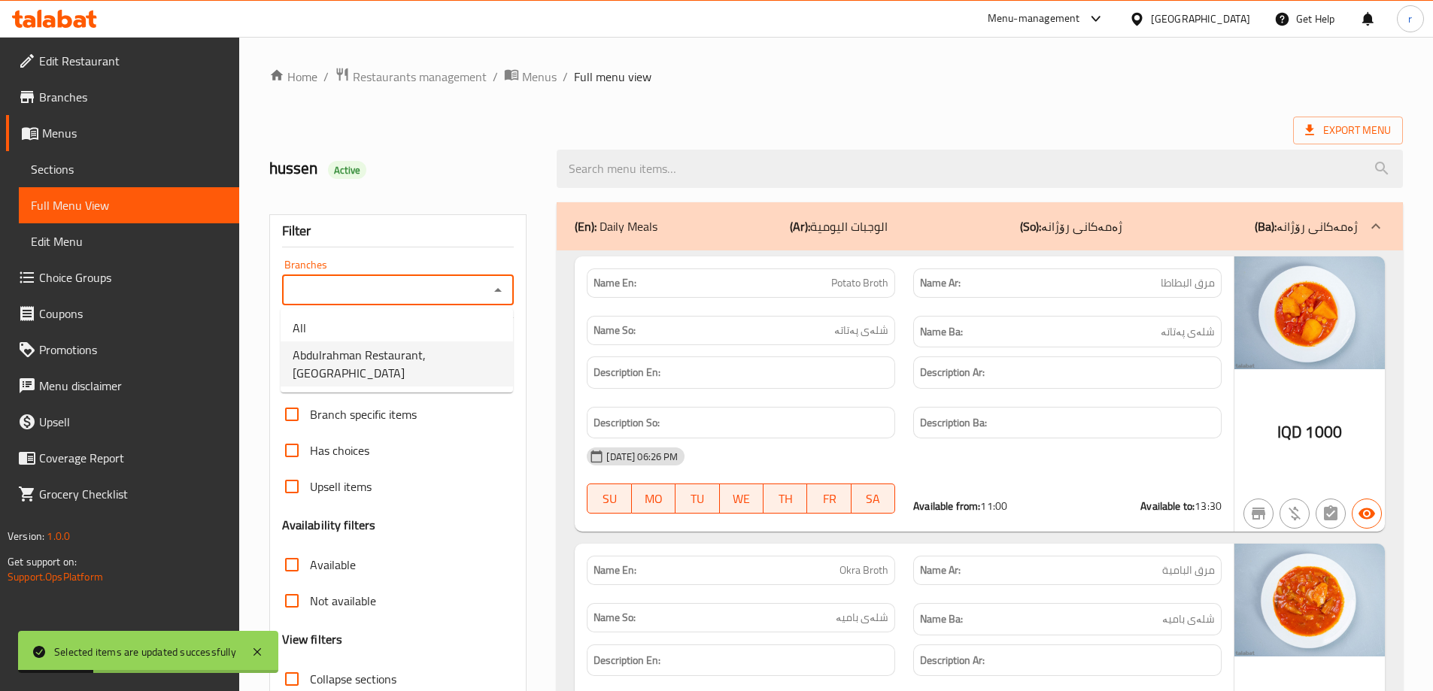
click at [372, 361] on span "Abdulrahman Restaurant, Qaisari" at bounding box center [397, 364] width 208 height 36
type input "Abdulrahman Restaurant, Qaisari"
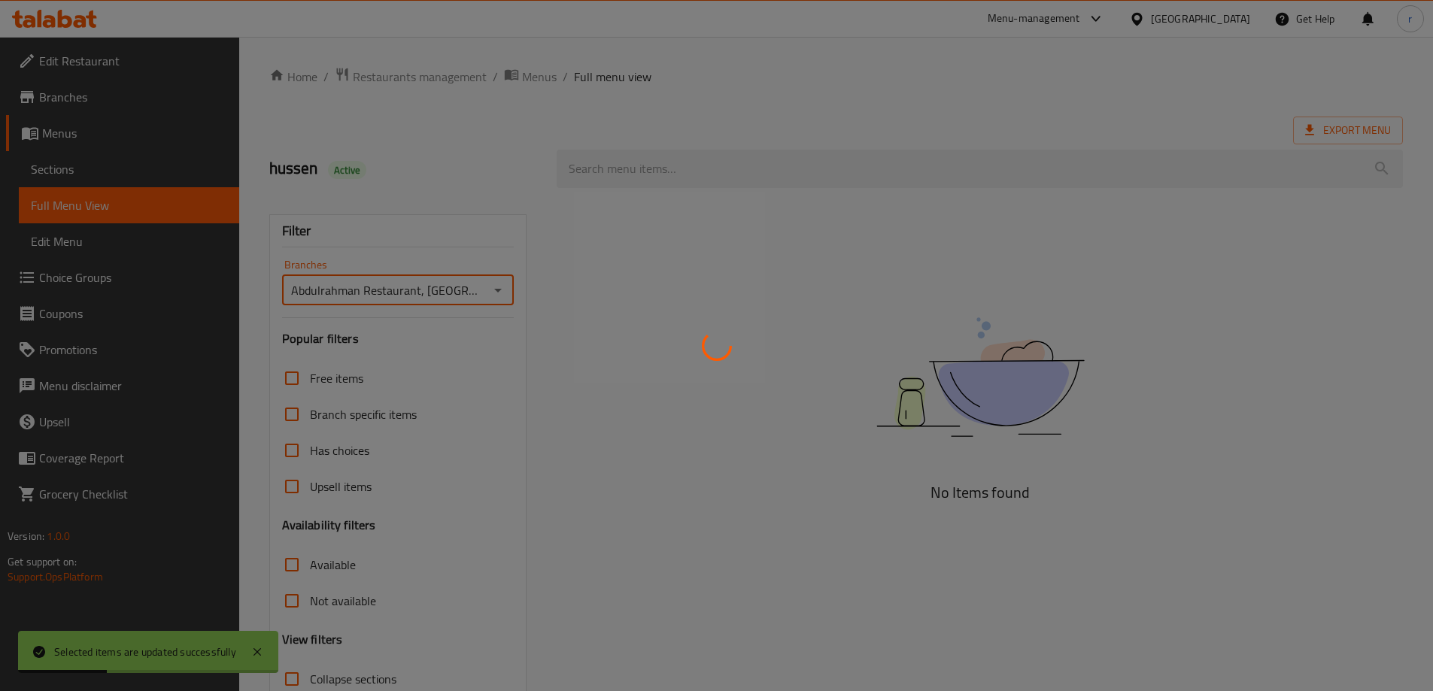
scroll to position [109, 0]
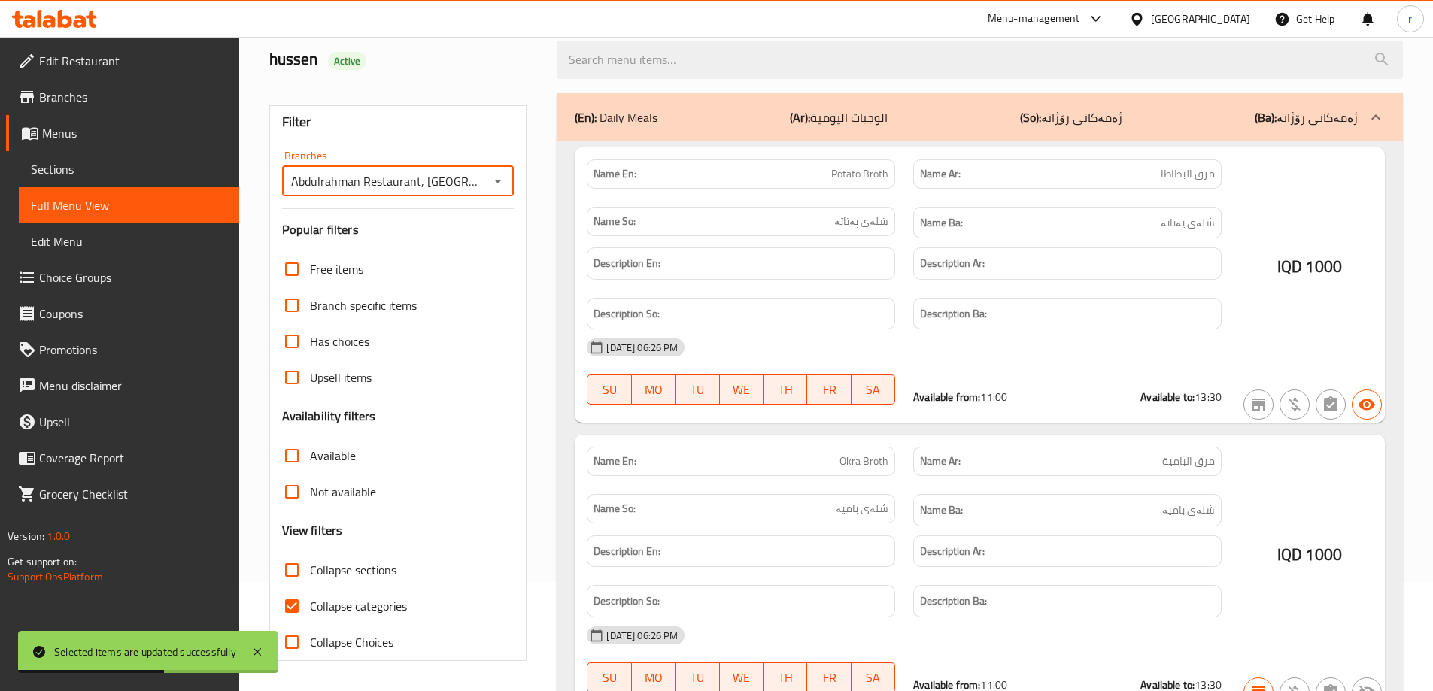
click at [372, 606] on div at bounding box center [716, 345] width 1433 height 691
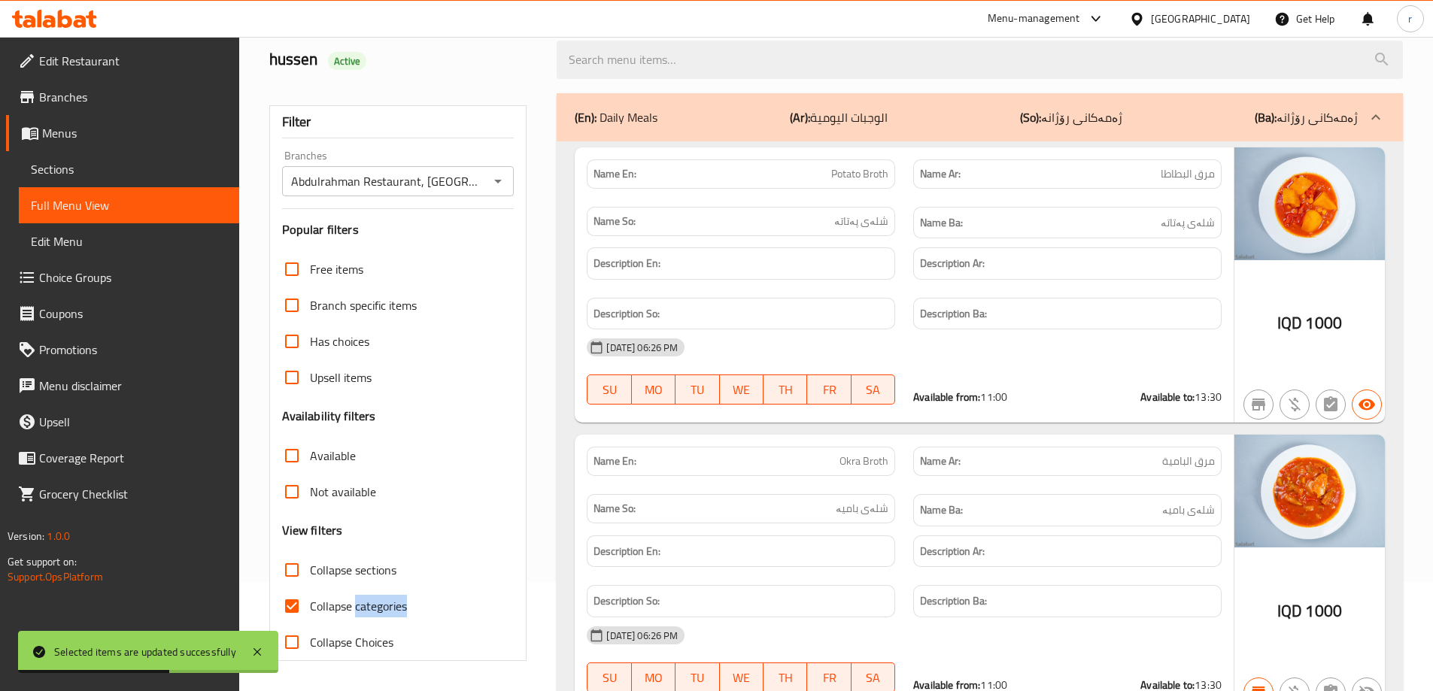
click at [372, 606] on span "Collapse categories" at bounding box center [358, 606] width 97 height 18
click at [310, 606] on input "Collapse categories" at bounding box center [292, 606] width 36 height 36
checkbox input "false"
click at [421, 606] on div "Collapse categories" at bounding box center [398, 606] width 232 height 36
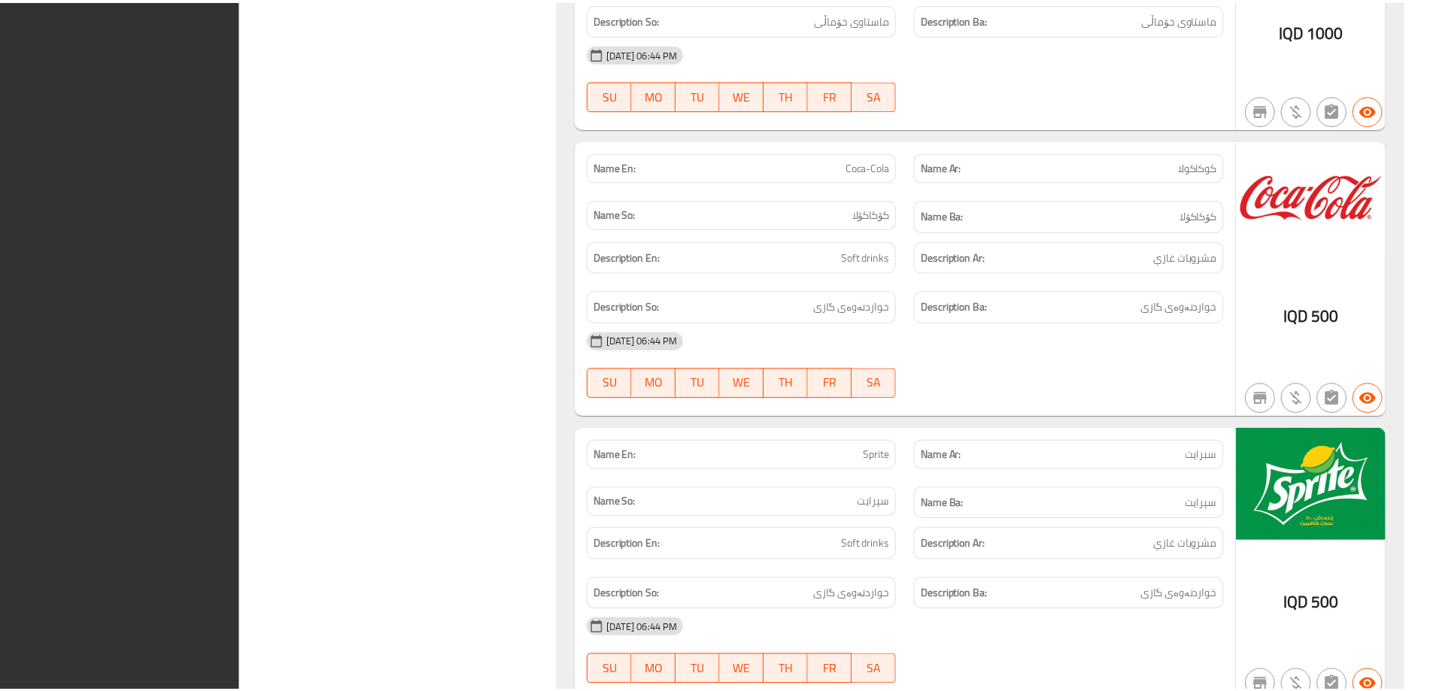
scroll to position [18466, 0]
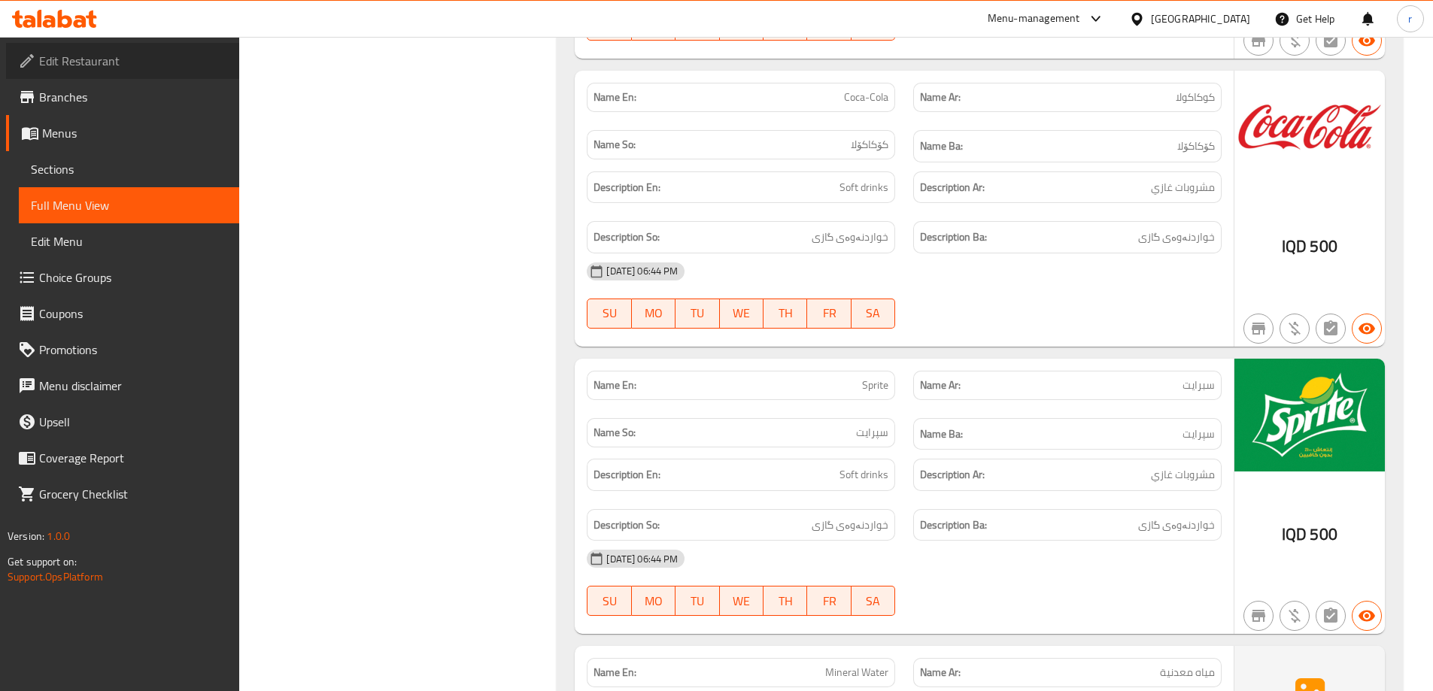
click at [86, 68] on span "Edit Restaurant" at bounding box center [133, 61] width 188 height 18
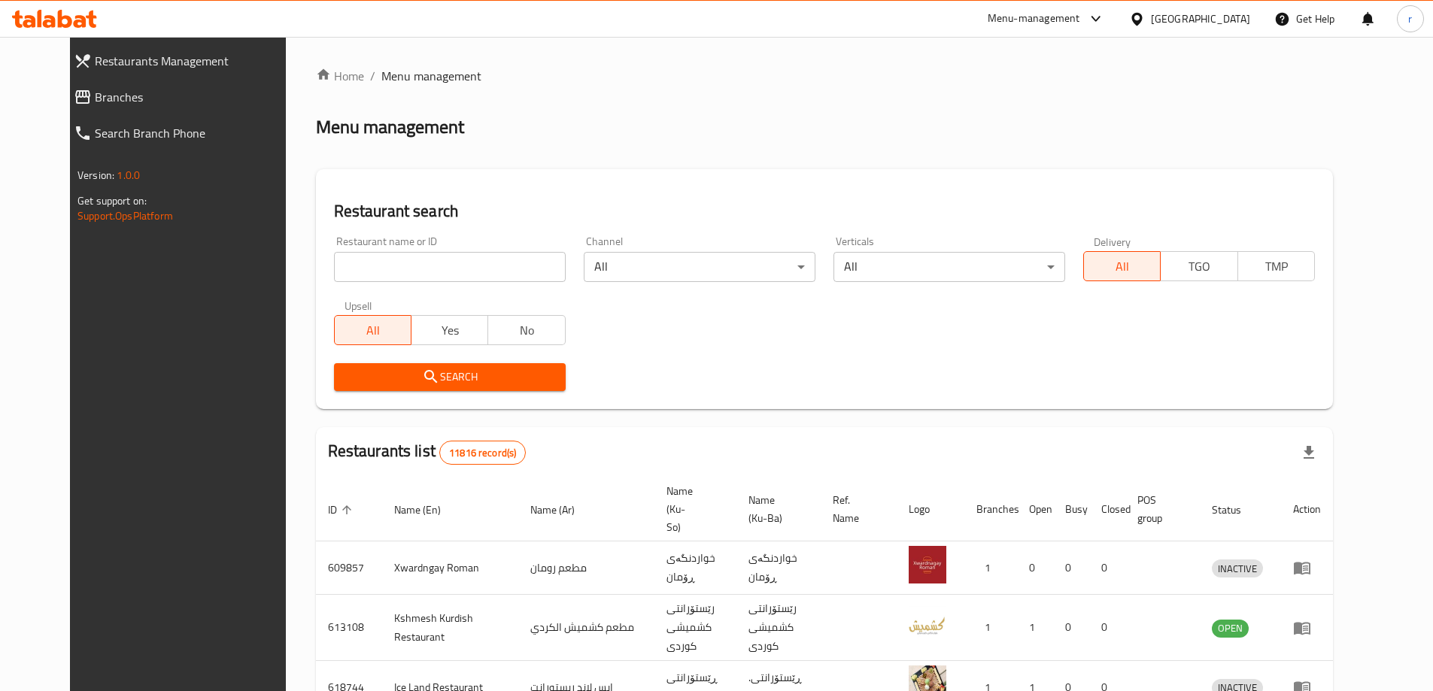
click at [95, 101] on span "Branches" at bounding box center [196, 97] width 202 height 18
click at [334, 256] on input "search" at bounding box center [450, 267] width 232 height 30
paste input "674478"
type input "674478"
click at [353, 382] on span "Search" at bounding box center [450, 377] width 208 height 19
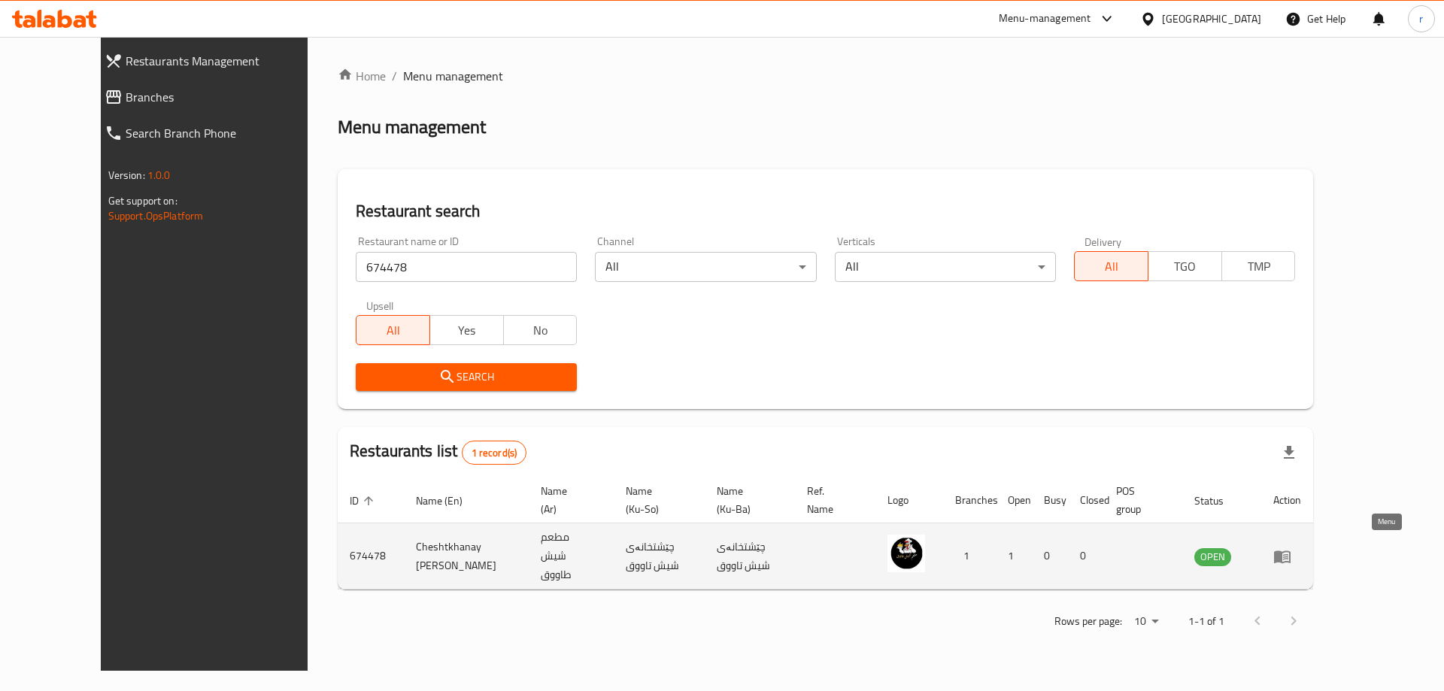
click at [1291, 554] on icon "enhanced table" at bounding box center [1282, 557] width 17 height 13
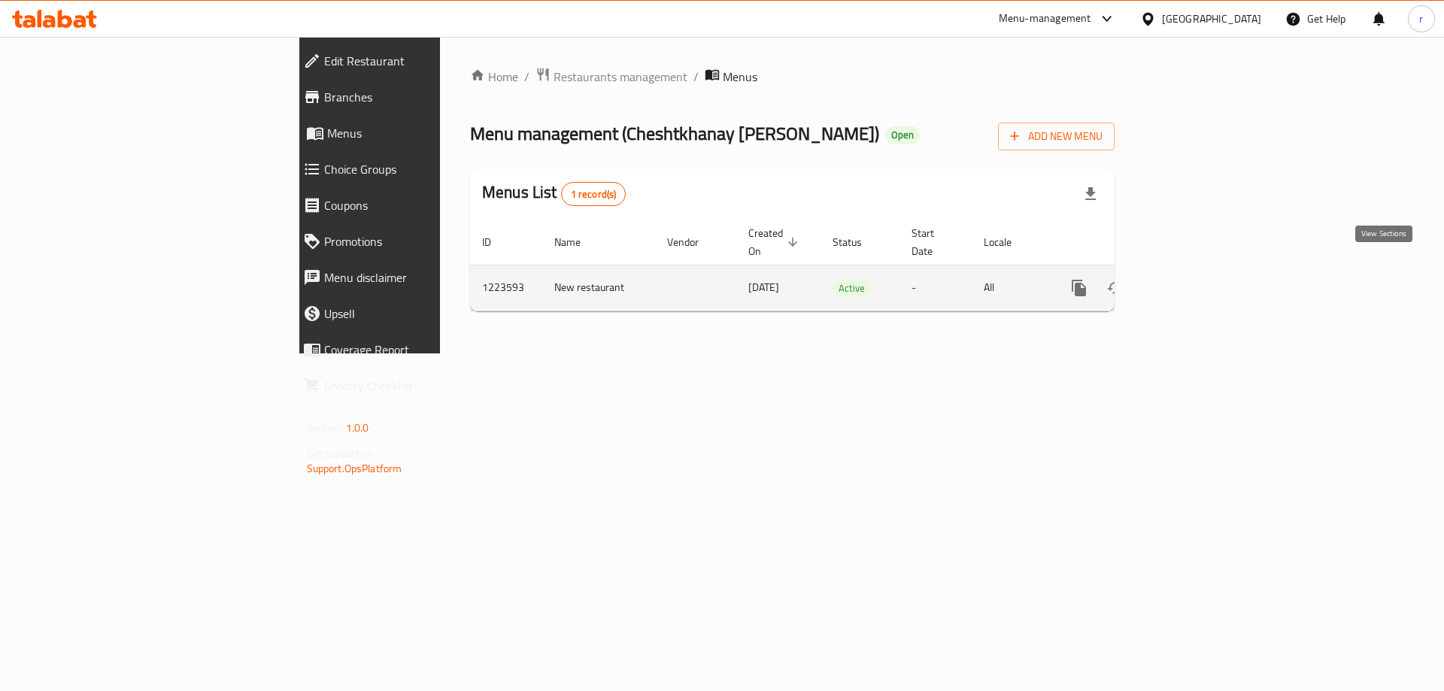
click at [1194, 281] on icon "enhanced table" at bounding box center [1188, 288] width 14 height 14
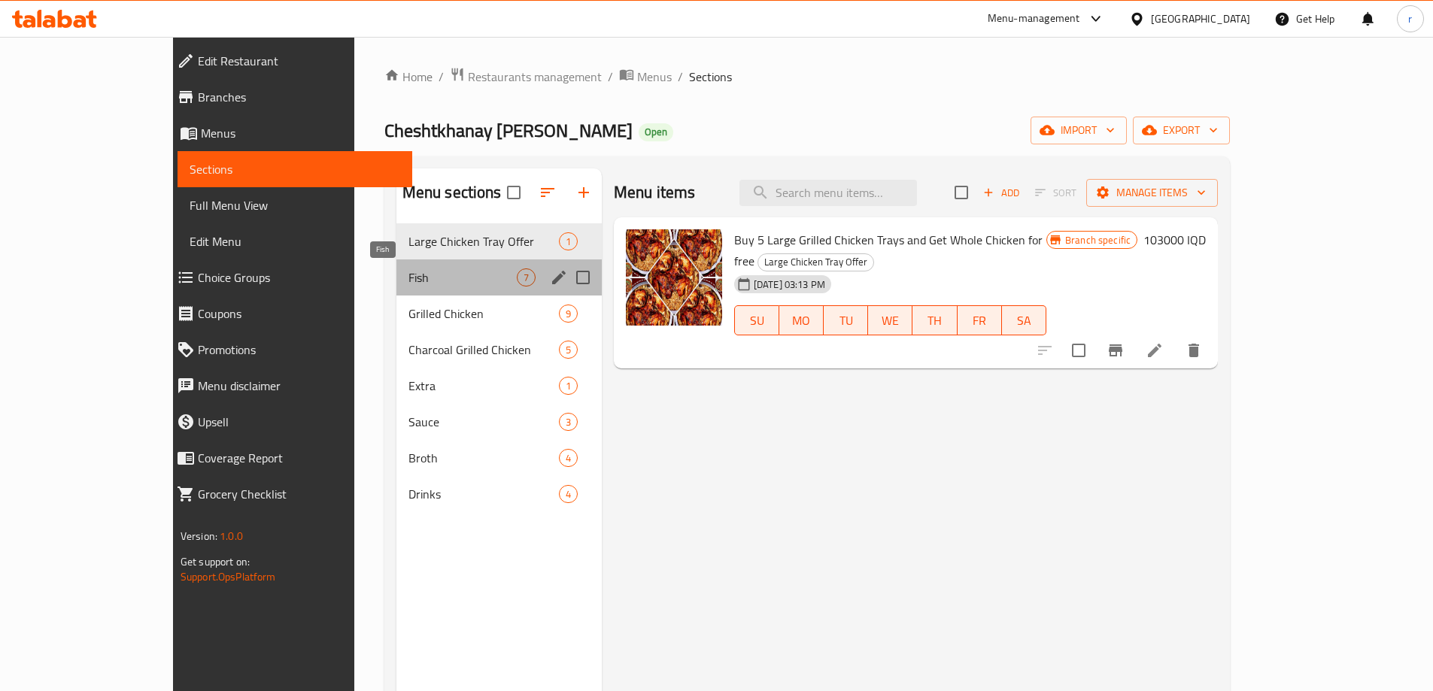
click at [408, 277] on span "Fish" at bounding box center [462, 277] width 108 height 18
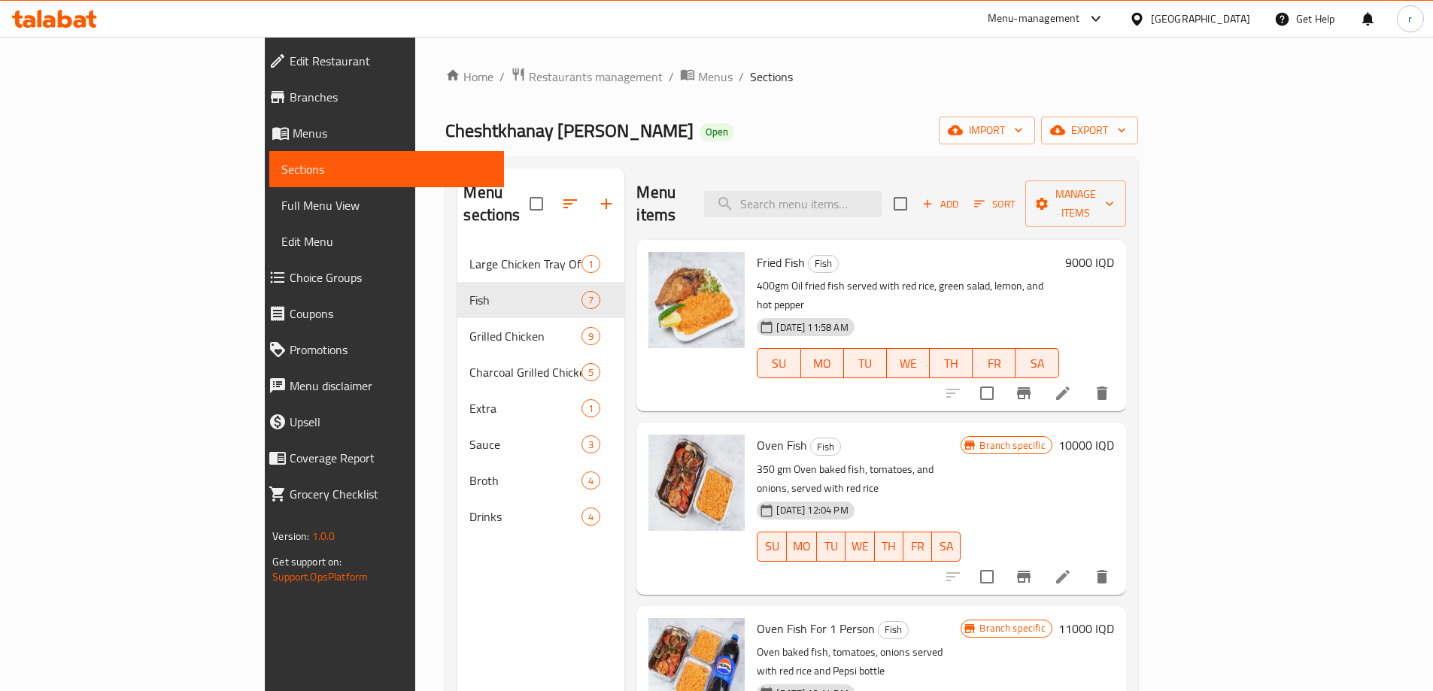
click at [960, 196] on span "Add" at bounding box center [940, 204] width 41 height 17
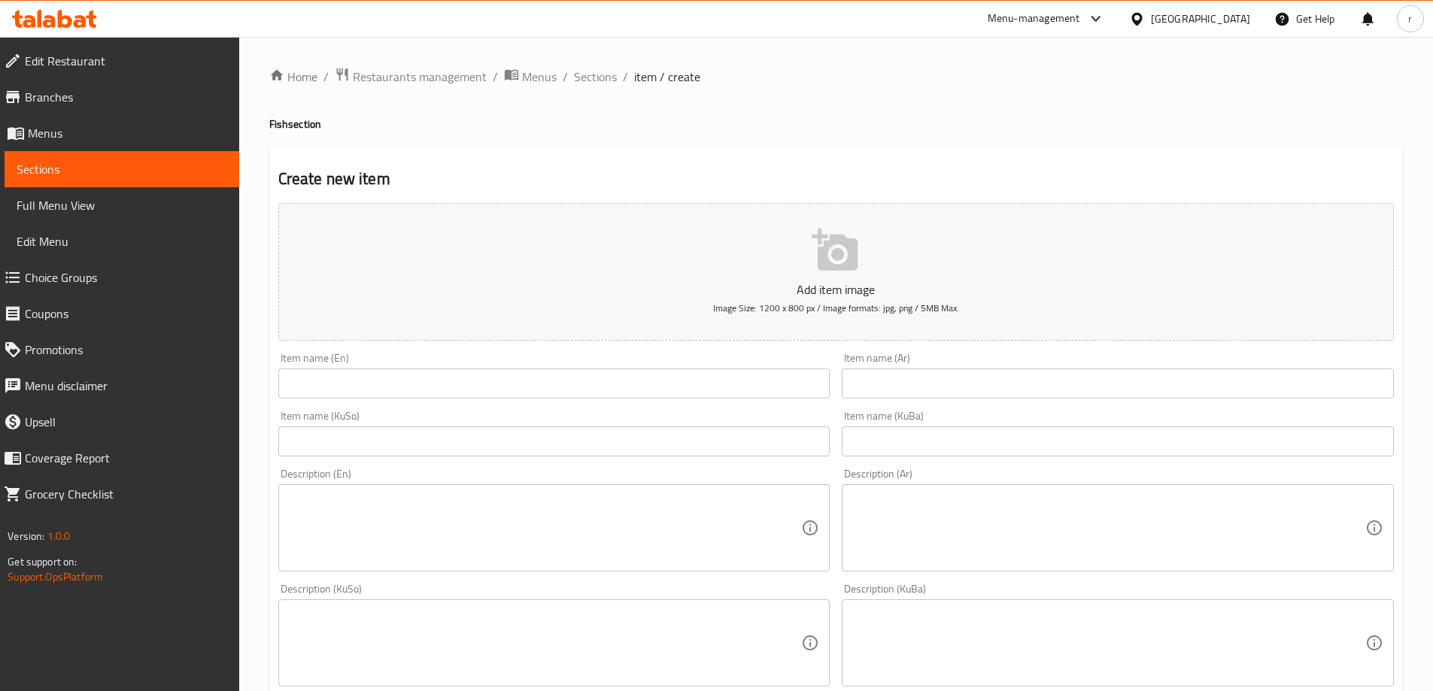
click at [519, 380] on input "text" at bounding box center [554, 384] width 552 height 30
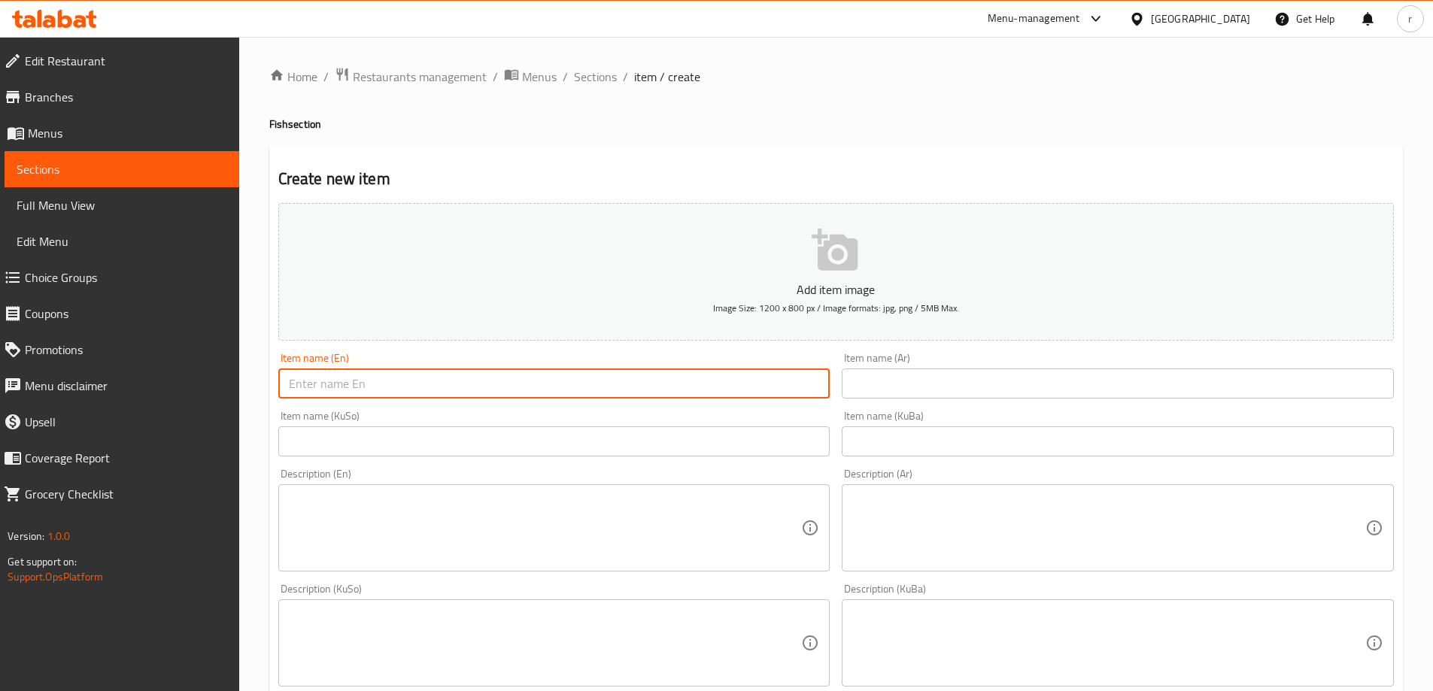
paste input "Fried Salmon Fish On Rice - Nafar"
type input "Fried Salmon Fish On Rice - Nafar"
click at [937, 374] on input "text" at bounding box center [1118, 384] width 552 height 30
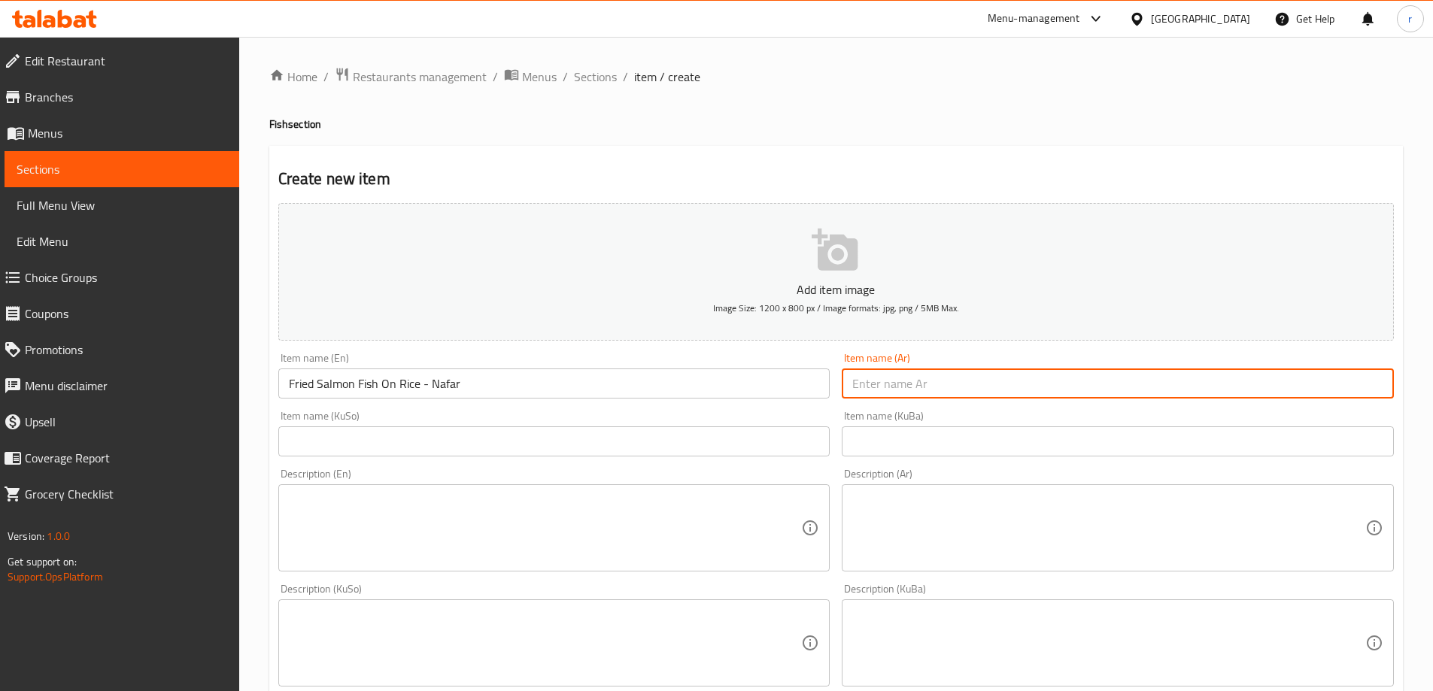
paste input "سمك سلمون مقلي على أرز - نفر"
type input "سمك سلمون مقلي على أرز - نفر"
click at [456, 457] on input "text" at bounding box center [554, 441] width 552 height 30
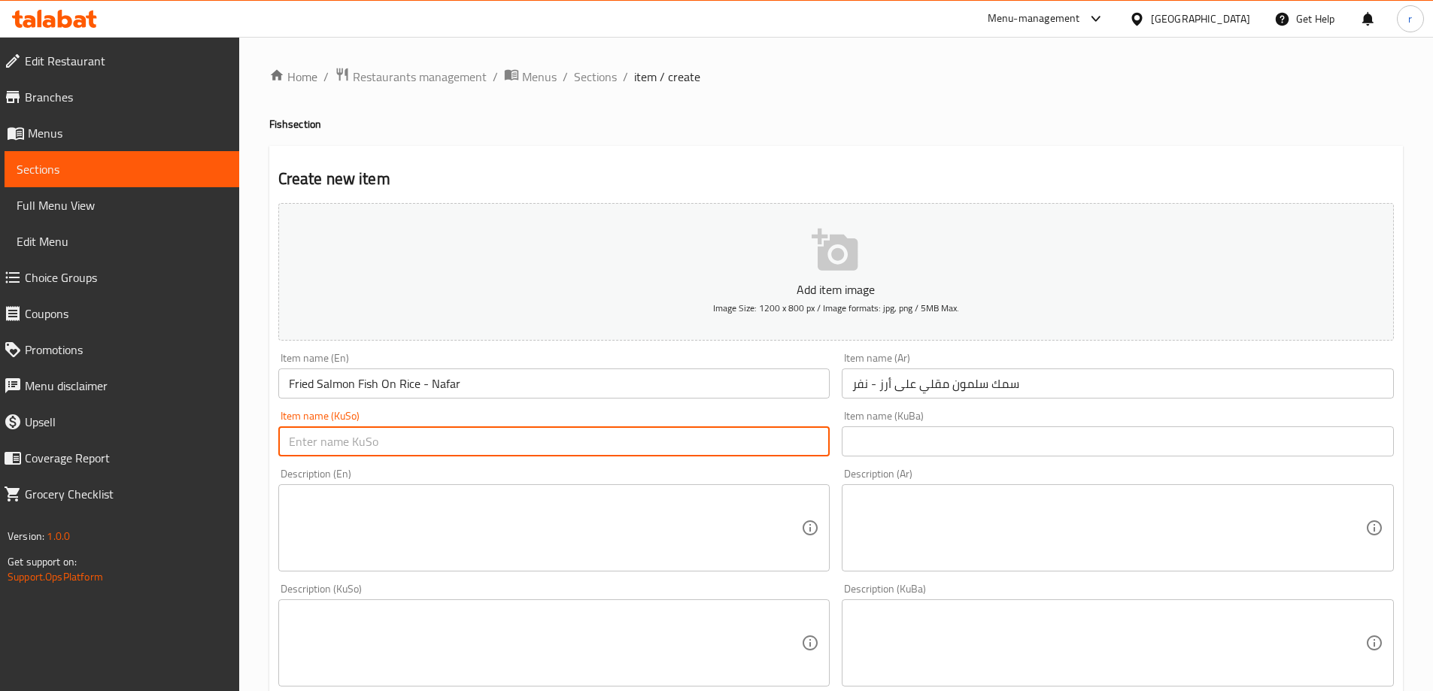
paste input "[PERSON_NAME]"
drag, startPoint x: 286, startPoint y: 445, endPoint x: 325, endPoint y: 444, distance: 39.1
click at [325, 444] on input "ماسی سەلەمونی سوورکراو لەسەر برنج - نەفەرێک" at bounding box center [554, 441] width 552 height 30
type input "ماسی سەلەمونی سوورکراو لەسەر برنج - نەفەرێک"
click at [533, 437] on input "ماسی سەلەمونی سوورکراو لەسەر برنج - نەفەرێک" at bounding box center [554, 441] width 552 height 30
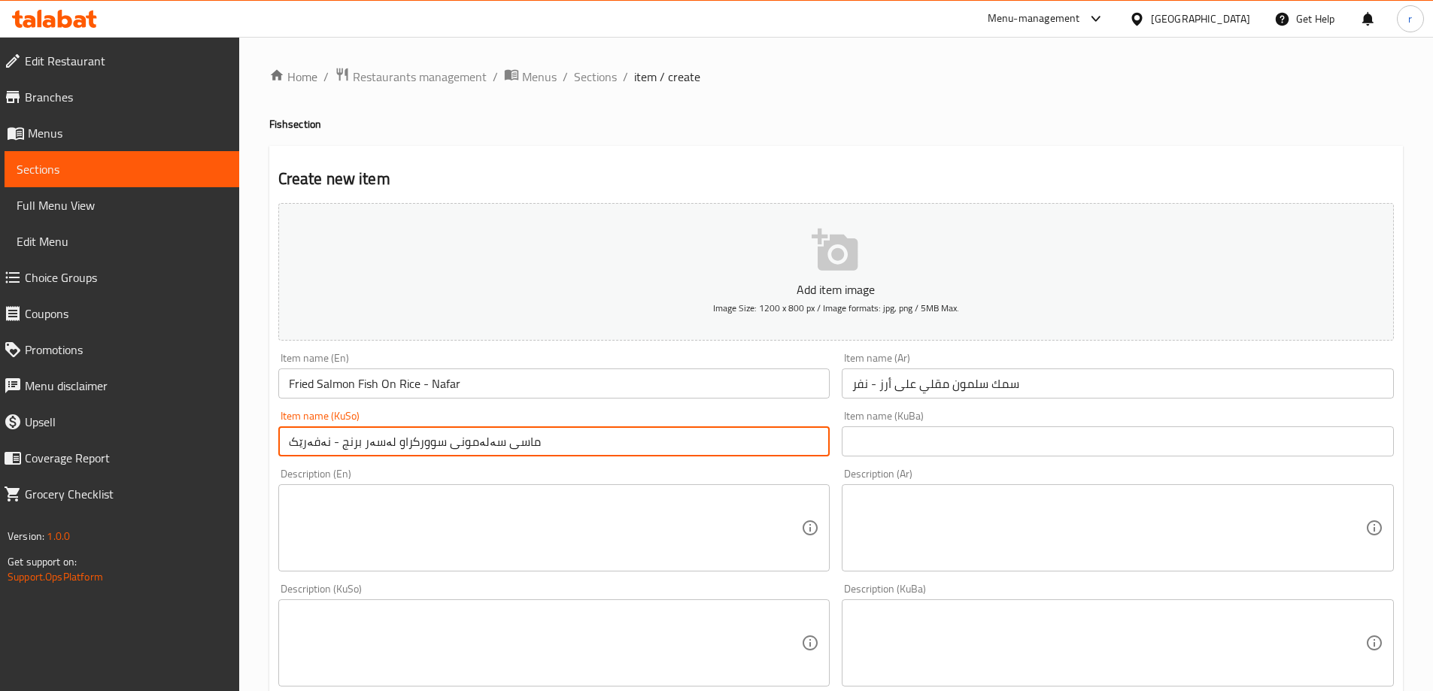
click at [922, 442] on input "text" at bounding box center [1118, 441] width 552 height 30
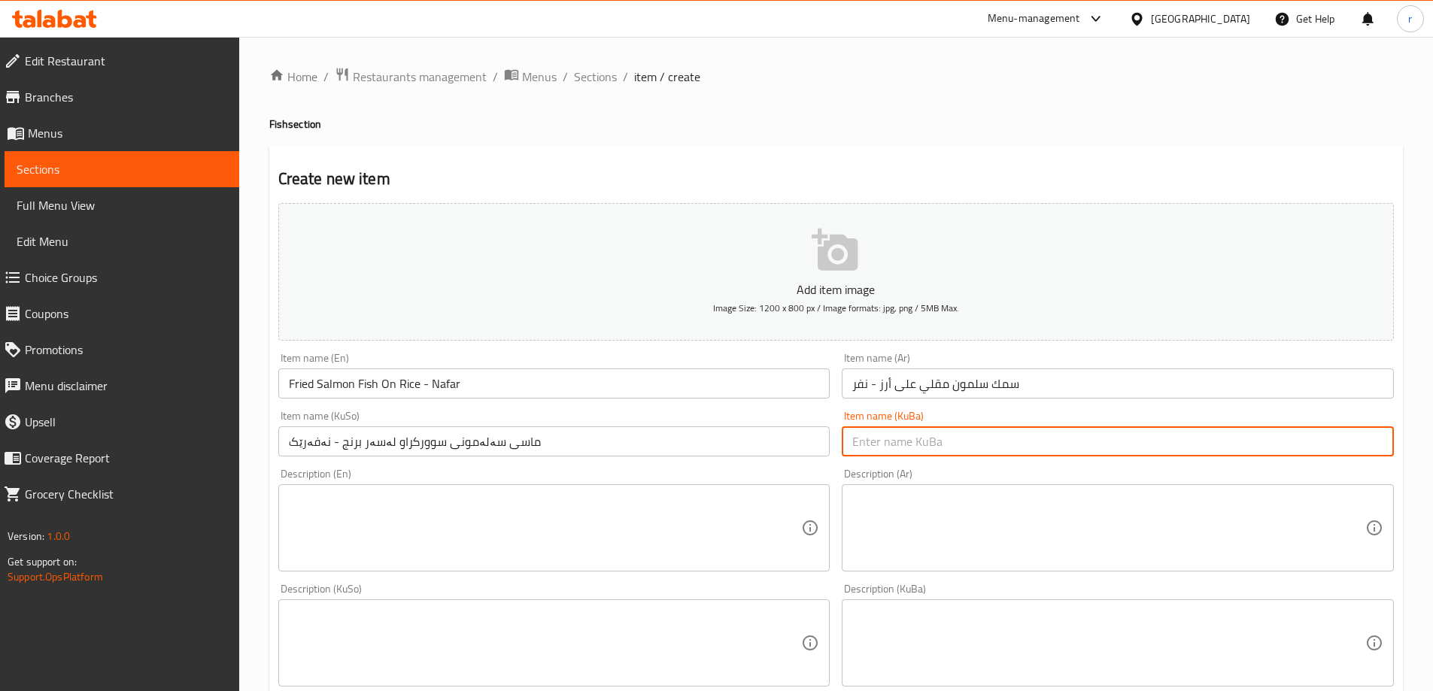
paste input "ماسی سەلەمونی سوورکراو لەسەر برنج - نەفەرێک"
type input "ماسی سەلەمونی سوورکراو لەسەر برنج - نەفەرێک"
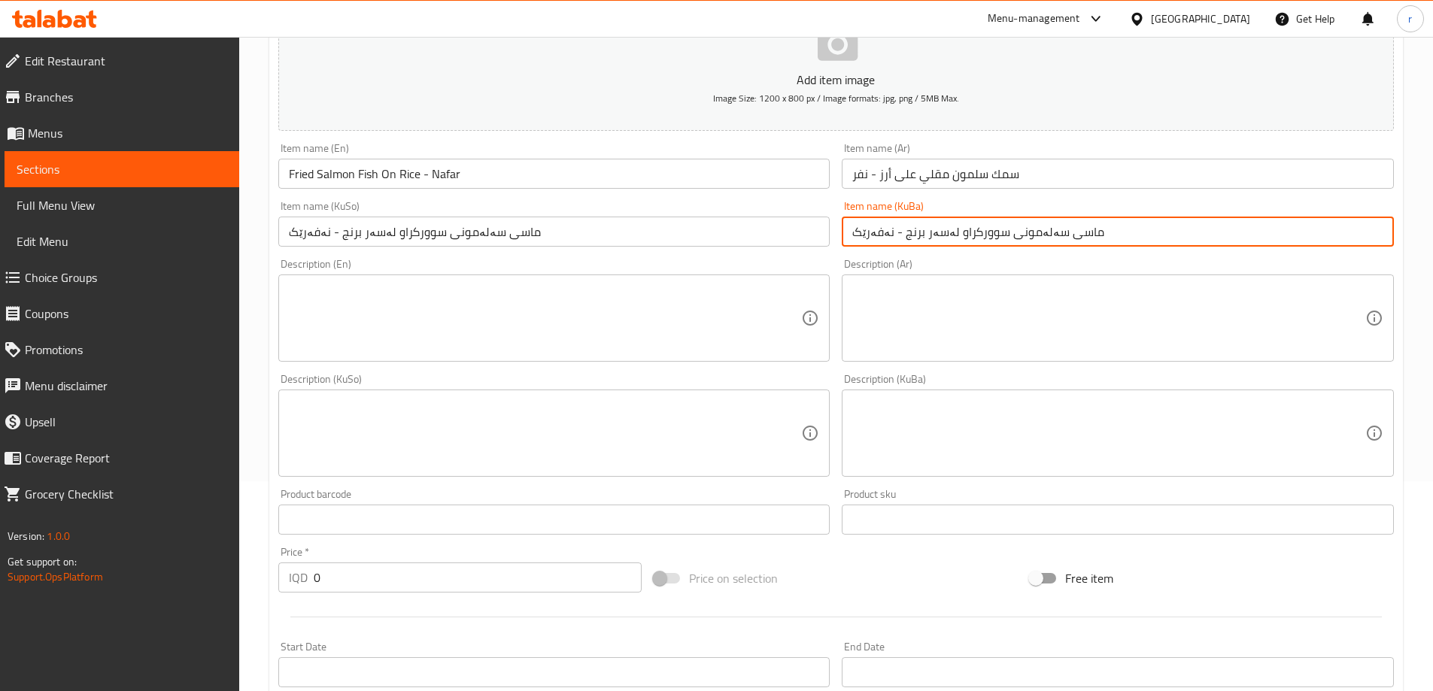
scroll to position [250, 0]
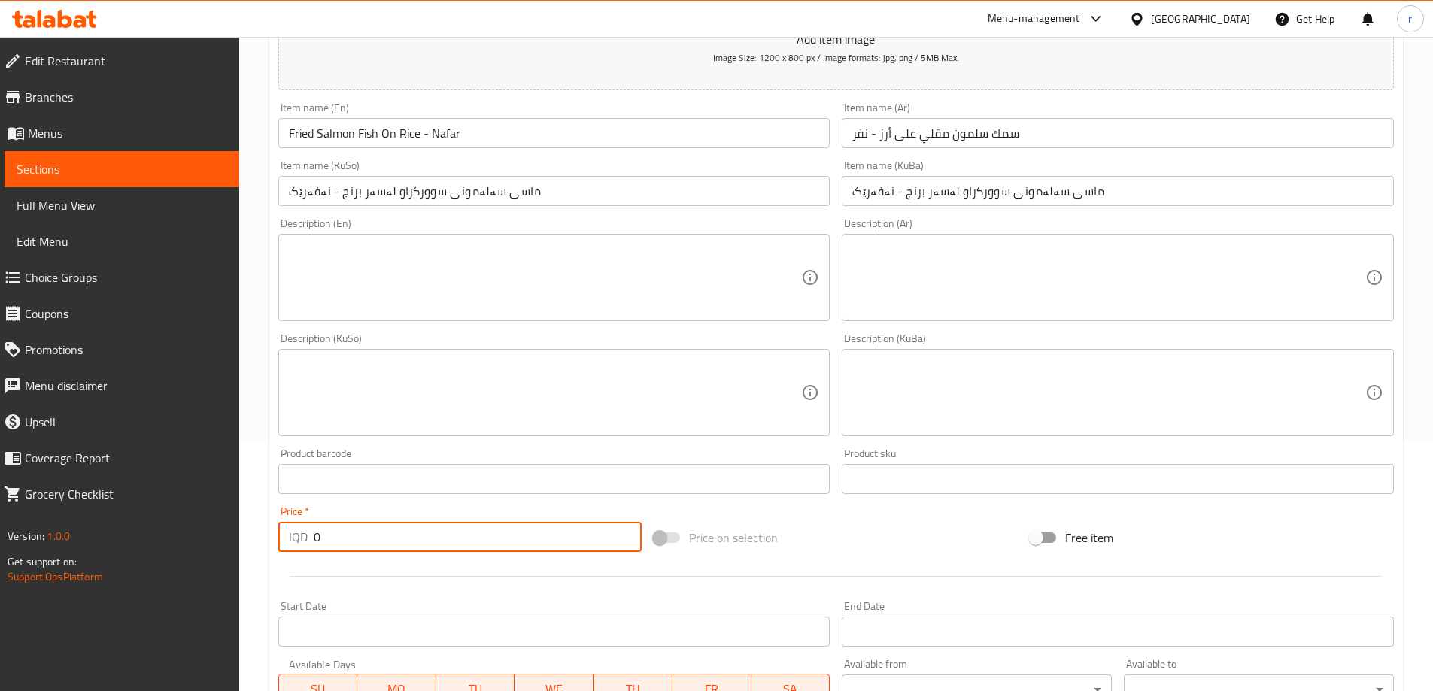
drag, startPoint x: 323, startPoint y: 537, endPoint x: 232, endPoint y: 557, distance: 94.0
click at [232, 557] on div "Edit Restaurant Branches Menus Sections Full Menu View Edit Menu Choice Groups …" at bounding box center [716, 385] width 1433 height 1199
type input "10000"
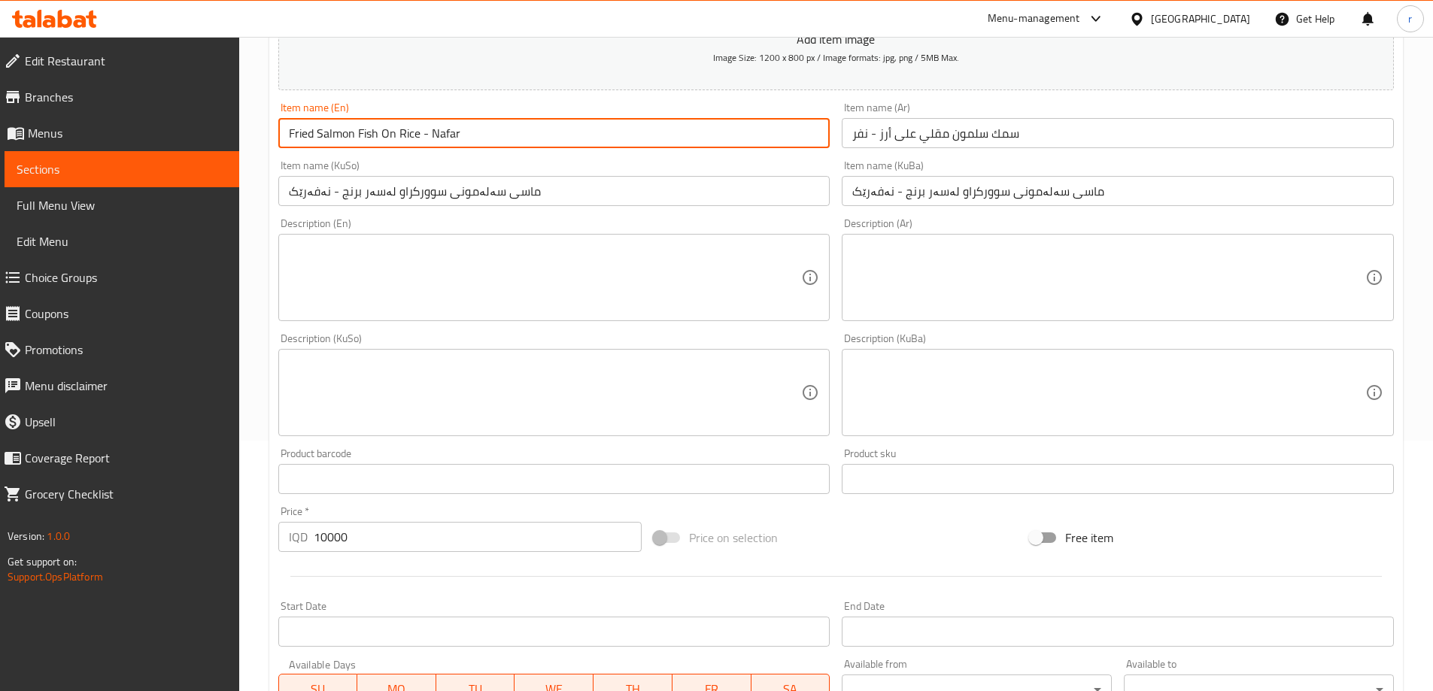
drag, startPoint x: 536, startPoint y: 132, endPoint x: 249, endPoint y: 135, distance: 287.3
click at [249, 135] on div "Home / Restaurants management / Menus / Sections / item / create Fish section C…" at bounding box center [836, 385] width 1194 height 1199
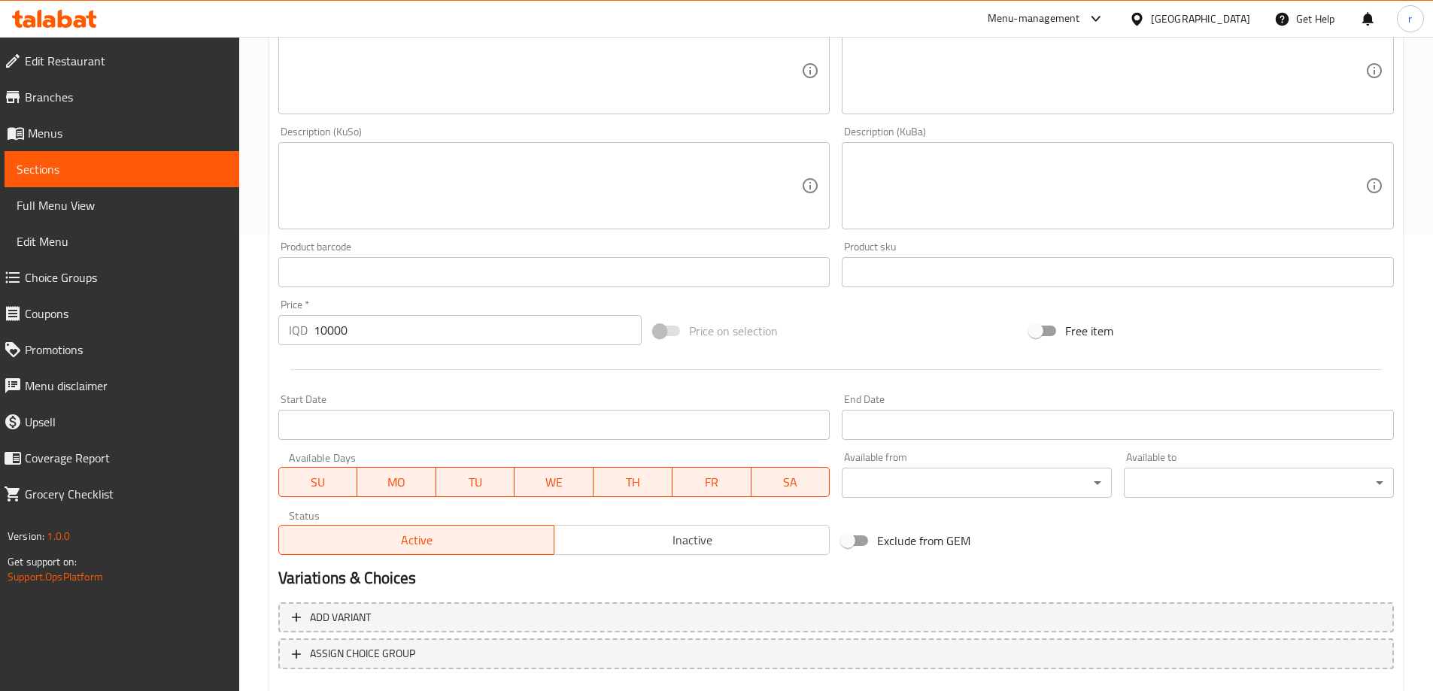
scroll to position [545, 0]
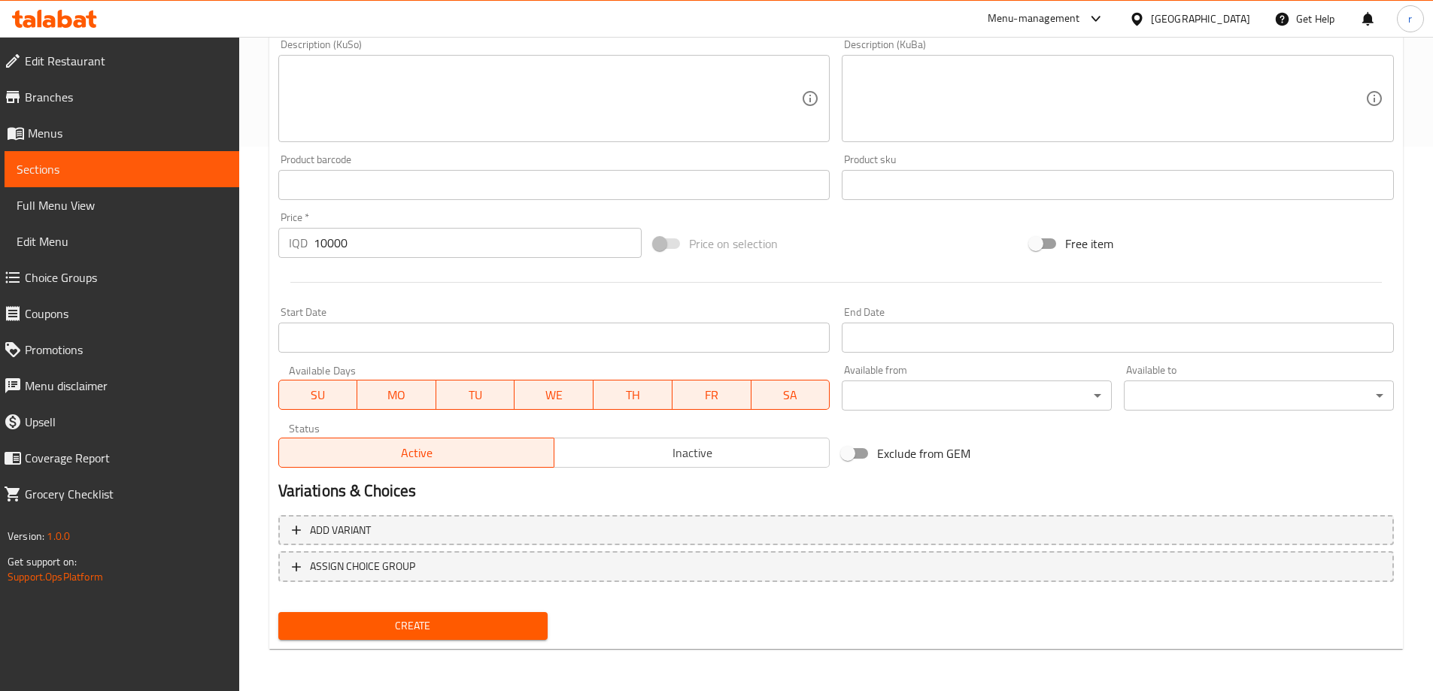
click at [441, 619] on span "Create" at bounding box center [413, 626] width 246 height 19
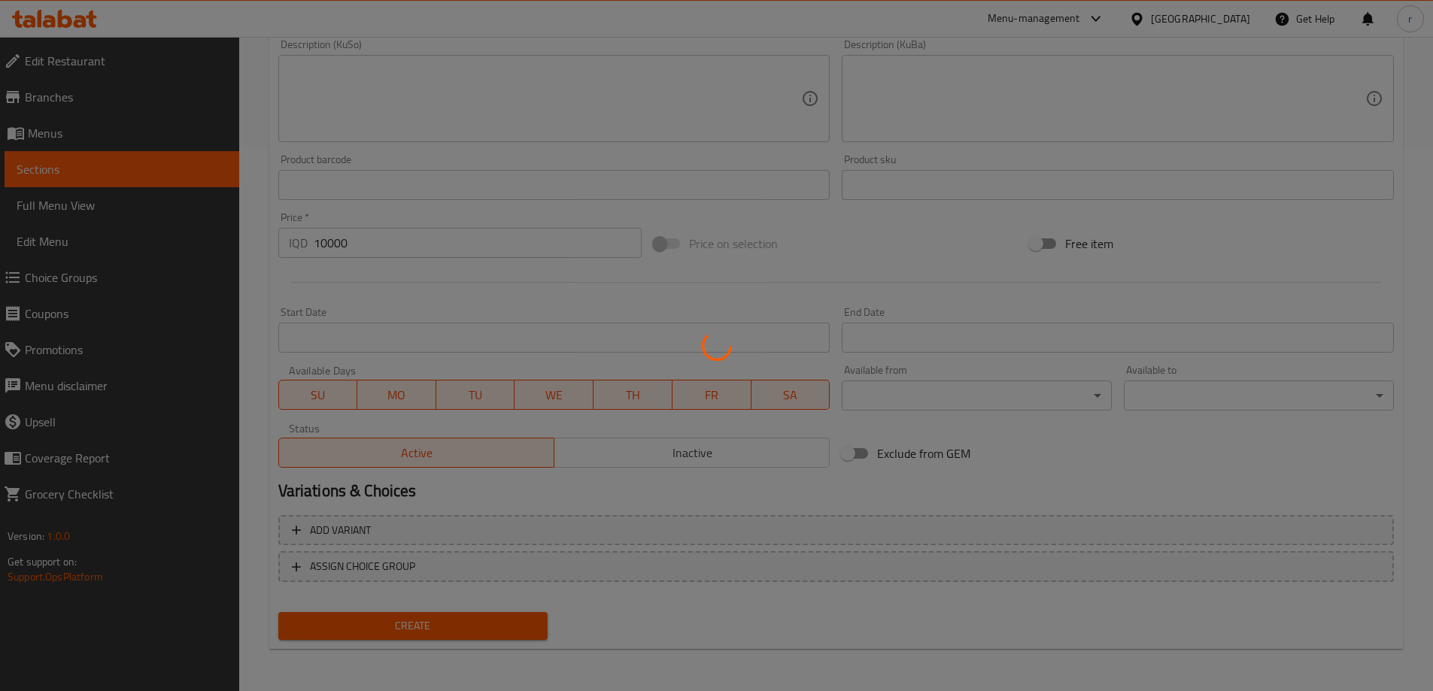
click at [99, 204] on div at bounding box center [716, 345] width 1433 height 691
type input "0"
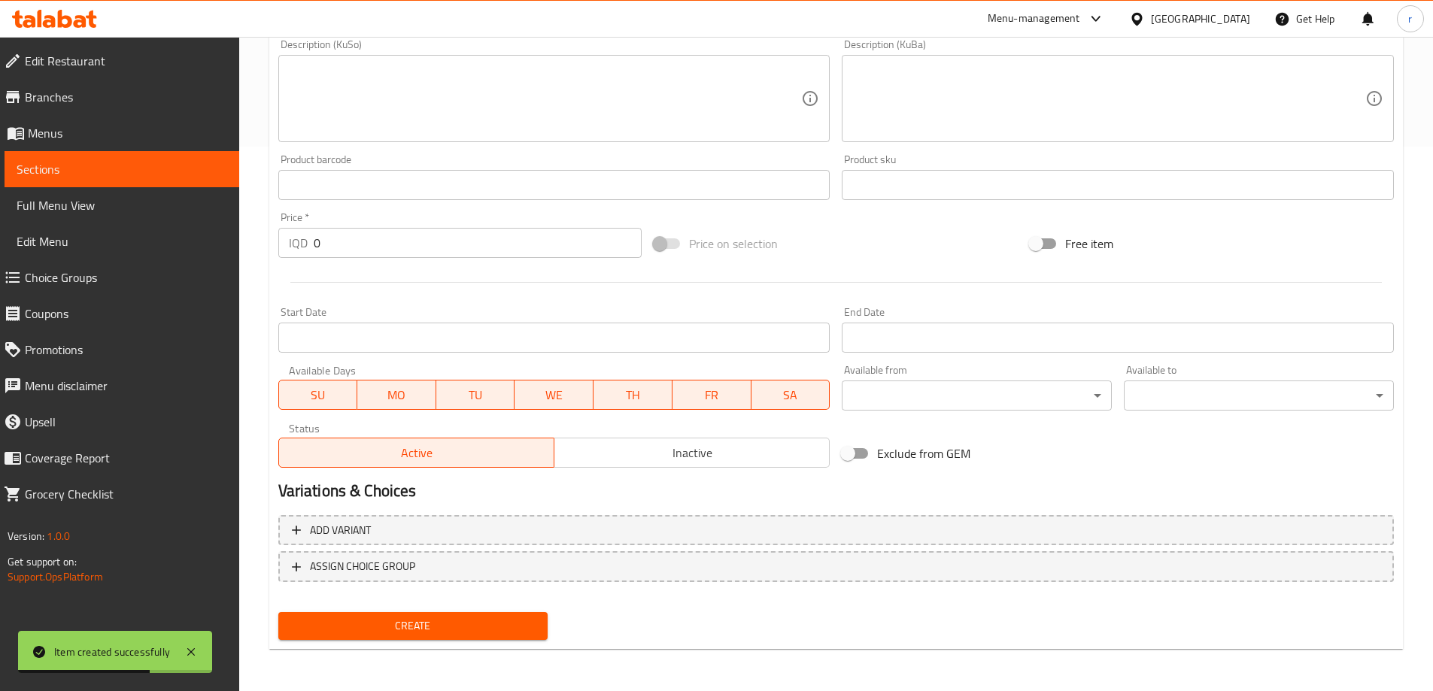
click at [99, 204] on span "Full Menu View" at bounding box center [122, 205] width 211 height 18
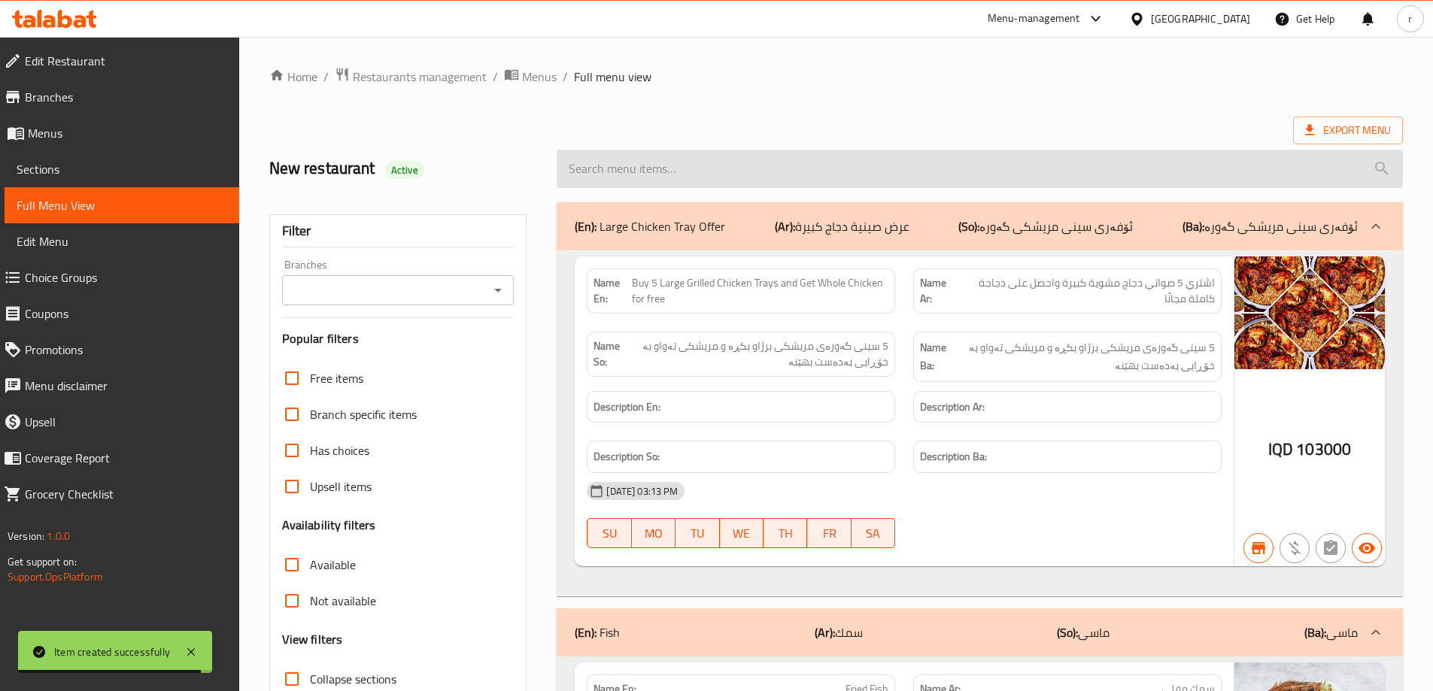
click at [668, 156] on input "search" at bounding box center [980, 169] width 846 height 38
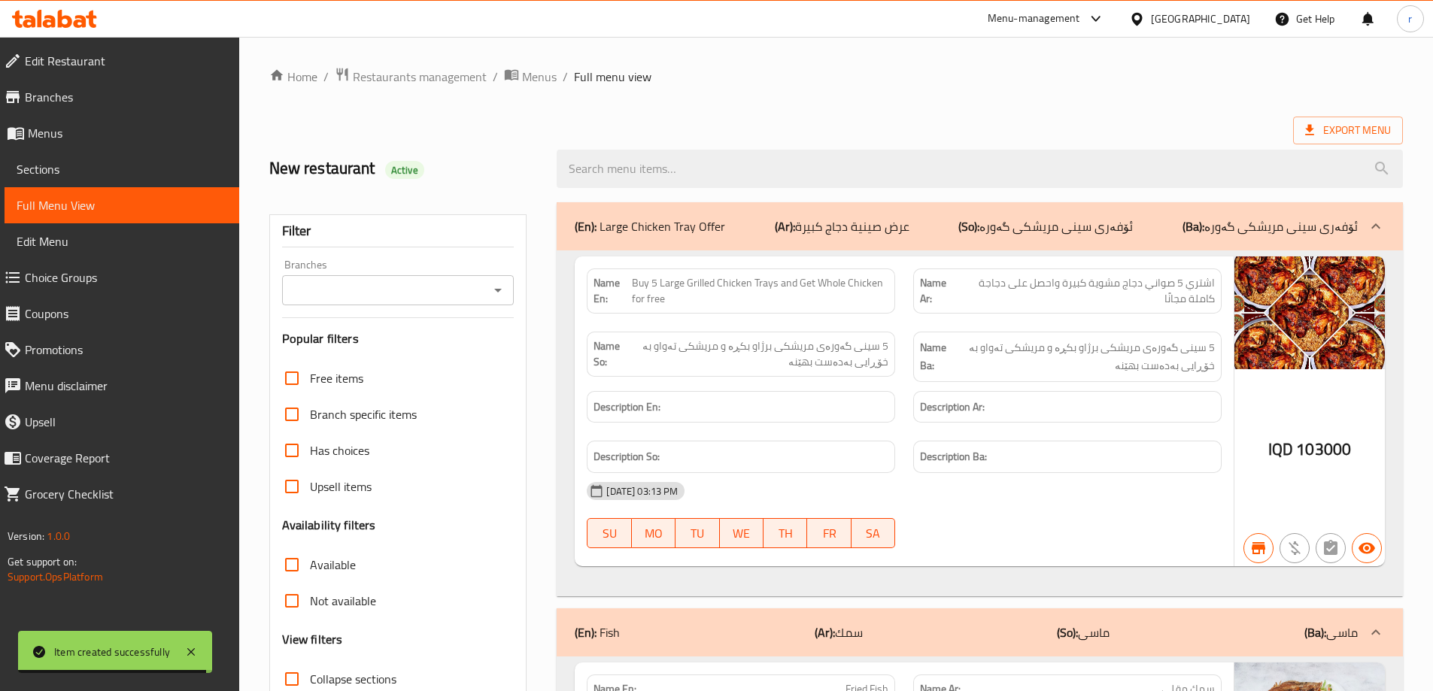
paste input "Fried Salmon Fish On Rice - Nafar"
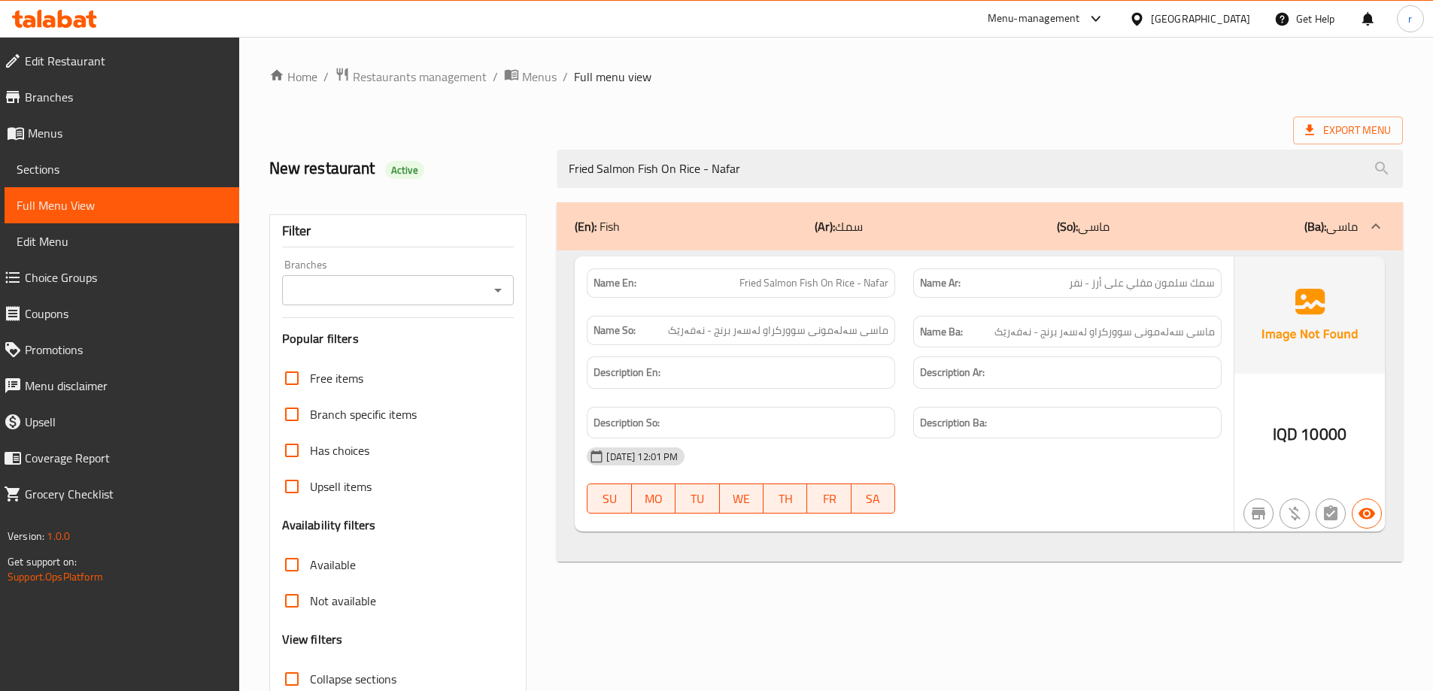
type input "Fried Salmon Fish On Rice - Nafar"
click at [404, 281] on input "Branches" at bounding box center [386, 290] width 199 height 21
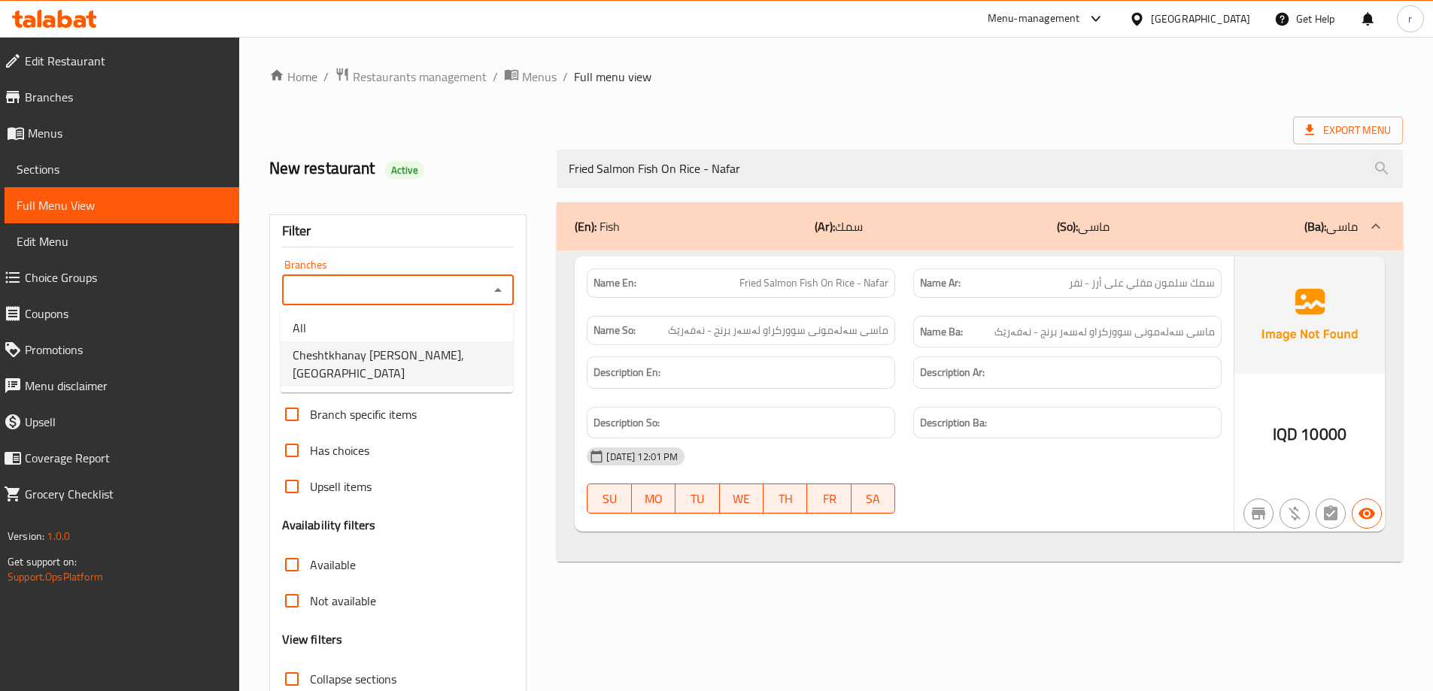
click at [394, 341] on li "Cheshtkhanay Shish Taouk, Rizgari" at bounding box center [397, 363] width 232 height 45
type input "Cheshtkhanay Shish Taouk, Rizgari"
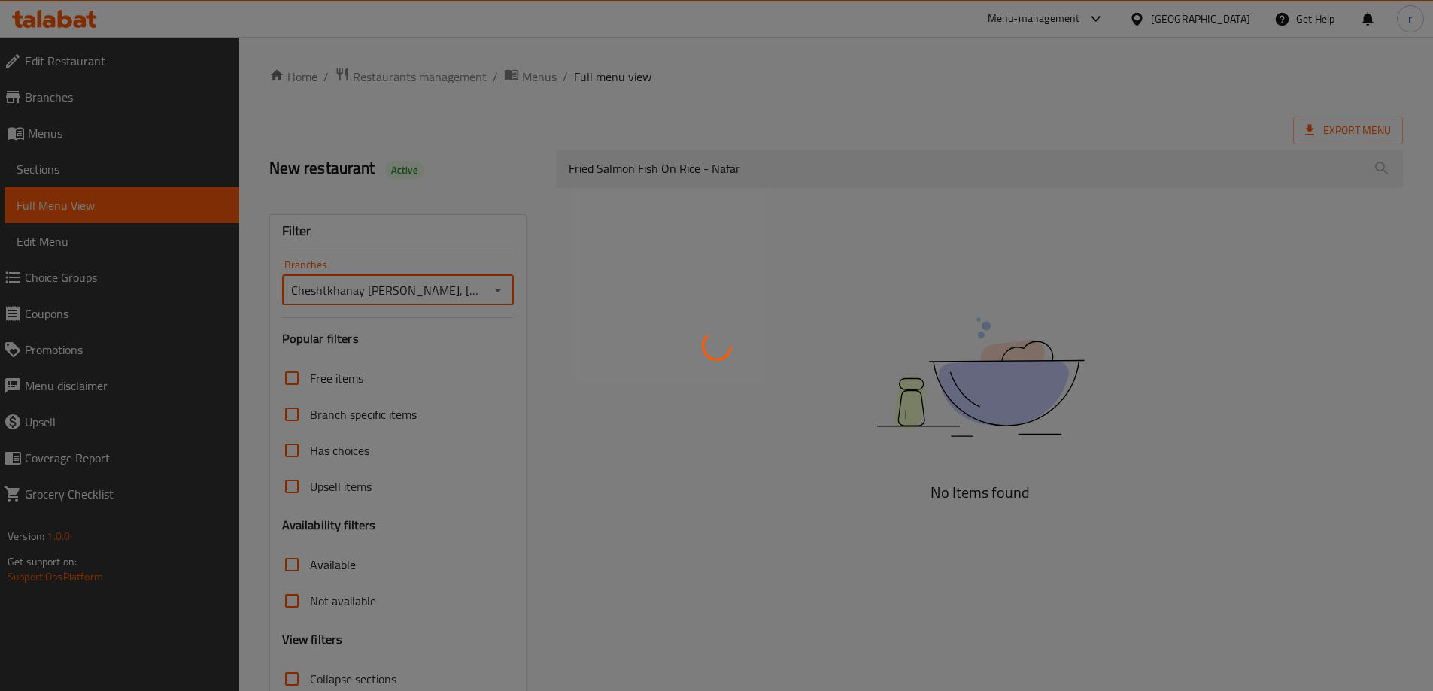
scroll to position [109, 0]
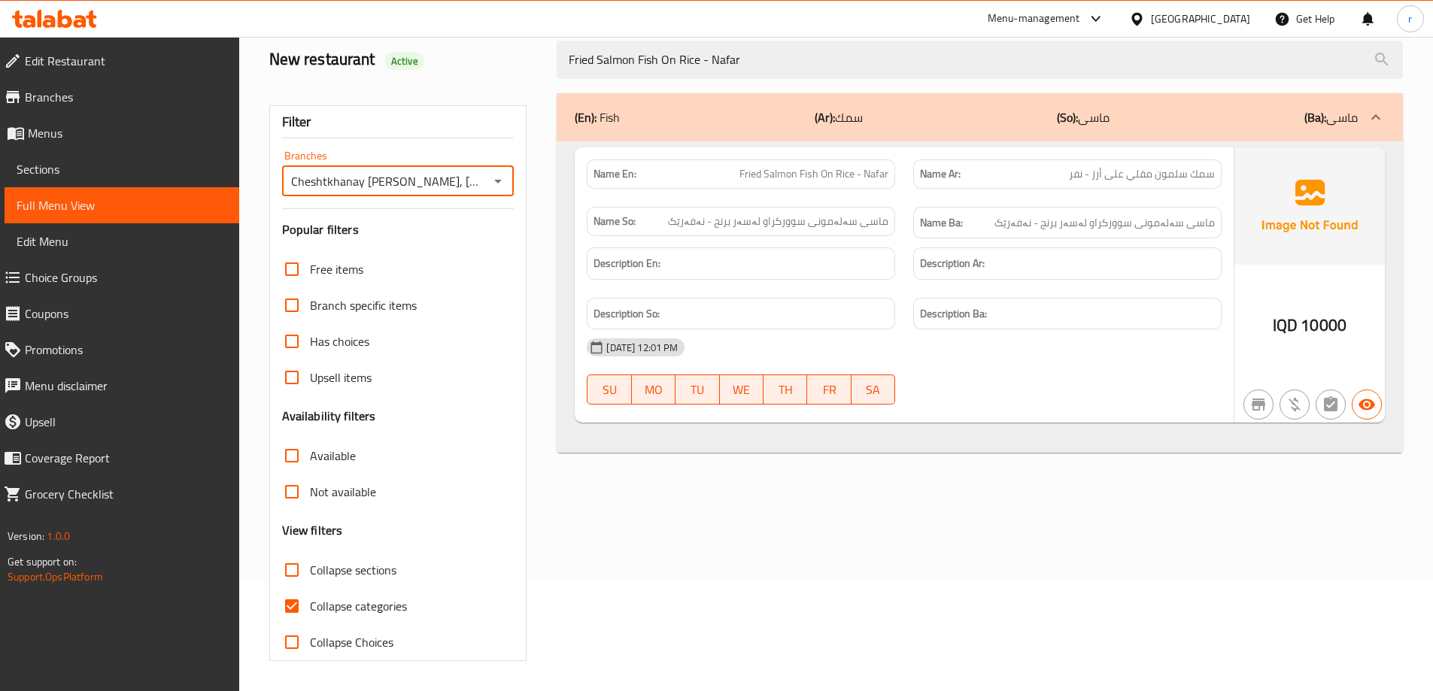
click at [350, 605] on span "Collapse categories" at bounding box center [358, 606] width 97 height 18
click at [310, 605] on input "Collapse categories" at bounding box center [292, 606] width 36 height 36
checkbox input "false"
click at [46, 20] on icon at bounding box center [54, 19] width 85 height 18
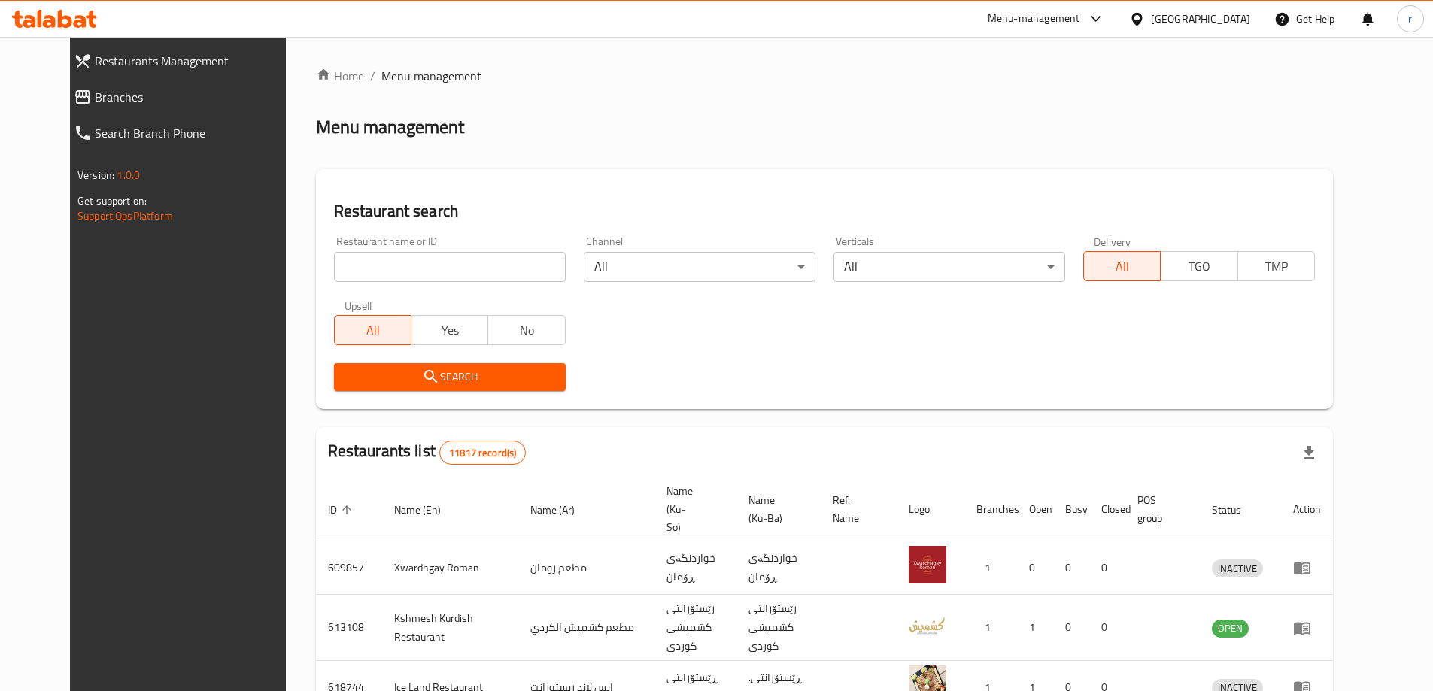
click at [334, 280] on input "search" at bounding box center [450, 267] width 232 height 30
paste input "741438"
type input "741438"
click at [370, 364] on button "Search" at bounding box center [450, 377] width 232 height 28
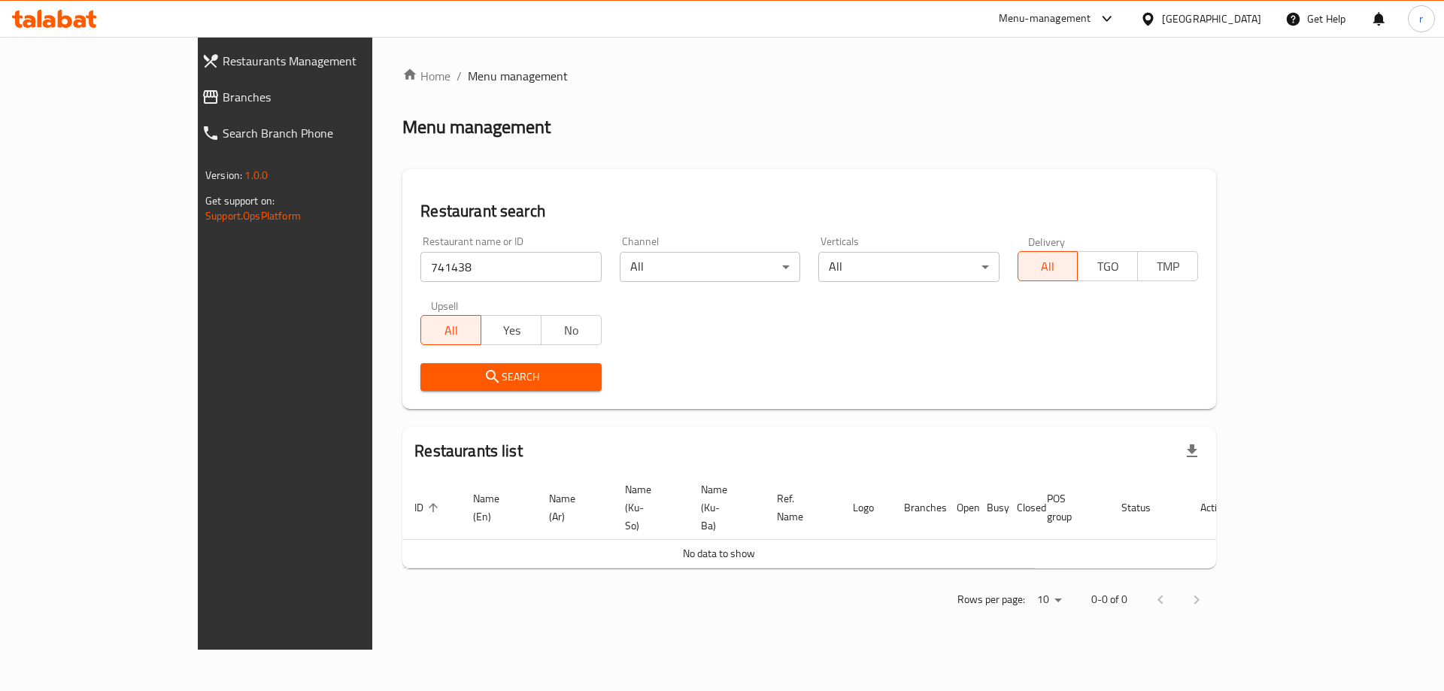
click at [223, 96] on span "Branches" at bounding box center [325, 97] width 205 height 18
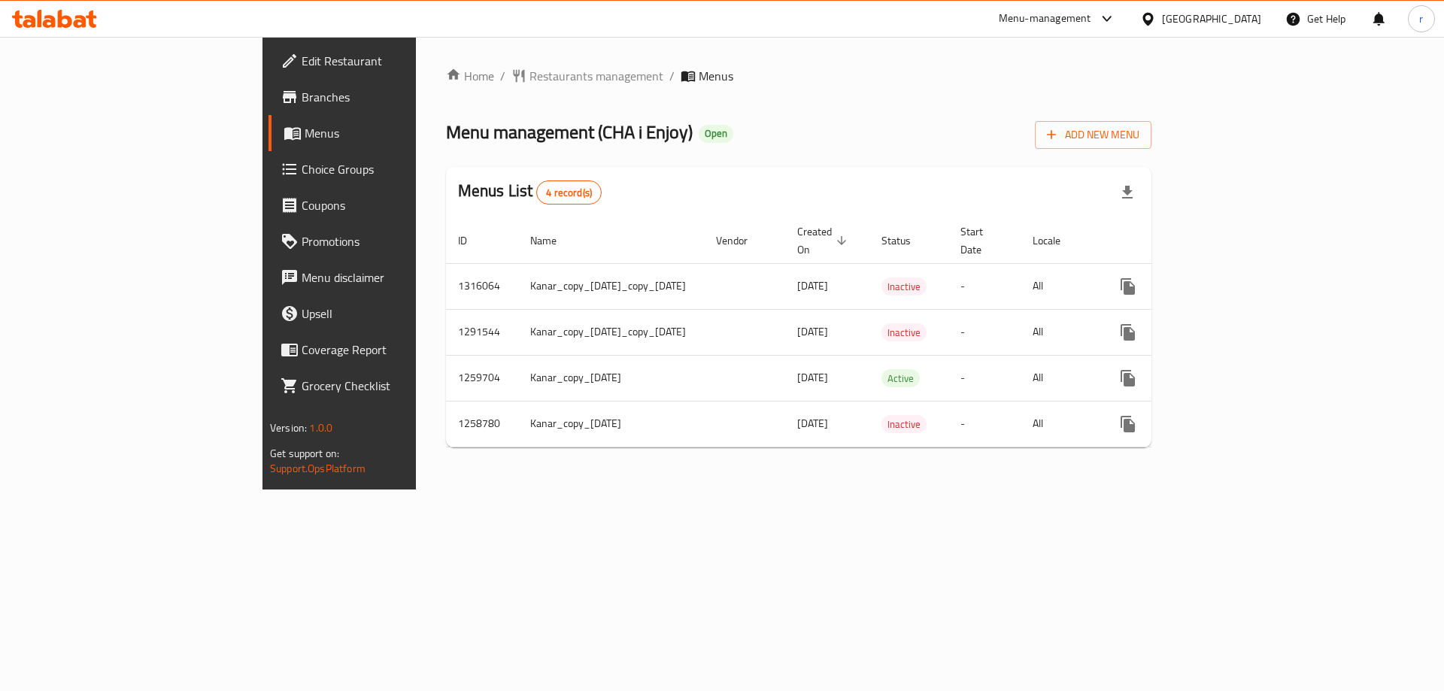
click at [302, 88] on span "Branches" at bounding box center [397, 97] width 190 height 18
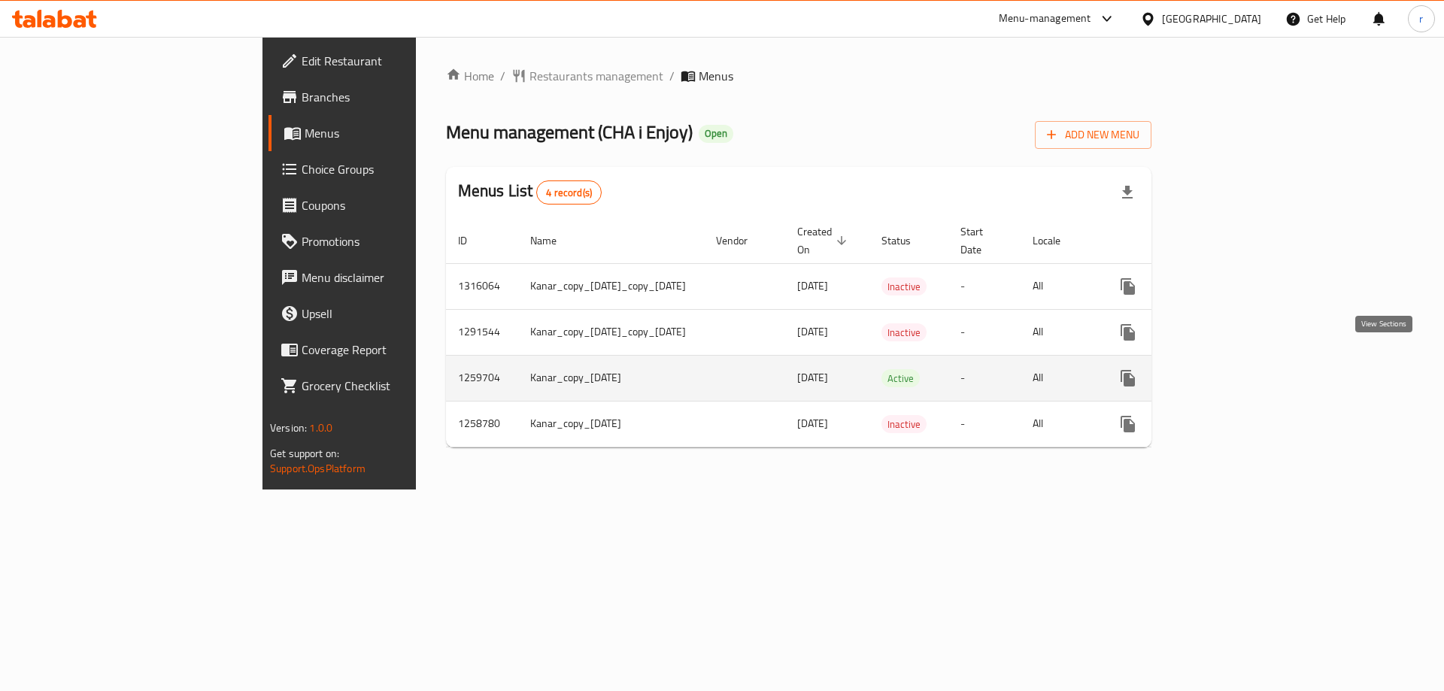
click at [1245, 369] on icon "enhanced table" at bounding box center [1236, 378] width 18 height 18
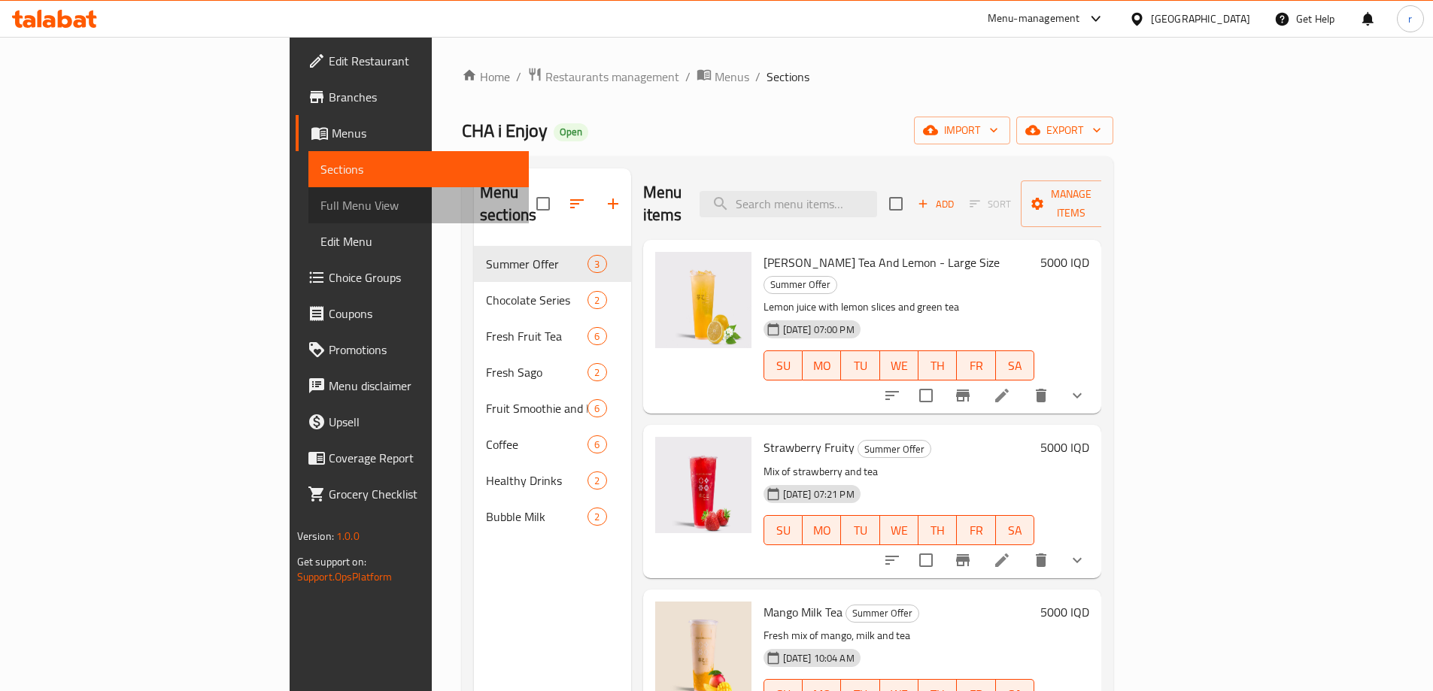
click at [320, 210] on span "Full Menu View" at bounding box center [418, 205] width 196 height 18
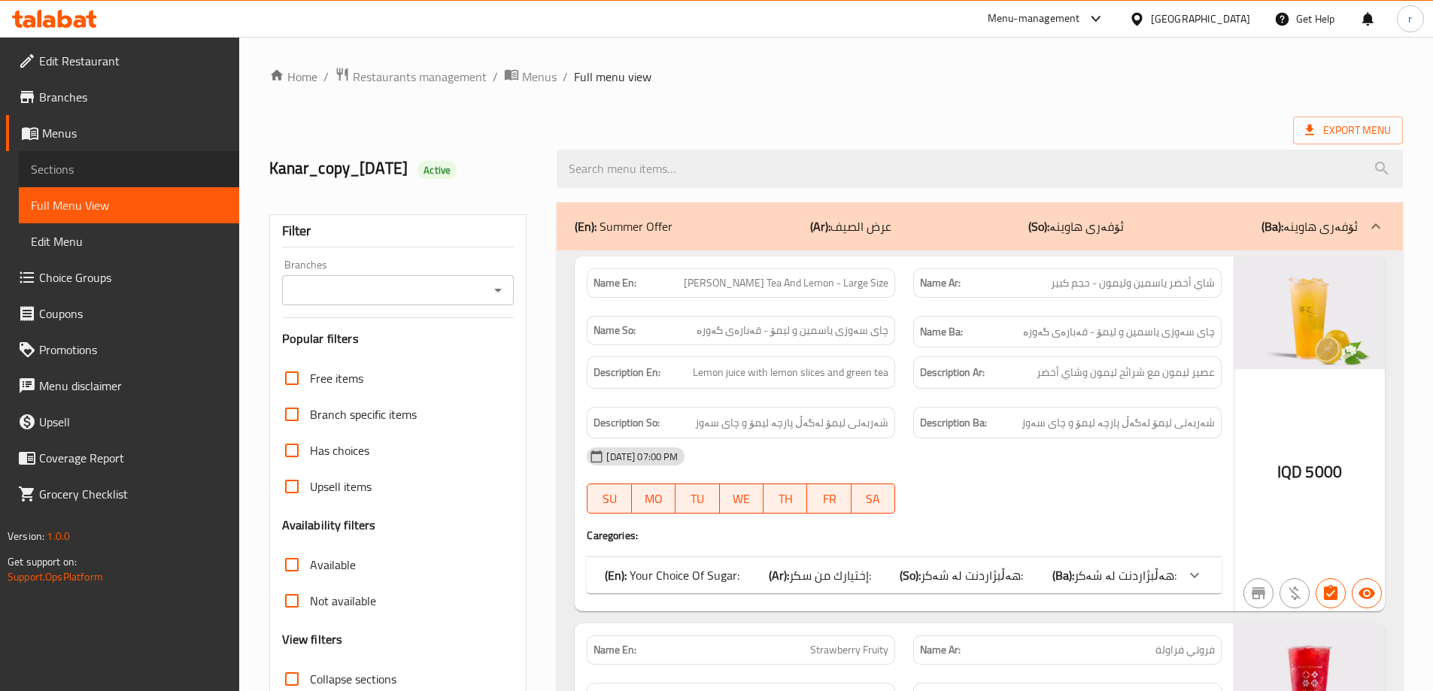
click at [83, 169] on span "Sections" at bounding box center [129, 169] width 196 height 18
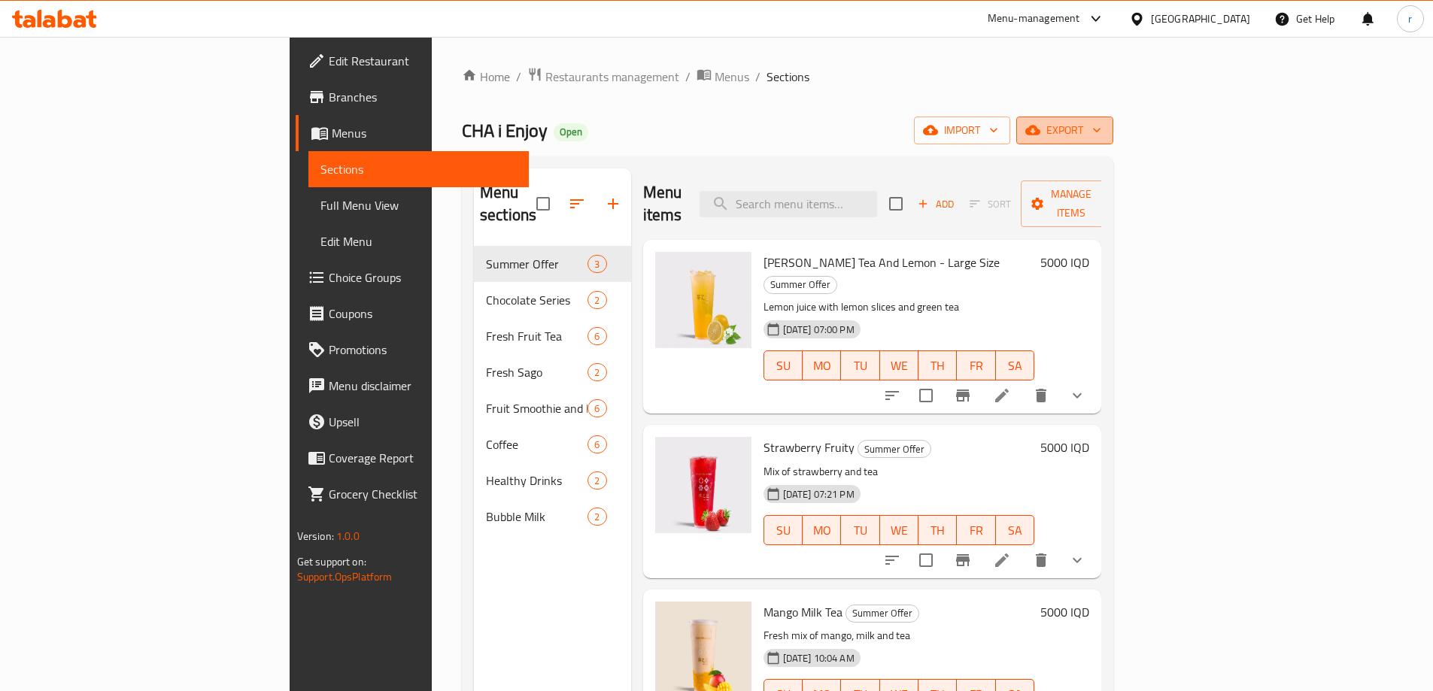
click at [1113, 141] on button "export" at bounding box center [1064, 131] width 97 height 28
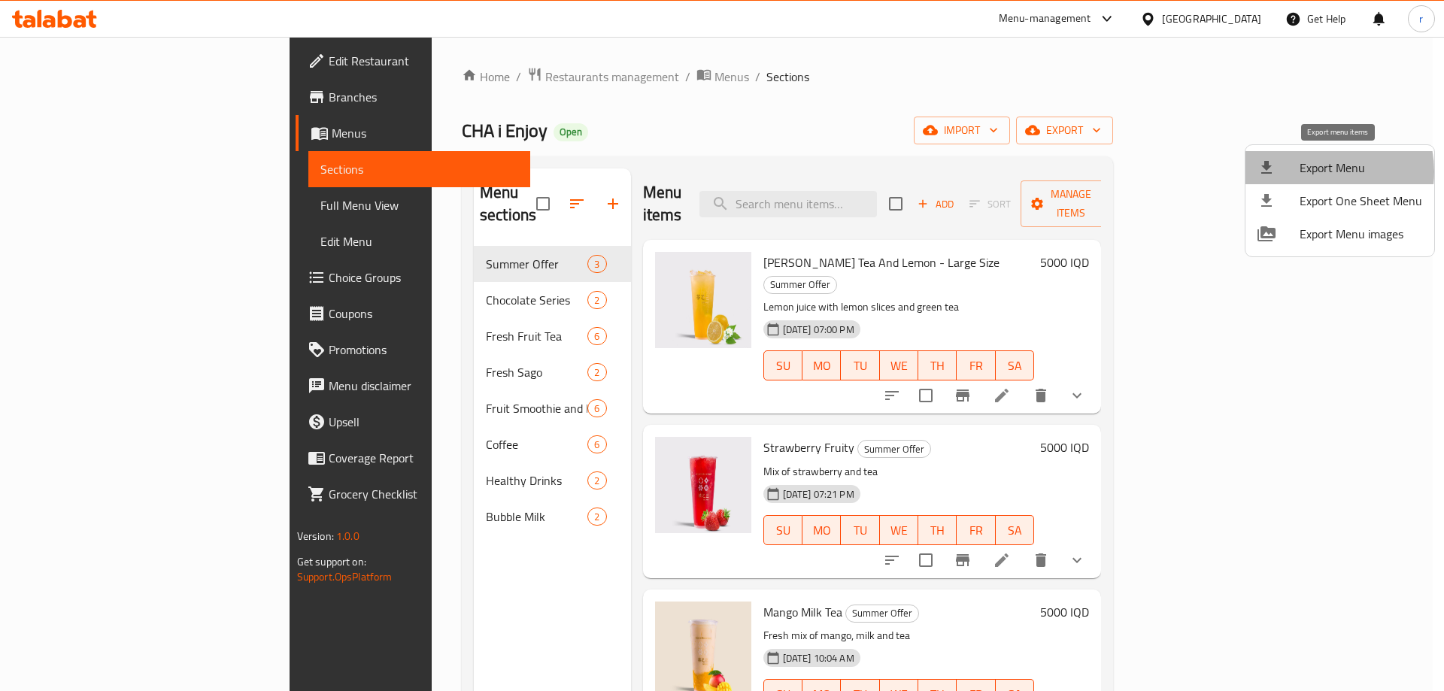
click at [1321, 171] on span "Export Menu" at bounding box center [1361, 168] width 123 height 18
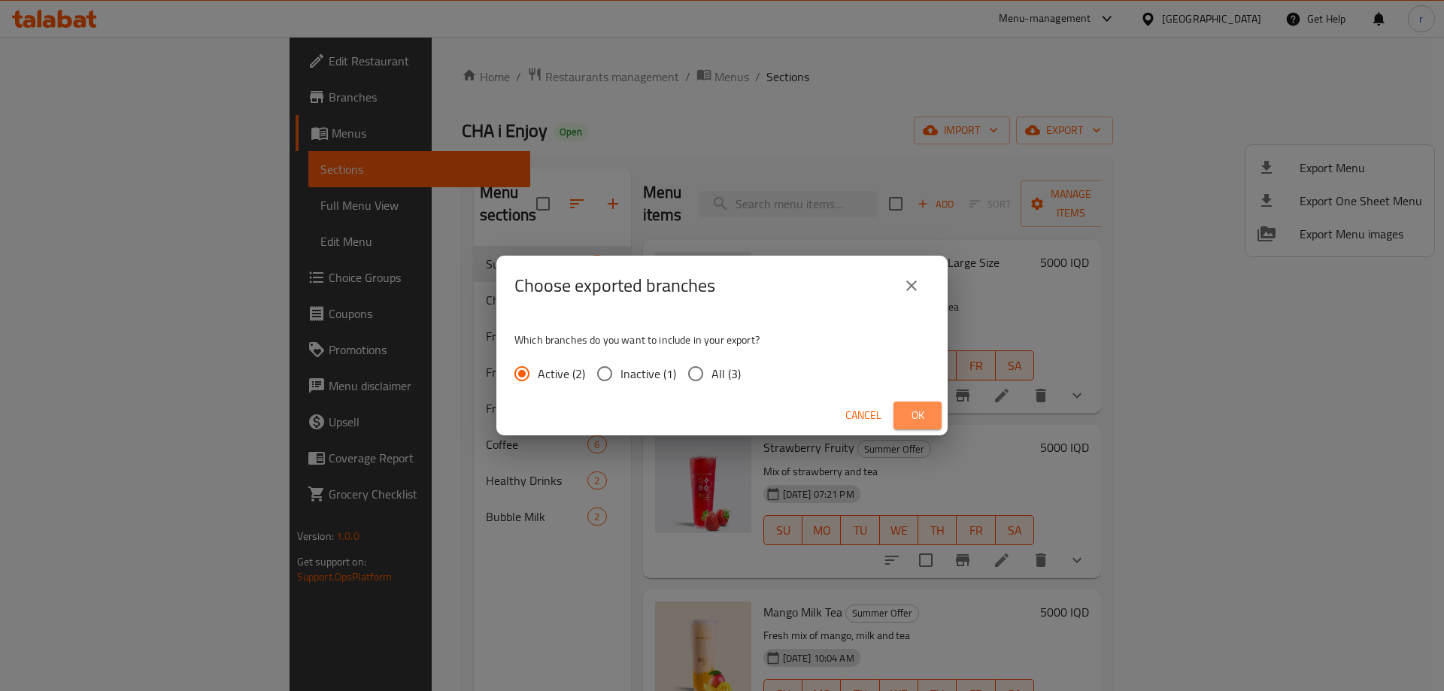
click at [917, 414] on span "Ok" at bounding box center [918, 415] width 24 height 19
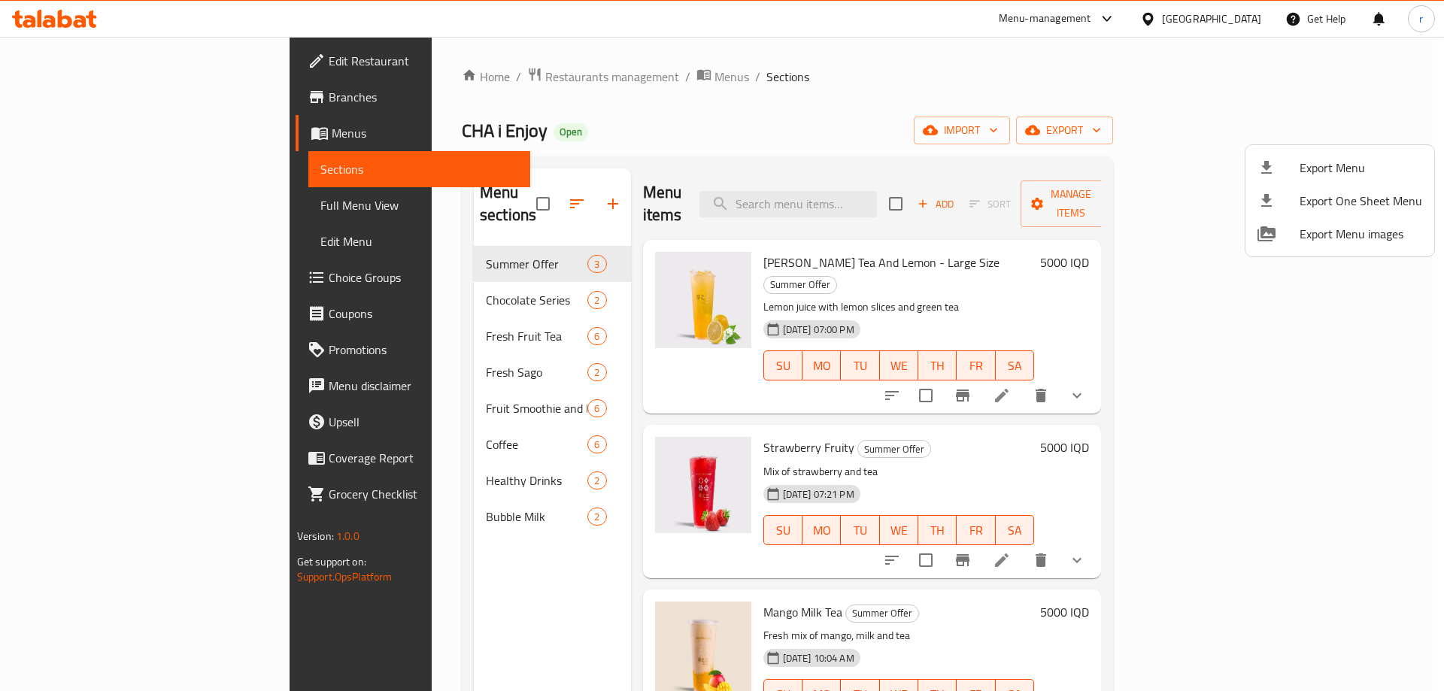
click at [1297, 350] on div at bounding box center [722, 345] width 1444 height 691
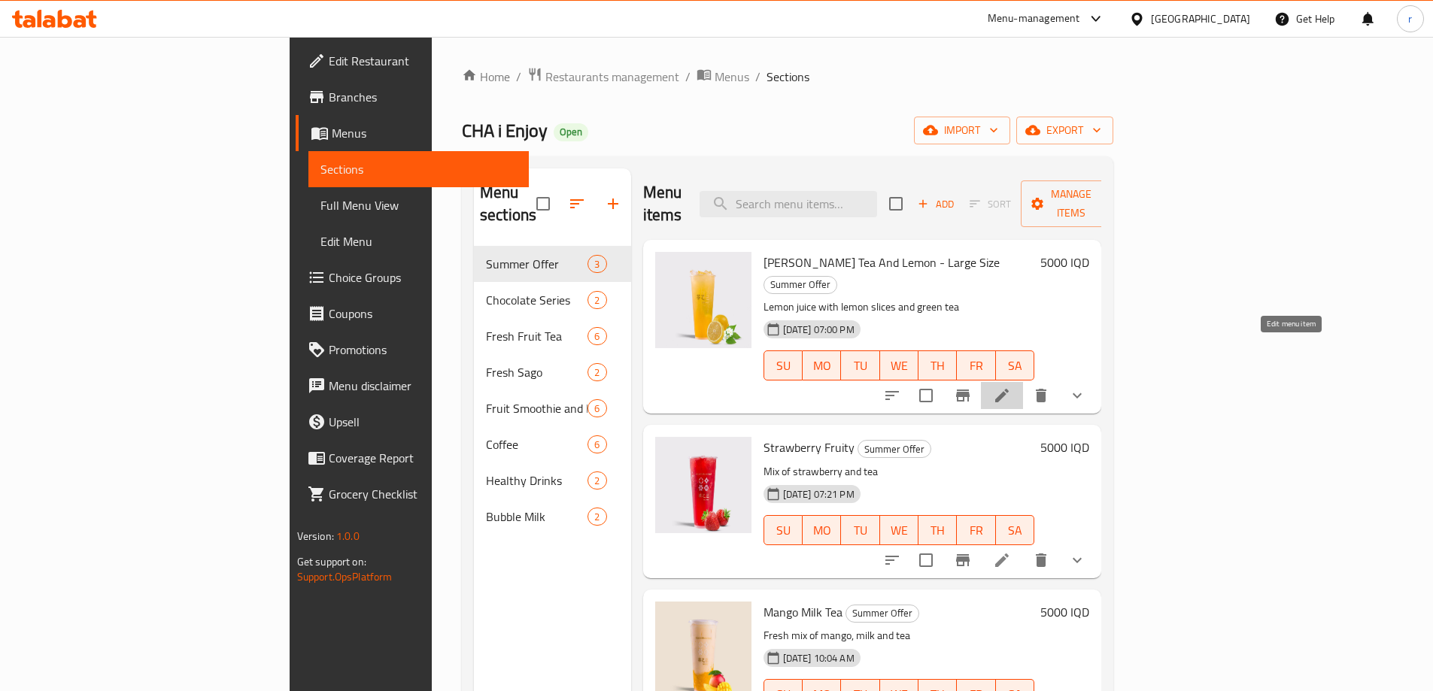
click at [1011, 387] on icon at bounding box center [1002, 396] width 18 height 18
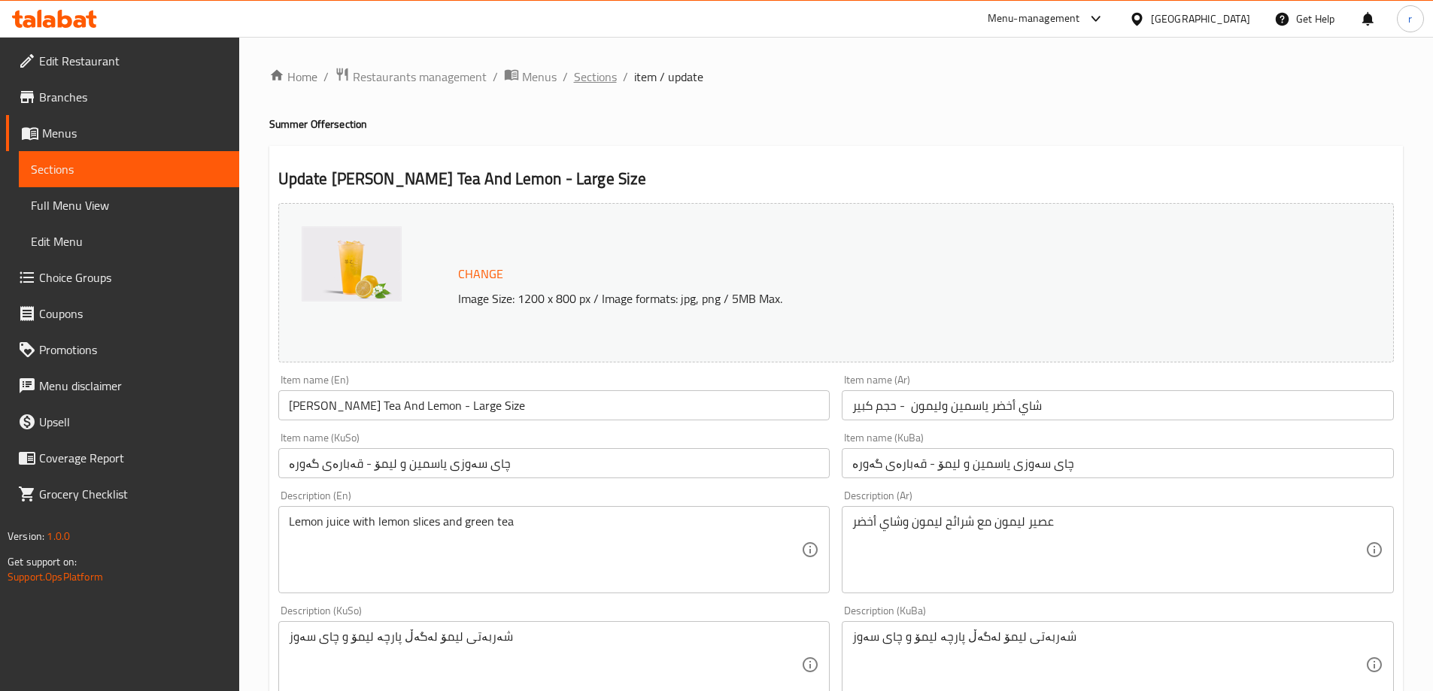
click at [602, 71] on span "Sections" at bounding box center [595, 77] width 43 height 18
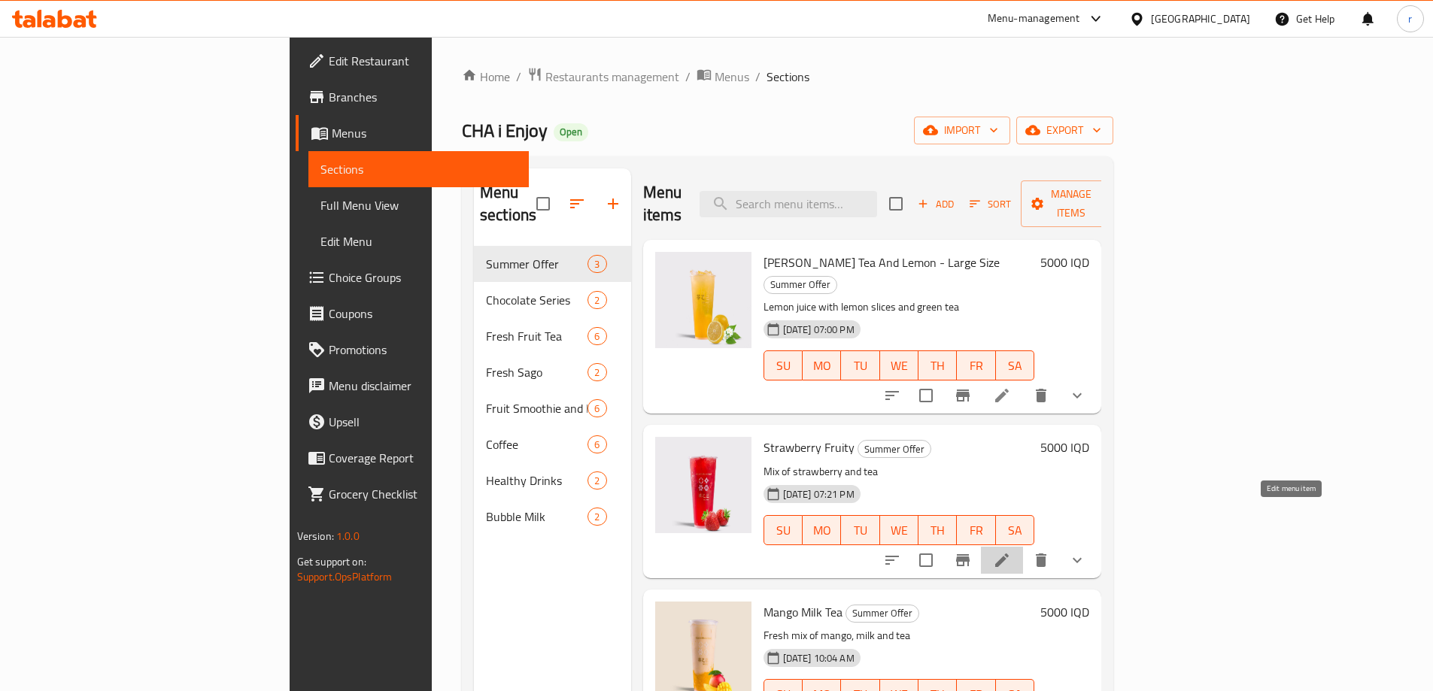
click at [1011, 551] on icon at bounding box center [1002, 560] width 18 height 18
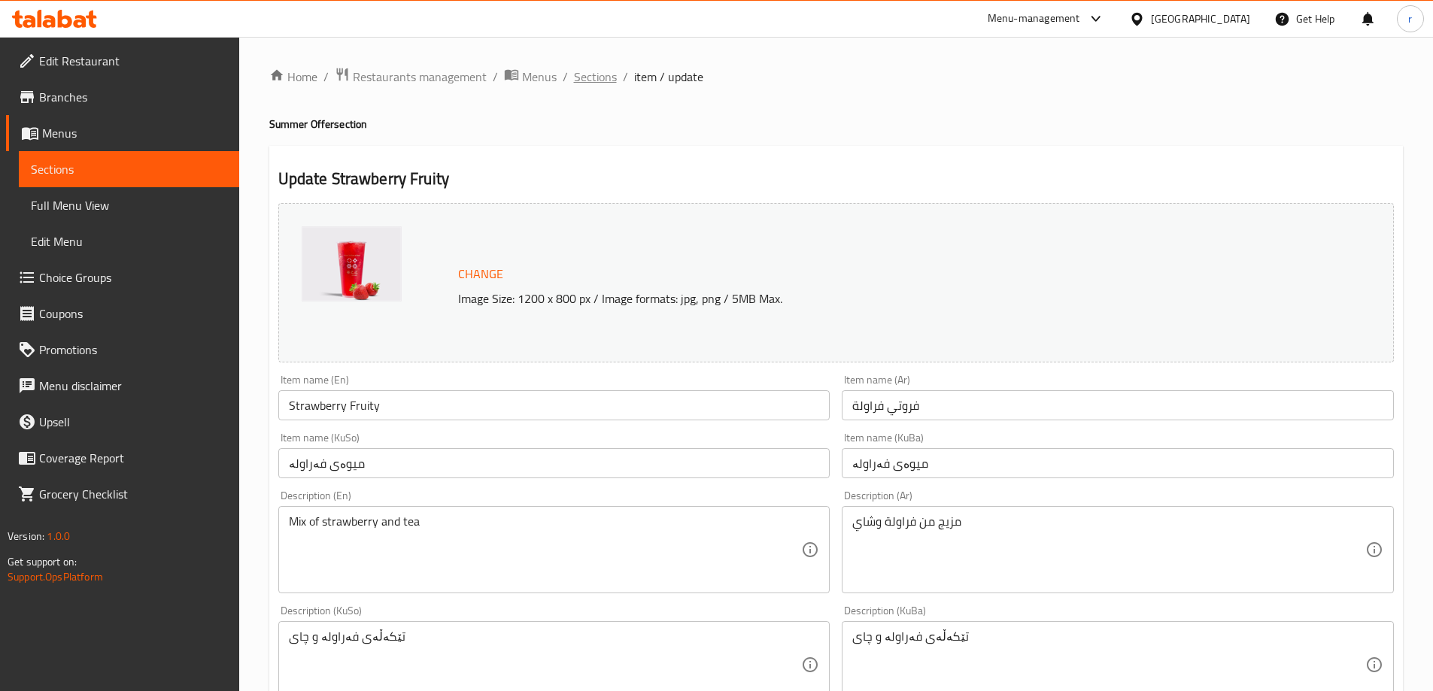
click at [590, 79] on span "Sections" at bounding box center [595, 77] width 43 height 18
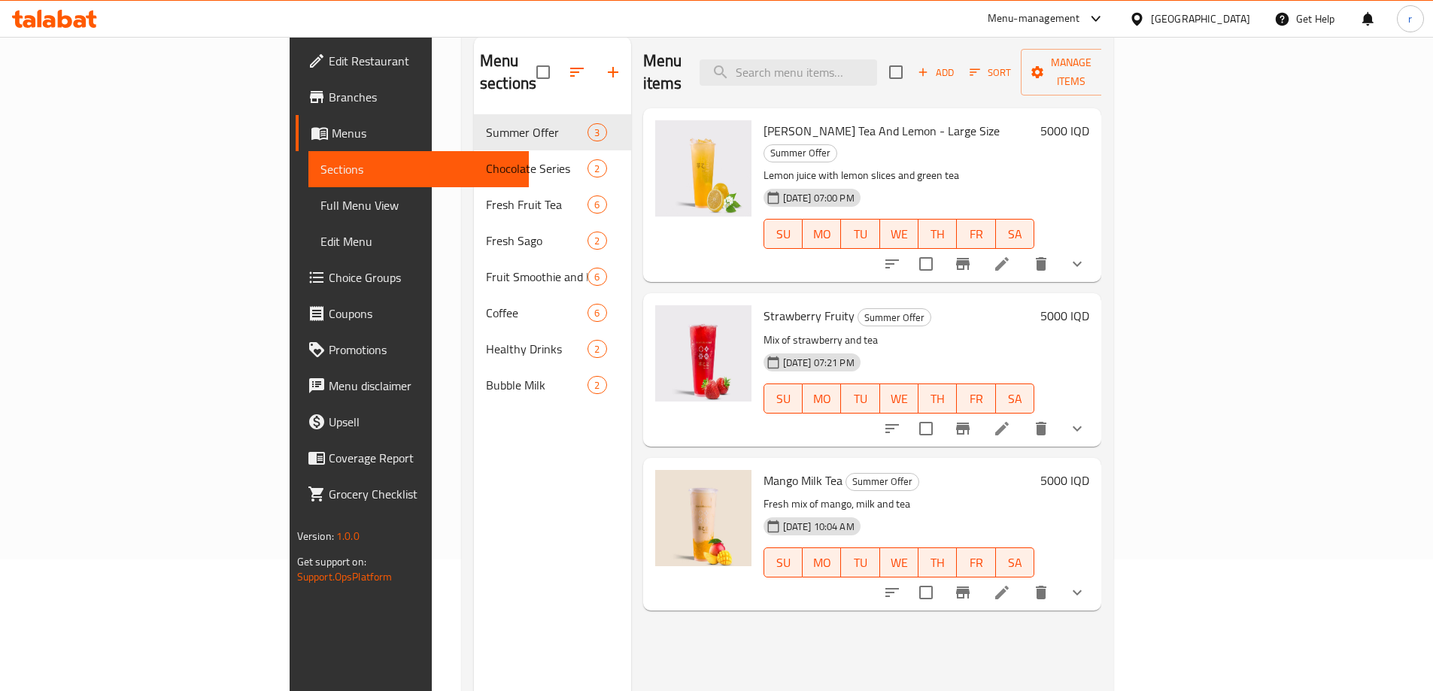
scroll to position [211, 0]
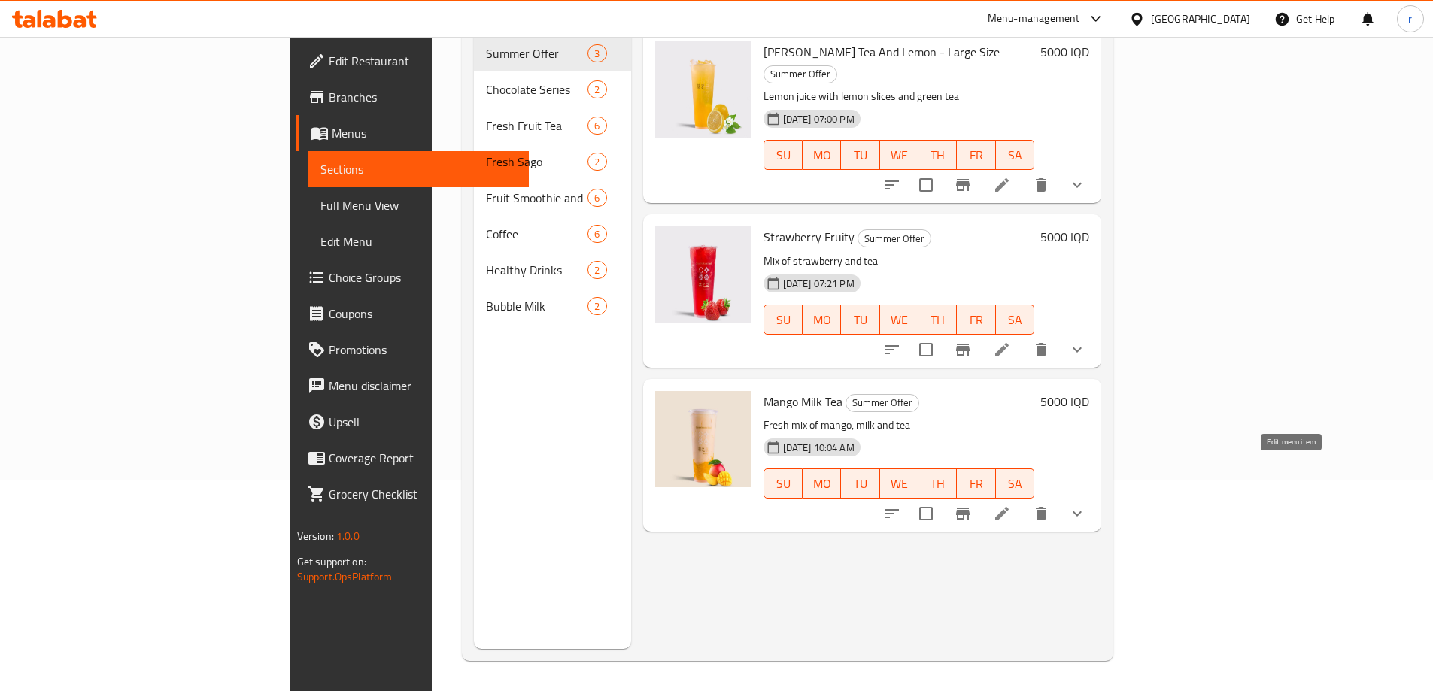
click at [1011, 505] on icon at bounding box center [1002, 514] width 18 height 18
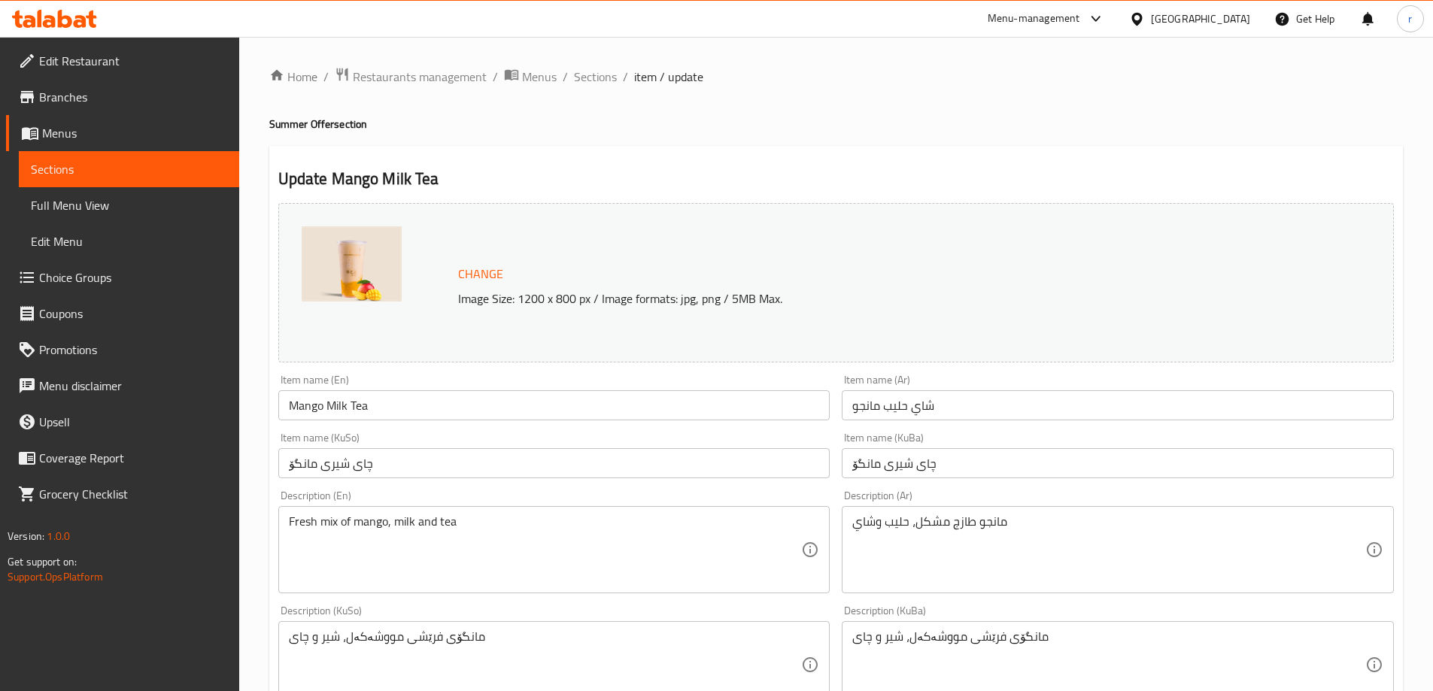
click at [74, 94] on span "Branches" at bounding box center [133, 97] width 188 height 18
